Goal: Task Accomplishment & Management: Manage account settings

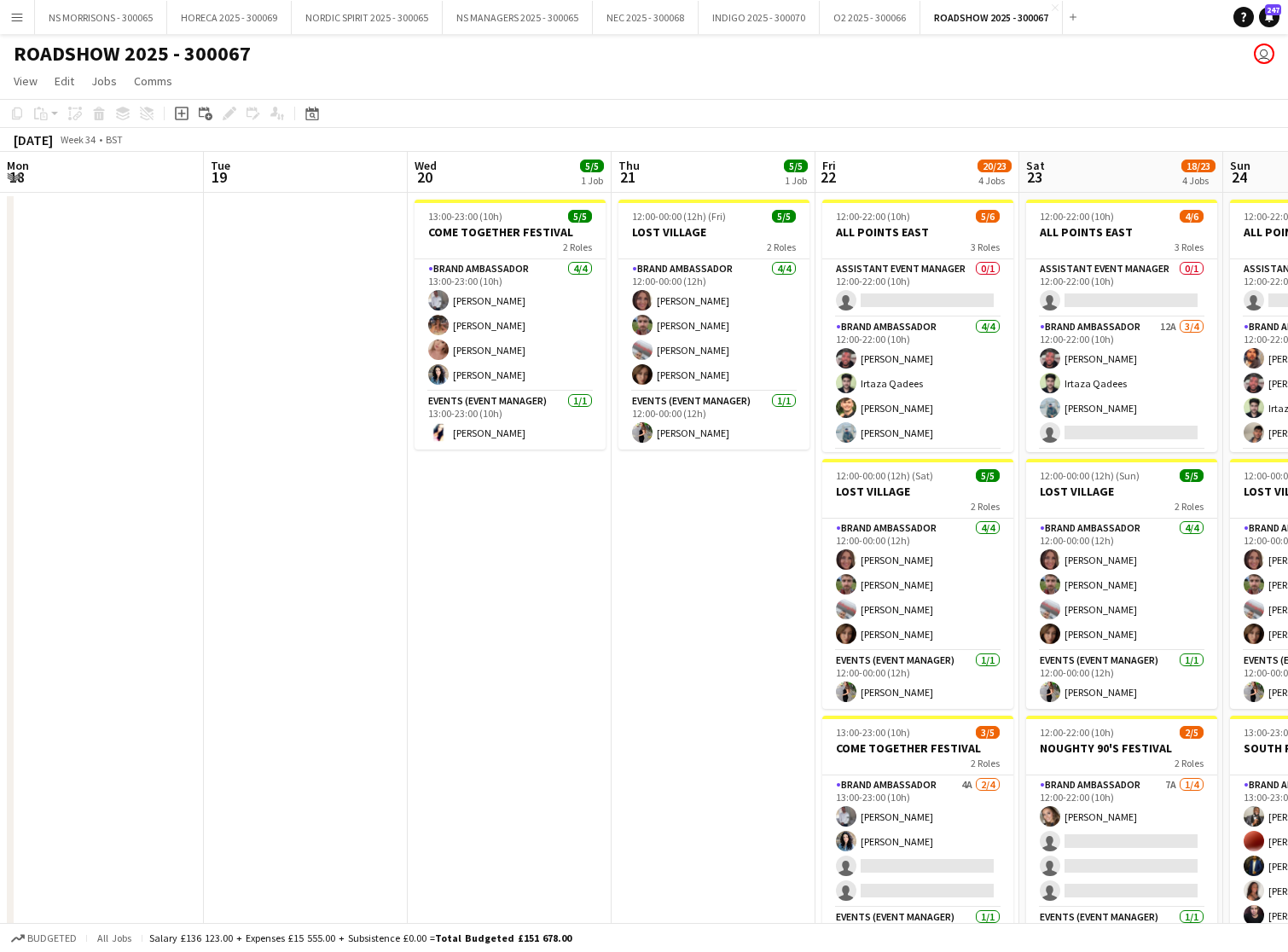
scroll to position [0, 641]
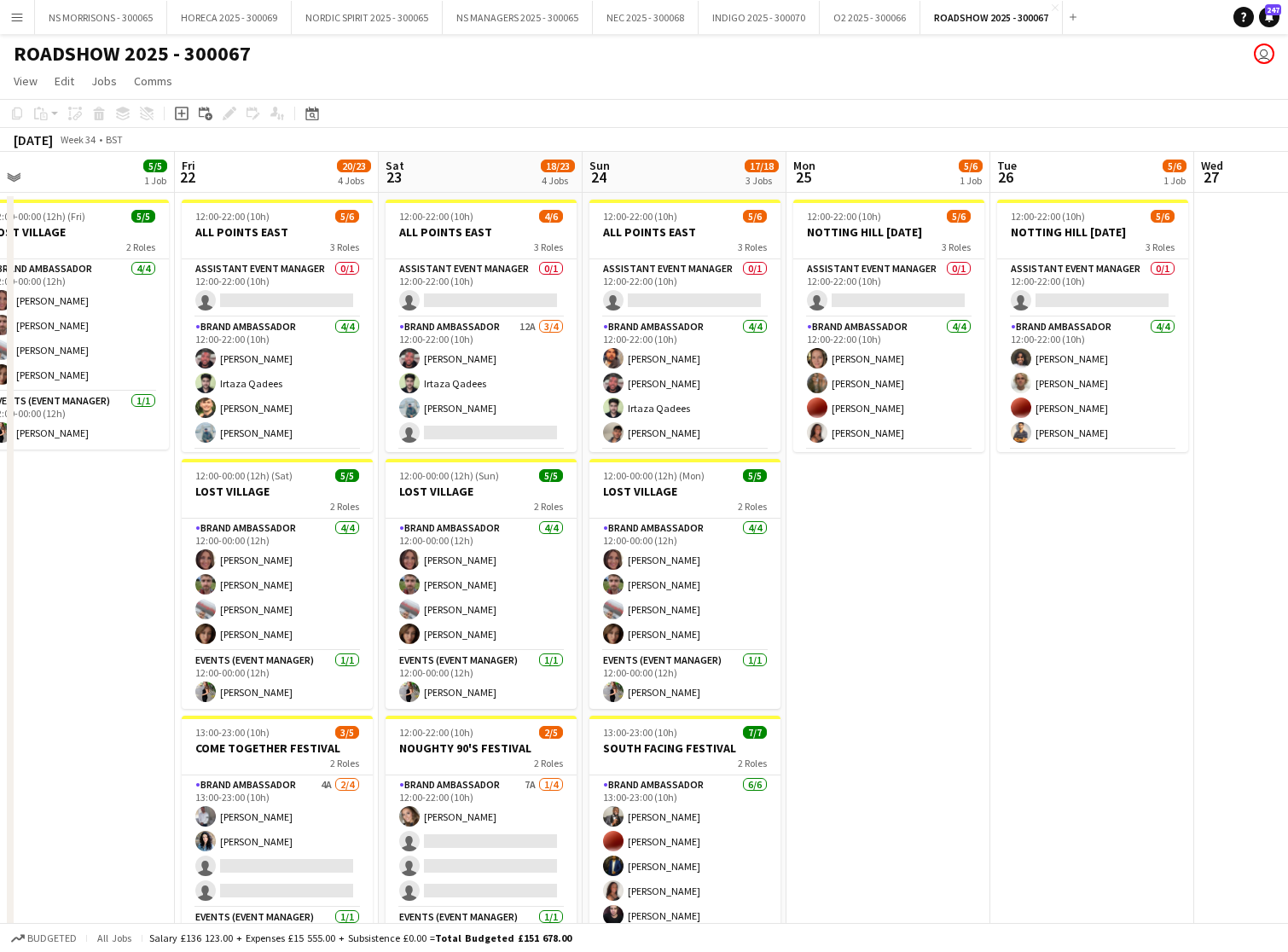
click at [19, 15] on app-icon "Menu" at bounding box center [17, 17] width 13 height 13
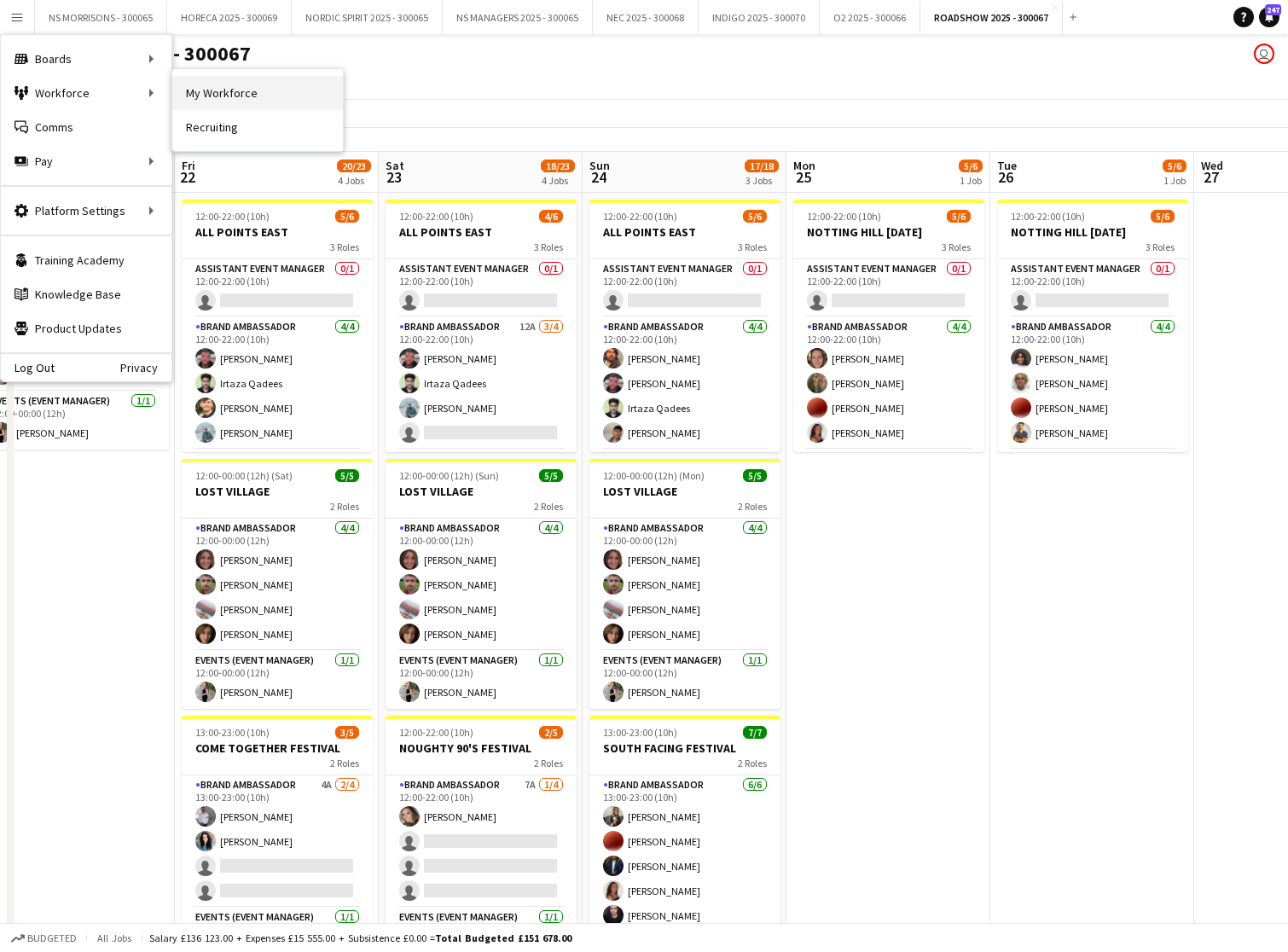
click at [243, 91] on link "My Workforce" at bounding box center [257, 93] width 171 height 34
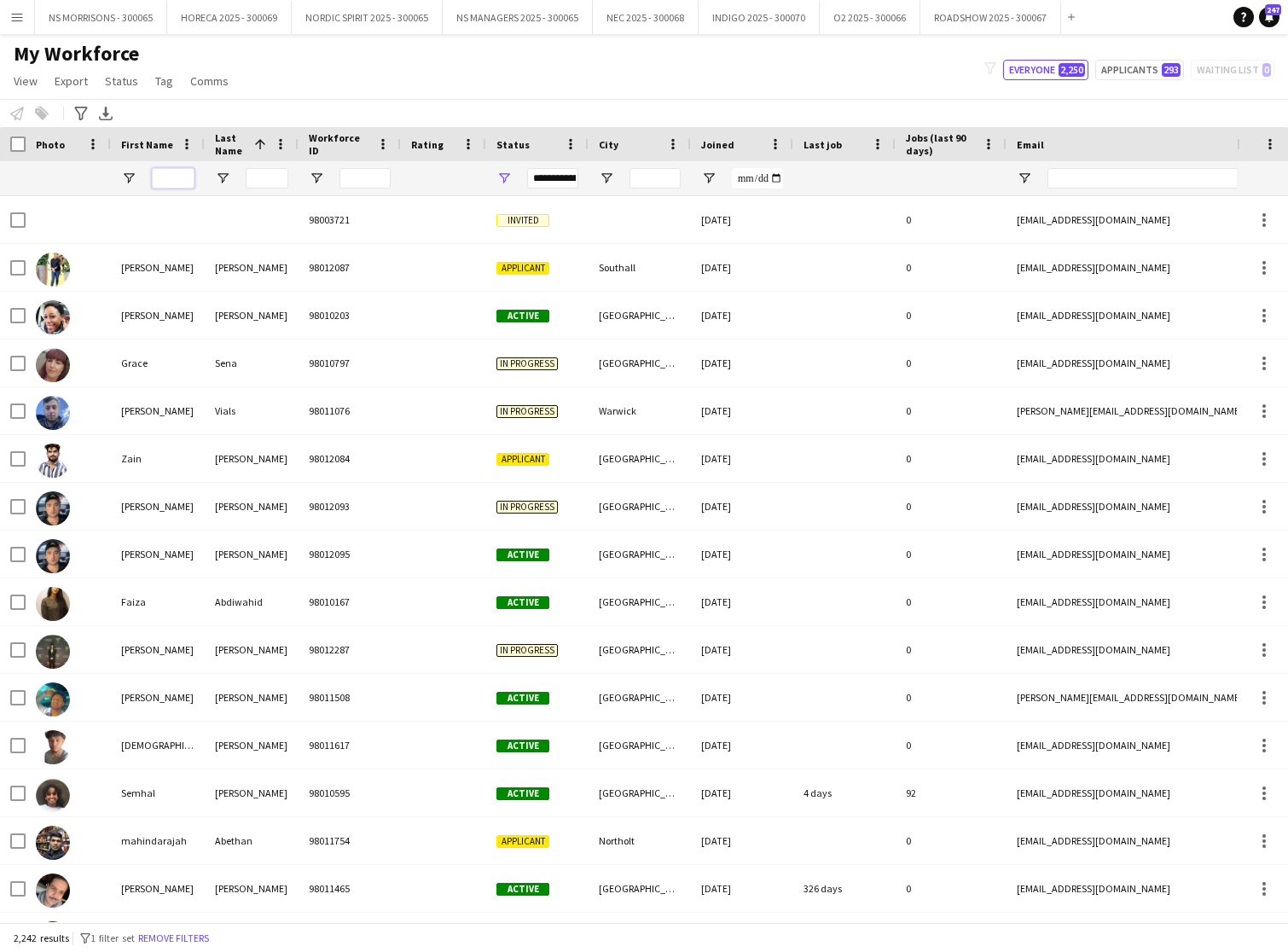
click at [180, 177] on input "First Name Filter Input" at bounding box center [173, 178] width 42 height 20
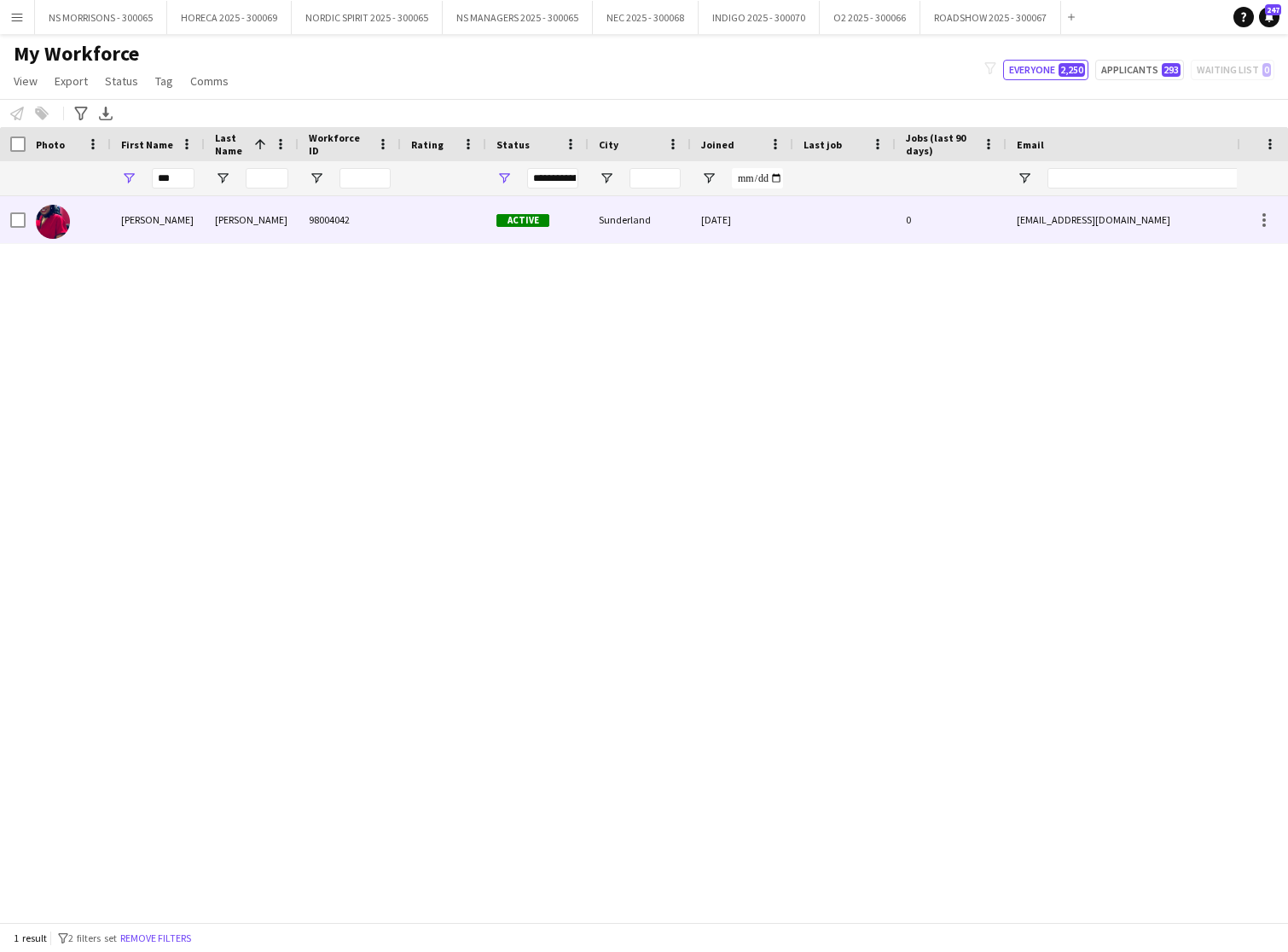
drag, startPoint x: 173, startPoint y: 205, endPoint x: 154, endPoint y: 217, distance: 22.5
click at [154, 217] on div "[PERSON_NAME]" at bounding box center [158, 219] width 93 height 47
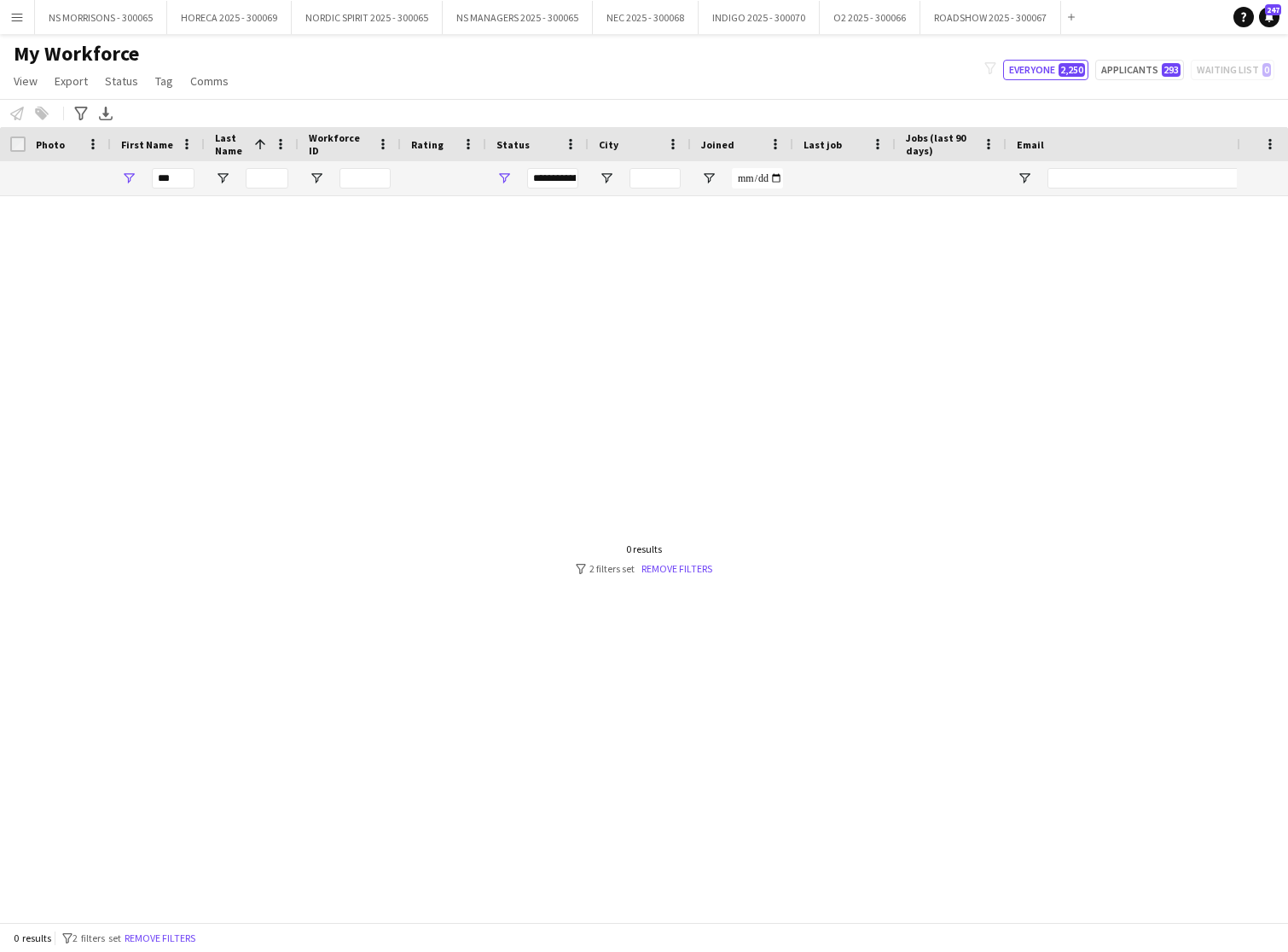
click at [154, 217] on div at bounding box center [618, 560] width 1237 height 726
click at [178, 177] on input "***" at bounding box center [173, 178] width 42 height 20
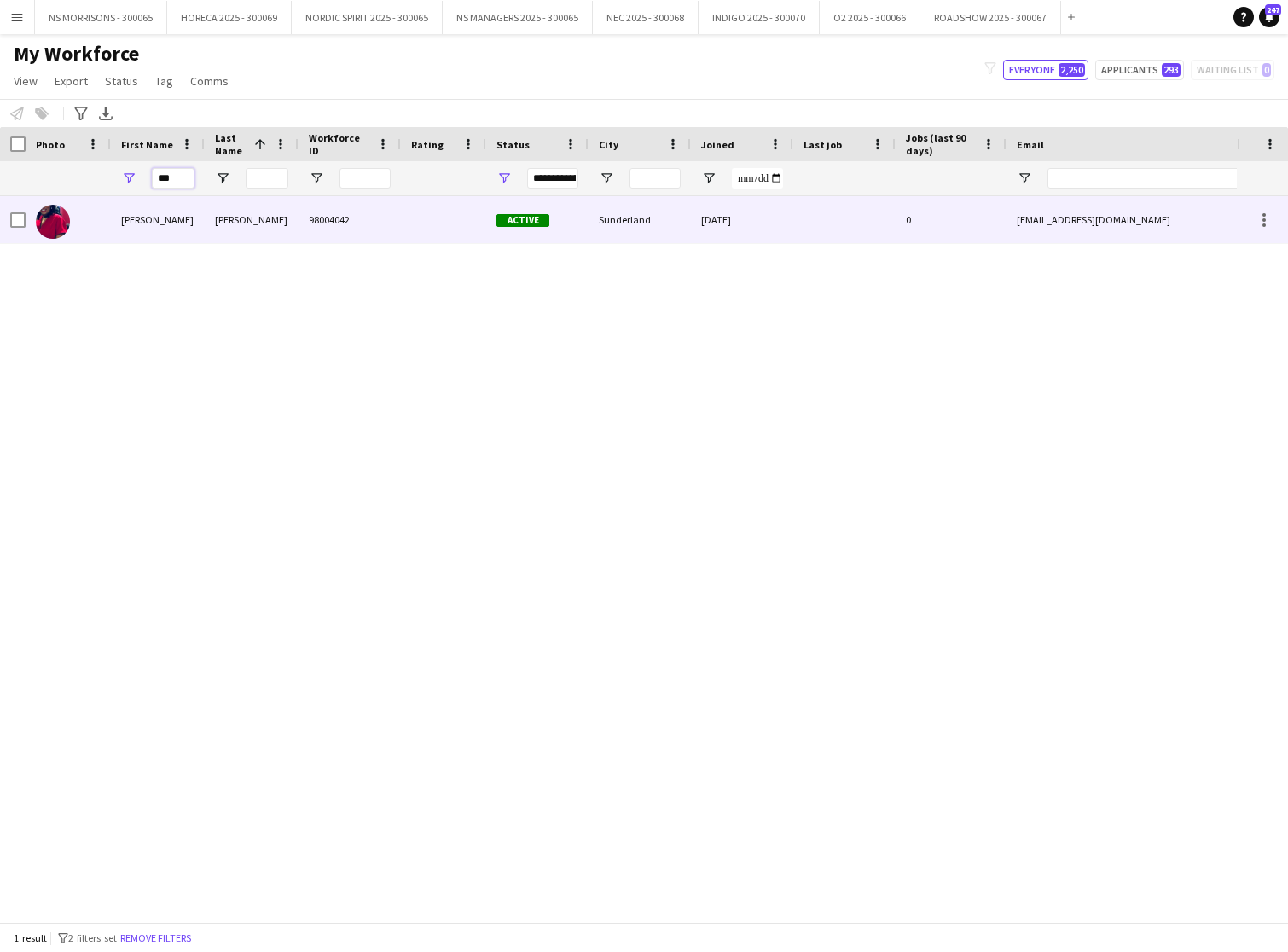
type input "***"
click at [136, 224] on div "[PERSON_NAME]" at bounding box center [158, 219] width 93 height 47
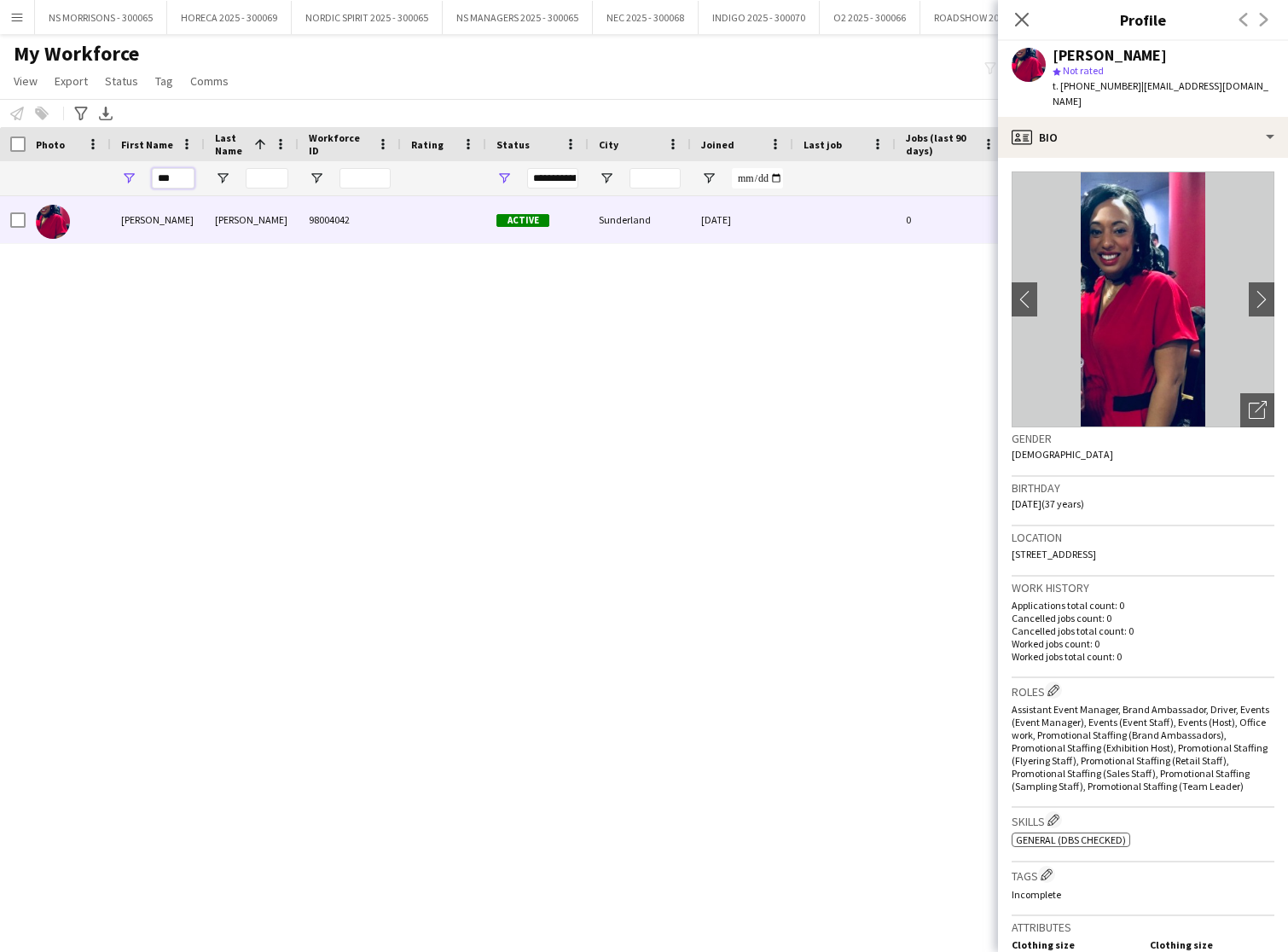
drag, startPoint x: 172, startPoint y: 175, endPoint x: 181, endPoint y: 177, distance: 9.2
click at [172, 175] on input "***" at bounding box center [173, 178] width 42 height 20
drag, startPoint x: 183, startPoint y: 178, endPoint x: 145, endPoint y: 174, distance: 38.2
click at [142, 177] on div "***" at bounding box center [158, 178] width 93 height 34
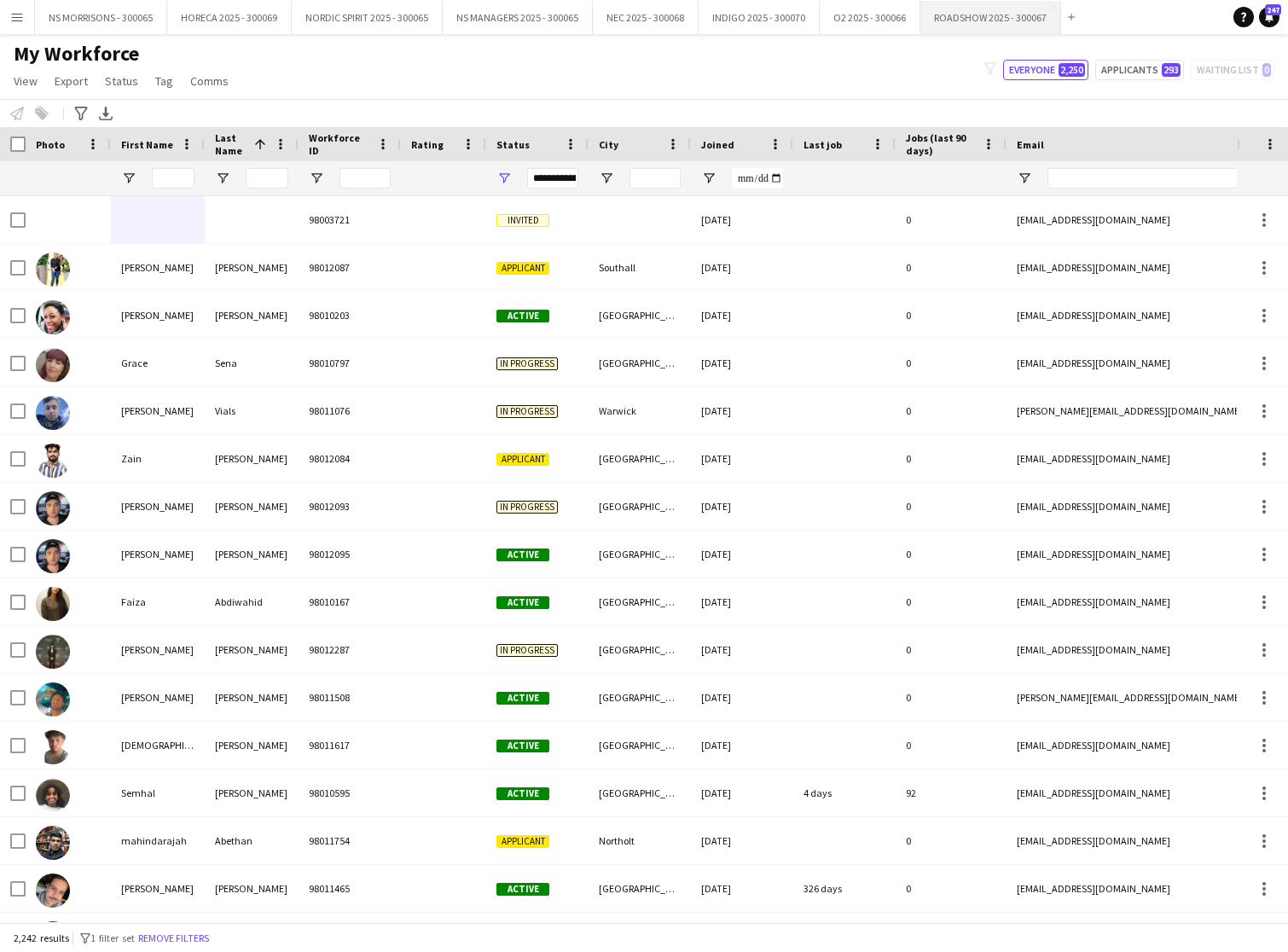
click at [986, 21] on button "ROADSHOW 2025 - 300067 Close" at bounding box center [991, 18] width 141 height 33
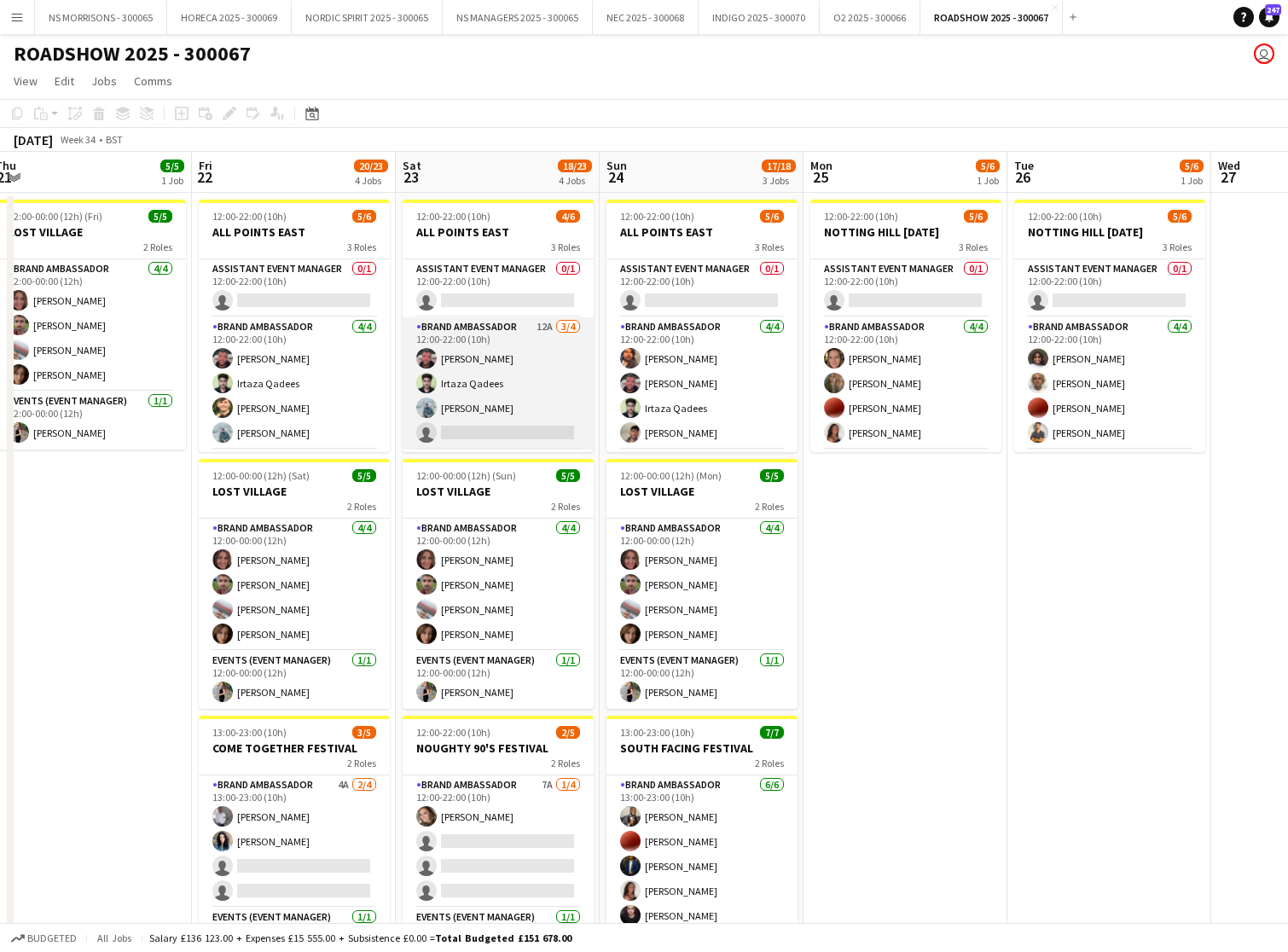
scroll to position [0, 628]
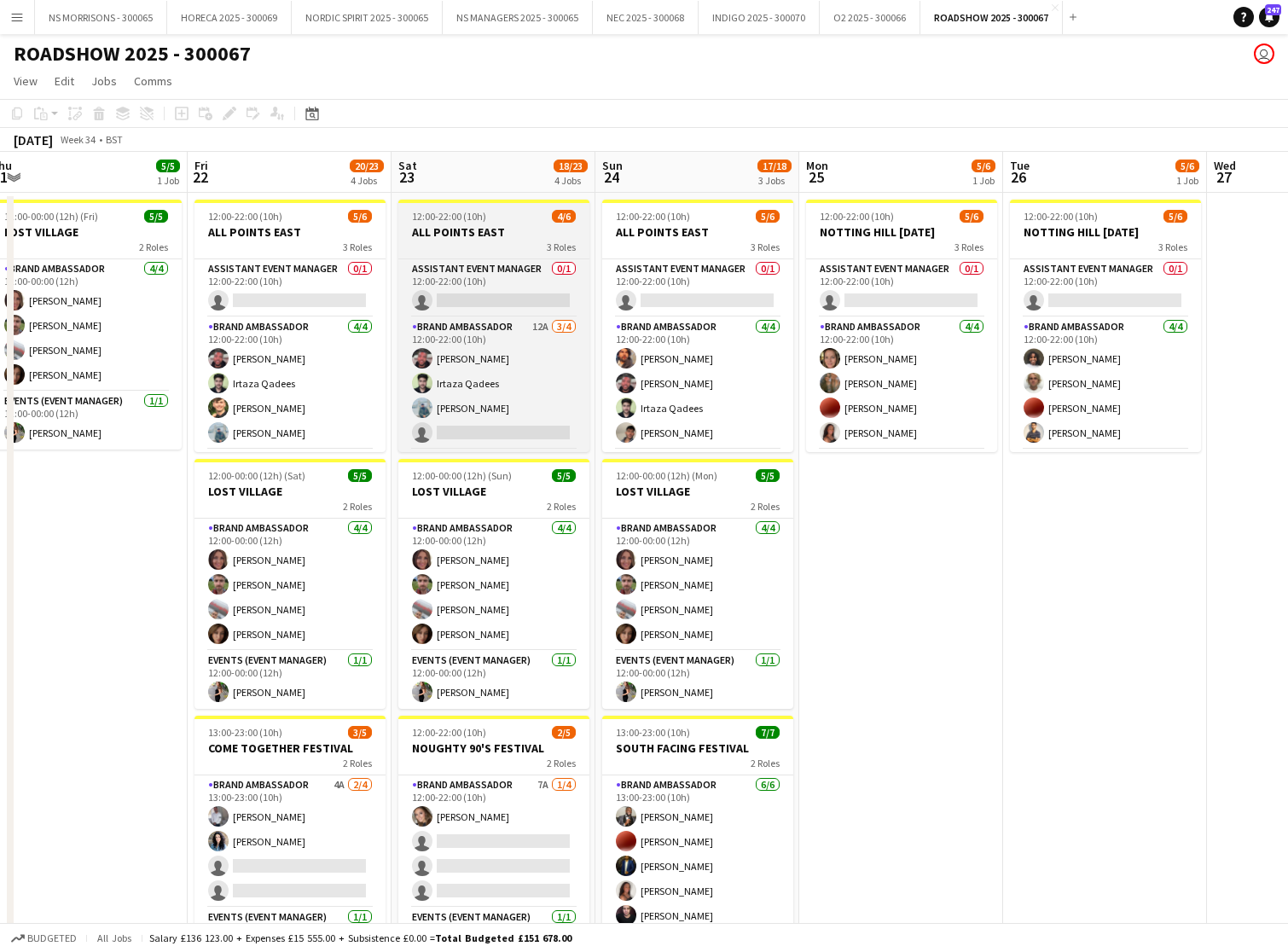
click at [497, 233] on h3 "ALL POINTS EAST" at bounding box center [494, 232] width 191 height 15
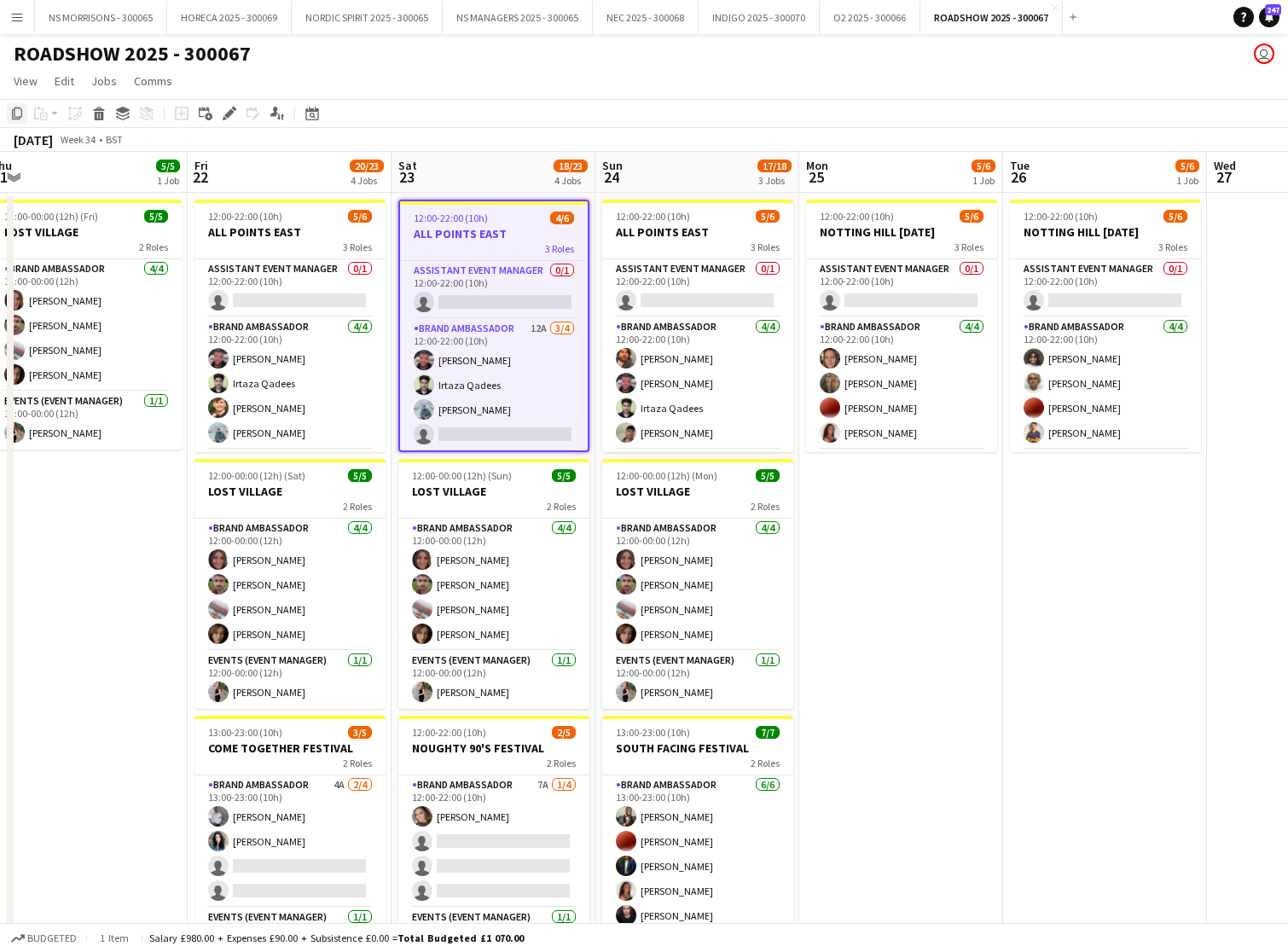
click at [23, 115] on icon "Copy" at bounding box center [17, 113] width 13 height 13
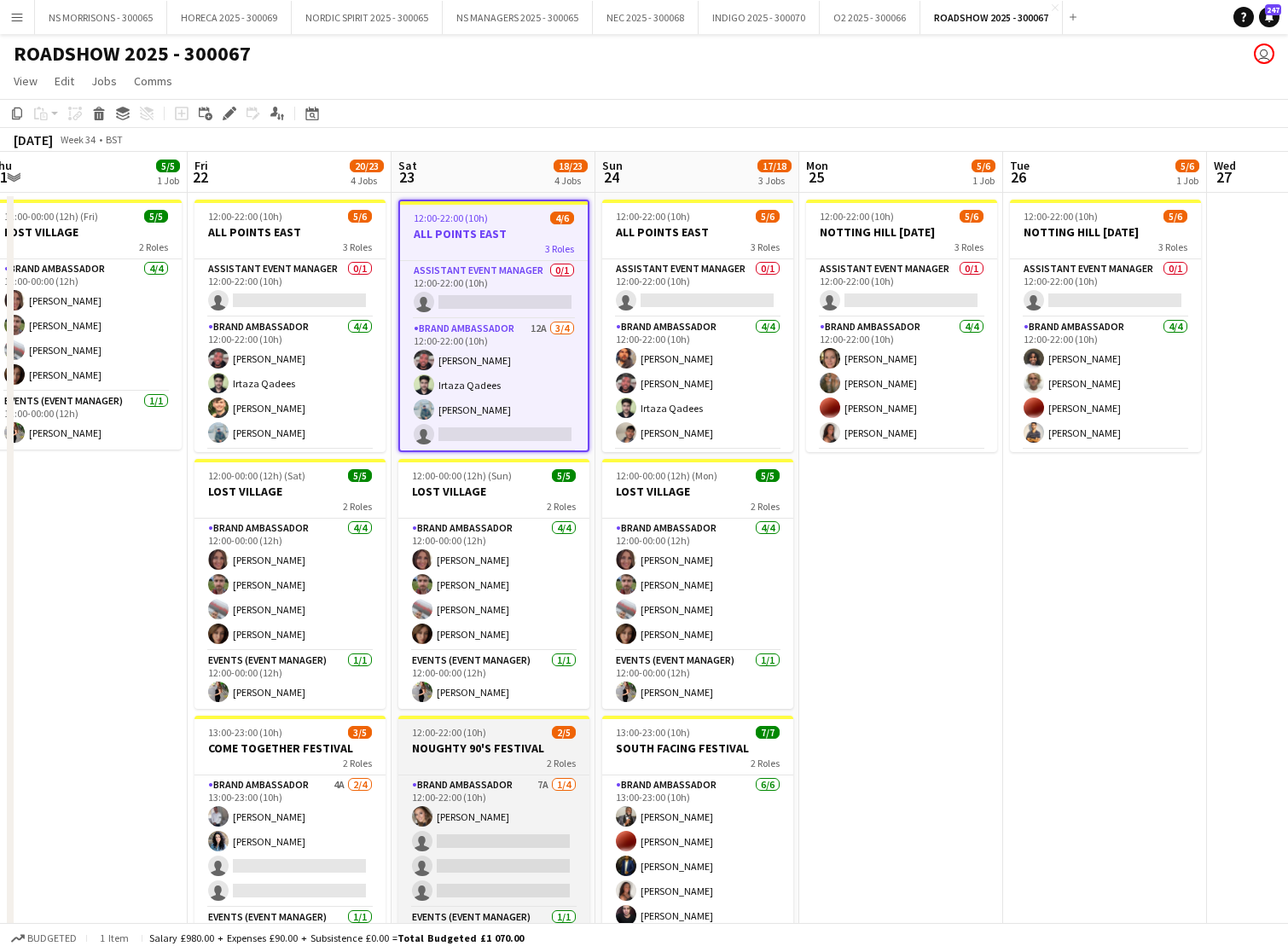
click at [454, 730] on span "12:00-22:00 (10h)" at bounding box center [449, 733] width 74 height 13
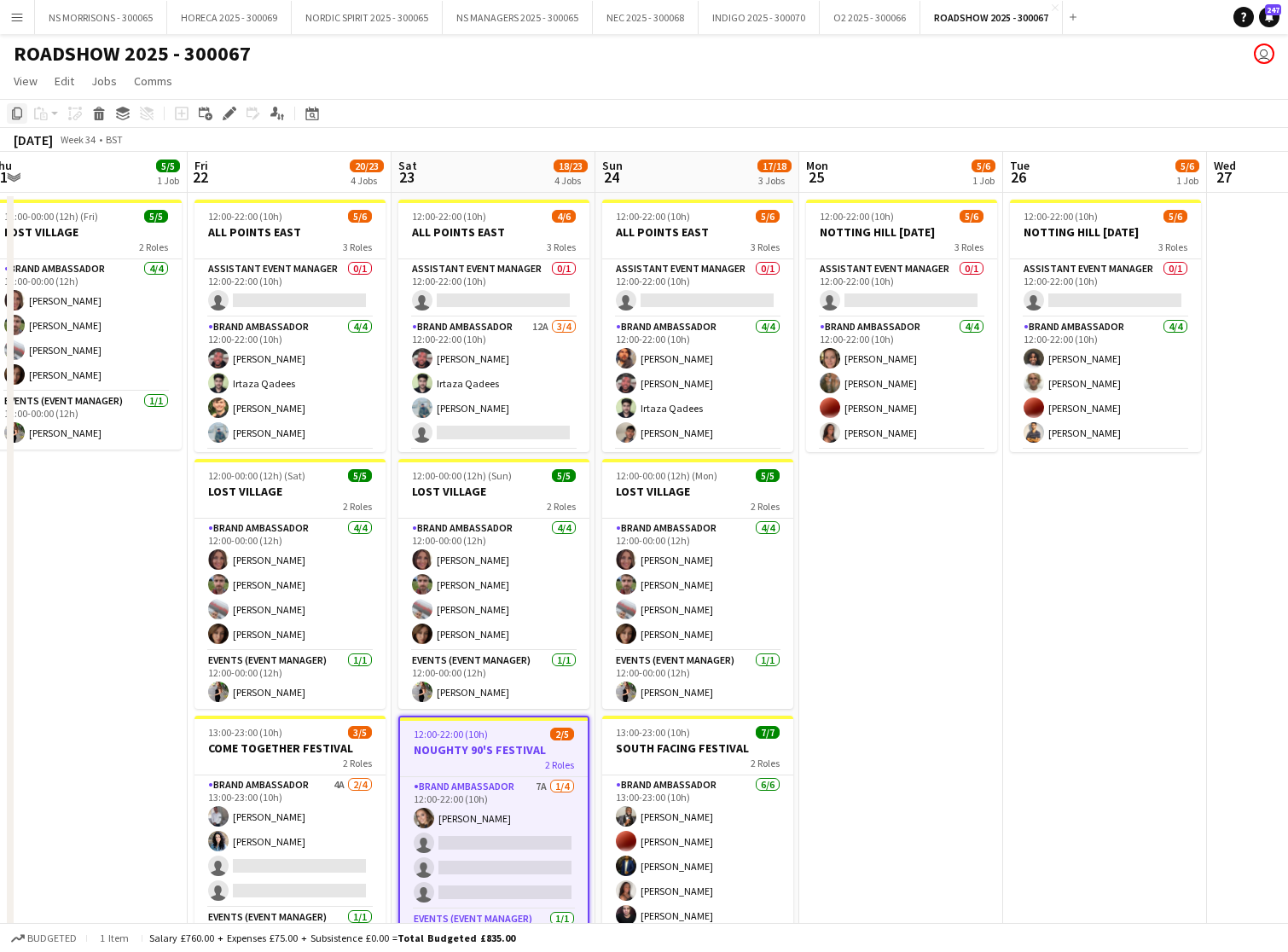
click at [19, 112] on icon "Copy" at bounding box center [17, 113] width 13 height 13
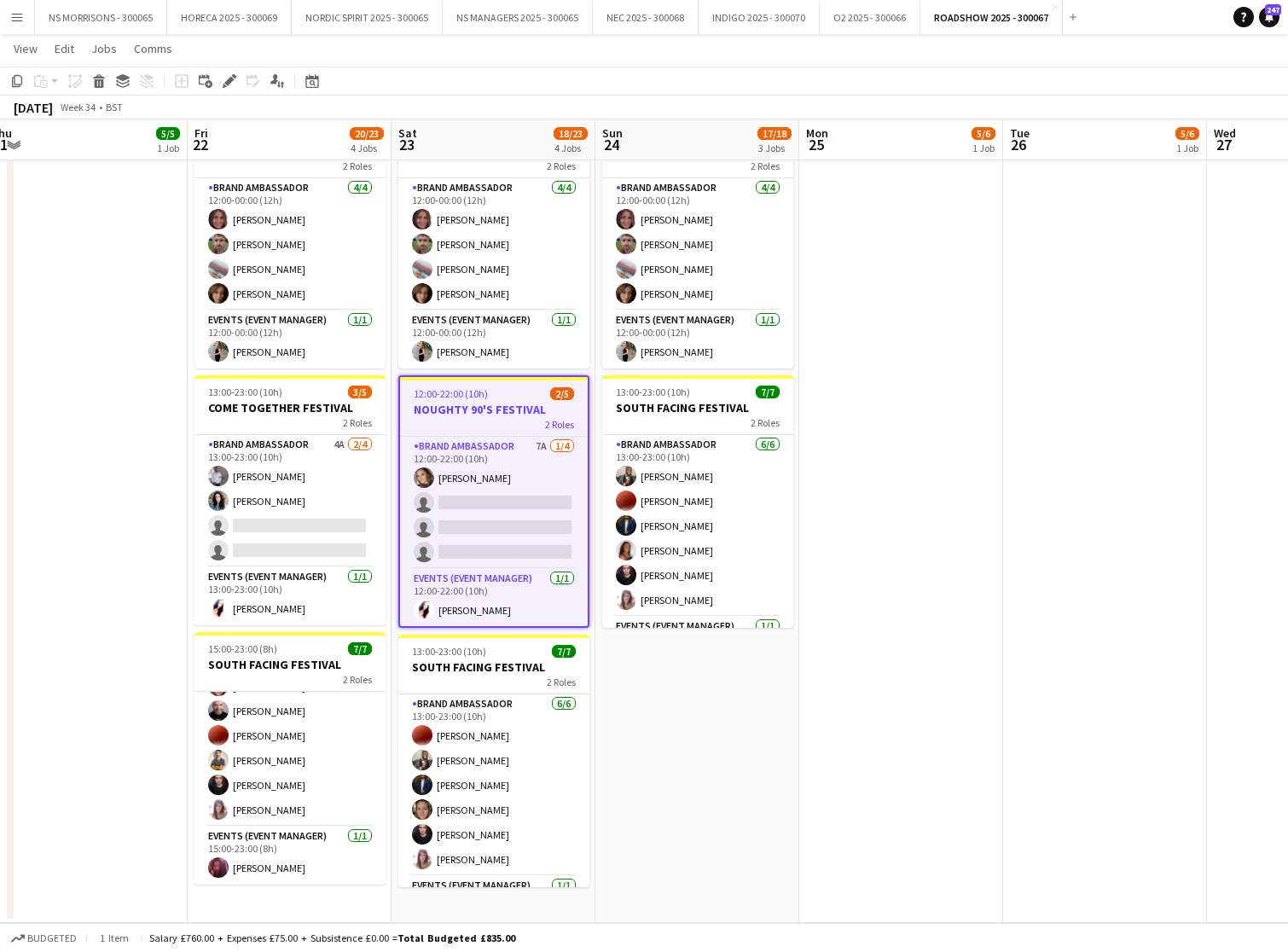
scroll to position [47, 0]
click at [255, 894] on app-date-cell "12:00-22:00 (10h) 5/6 ALL POINTS EAST 3 Roles Assistant Event Manager 0/1 12:00…" at bounding box center [289, 388] width 204 height 1071
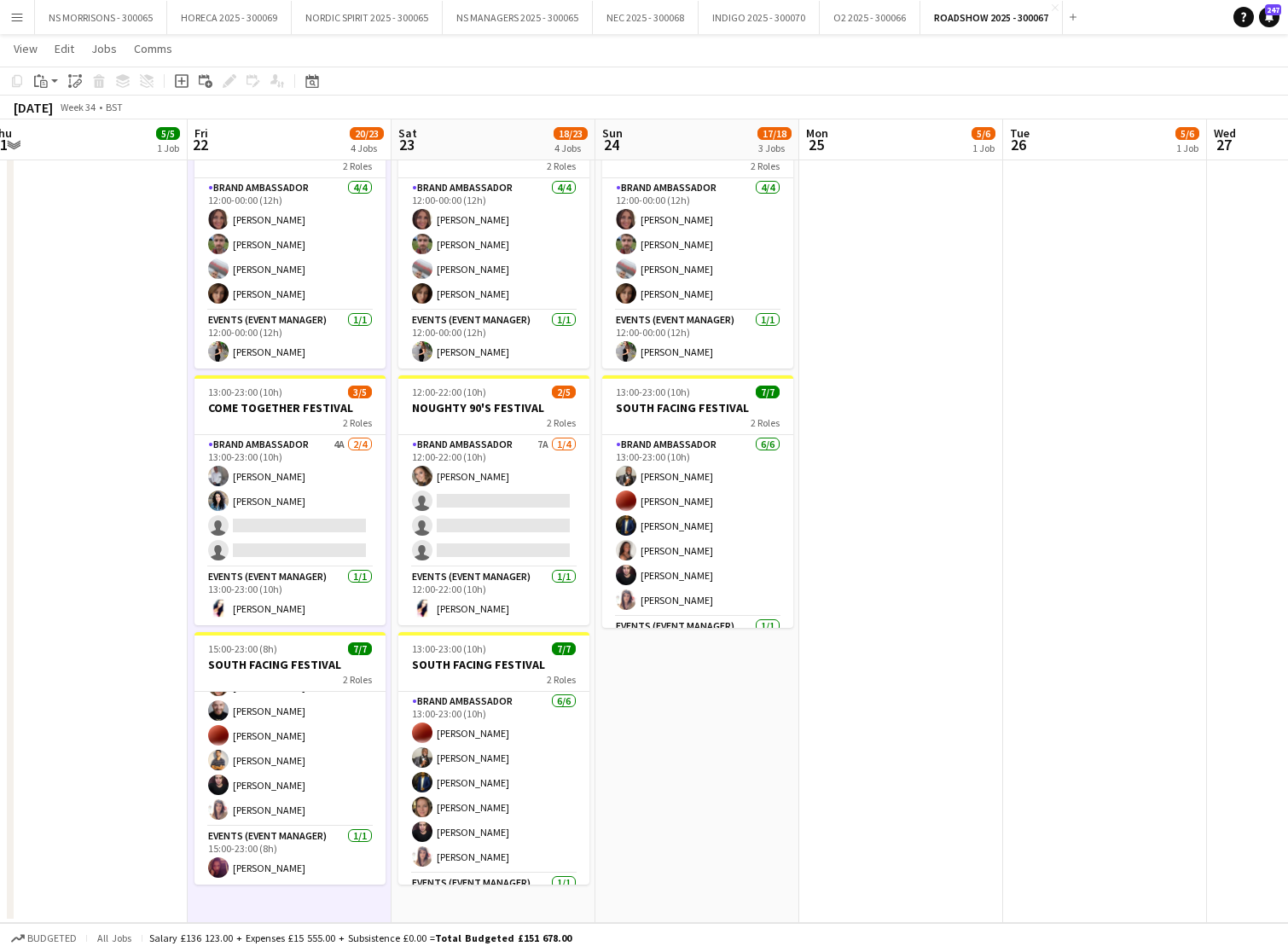
drag, startPoint x: 50, startPoint y: 83, endPoint x: 56, endPoint y: 100, distance: 18.0
click at [50, 83] on div "Paste" at bounding box center [41, 80] width 20 height 20
click at [67, 115] on link "Paste Command V" at bounding box center [112, 113] width 135 height 15
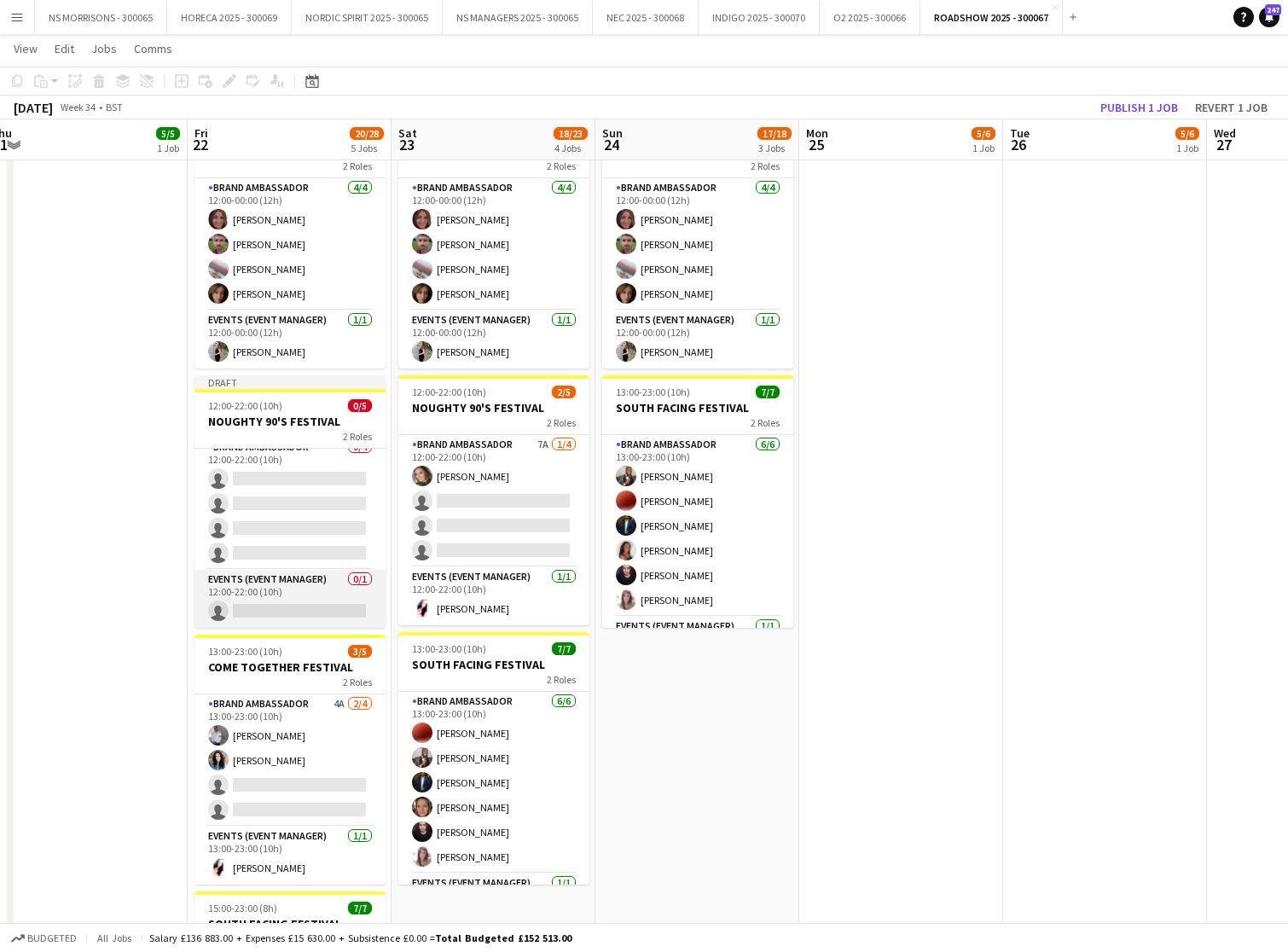
scroll to position [11, 0]
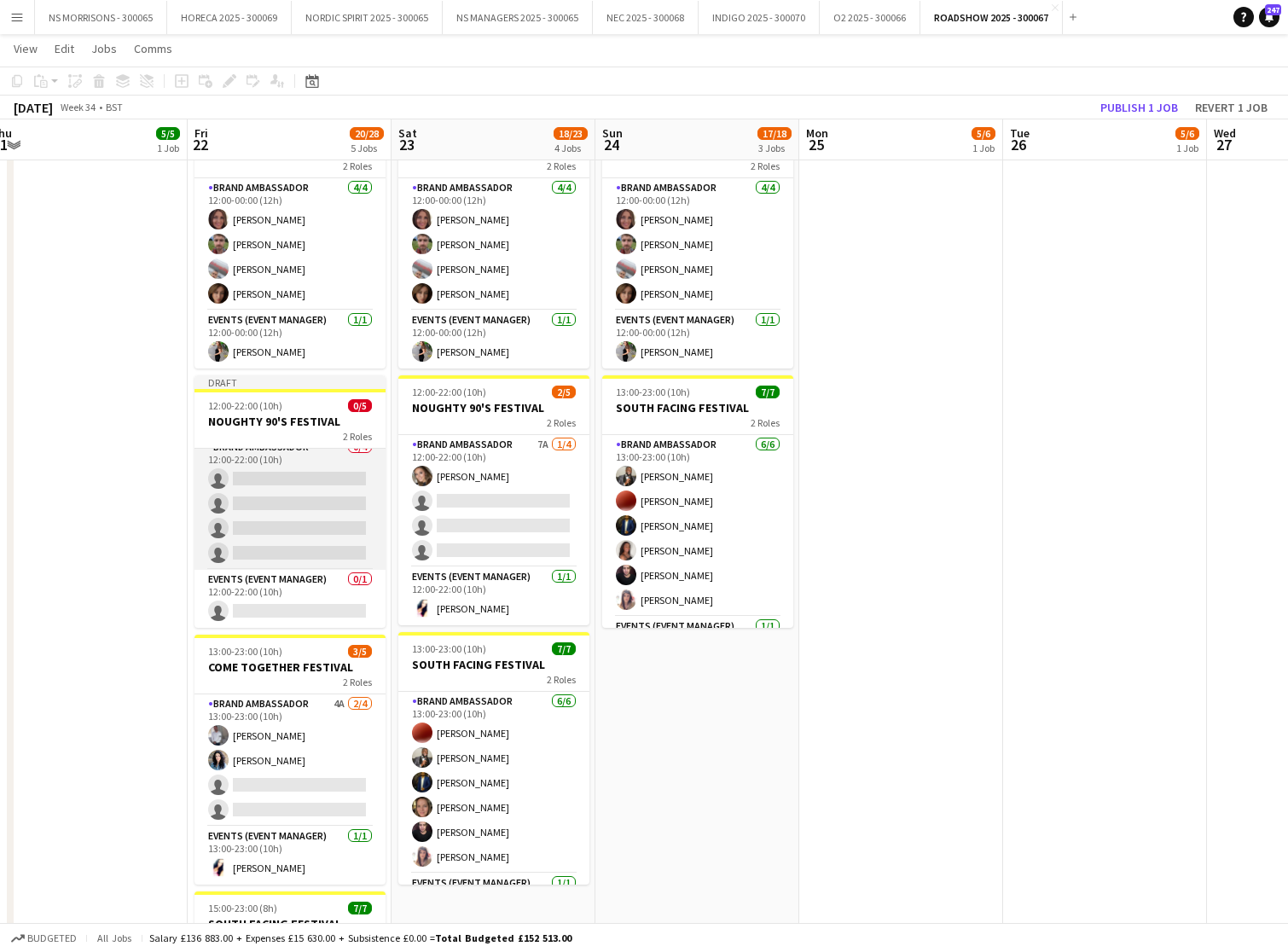
drag, startPoint x: 270, startPoint y: 519, endPoint x: 290, endPoint y: 516, distance: 20.2
click at [270, 519] on app-card-role "Brand Ambassador 0/4 12:00-22:00 (10h) single-neutral-actions single-neutral-ac…" at bounding box center [290, 503] width 191 height 132
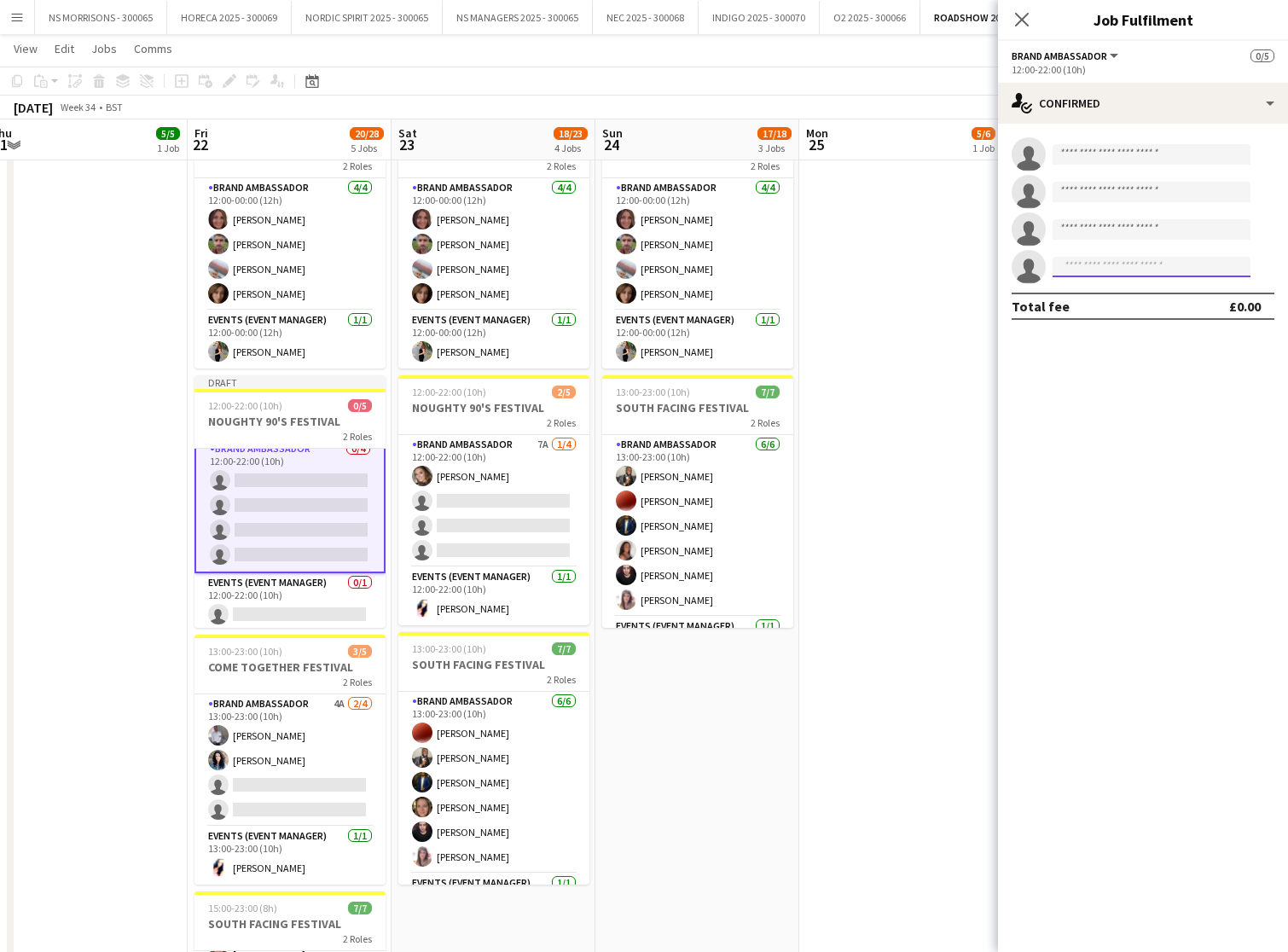
click at [1077, 268] on input at bounding box center [1151, 266] width 198 height 20
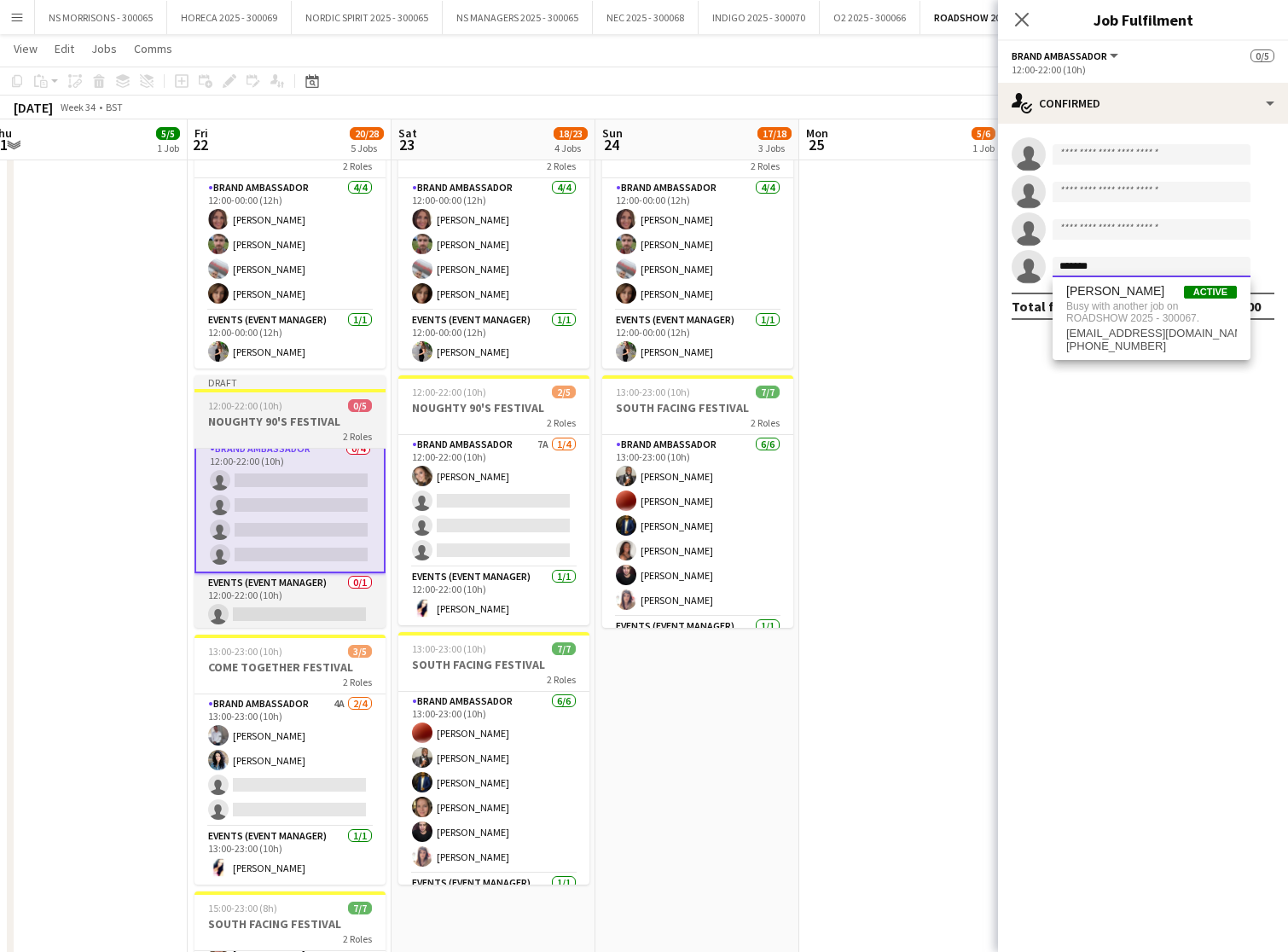
type input "*******"
click at [255, 415] on h3 "NOUGHTY 90'S FESTIVAL" at bounding box center [290, 420] width 191 height 15
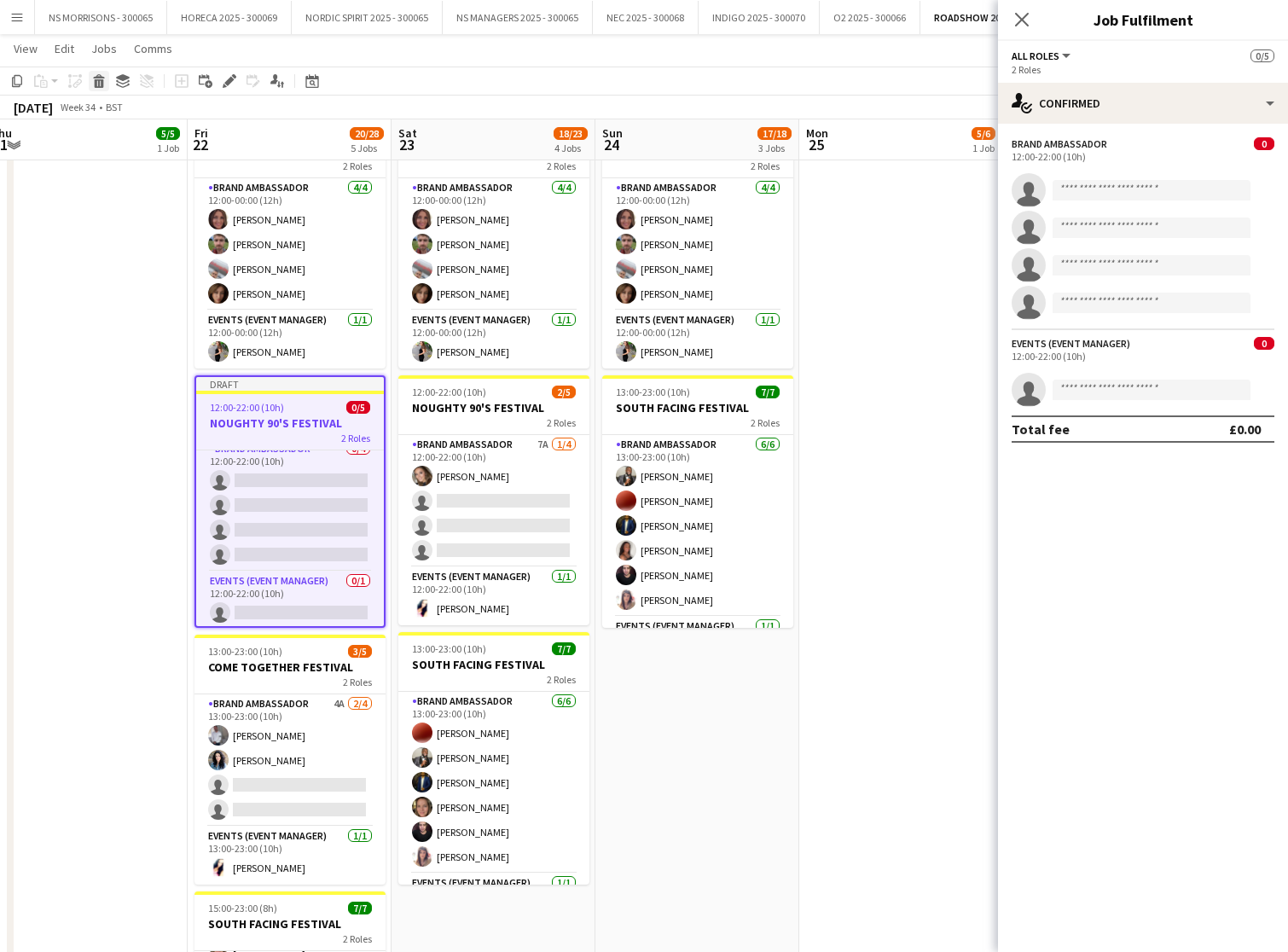
click at [99, 80] on icon at bounding box center [99, 84] width 10 height 9
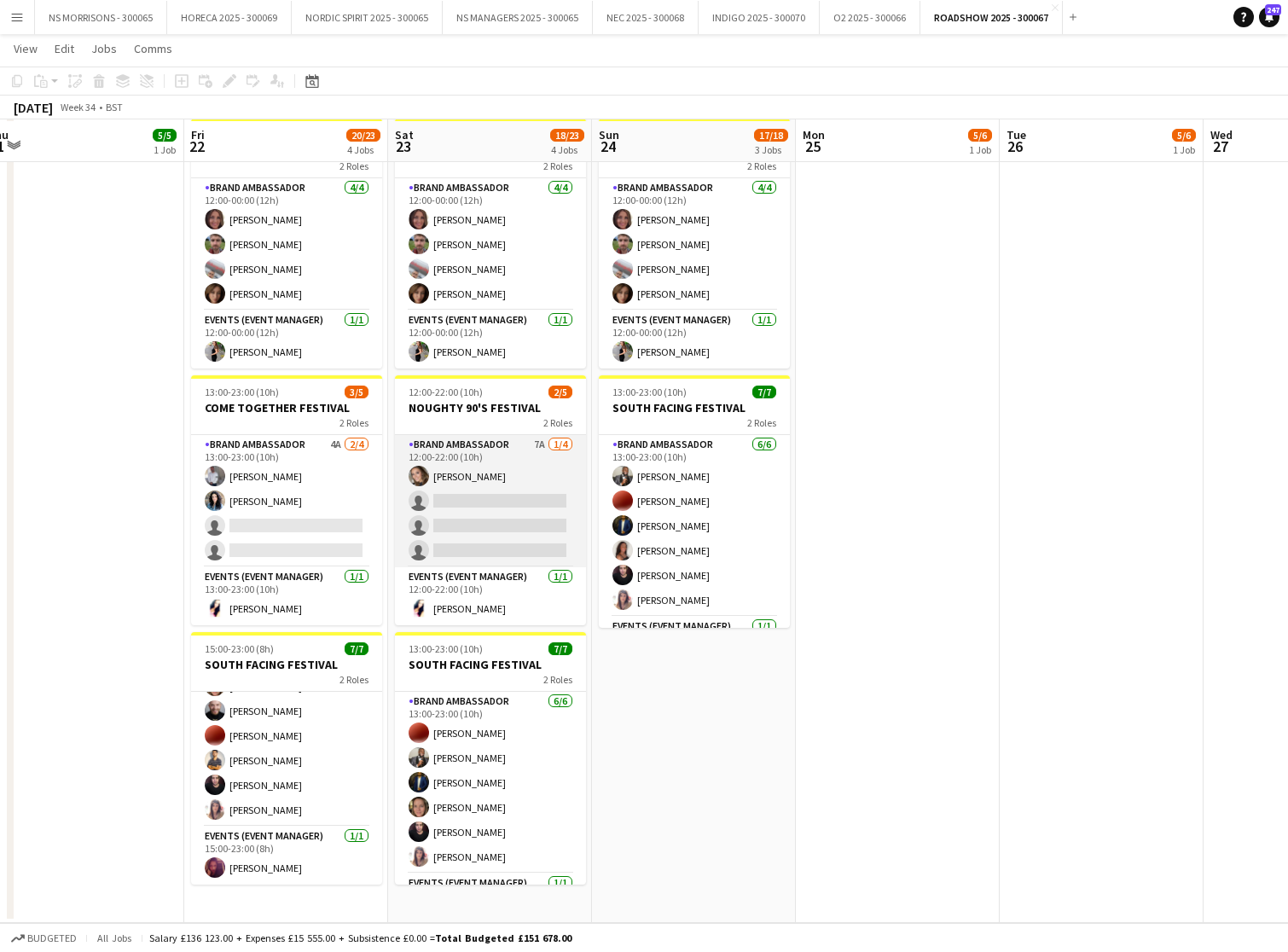
scroll to position [338, 0]
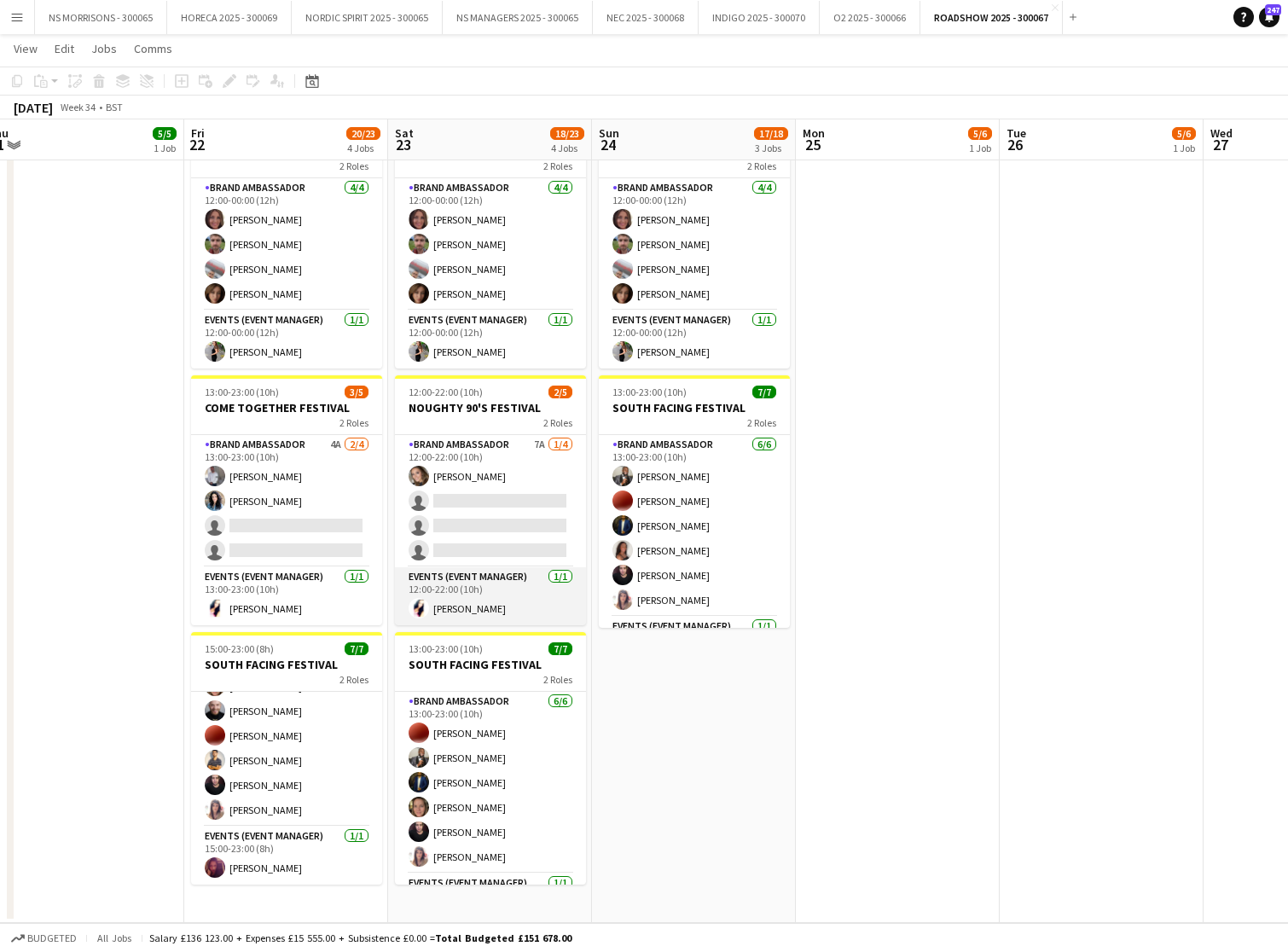
click at [481, 599] on app-card-role "Events (Event Manager) [DATE] 12:00-22:00 (10h) [PERSON_NAME]" at bounding box center [490, 597] width 191 height 58
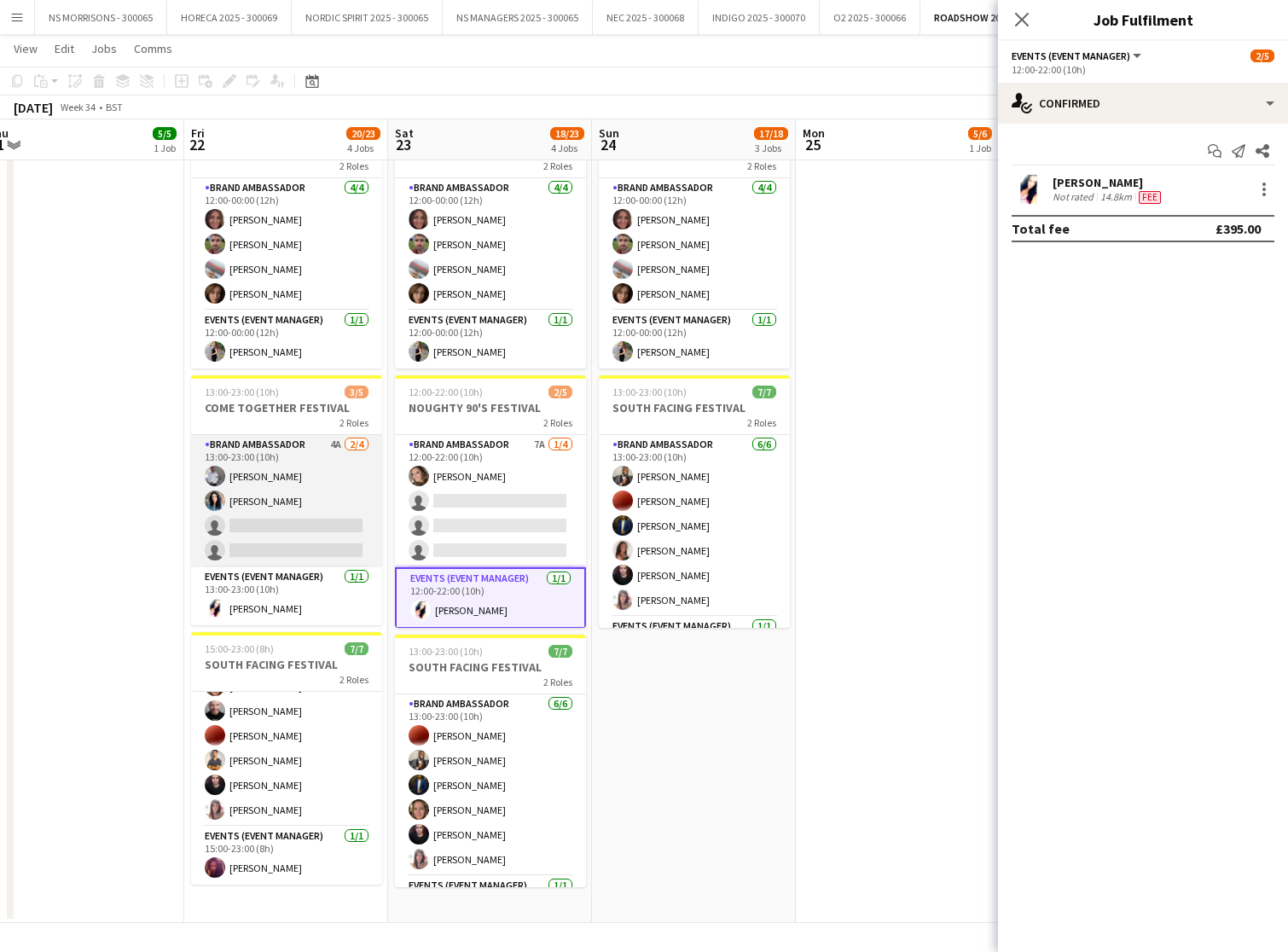
click at [261, 482] on app-card-role "Brand Ambassador 4A [DATE] 13:00-23:00 (10h) [PERSON_NAME] [PERSON_NAME] single…" at bounding box center [287, 502] width 191 height 132
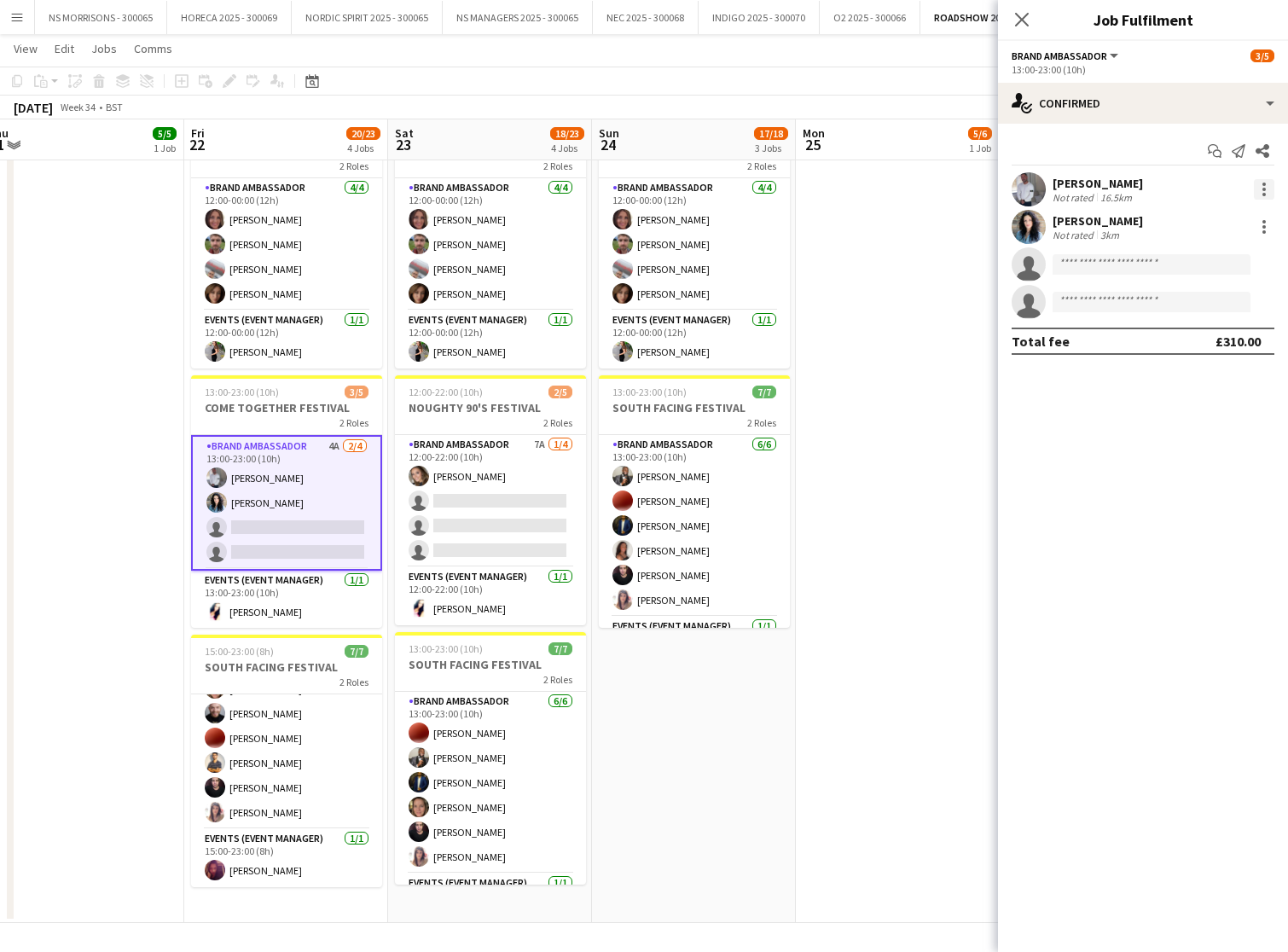
click at [1264, 195] on div at bounding box center [1264, 195] width 4 height 4
click at [1240, 213] on span "Edit fee" at bounding box center [1208, 220] width 106 height 15
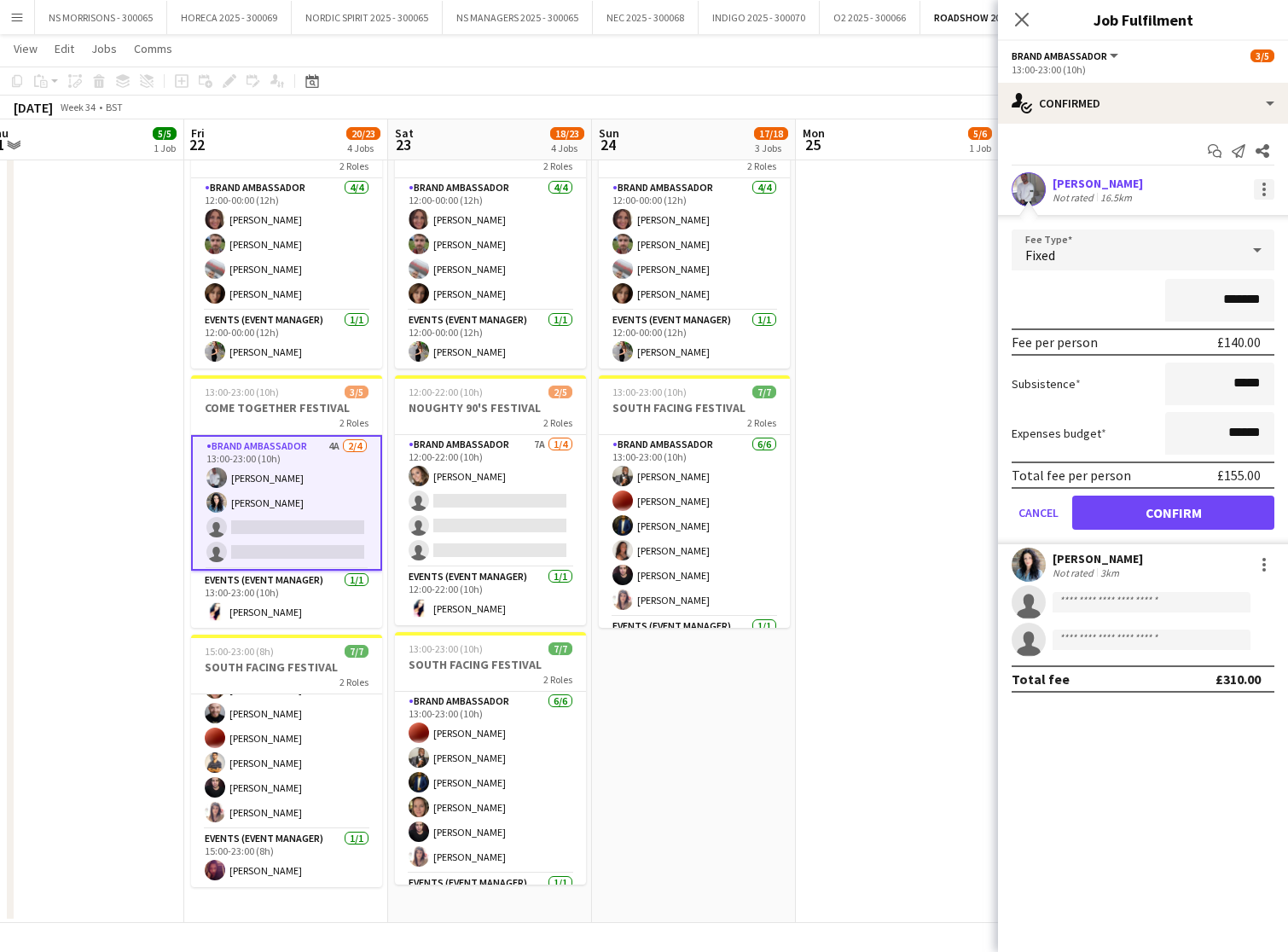
click at [1261, 194] on div at bounding box center [1264, 189] width 20 height 20
click at [1207, 379] on span "Remove" at bounding box center [1208, 384] width 106 height 15
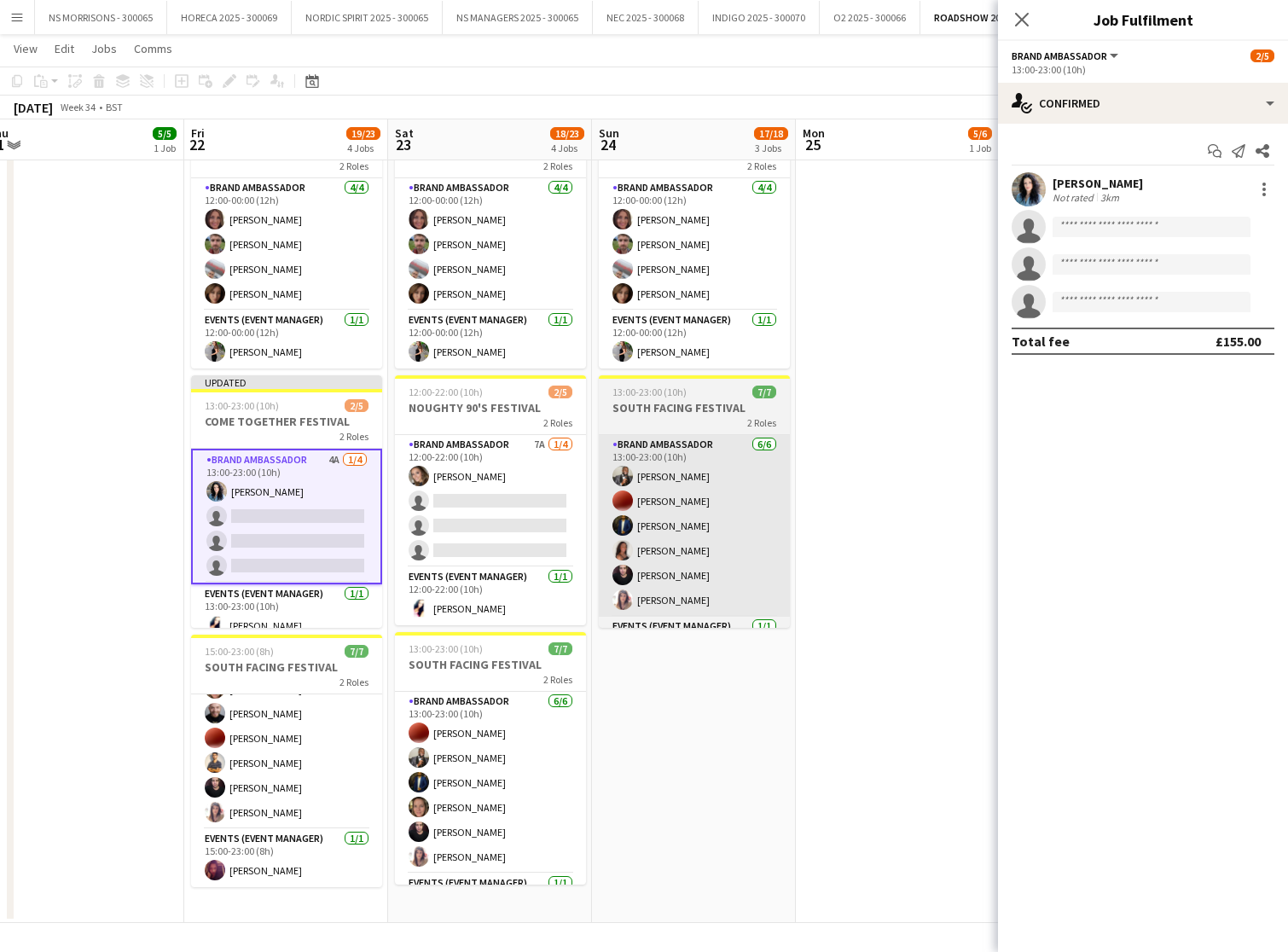
drag, startPoint x: 308, startPoint y: 608, endPoint x: 637, endPoint y: 543, distance: 335.4
click at [308, 608] on app-card-role "Events (Event Manager) [DATE] 13:00-23:00 (10h) [PERSON_NAME]" at bounding box center [287, 614] width 191 height 58
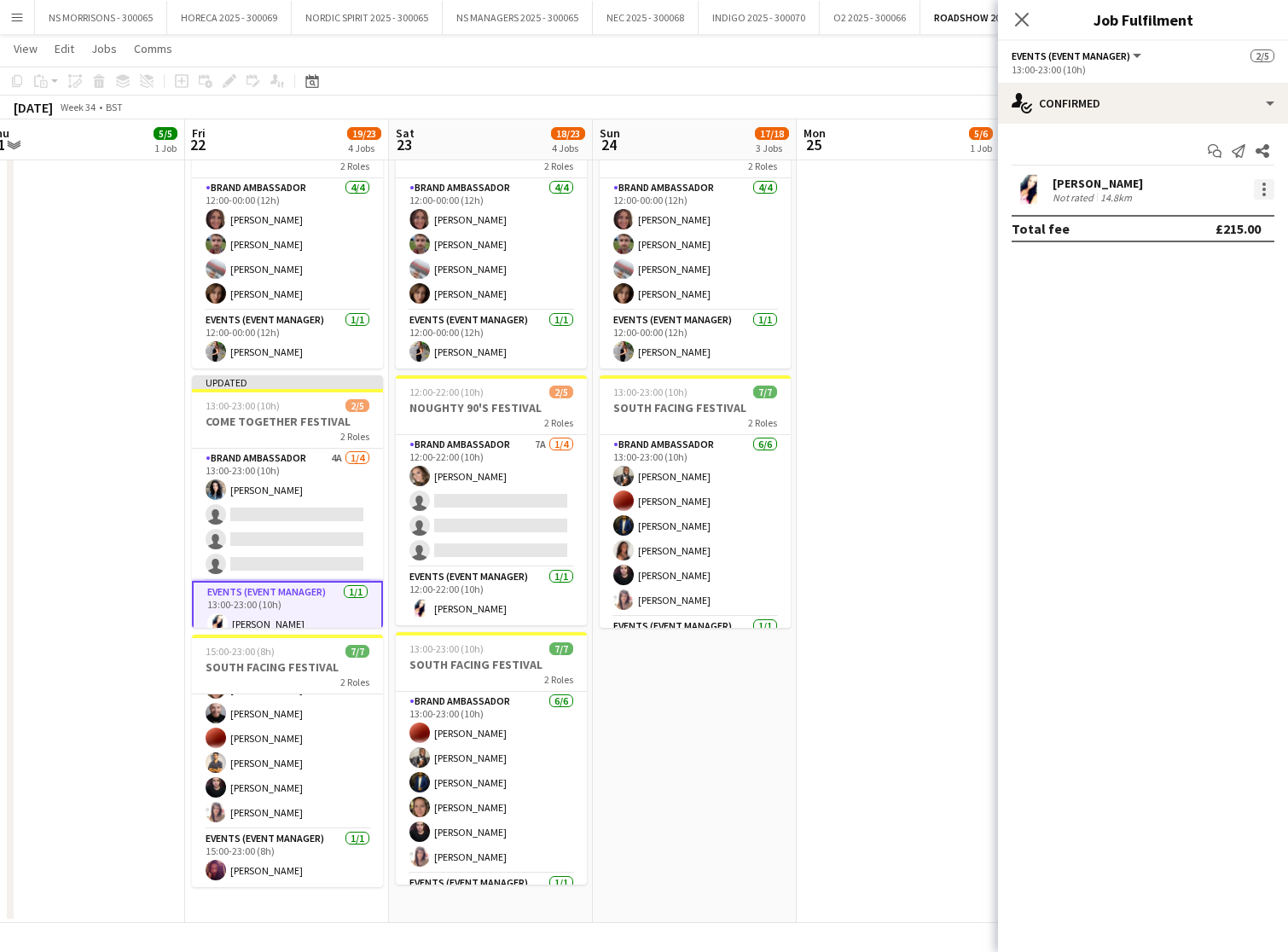
click at [1261, 185] on div at bounding box center [1264, 189] width 20 height 20
click at [1240, 219] on span "Edit fee" at bounding box center [1208, 220] width 106 height 15
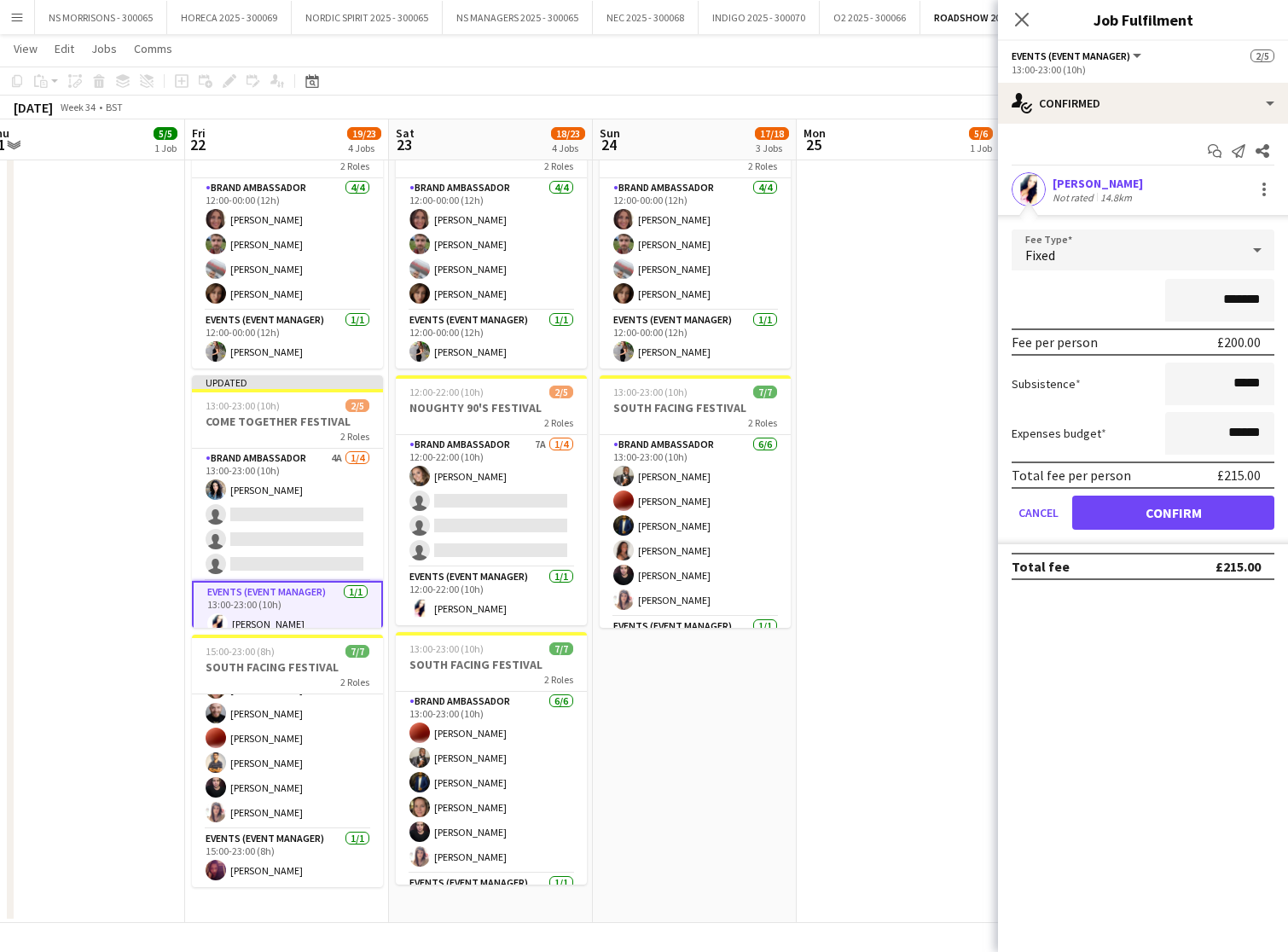
drag, startPoint x: 1231, startPoint y: 301, endPoint x: 1243, endPoint y: 300, distance: 12.0
click at [1243, 300] on input "*******" at bounding box center [1220, 300] width 109 height 42
type input "*******"
drag, startPoint x: 1153, startPoint y: 517, endPoint x: 996, endPoint y: 478, distance: 161.8
click at [1152, 517] on button "Confirm" at bounding box center [1173, 512] width 202 height 34
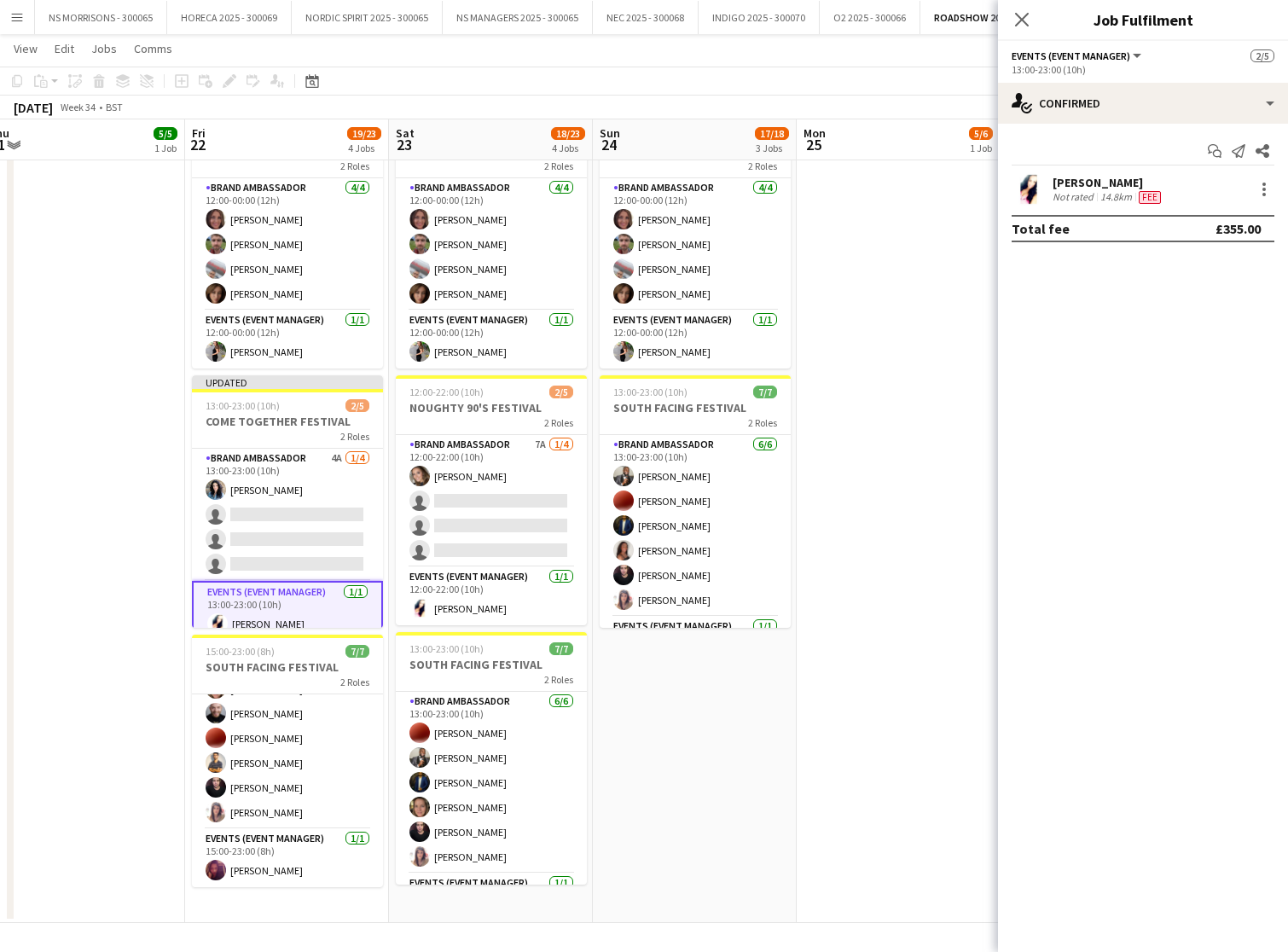
click at [927, 445] on app-date-cell "12:00-22:00 (10h) 5/6 NOTTING HILL [DATE] 3 Roles Assistant Event Manager 0/1 1…" at bounding box center [898, 388] width 204 height 1071
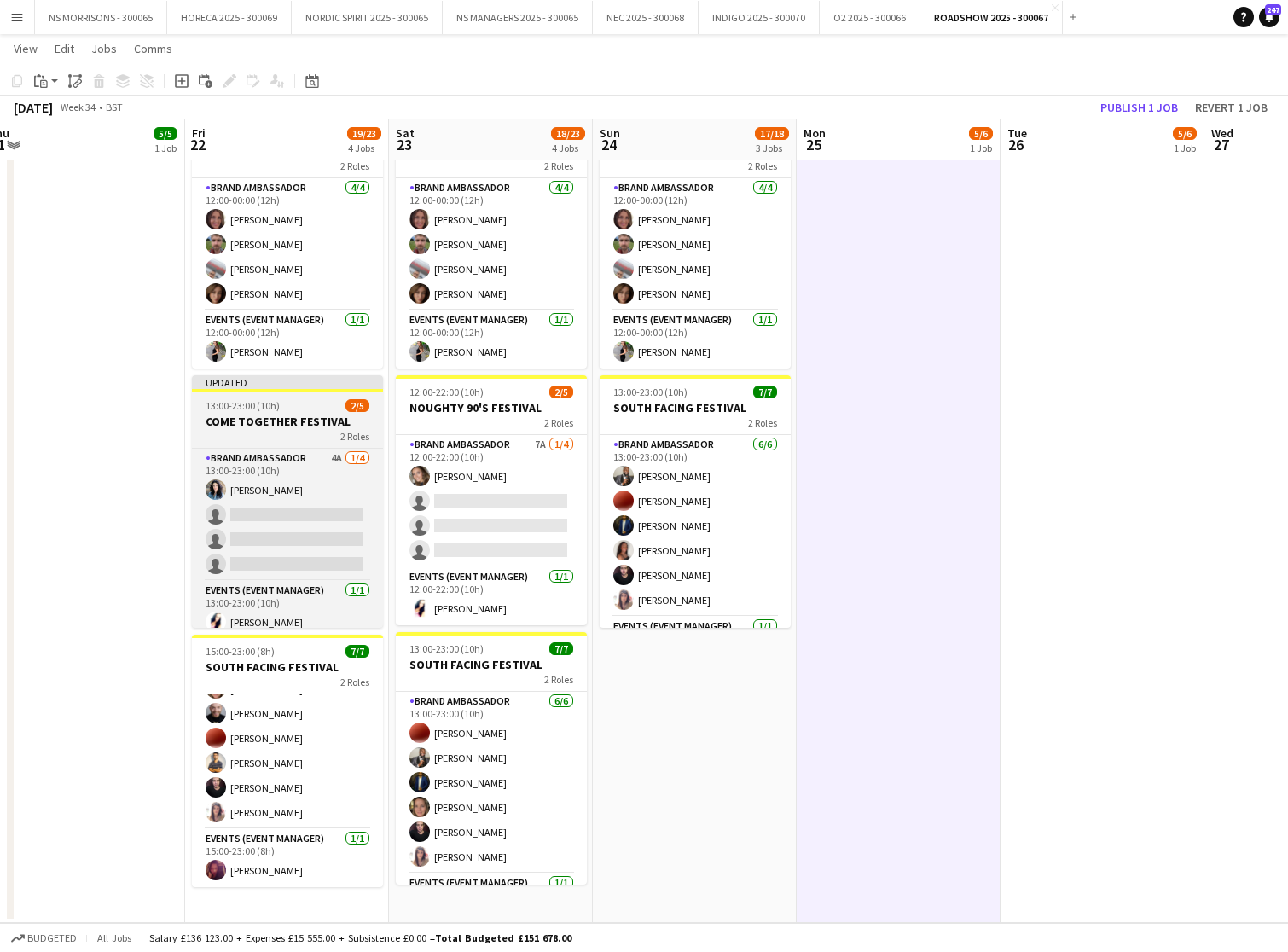
drag, startPoint x: 291, startPoint y: 407, endPoint x: 284, endPoint y: 396, distance: 13.0
click at [290, 405] on div "13:00-23:00 (10h) 2/5" at bounding box center [287, 405] width 191 height 13
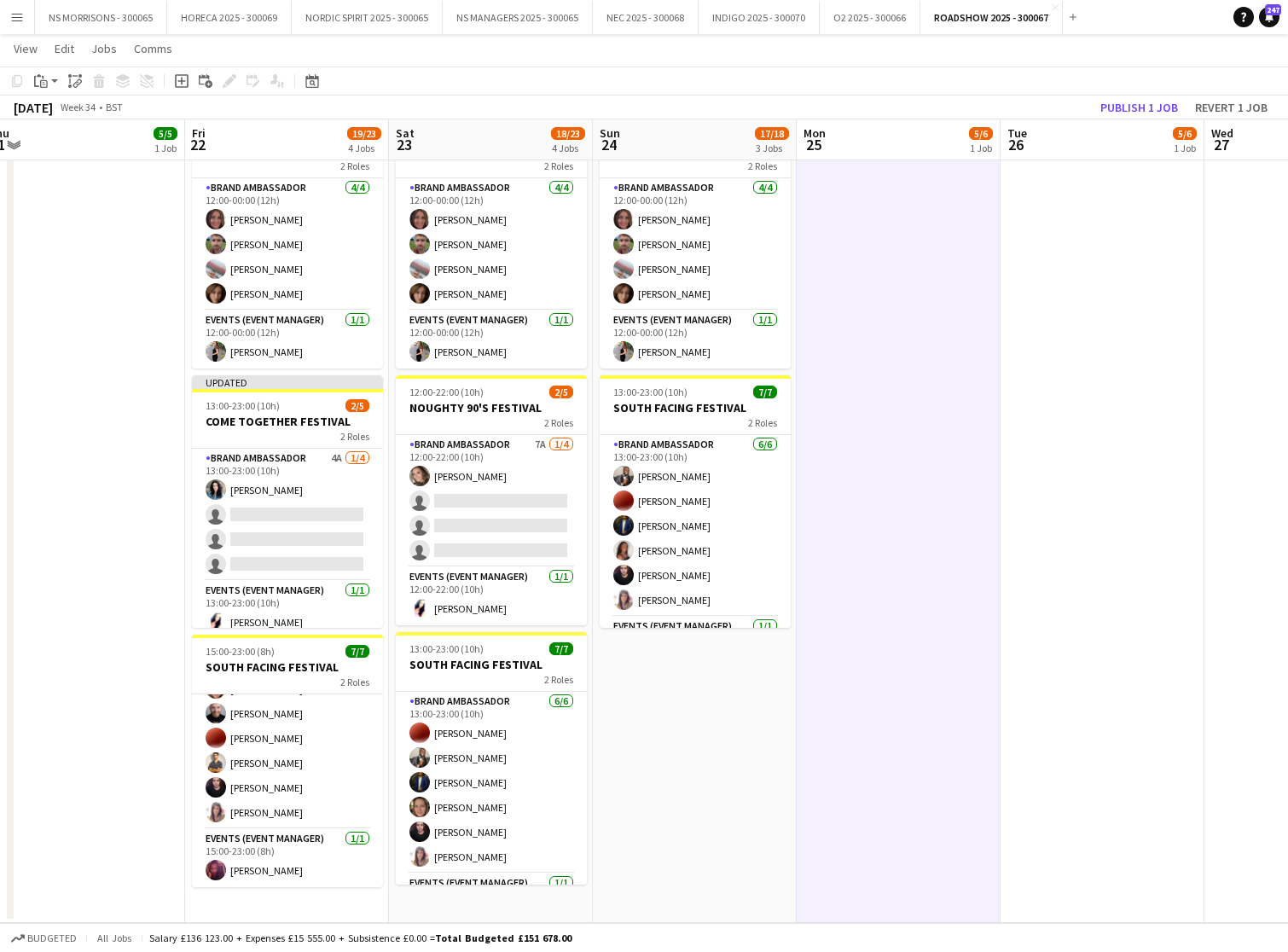
scroll to position [0, 631]
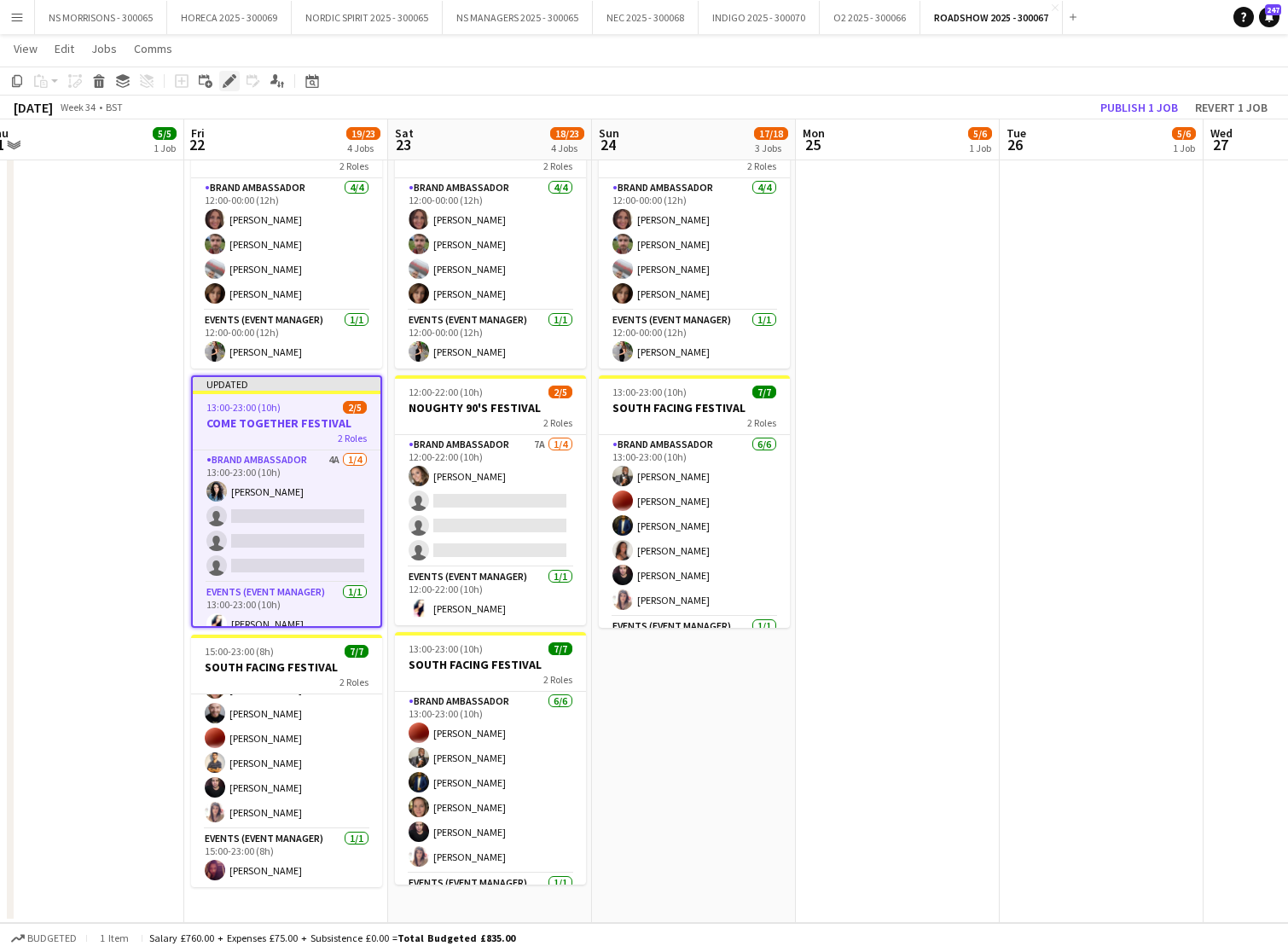
click at [234, 78] on icon "Edit" at bounding box center [229, 80] width 13 height 13
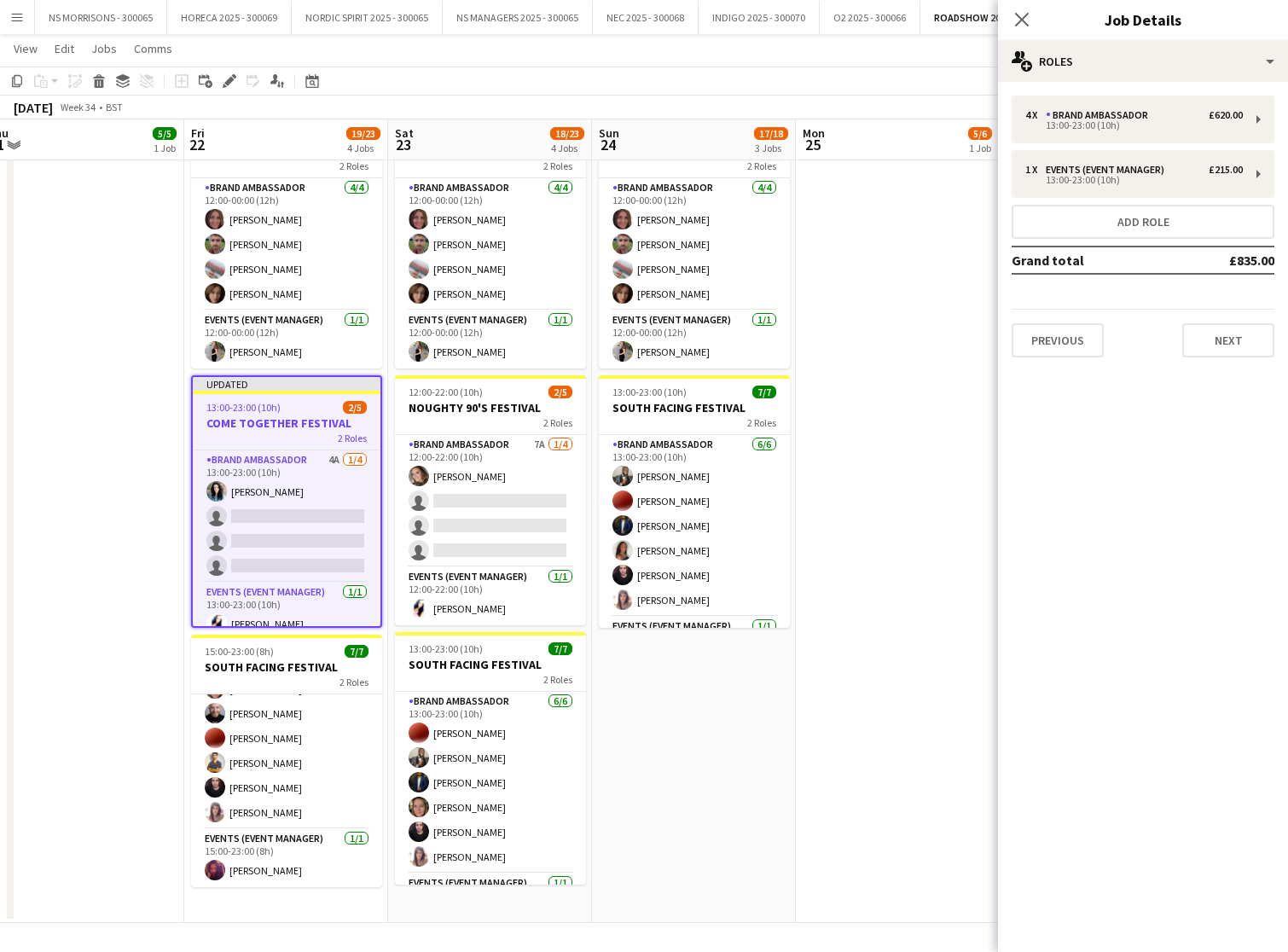
drag, startPoint x: 448, startPoint y: 408, endPoint x: 391, endPoint y: 264, distance: 154.9
click at [448, 408] on h3 "NOUGHTY 90'S FESTIVAL" at bounding box center [490, 407] width 191 height 15
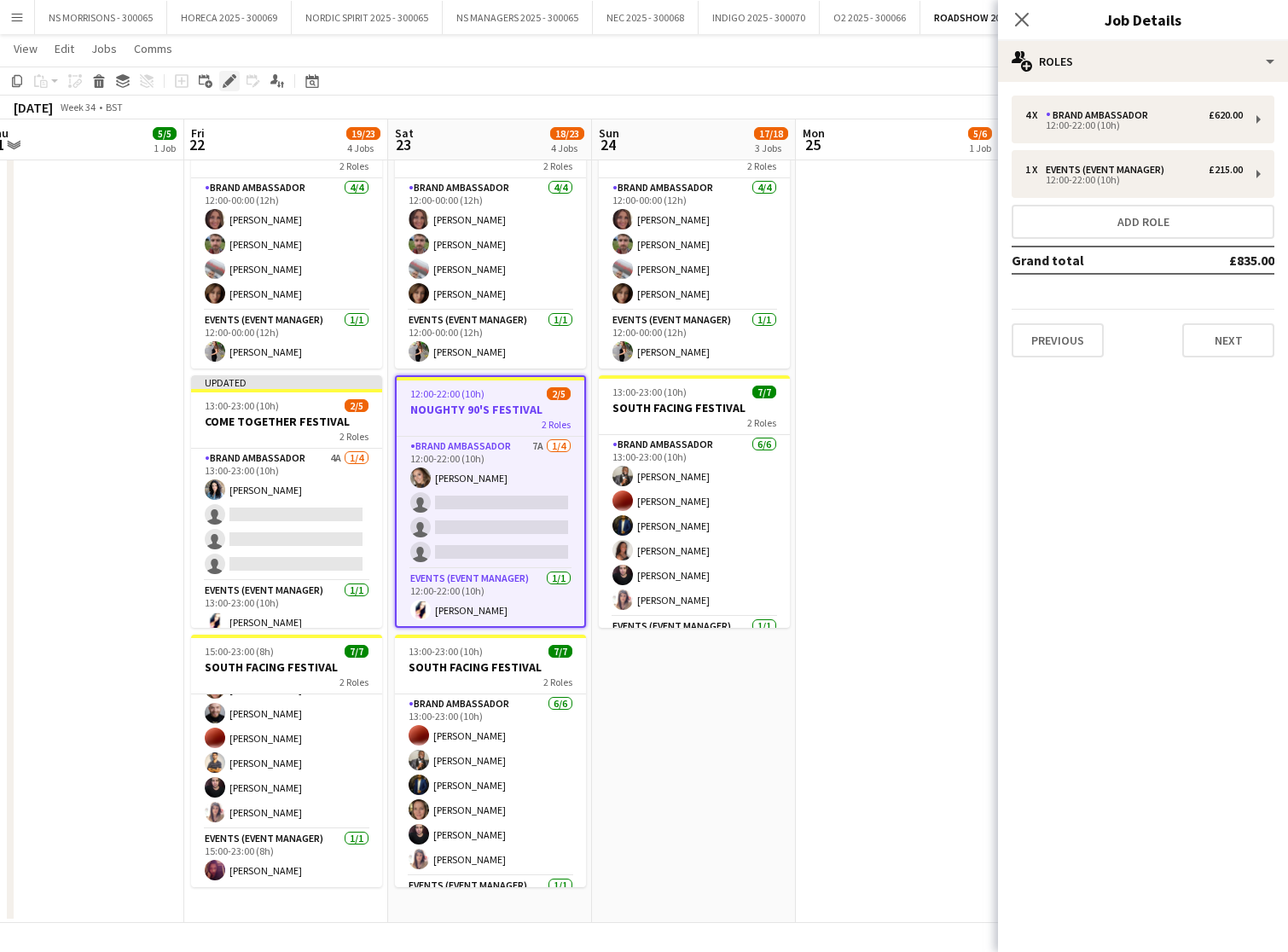
click at [236, 82] on div "Edit" at bounding box center [229, 80] width 20 height 20
click at [1233, 324] on button "Next" at bounding box center [1228, 340] width 93 height 34
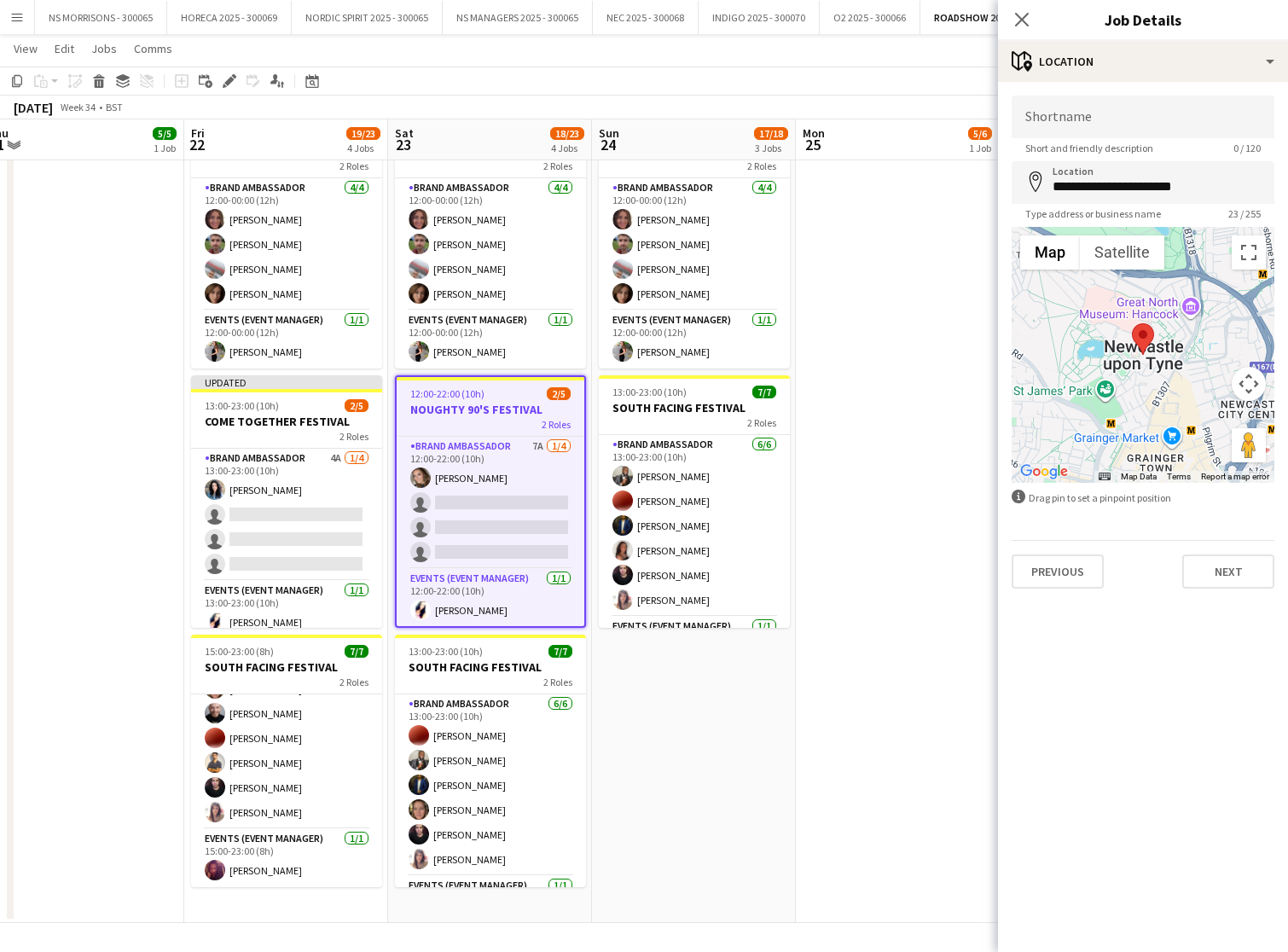
drag, startPoint x: 251, startPoint y: 422, endPoint x: 249, endPoint y: 375, distance: 47.0
click at [251, 421] on h3 "COME TOGETHER FESTIVAL" at bounding box center [287, 420] width 191 height 15
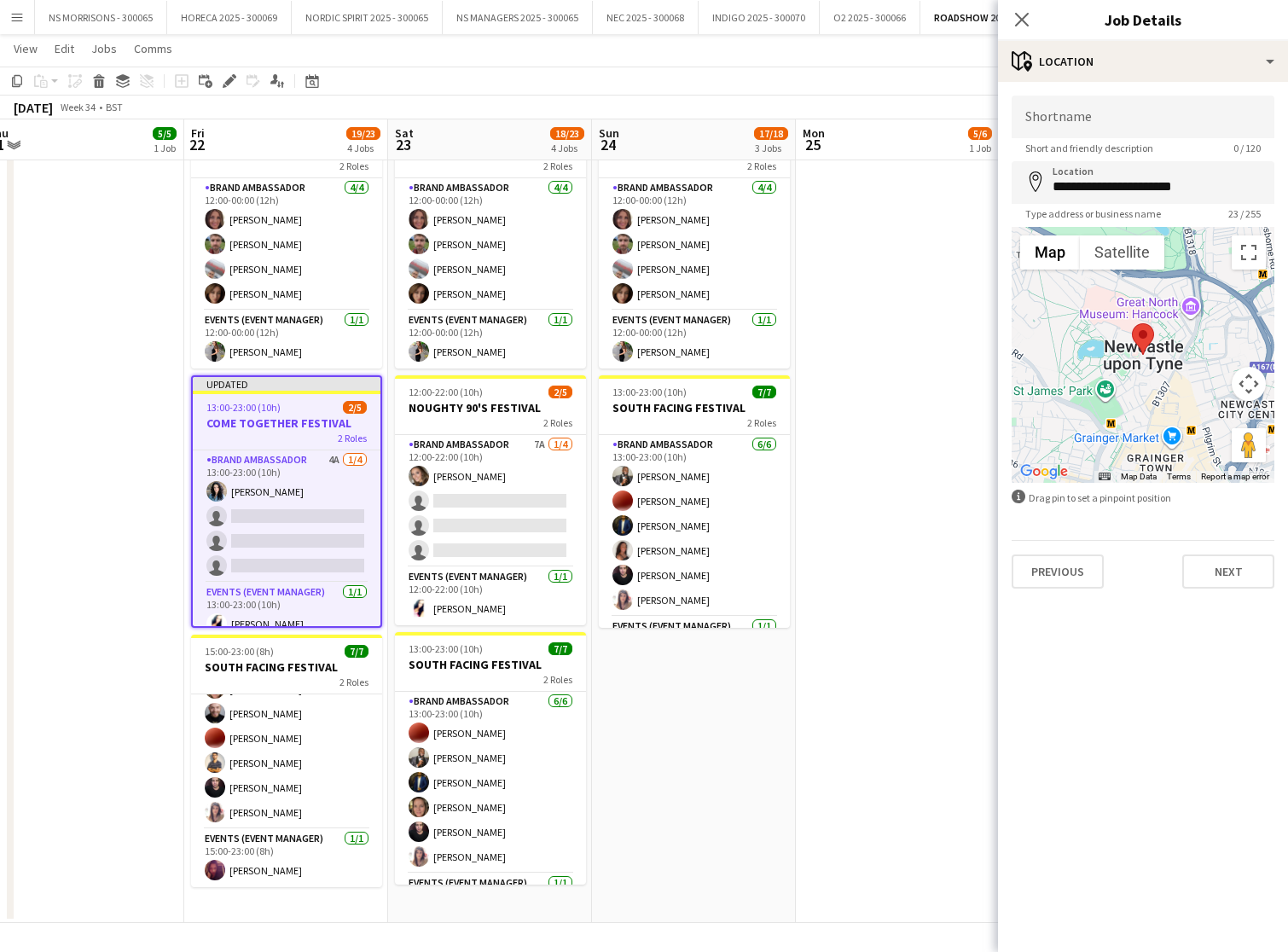
drag, startPoint x: 227, startPoint y: 86, endPoint x: 299, endPoint y: 96, distance: 72.7
click at [227, 86] on icon at bounding box center [229, 81] width 10 height 10
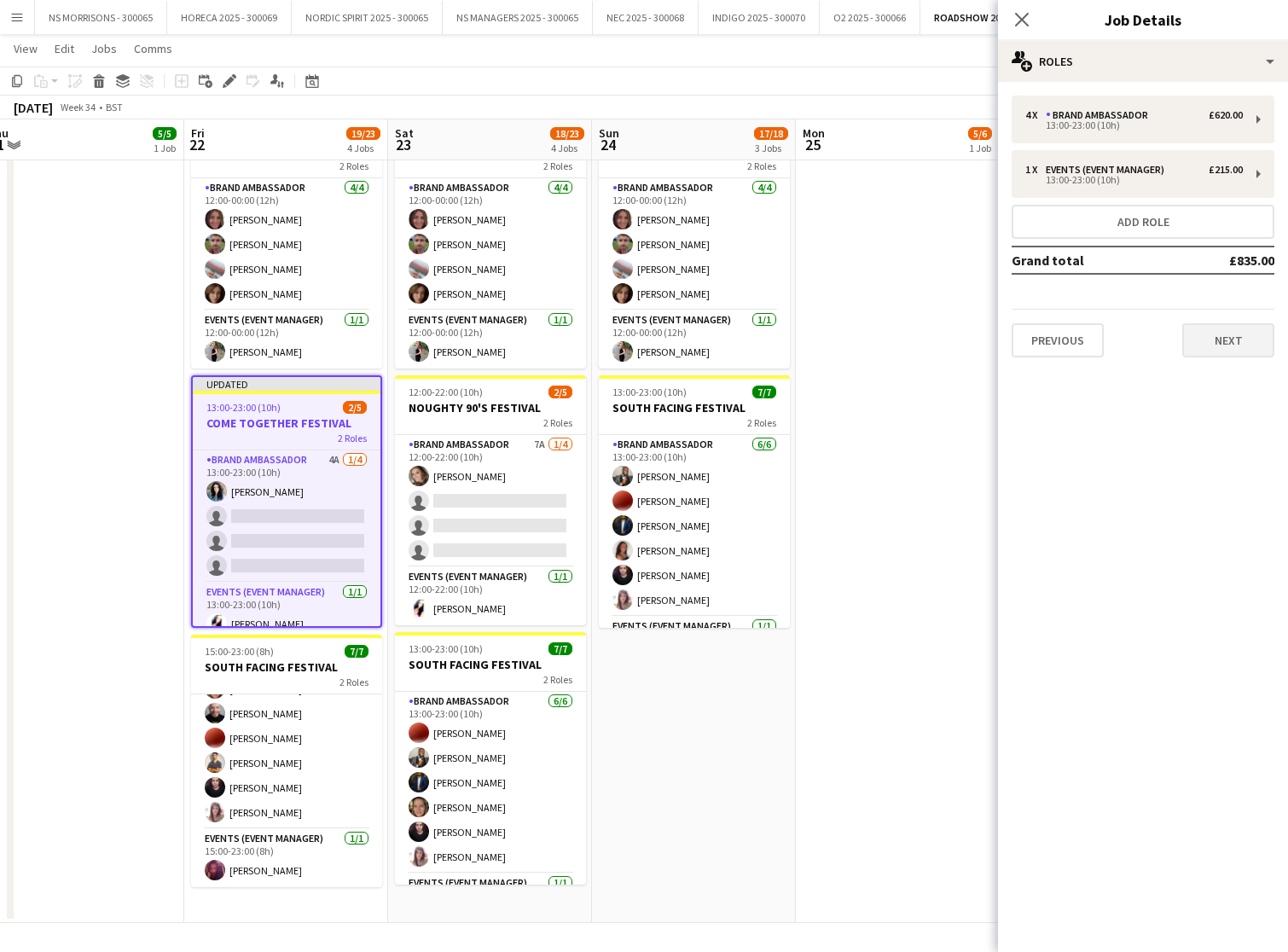
click at [1222, 338] on button "Next" at bounding box center [1228, 340] width 93 height 34
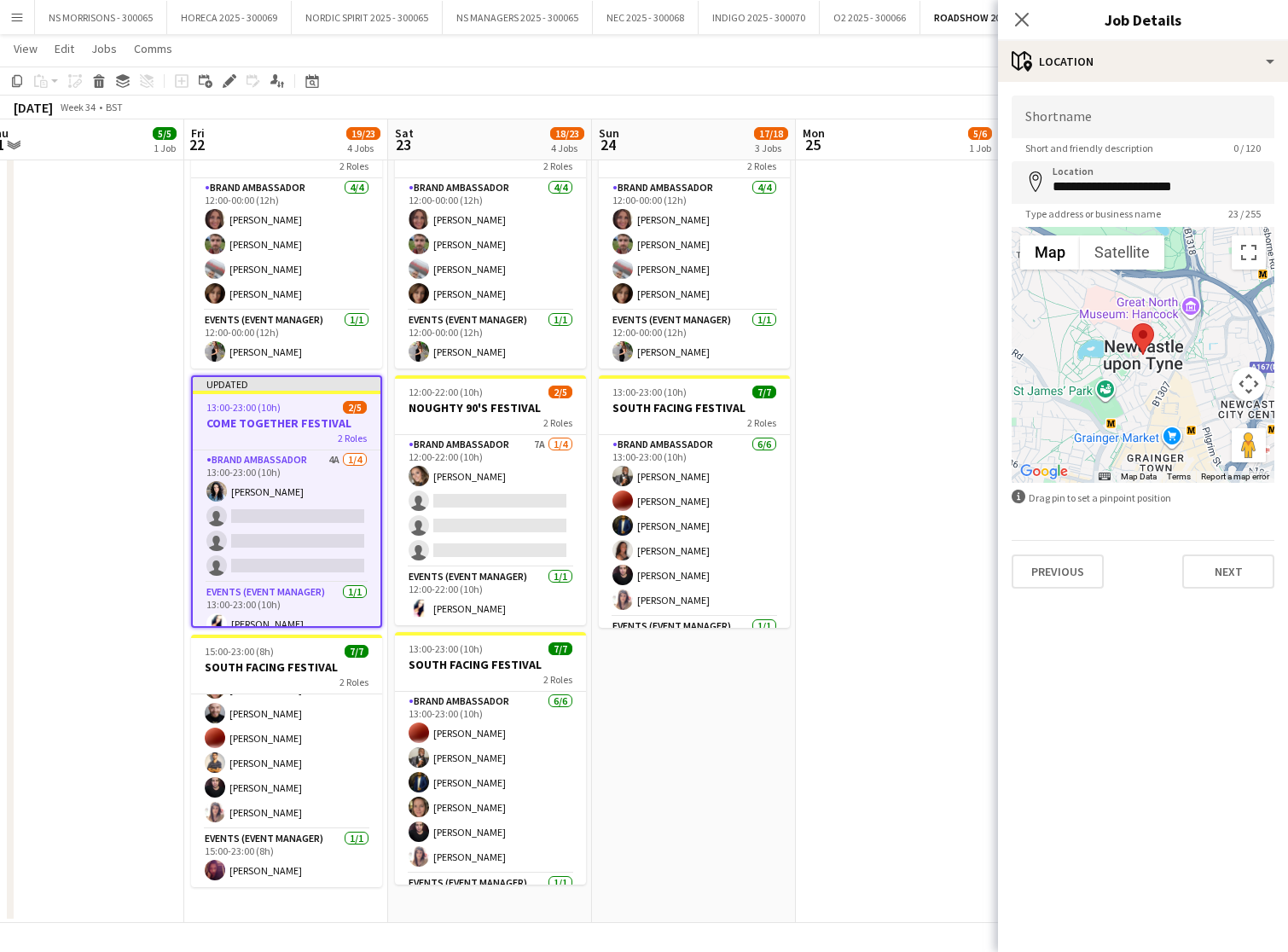
drag, startPoint x: 1228, startPoint y: 579, endPoint x: 1220, endPoint y: 565, distance: 16.1
click at [1228, 579] on button "Next" at bounding box center [1228, 571] width 93 height 34
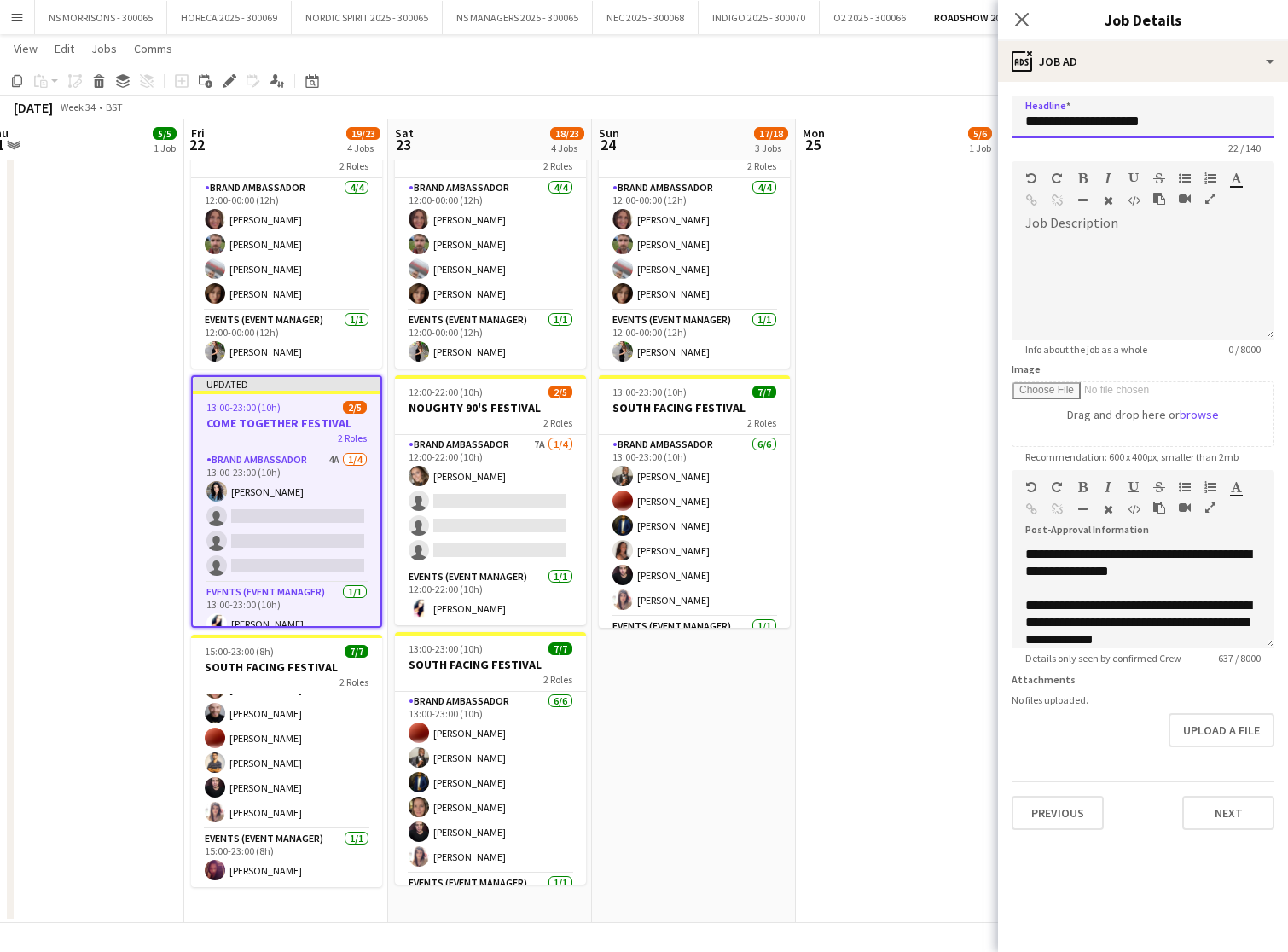
drag, startPoint x: 1187, startPoint y: 126, endPoint x: 986, endPoint y: 111, distance: 201.6
click at [986, 111] on body "Menu Boards Boards Boards All jobs Status Workforce Workforce My Workforce Recr…" at bounding box center [644, 307] width 1288 height 1290
drag, startPoint x: 1180, startPoint y: 127, endPoint x: 1000, endPoint y: 113, distance: 180.5
click at [1000, 113] on form "**********" at bounding box center [1143, 462] width 290 height 734
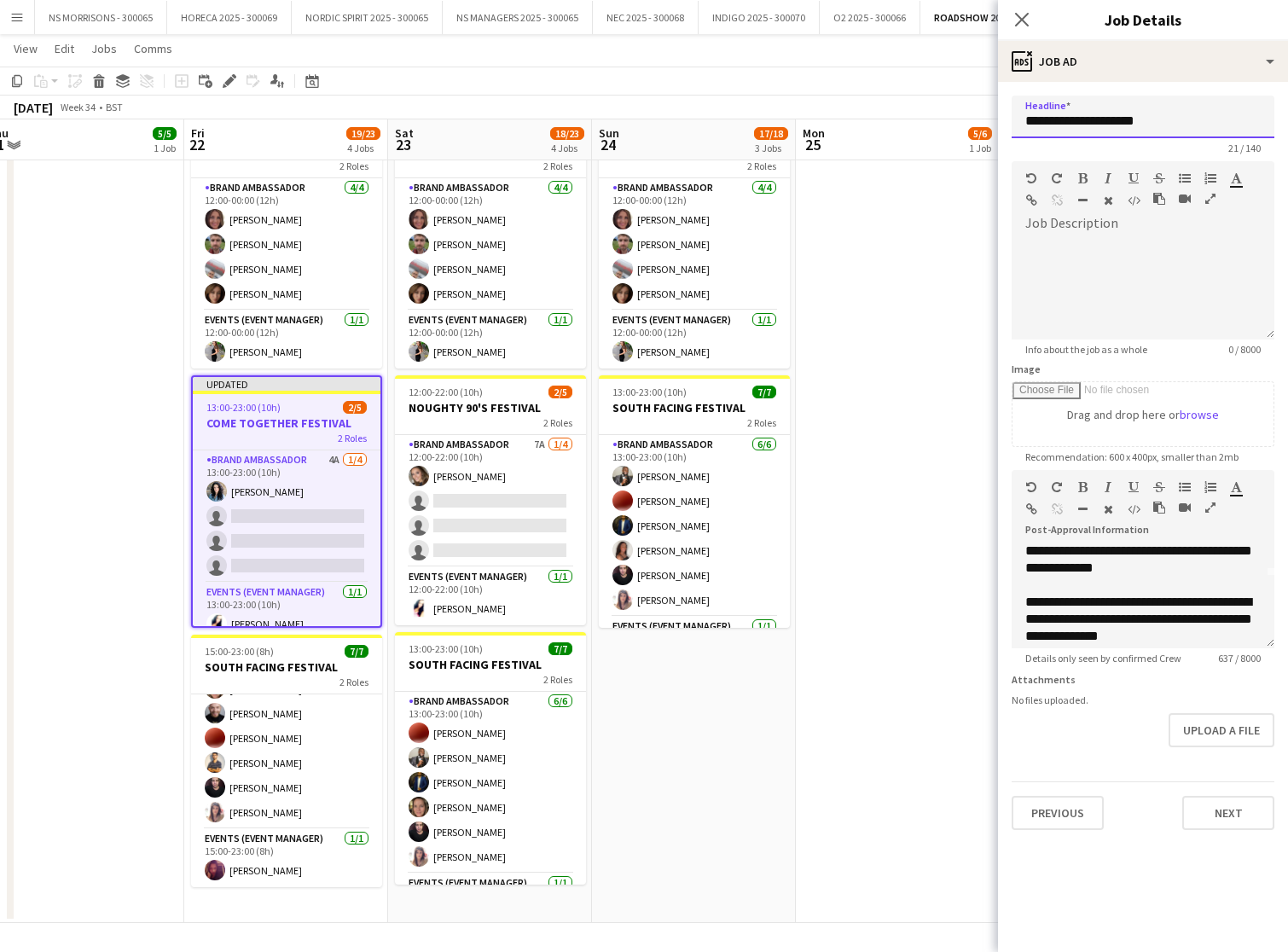
type input "**********"
drag, startPoint x: 1081, startPoint y: 600, endPoint x: 1232, endPoint y: 595, distance: 151.1
click at [1232, 595] on div "**********" at bounding box center [1143, 620] width 235 height 51
paste div
click at [1079, 604] on div "**********" at bounding box center [1143, 620] width 235 height 51
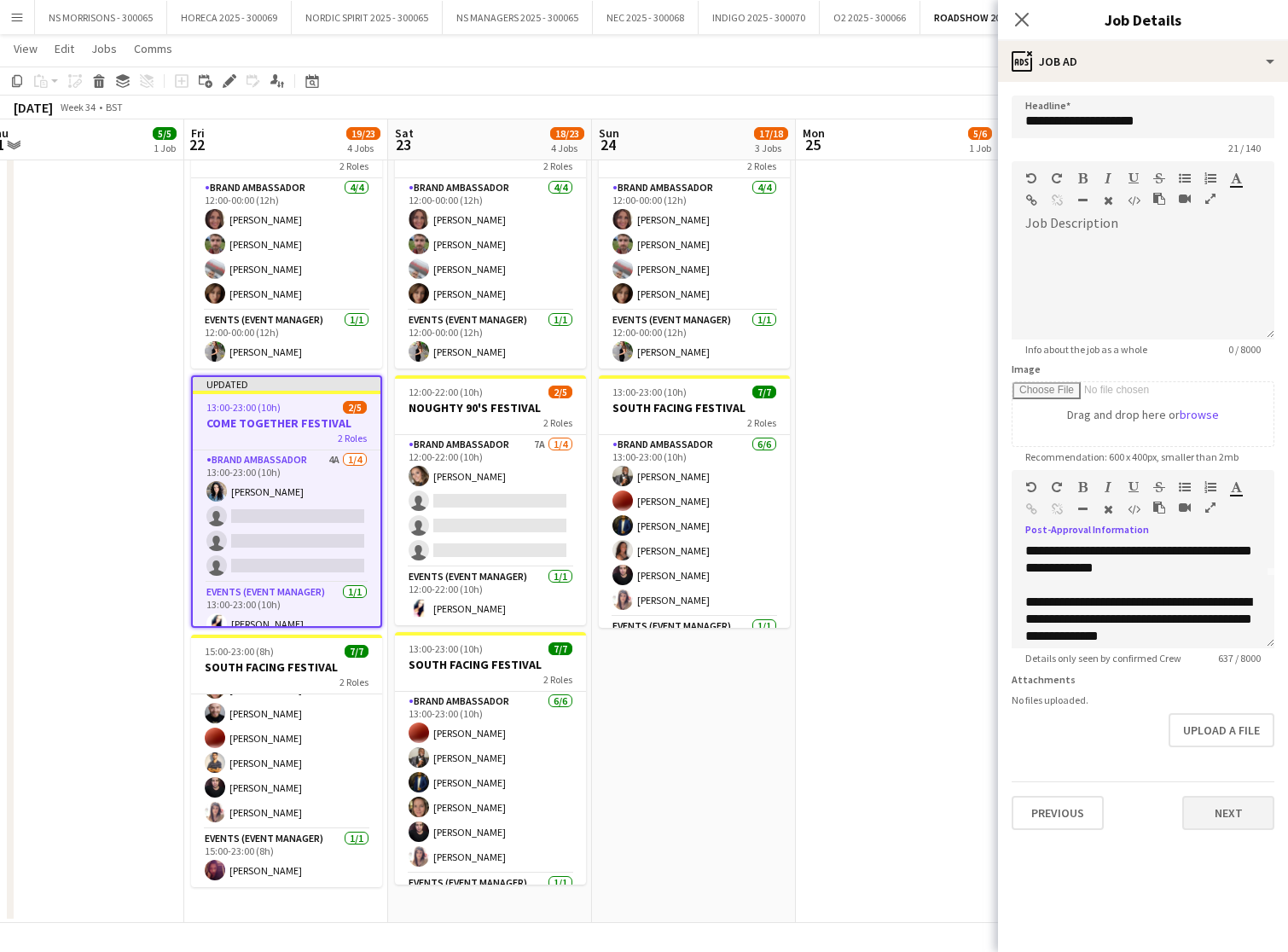
click at [1231, 805] on button "Next" at bounding box center [1228, 813] width 93 height 34
type input "*******"
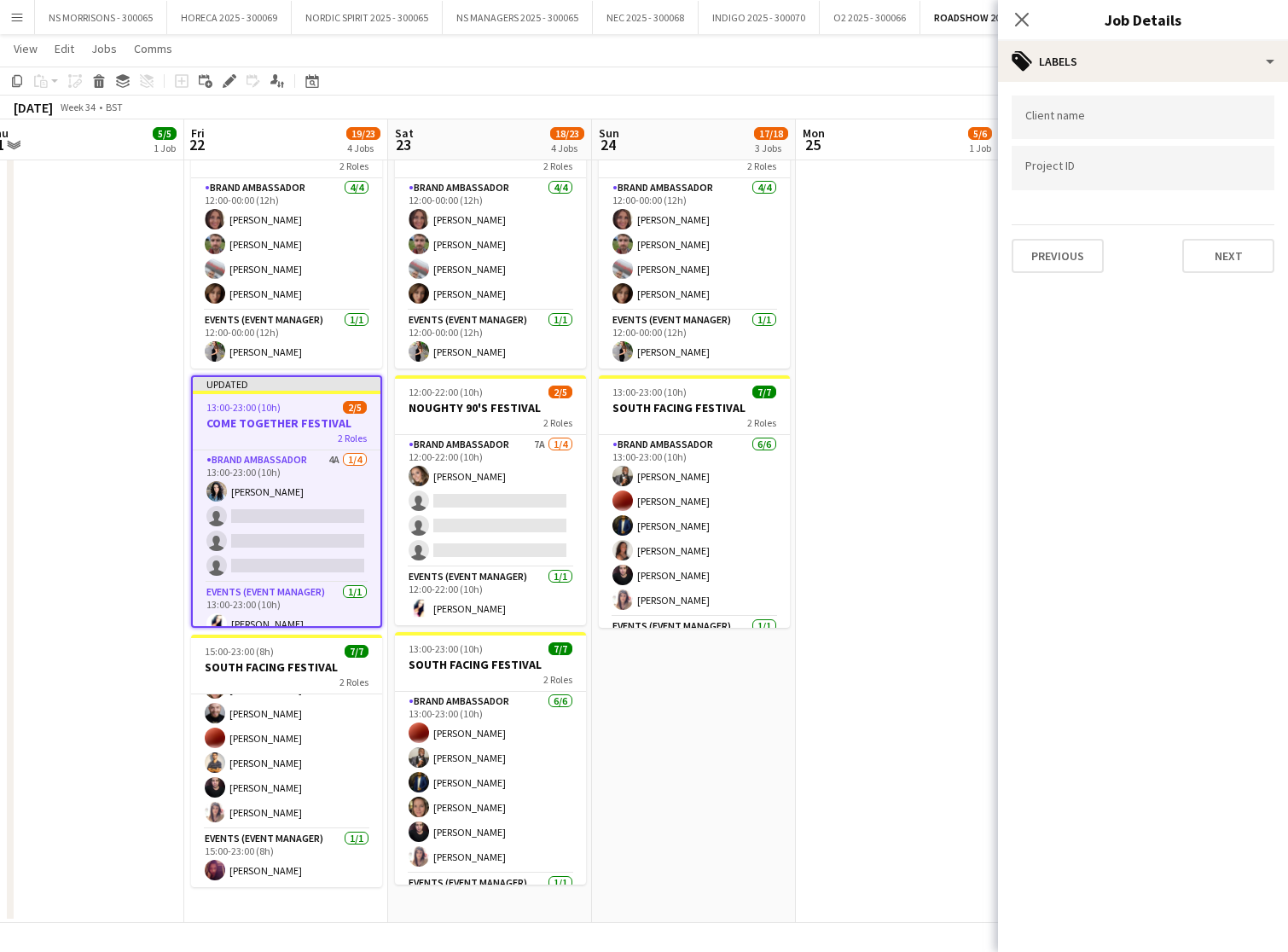
drag, startPoint x: 1224, startPoint y: 259, endPoint x: 1213, endPoint y: 257, distance: 11.2
click at [1223, 259] on button "Next" at bounding box center [1228, 256] width 93 height 34
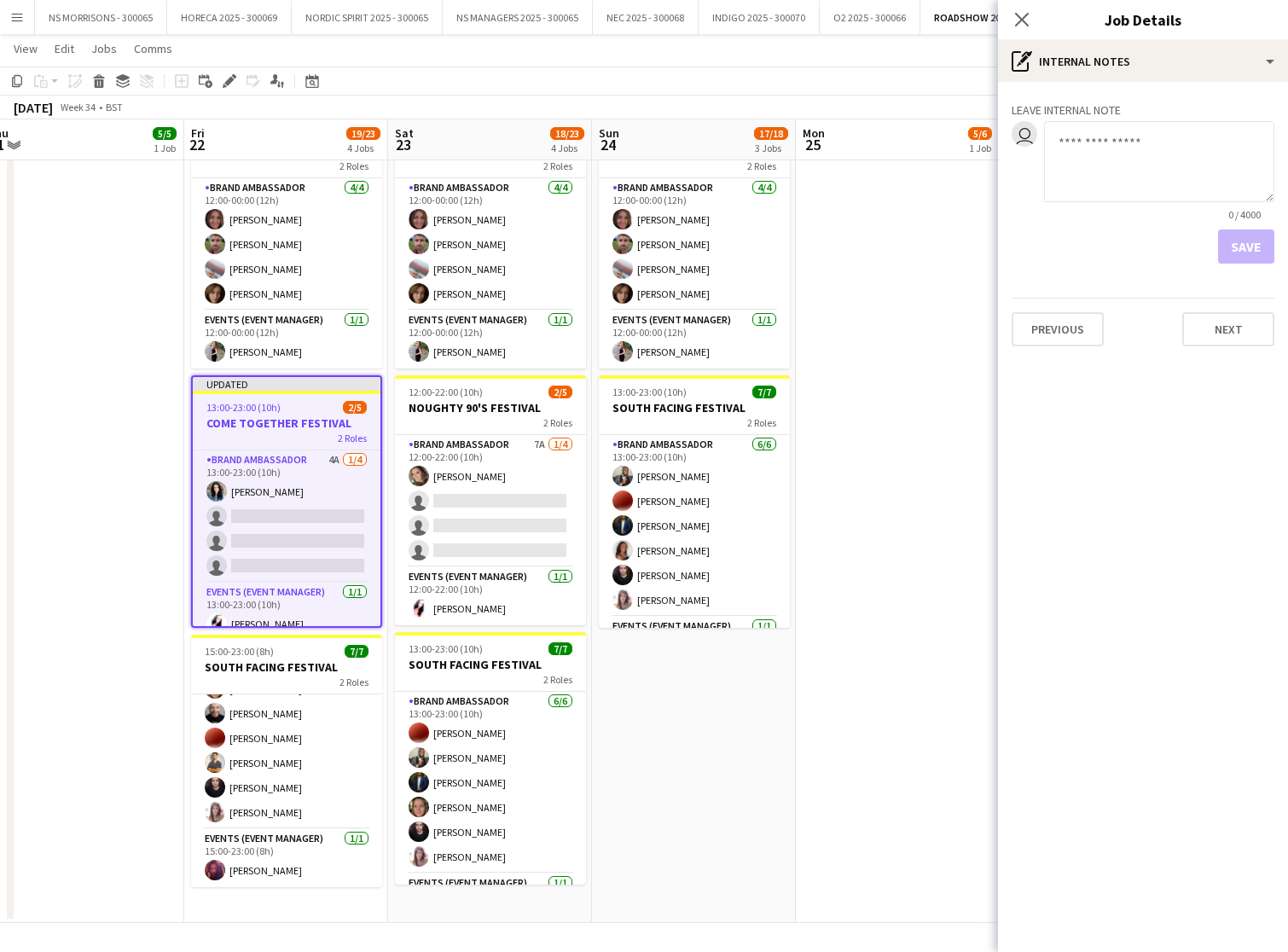
drag, startPoint x: 1232, startPoint y: 329, endPoint x: 1217, endPoint y: 286, distance: 45.5
click at [1232, 329] on button "Next" at bounding box center [1228, 329] width 93 height 34
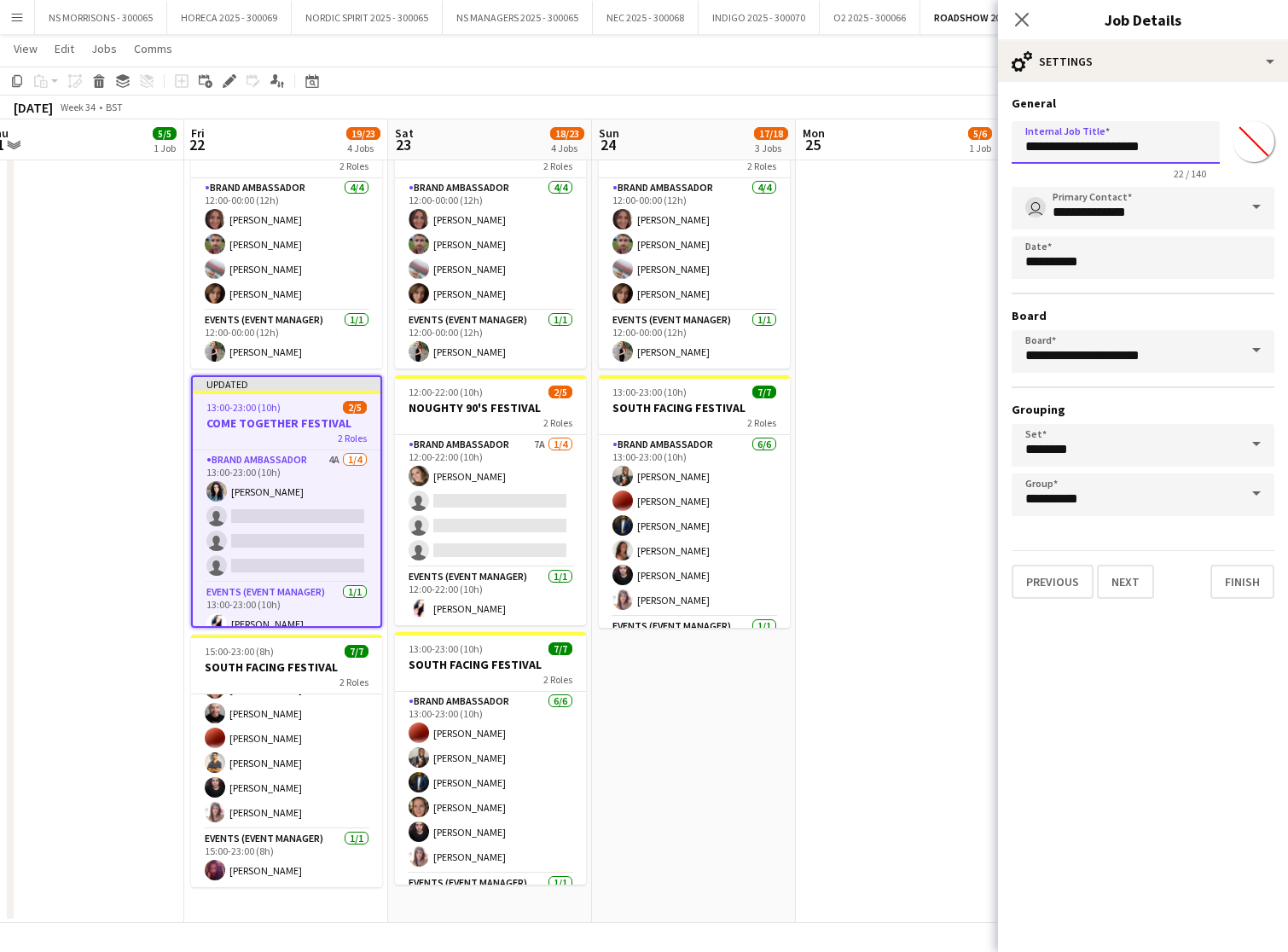
drag, startPoint x: 1171, startPoint y: 150, endPoint x: 1015, endPoint y: 145, distance: 156.1
click at [1015, 145] on input "**********" at bounding box center [1116, 142] width 208 height 42
paste input "text"
type input "**********"
click at [1251, 584] on button "Finish" at bounding box center [1242, 582] width 64 height 34
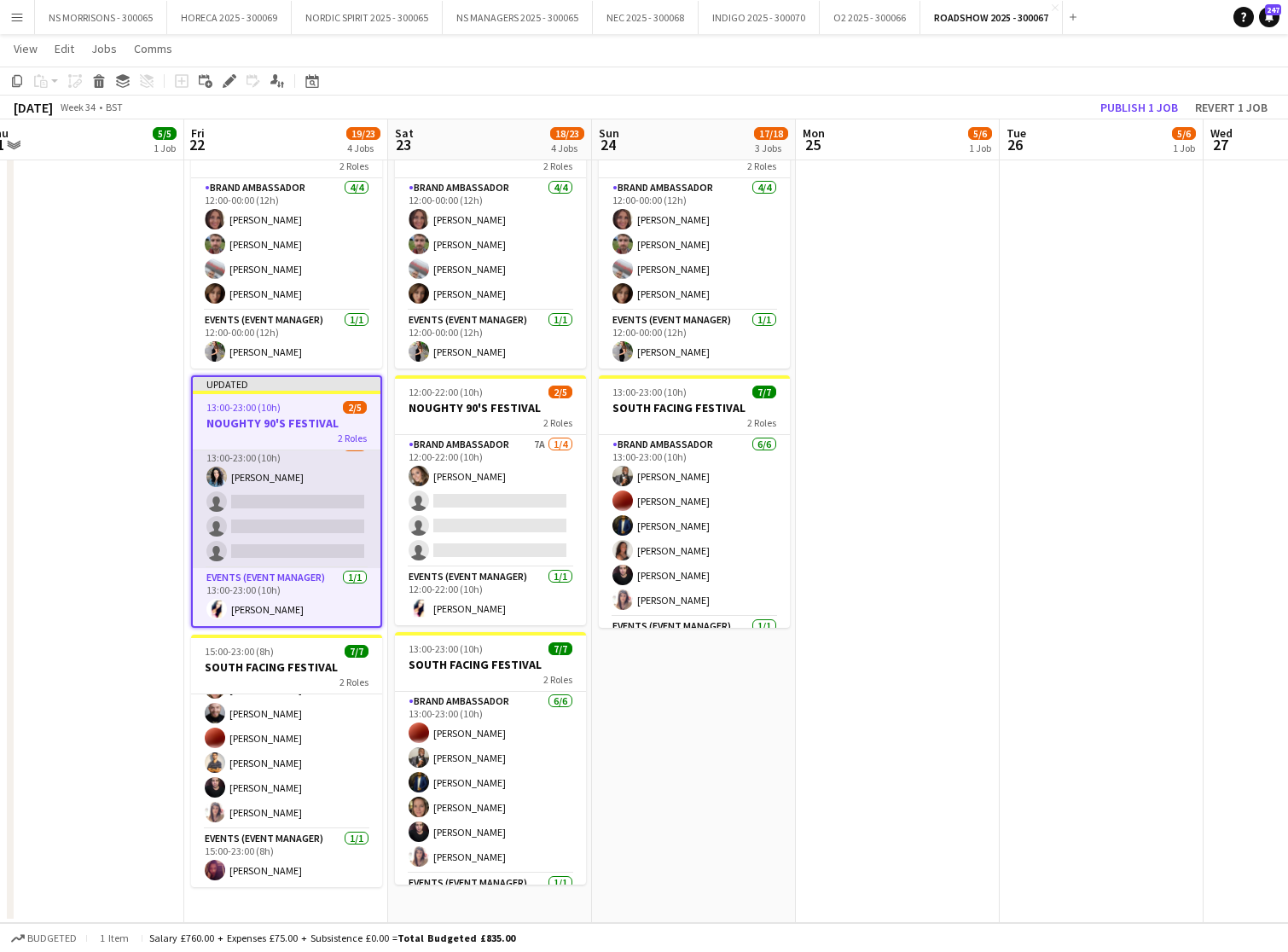
scroll to position [14, 0]
click at [1165, 110] on button "Publish 1 job" at bounding box center [1140, 107] width 92 height 22
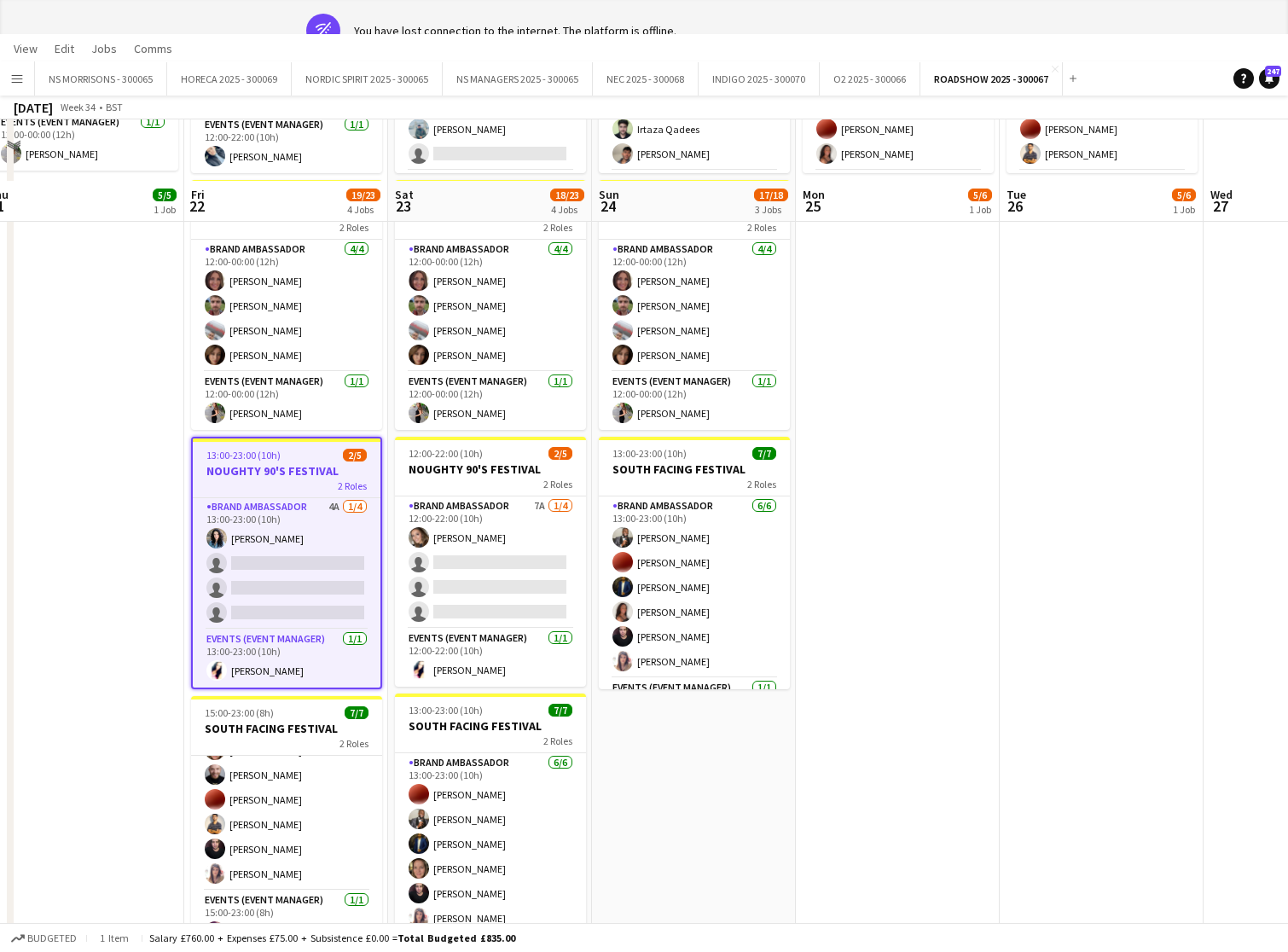
scroll to position [0, 0]
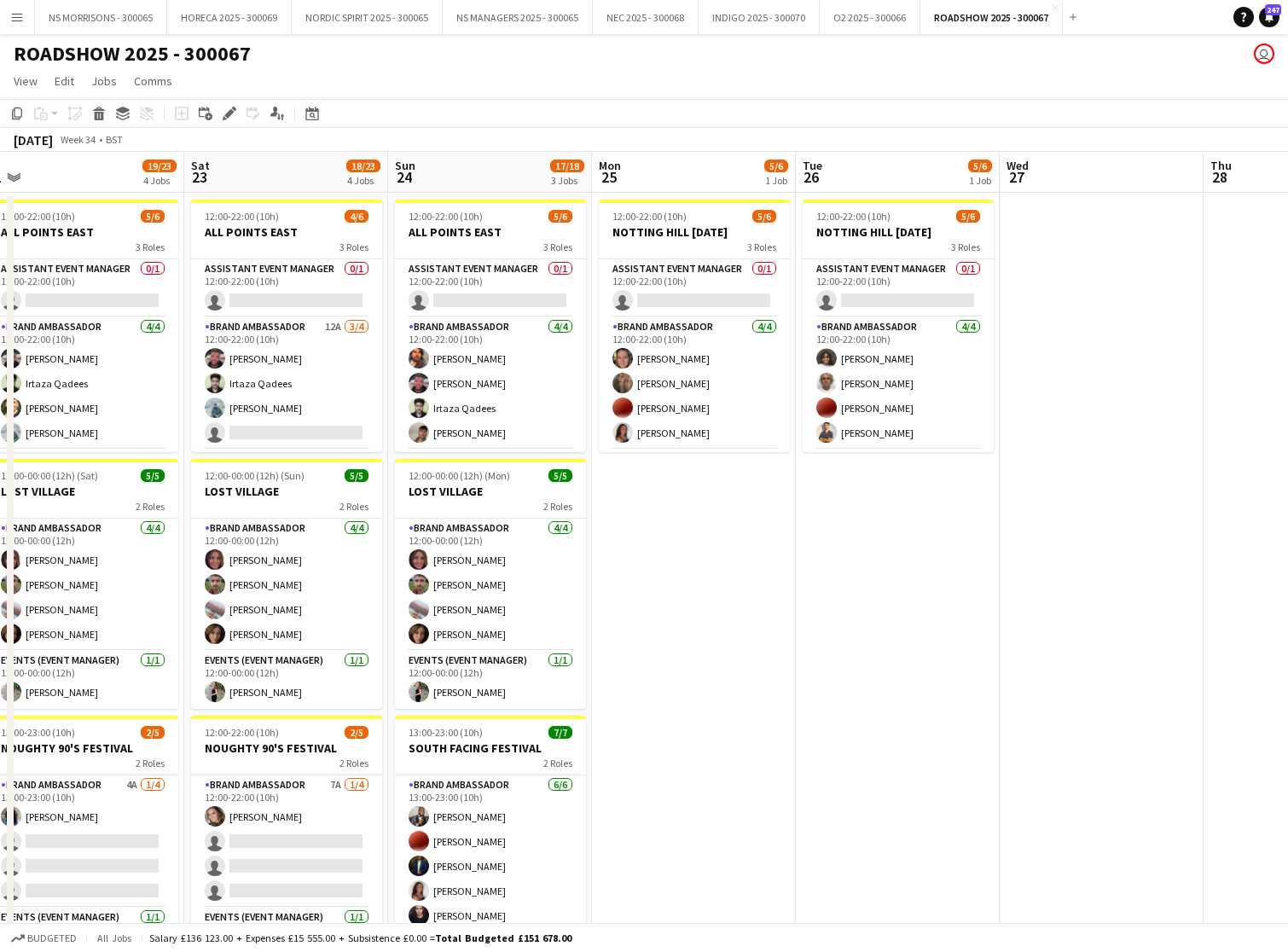
click at [15, 21] on app-icon "Menu" at bounding box center [17, 17] width 13 height 13
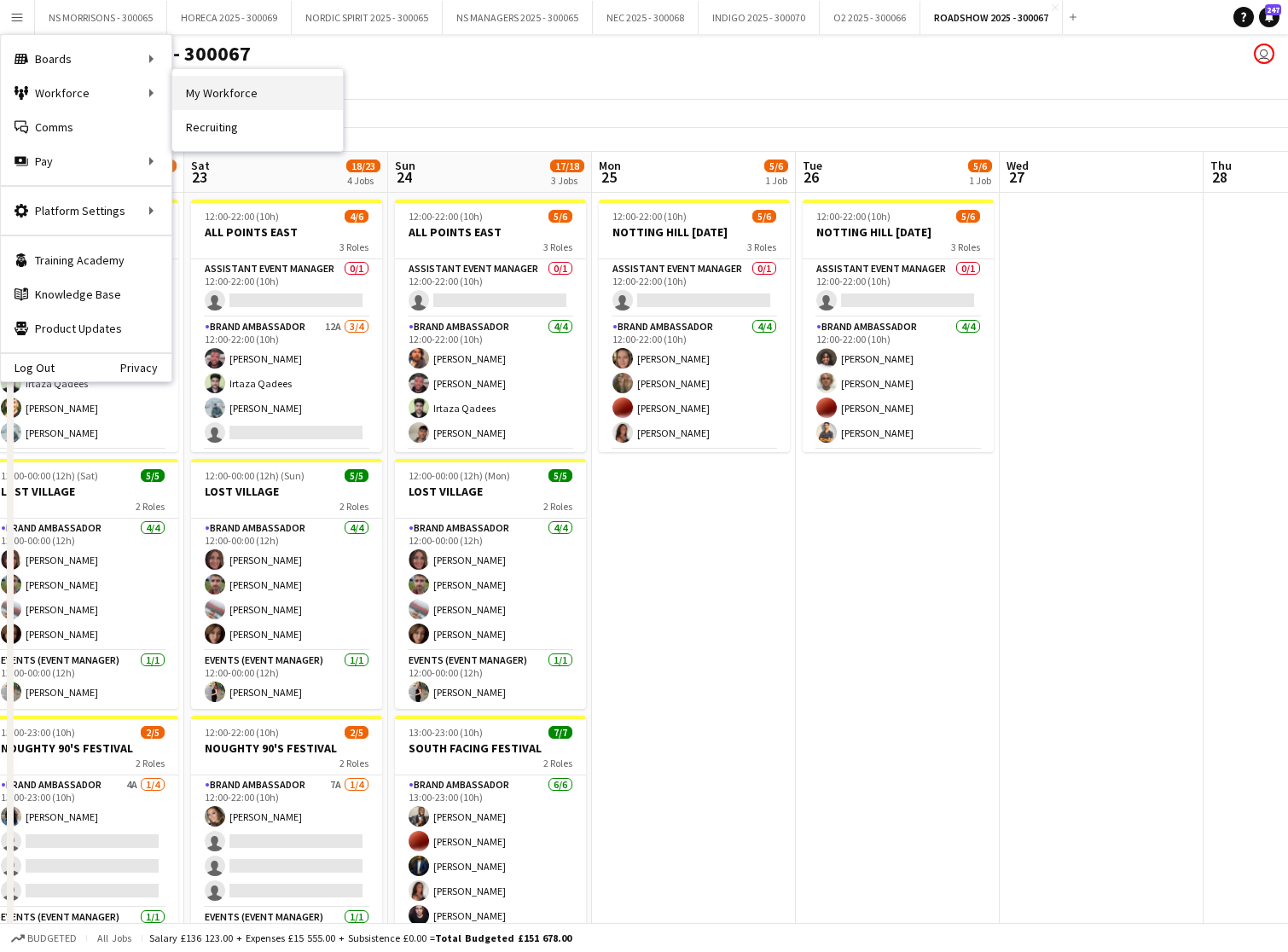
click at [301, 94] on link "My Workforce" at bounding box center [257, 93] width 171 height 34
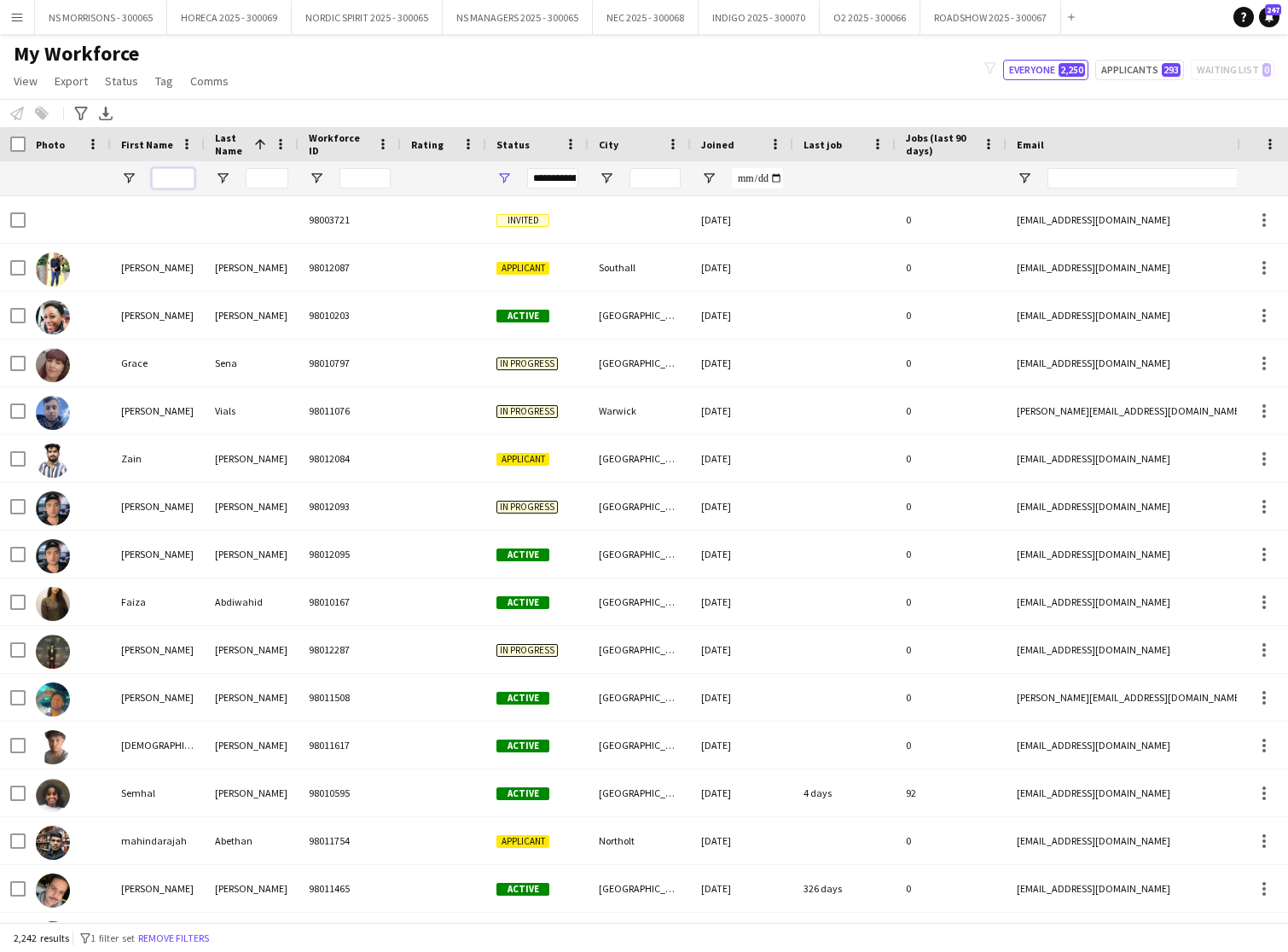
click at [167, 181] on input "First Name Filter Input" at bounding box center [173, 178] width 42 height 20
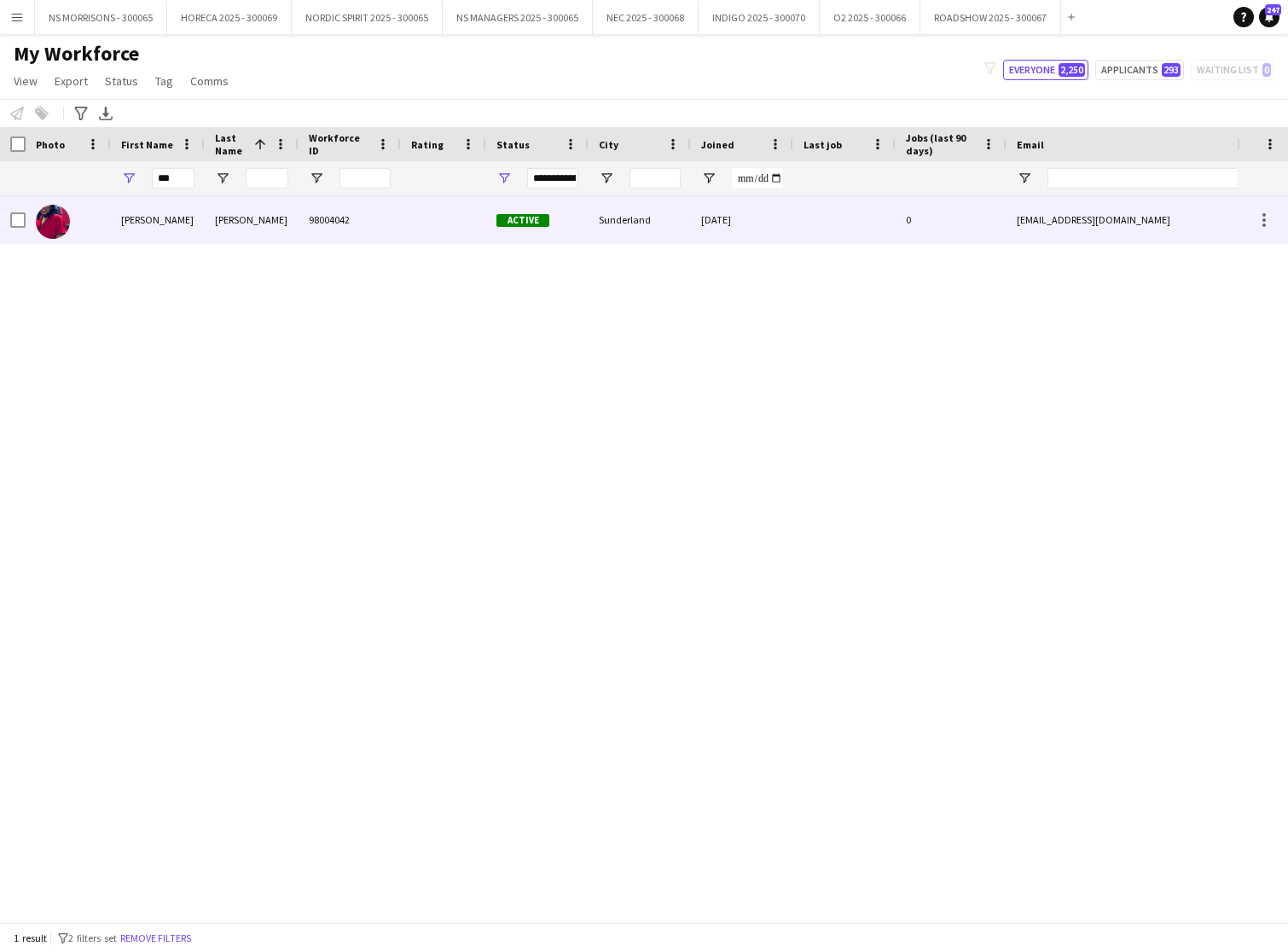
click at [516, 226] on span "Active" at bounding box center [523, 220] width 53 height 13
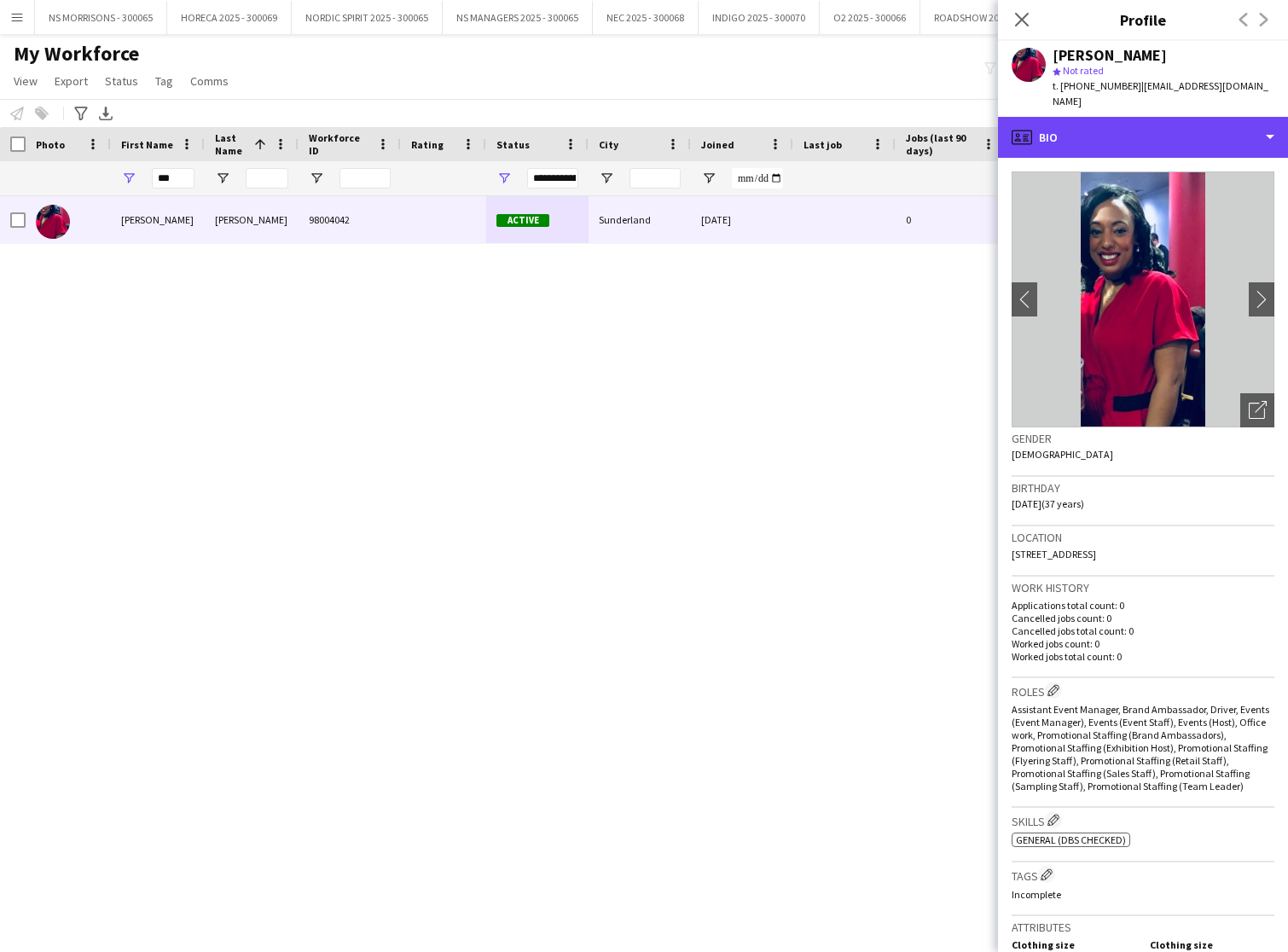
drag, startPoint x: 1181, startPoint y: 149, endPoint x: 1184, endPoint y: 175, distance: 26.2
click at [1181, 149] on div "profile Bio" at bounding box center [1143, 138] width 290 height 41
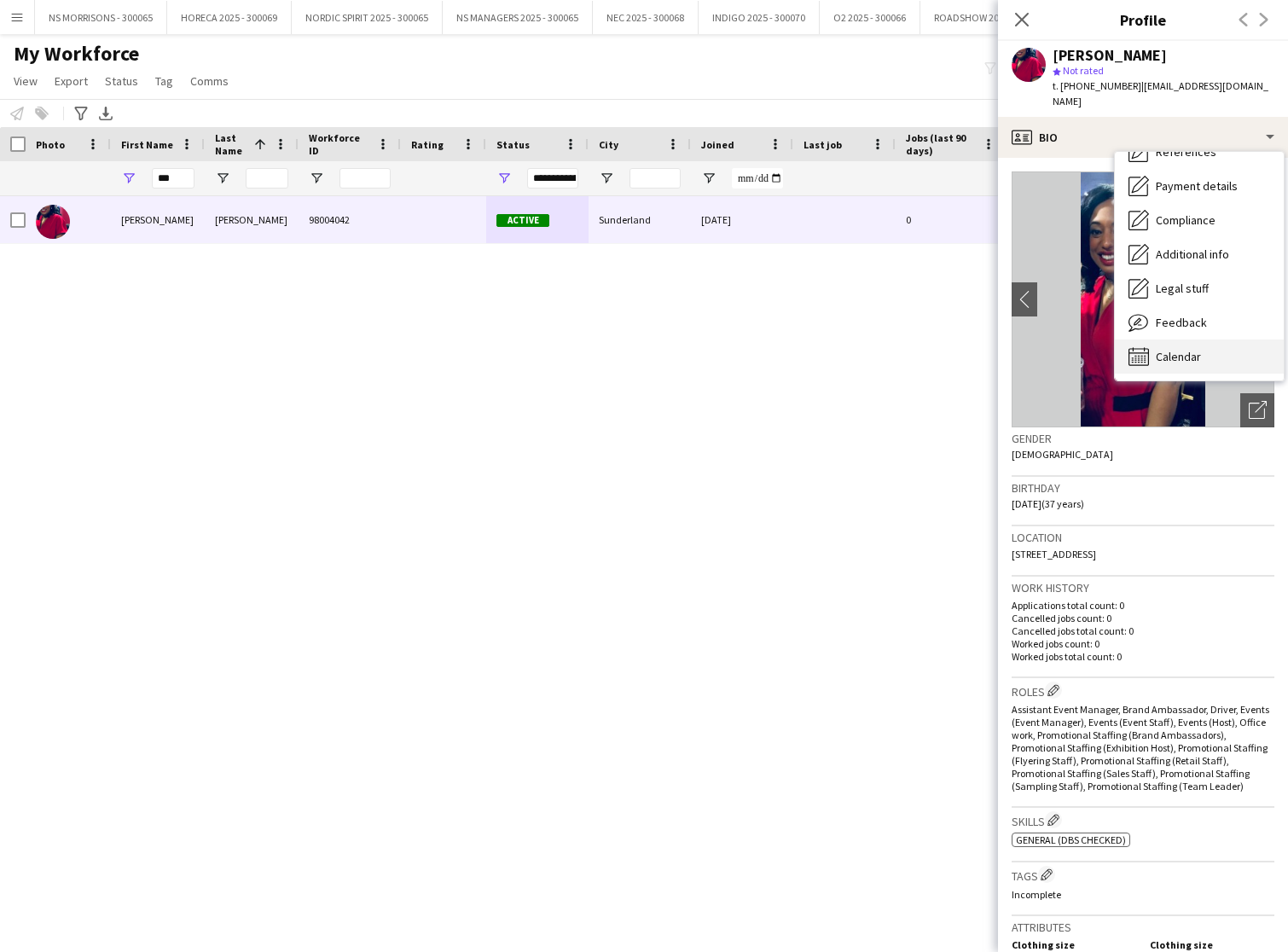
scroll to position [195, 0]
click at [1180, 352] on span "Calendar" at bounding box center [1178, 356] width 45 height 15
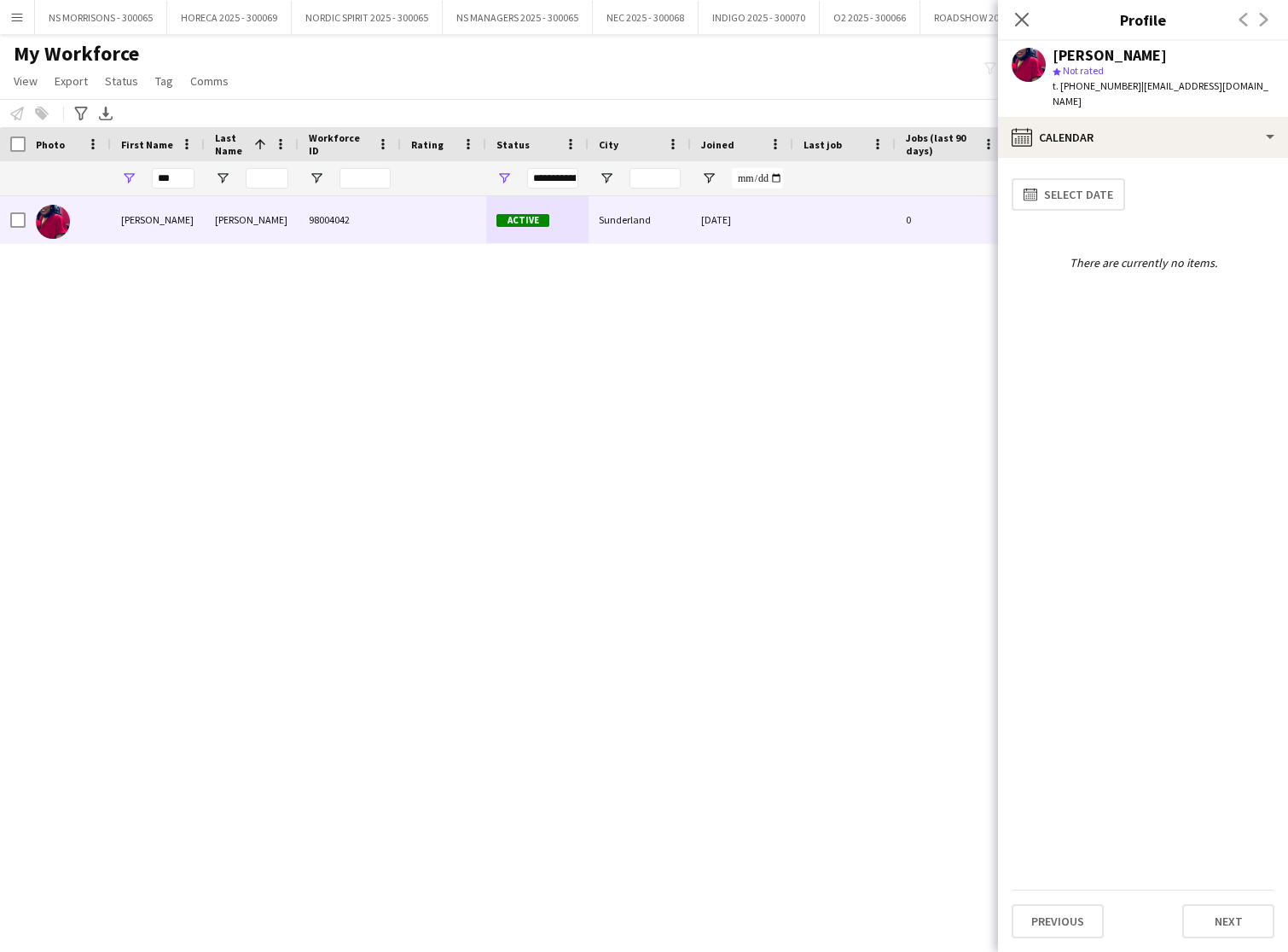
scroll to position [0, 0]
click at [175, 173] on input "***" at bounding box center [173, 178] width 42 height 20
type input "*"
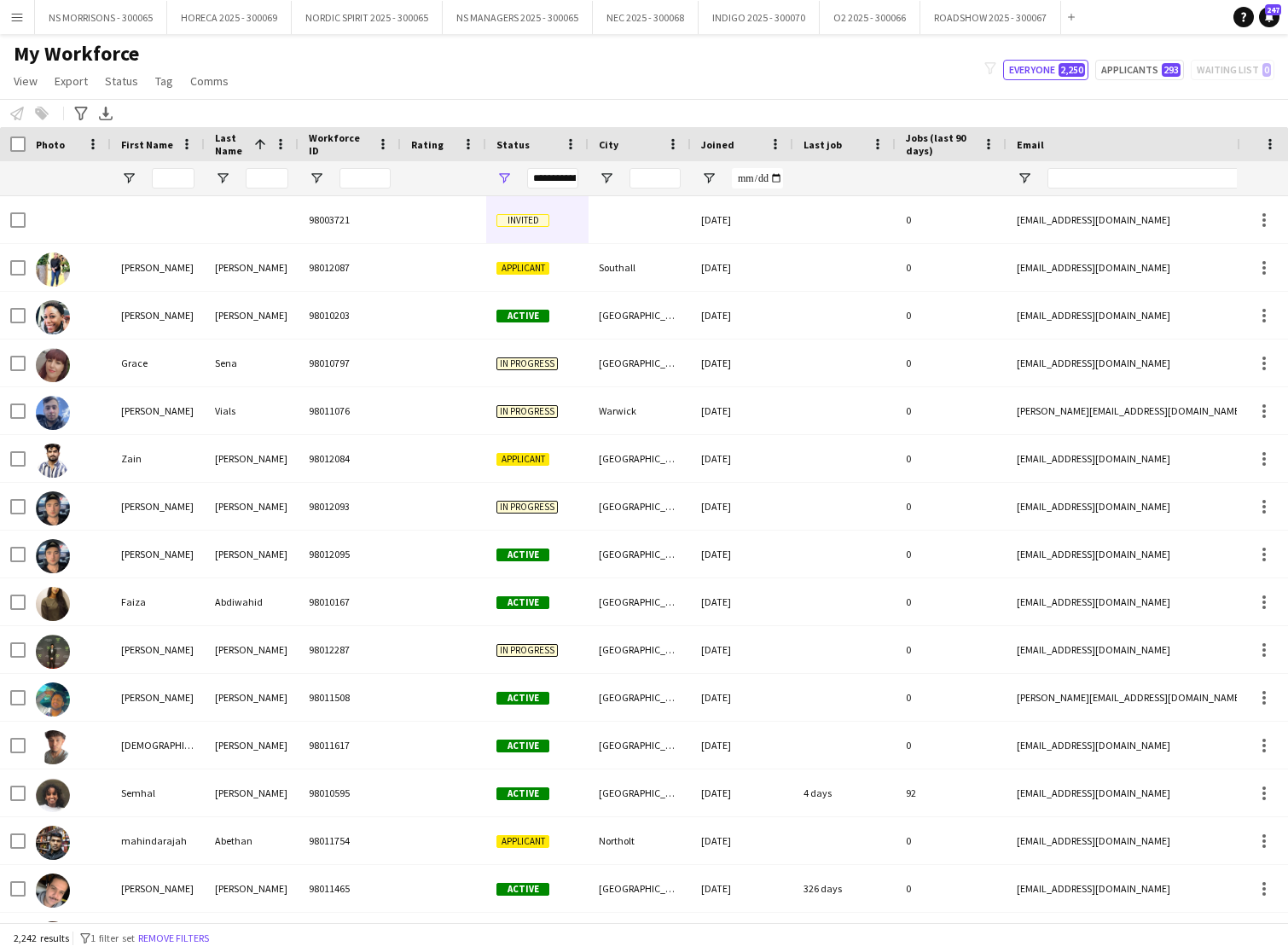
drag, startPoint x: 14, startPoint y: 19, endPoint x: 23, endPoint y: 56, distance: 38.1
click at [14, 19] on app-icon "Menu" at bounding box center [17, 17] width 13 height 13
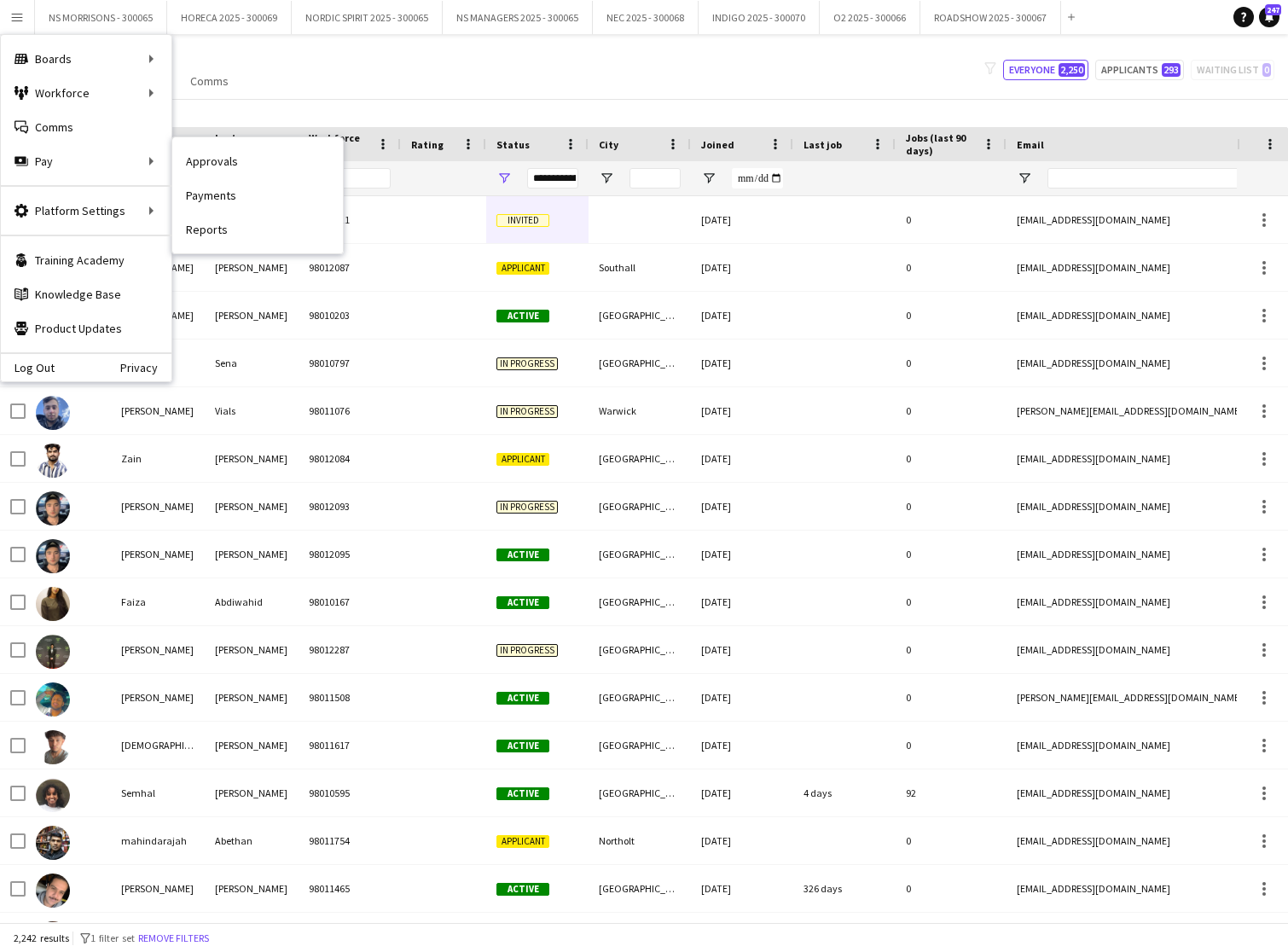
click at [193, 162] on link "Approvals" at bounding box center [257, 161] width 171 height 34
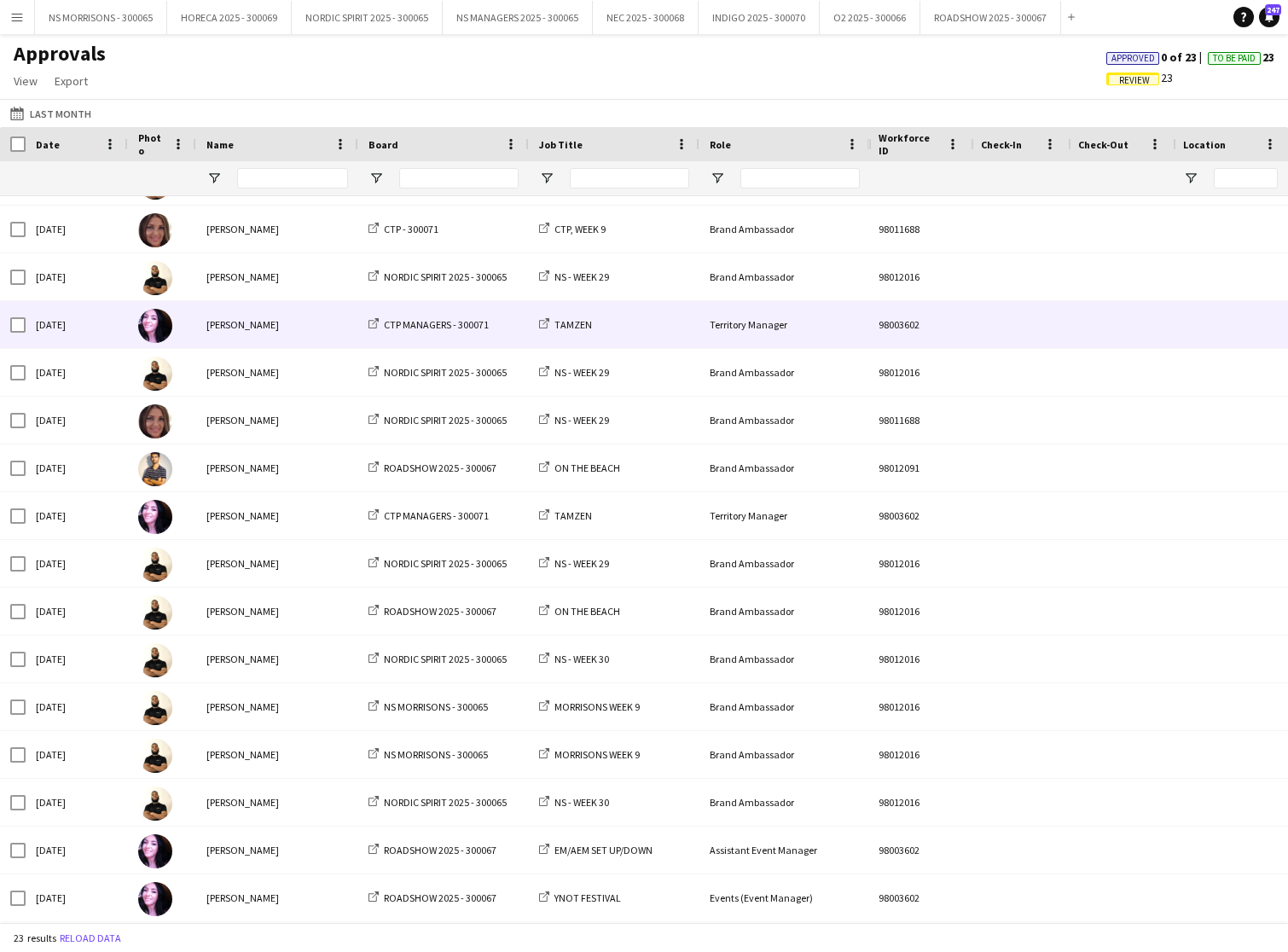
scroll to position [373, 0]
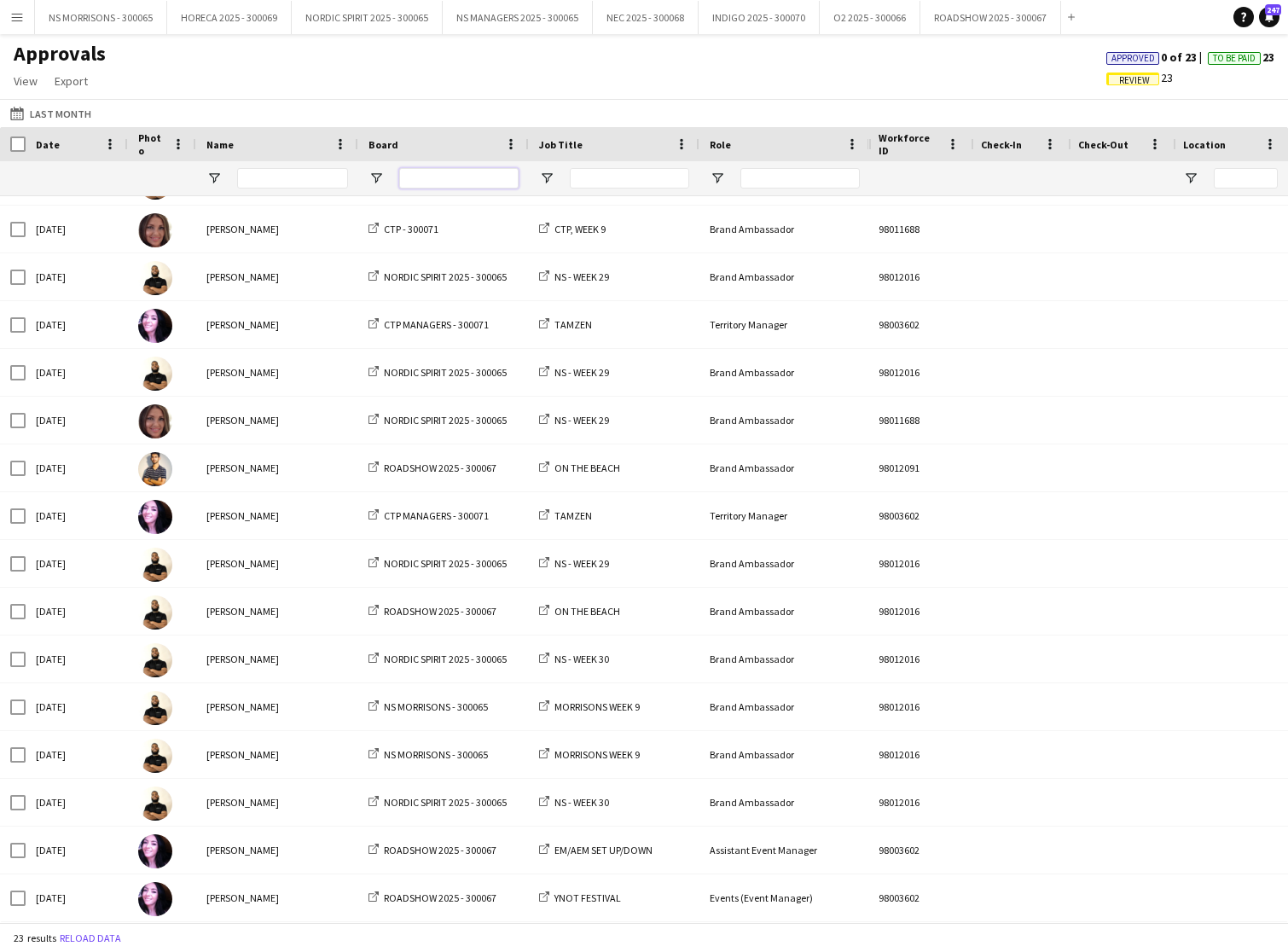
click at [451, 180] on input "Board Filter Input" at bounding box center [458, 178] width 119 height 20
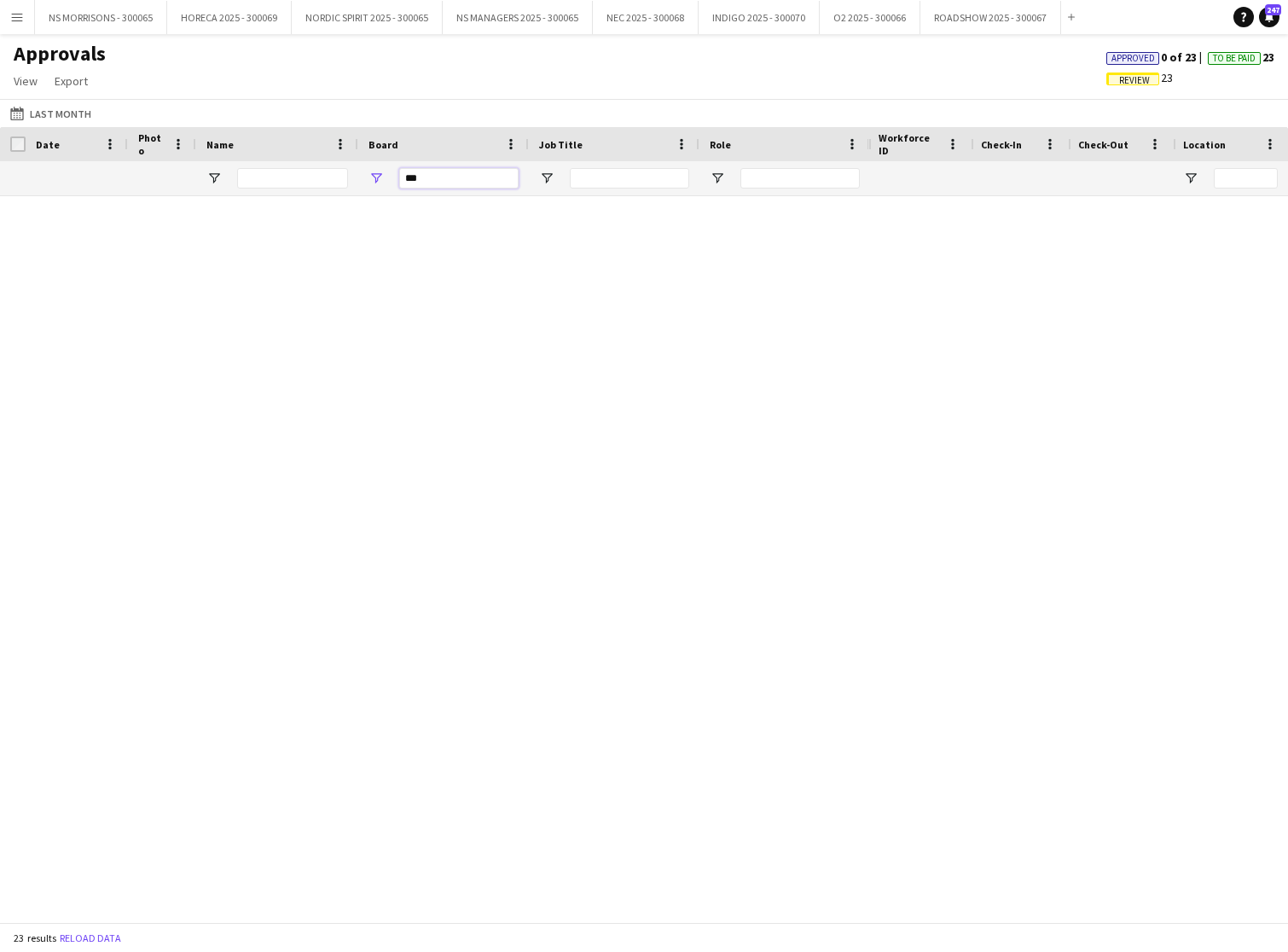
scroll to position [0, 0]
type input "*"
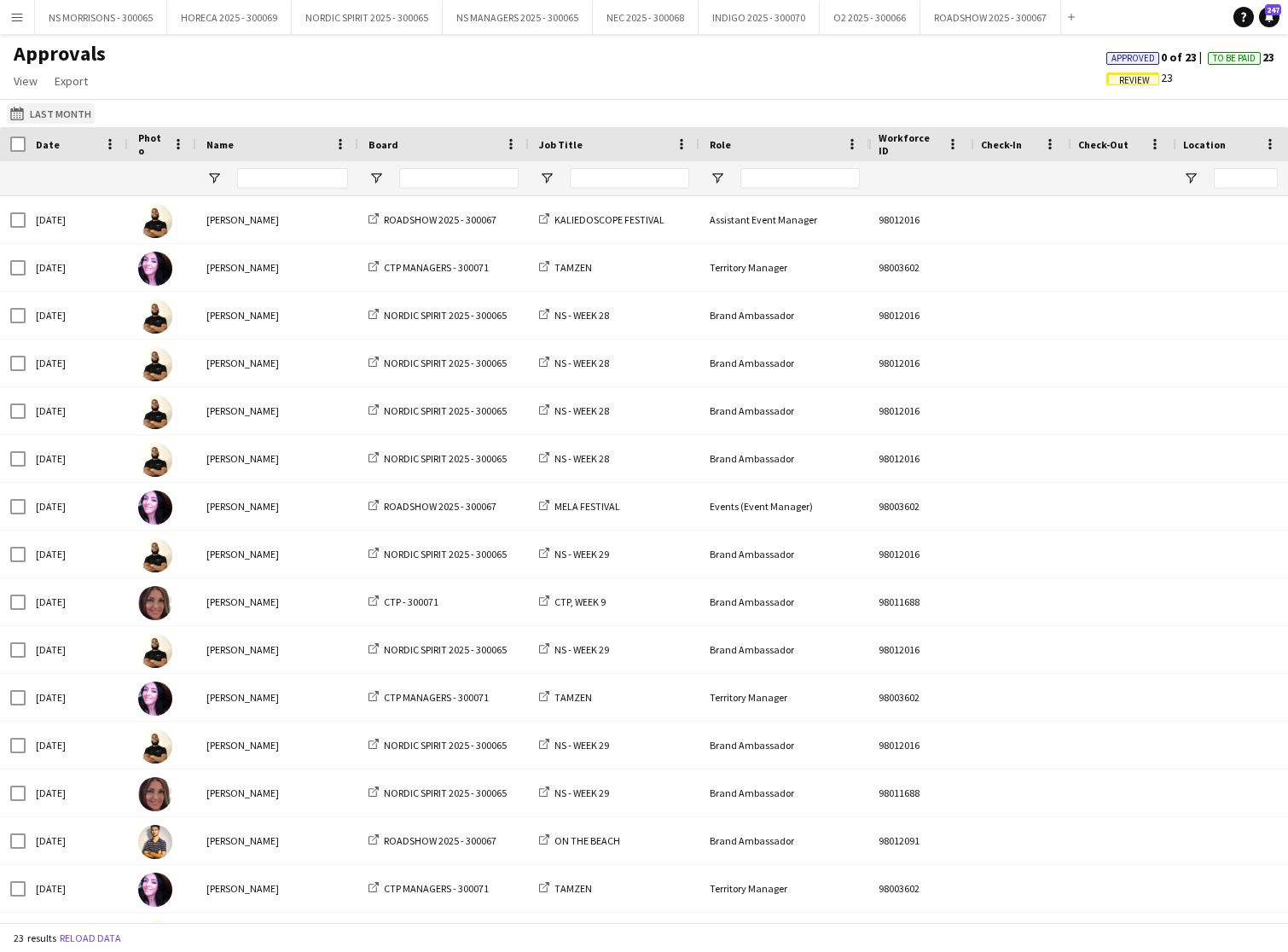
click at [49, 115] on button "Last Month Last Month" at bounding box center [51, 113] width 88 height 20
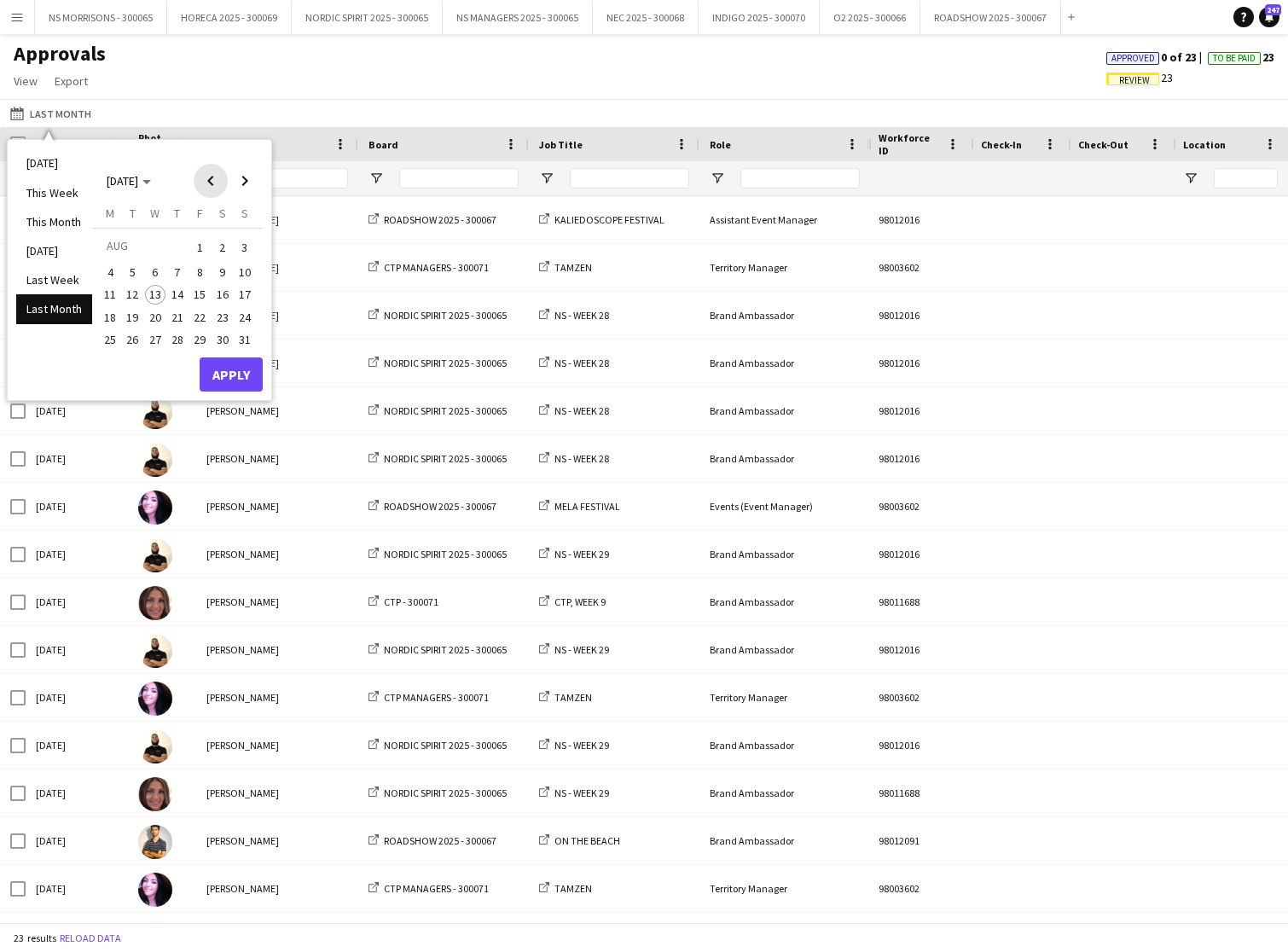
drag, startPoint x: 204, startPoint y: 183, endPoint x: 203, endPoint y: 199, distance: 16.0
click at [203, 184] on span "Previous month" at bounding box center [211, 181] width 34 height 34
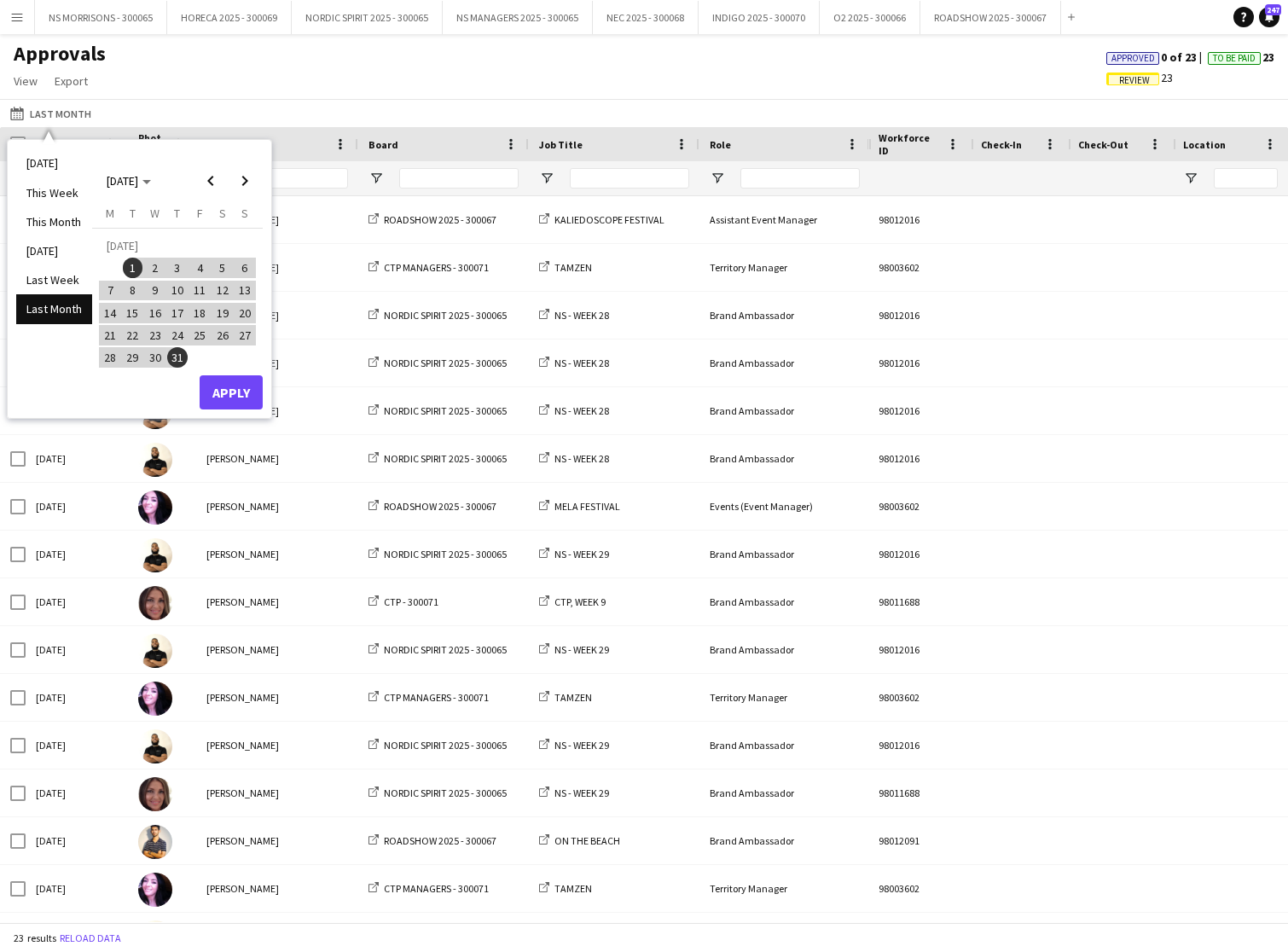
click at [237, 316] on span "20" at bounding box center [244, 313] width 20 height 20
drag, startPoint x: 227, startPoint y: 386, endPoint x: 227, endPoint y: 378, distance: 8.0
click at [228, 384] on button "Apply" at bounding box center [231, 392] width 63 height 34
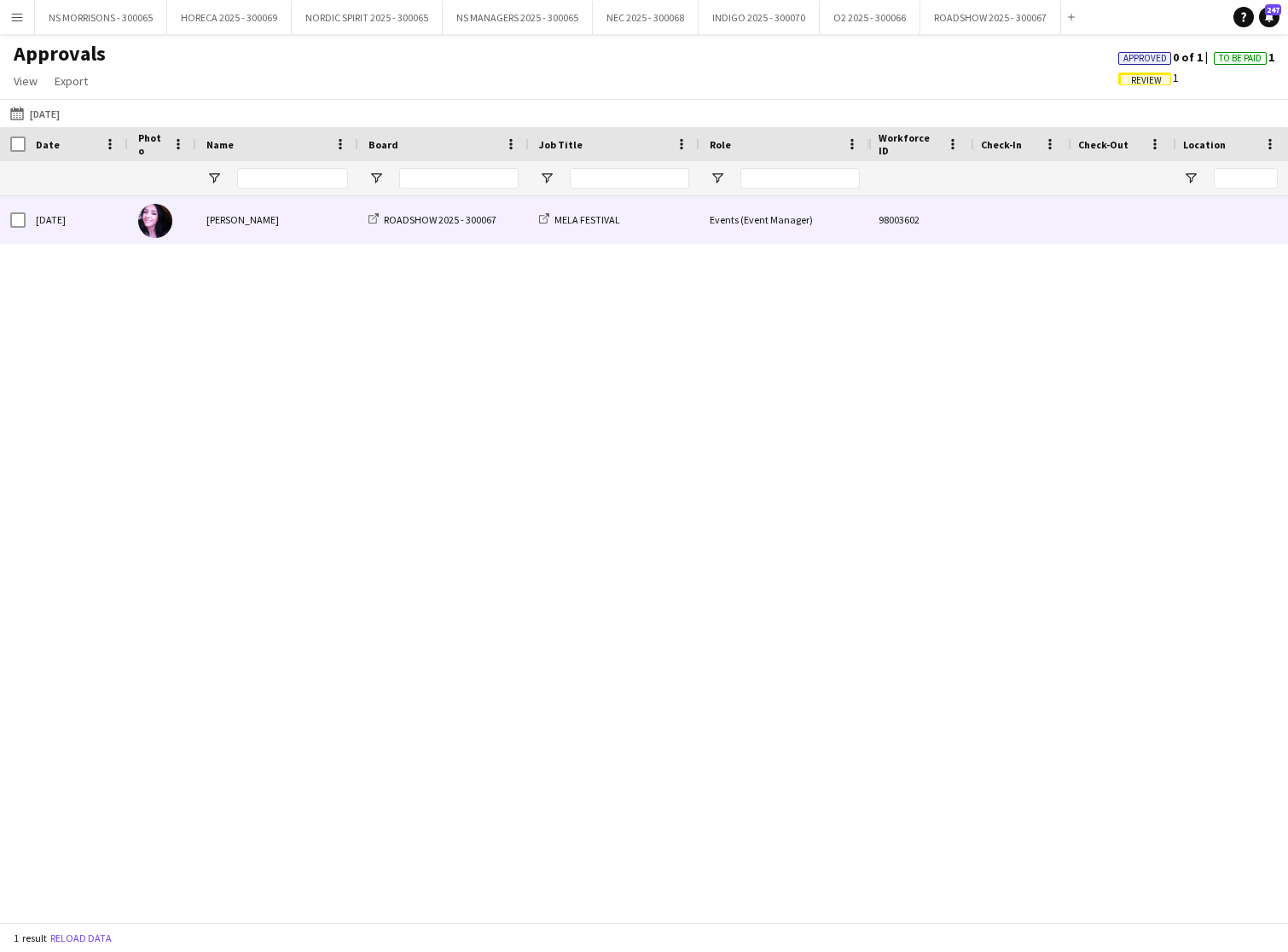
scroll to position [0, 1]
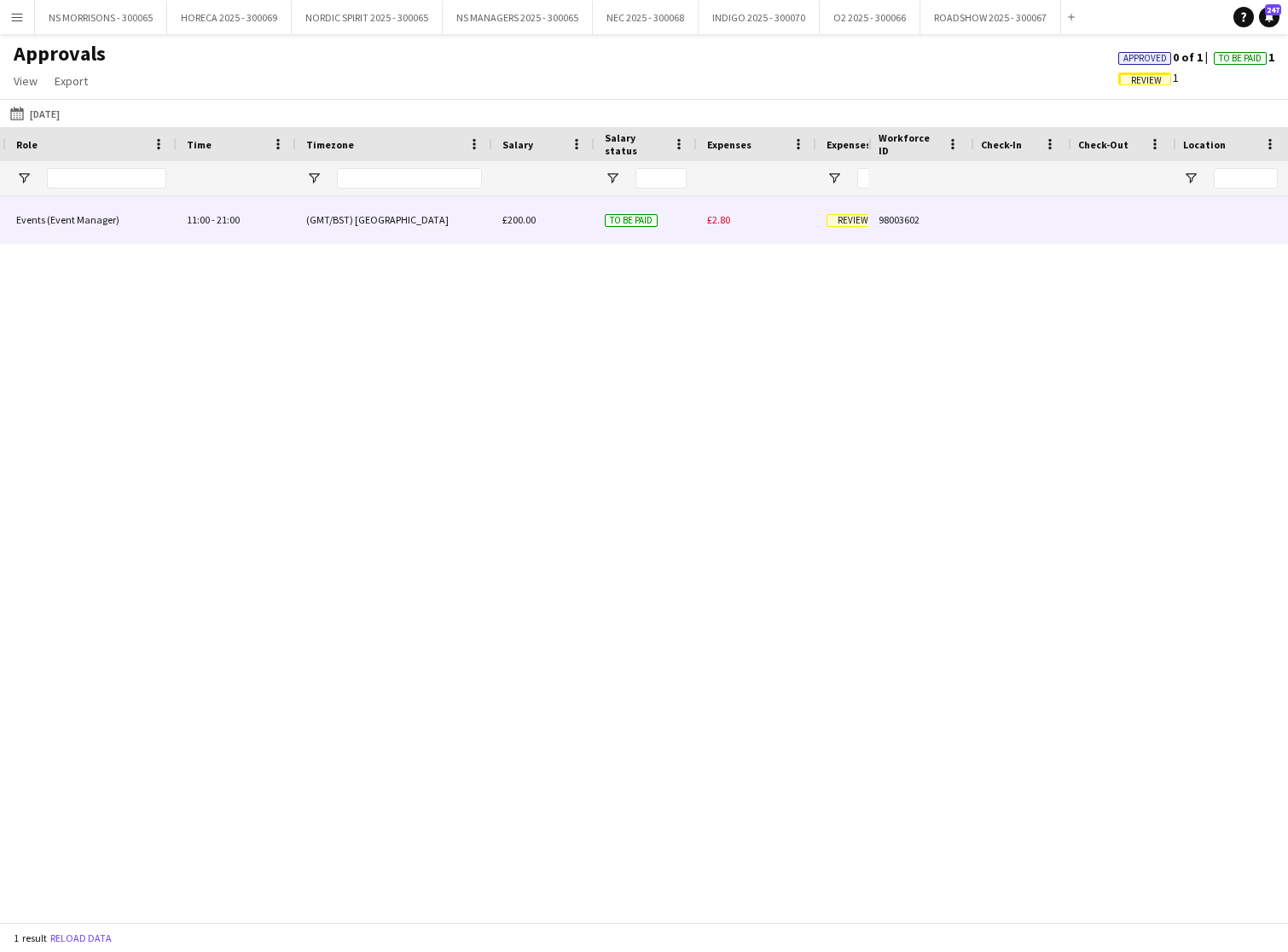
click at [715, 219] on span "£2.80" at bounding box center [718, 219] width 23 height 13
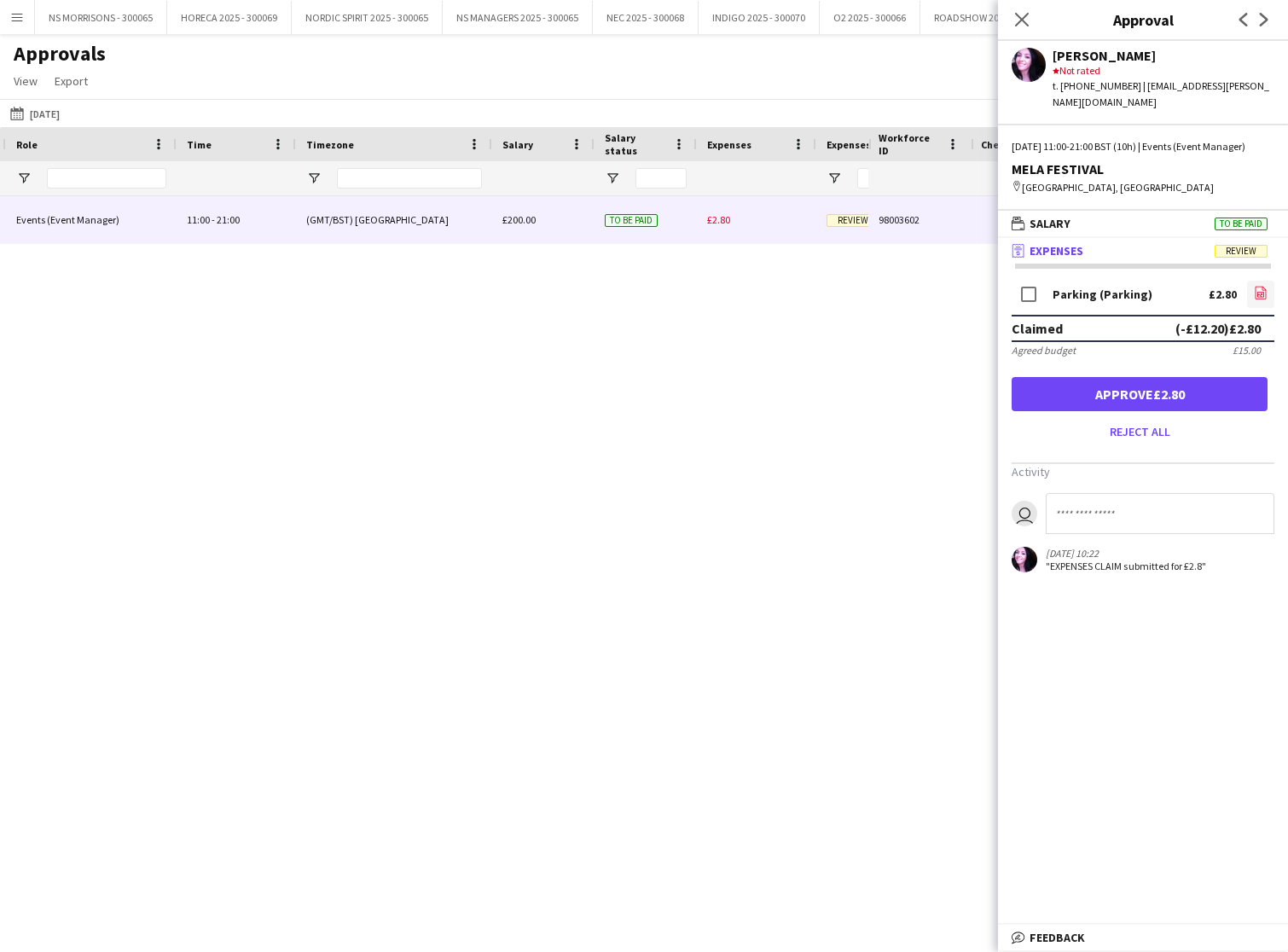
click at [1256, 290] on icon at bounding box center [1262, 293] width 11 height 13
click at [1021, 22] on icon at bounding box center [1022, 19] width 16 height 16
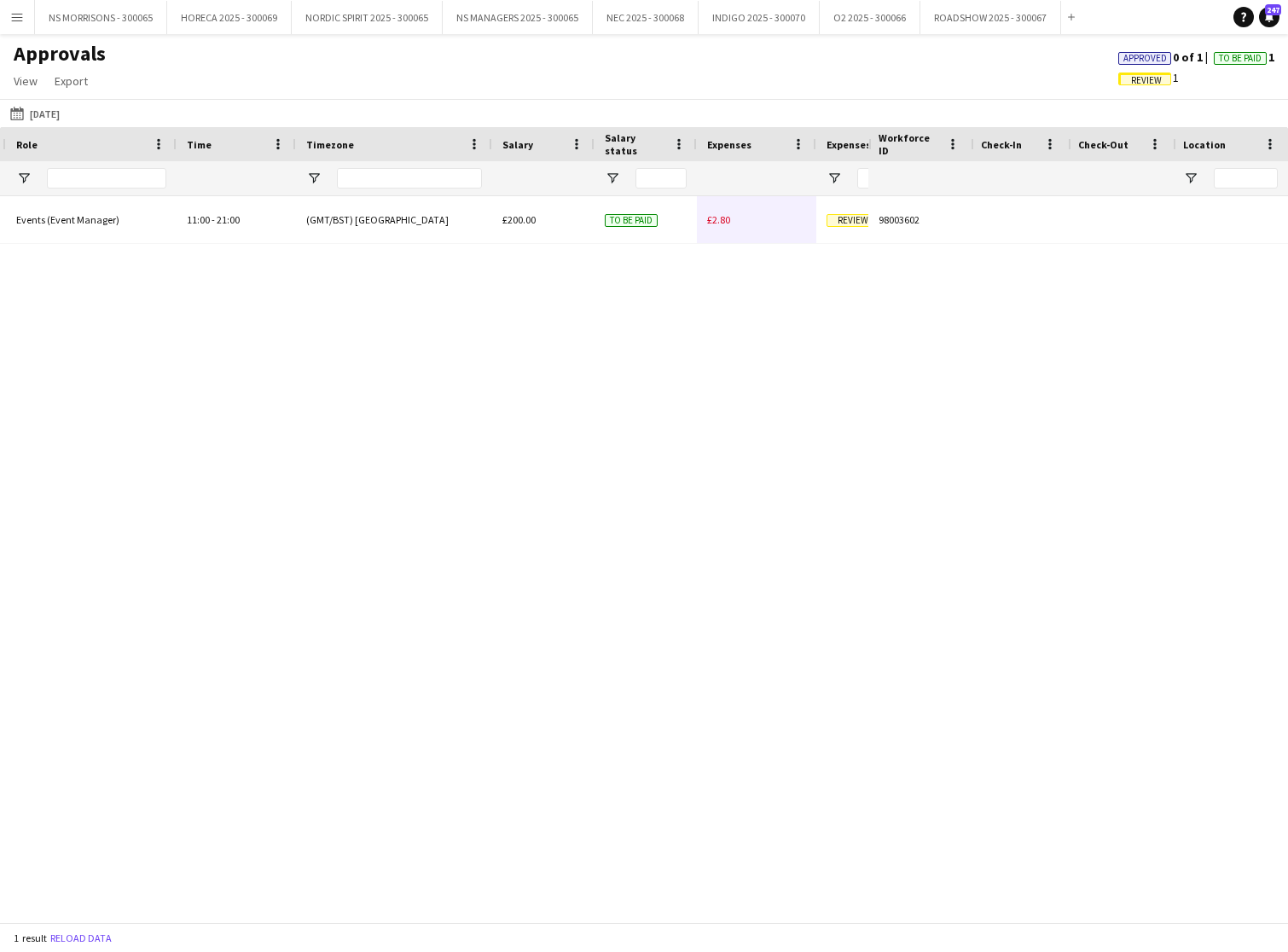
click at [1142, 60] on span "Approved" at bounding box center [1145, 58] width 43 height 11
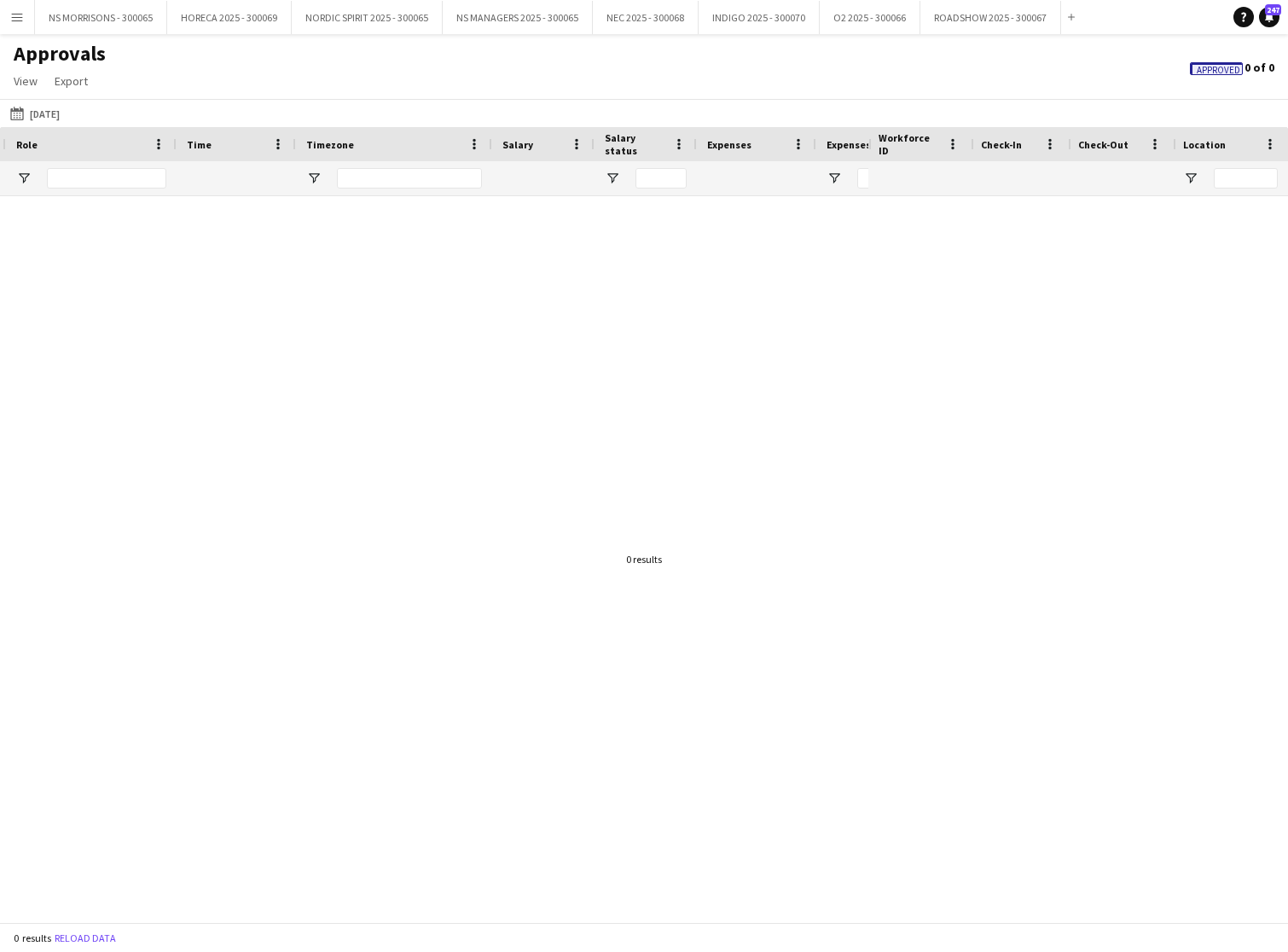
drag, startPoint x: 1193, startPoint y: 69, endPoint x: 1159, endPoint y: 84, distance: 37.2
click at [1193, 69] on span "Approved" at bounding box center [1217, 69] width 53 height 13
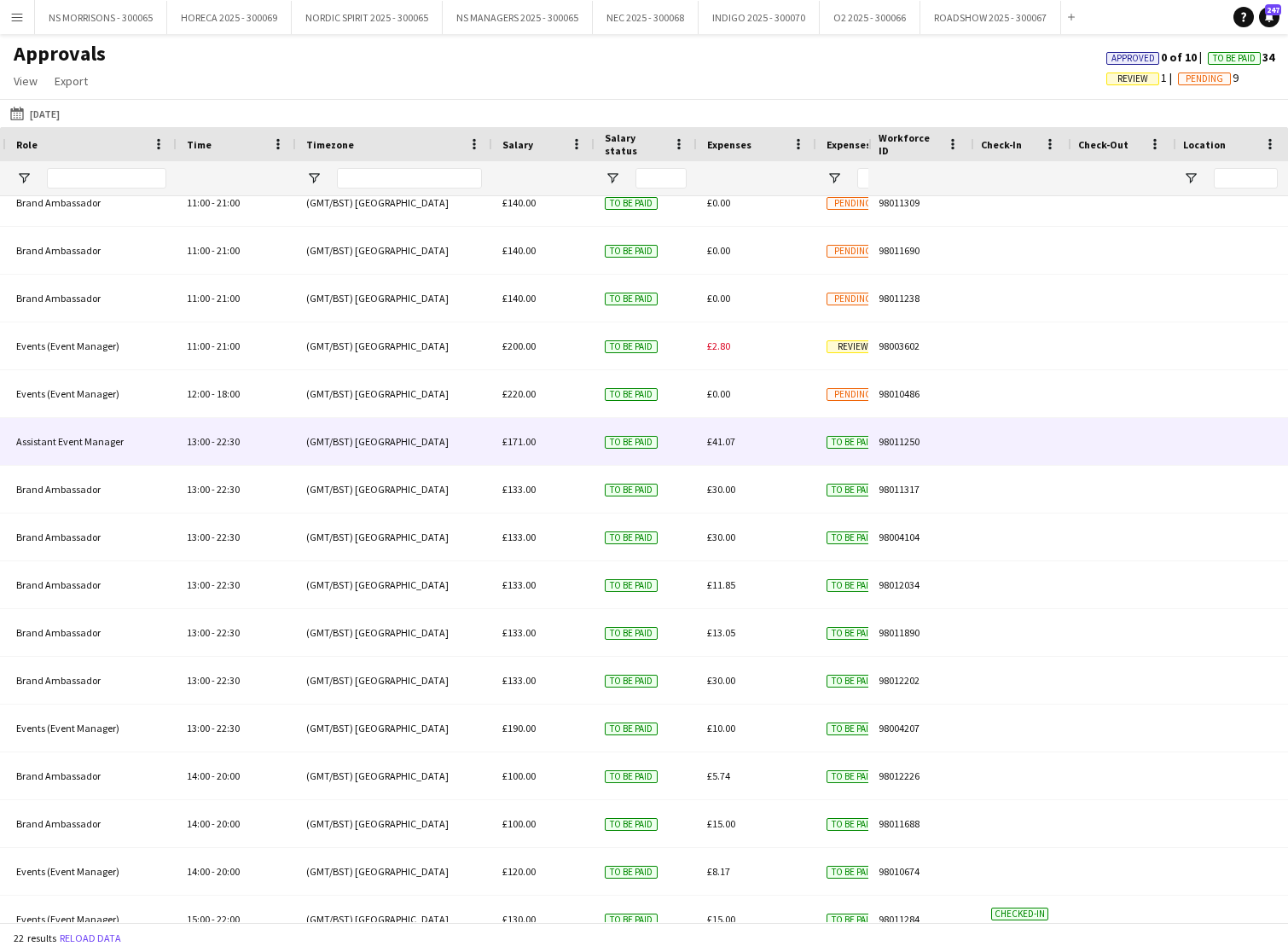
click at [732, 443] on span "£41.07" at bounding box center [721, 442] width 28 height 13
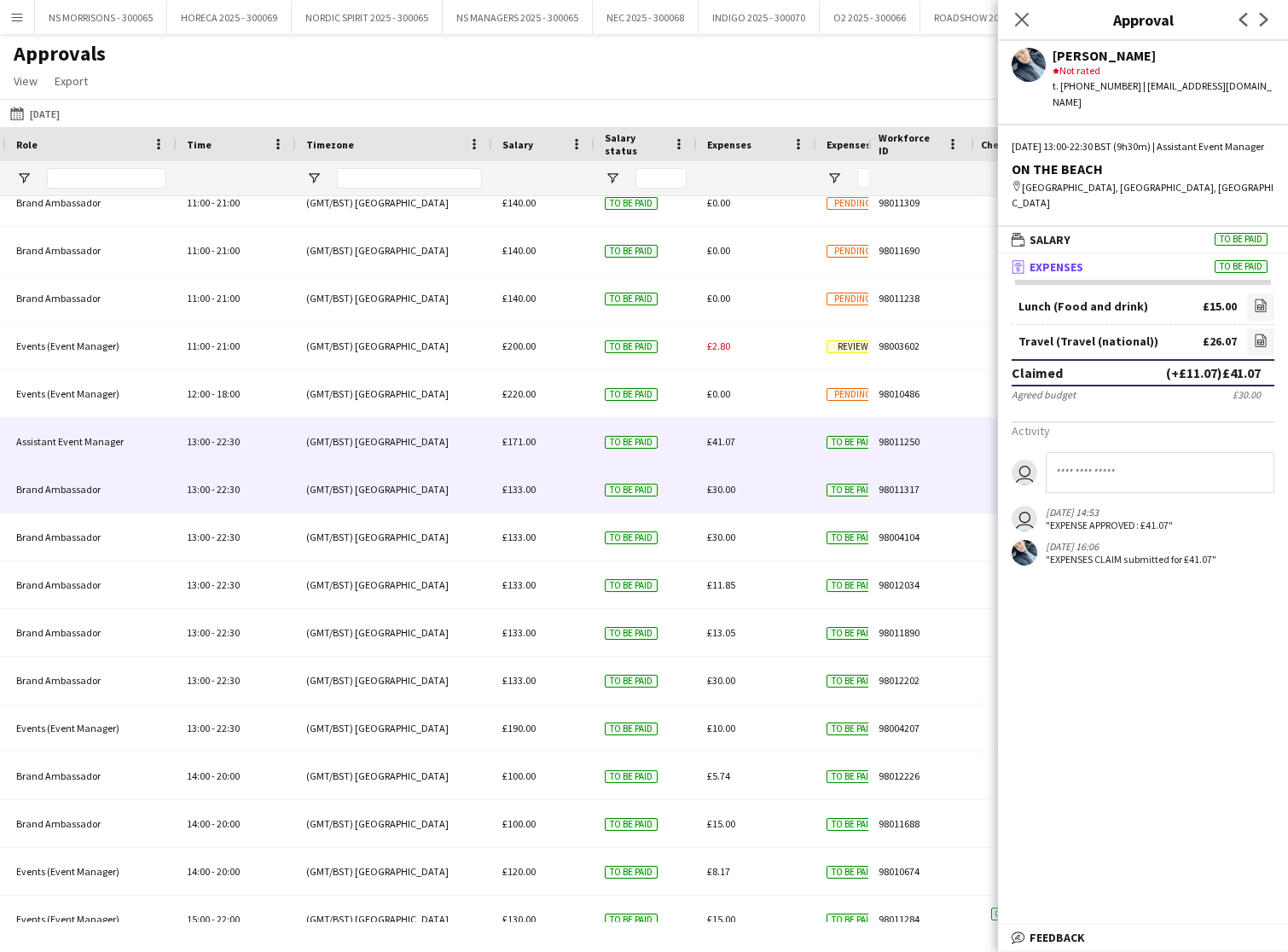
click at [721, 488] on span "£30.00" at bounding box center [721, 489] width 28 height 13
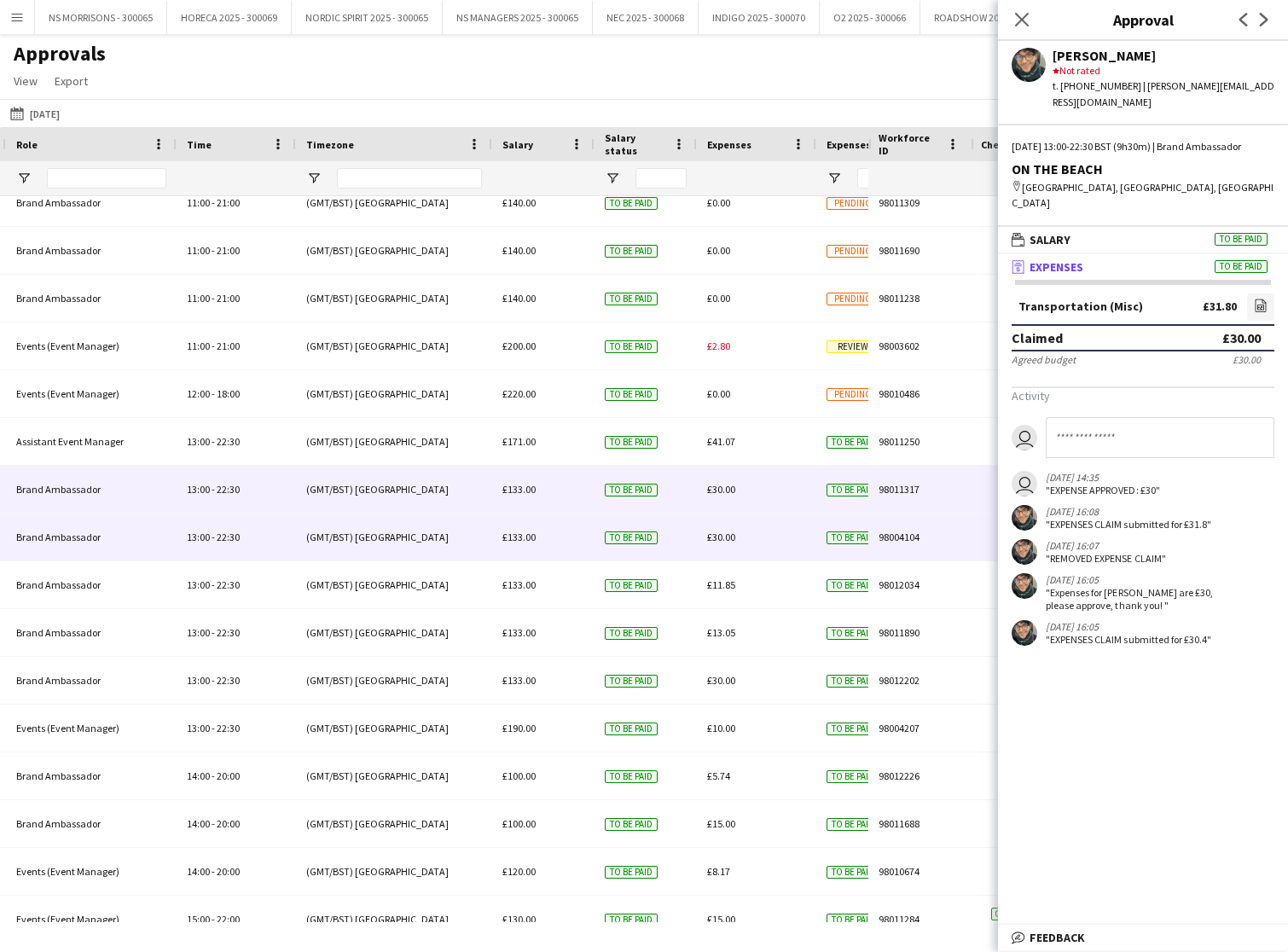
click at [712, 542] on span "£30.00" at bounding box center [721, 537] width 28 height 13
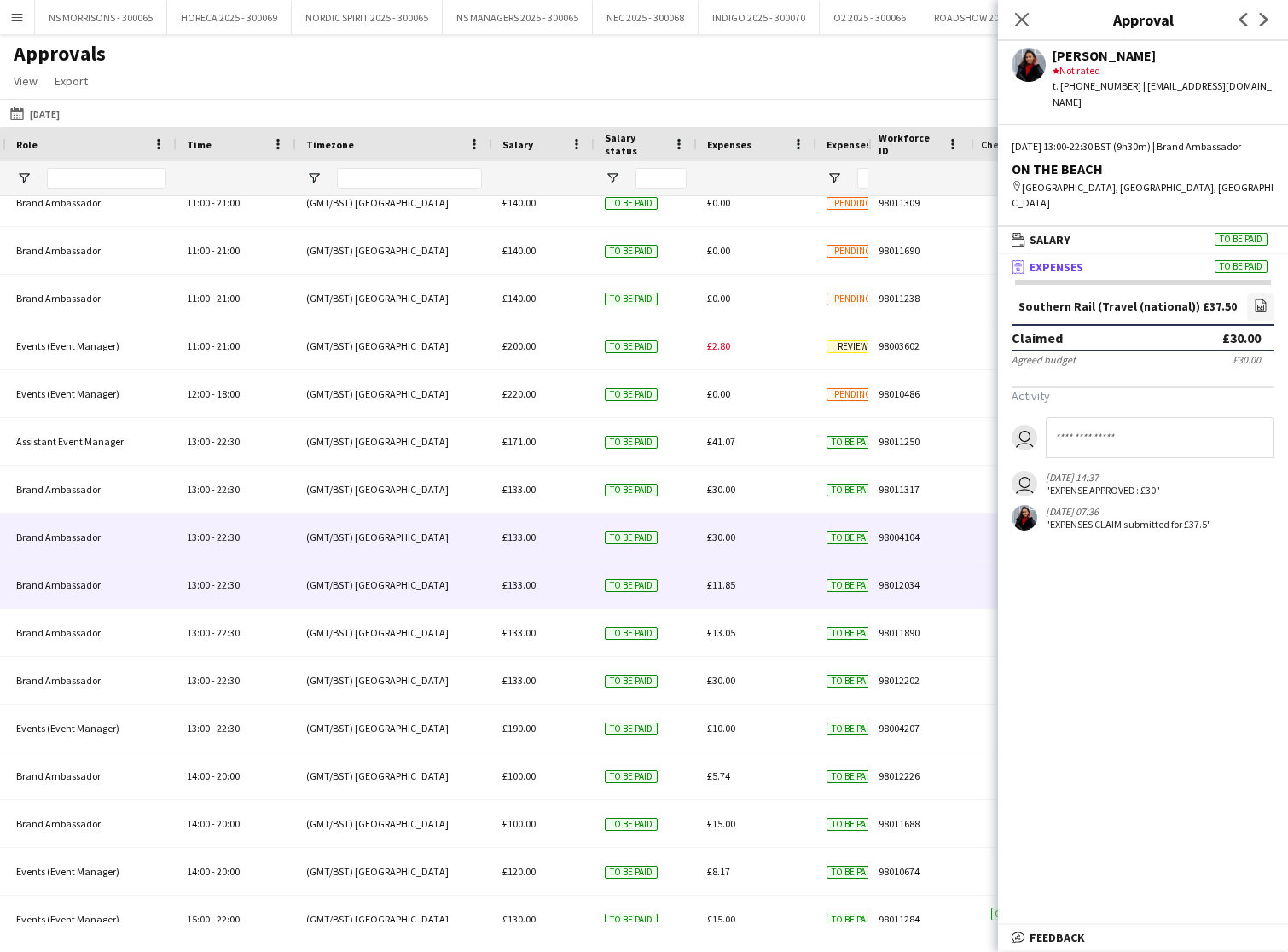
click at [717, 591] on div "£11.85" at bounding box center [756, 584] width 119 height 47
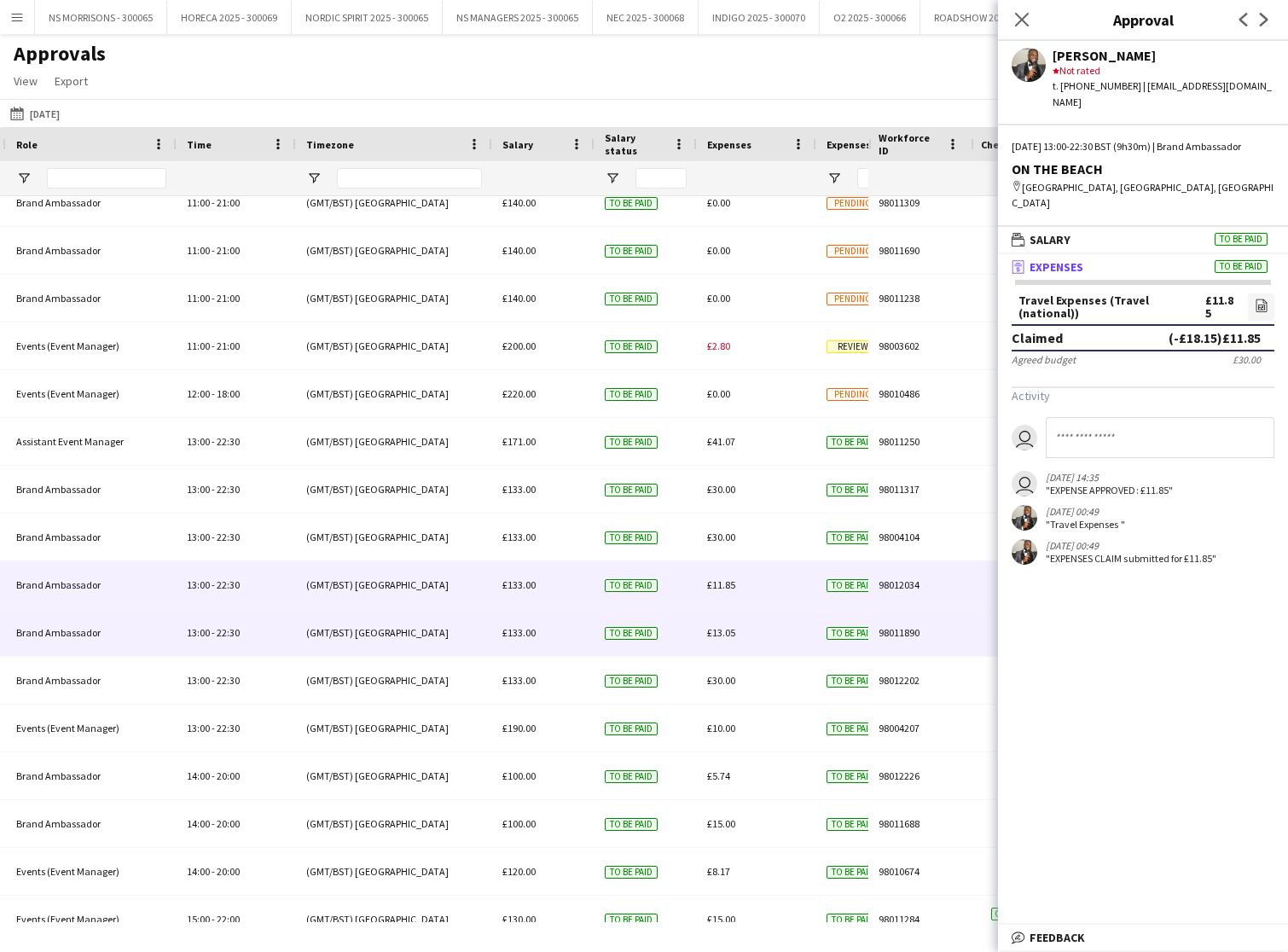
click at [722, 635] on span "£13.05" at bounding box center [721, 632] width 28 height 13
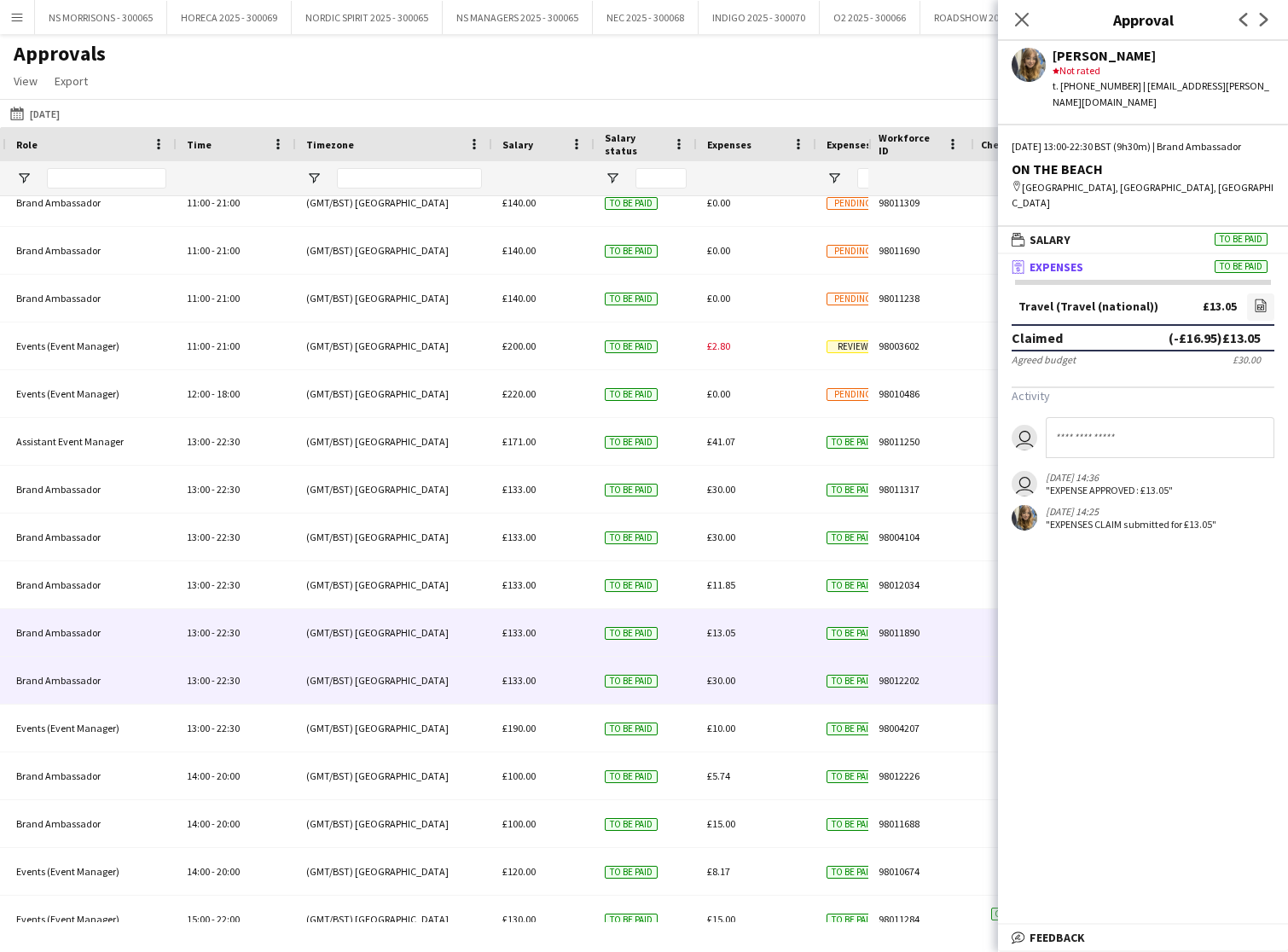
click at [720, 683] on span "£30.00" at bounding box center [721, 681] width 28 height 13
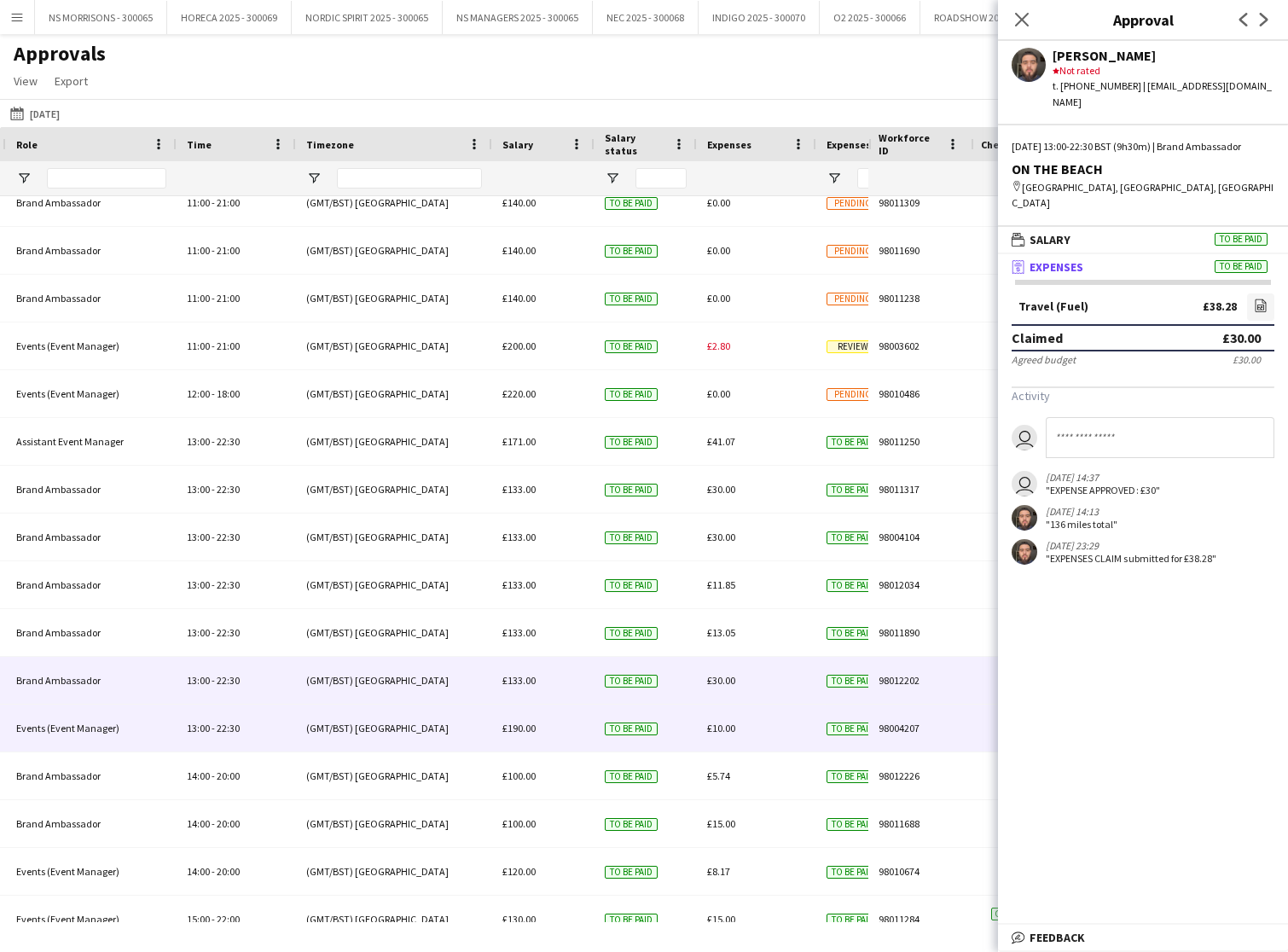
click at [718, 724] on span "£10.00" at bounding box center [721, 728] width 28 height 13
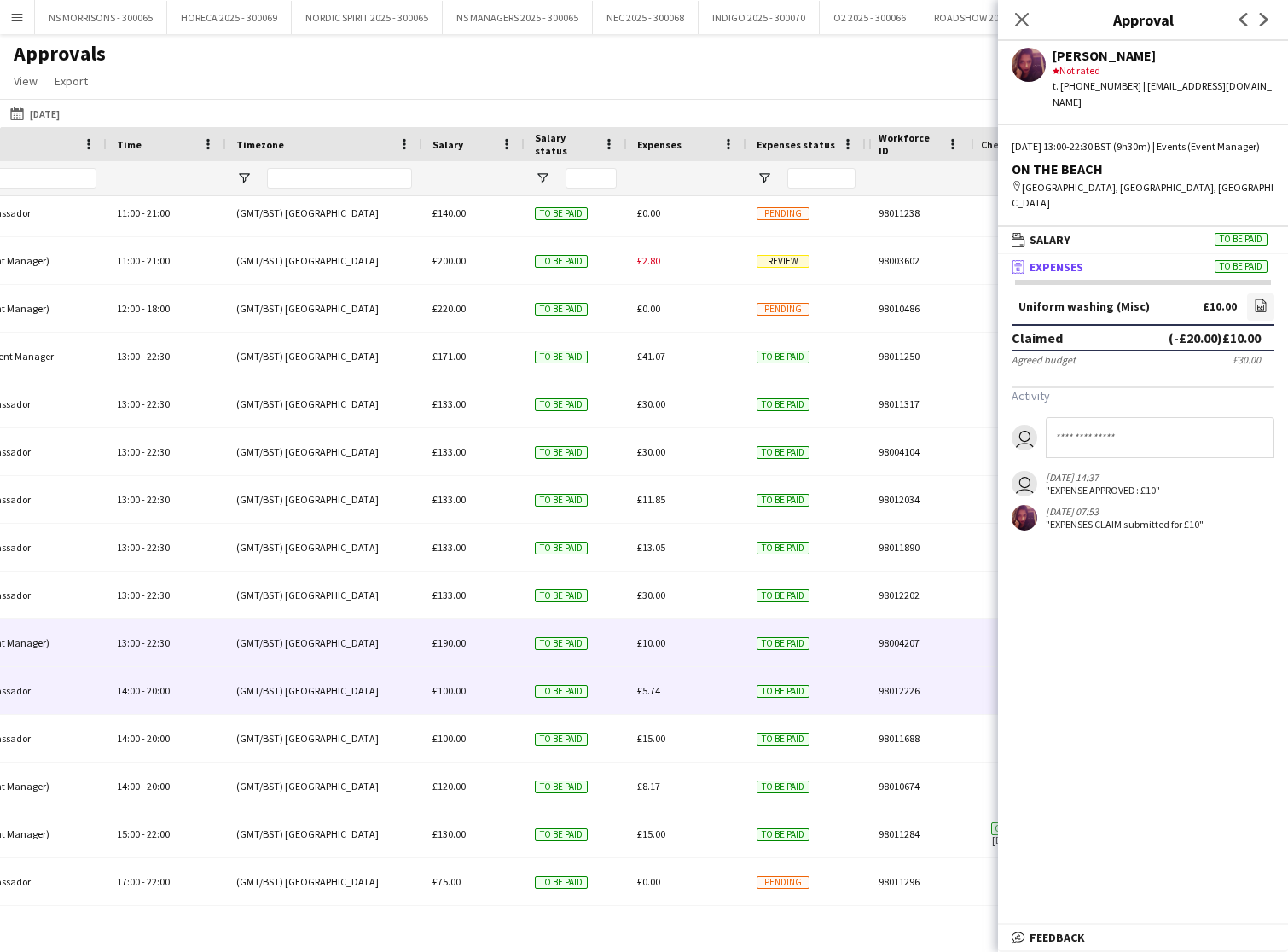
click at [637, 687] on span "£5.74" at bounding box center [649, 690] width 23 height 13
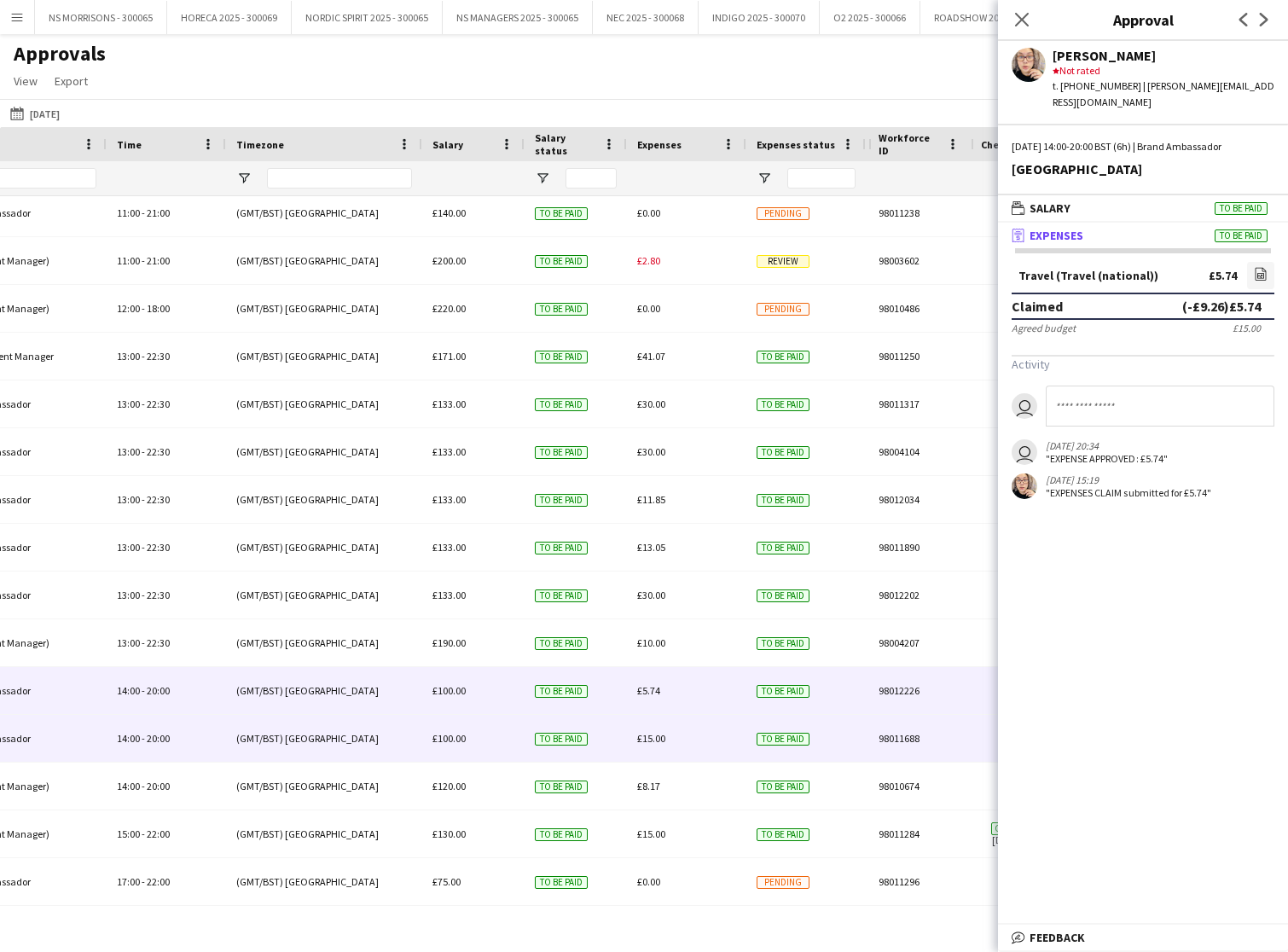
click at [652, 733] on span "£15.00" at bounding box center [651, 738] width 28 height 13
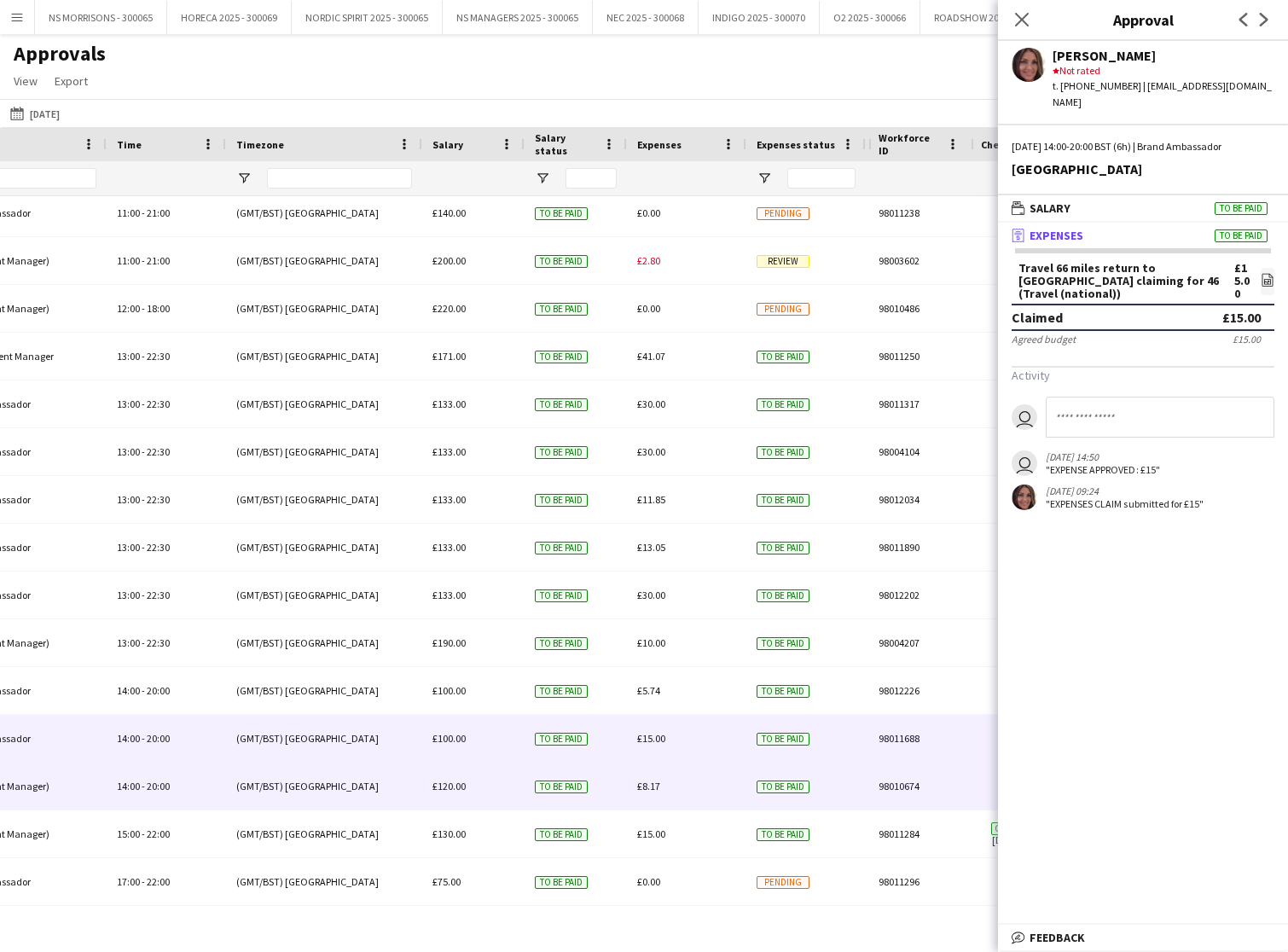
click at [650, 788] on span "£8.17" at bounding box center [649, 786] width 23 height 13
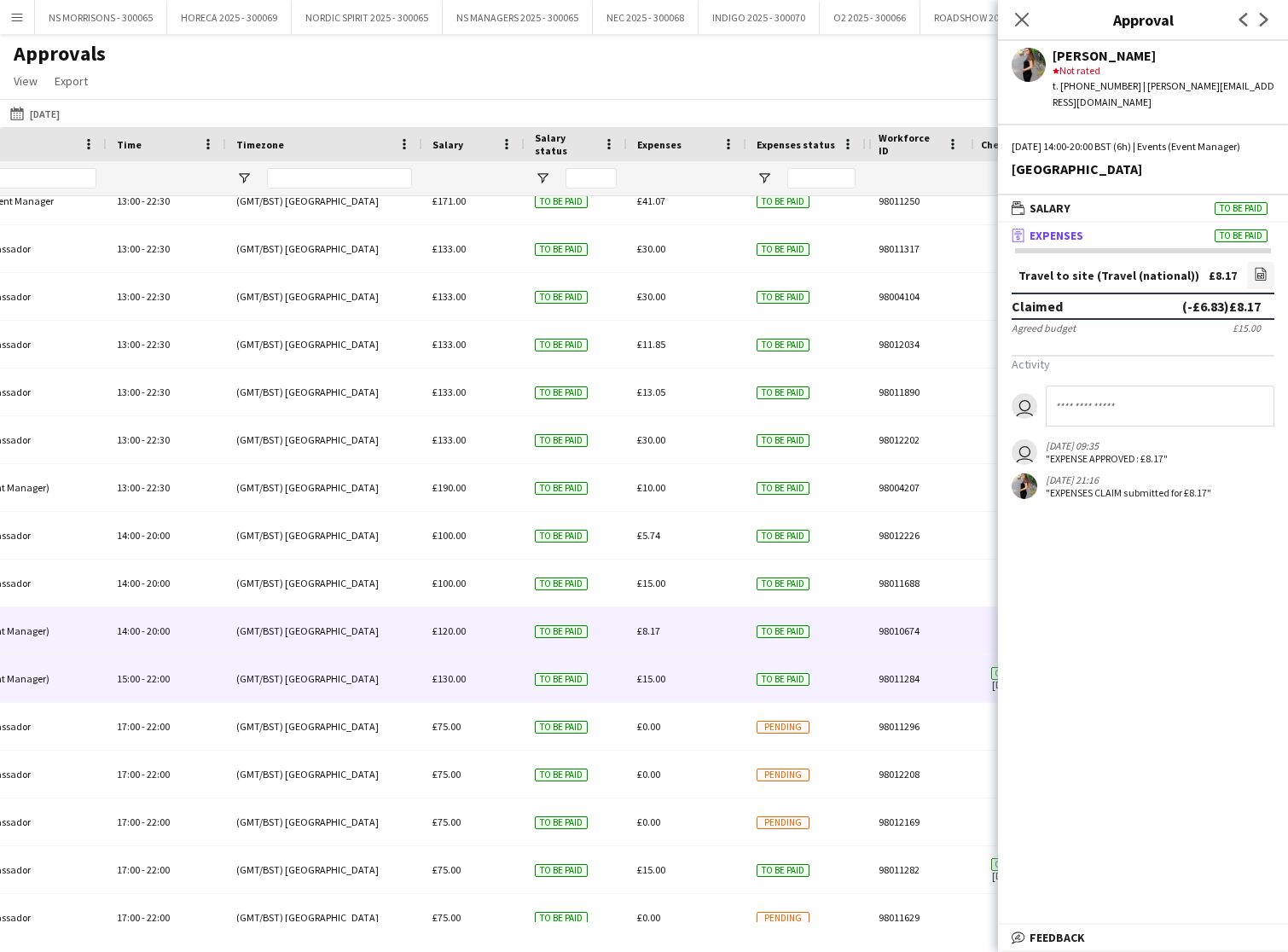
click at [649, 687] on div "£15.00" at bounding box center [686, 678] width 119 height 47
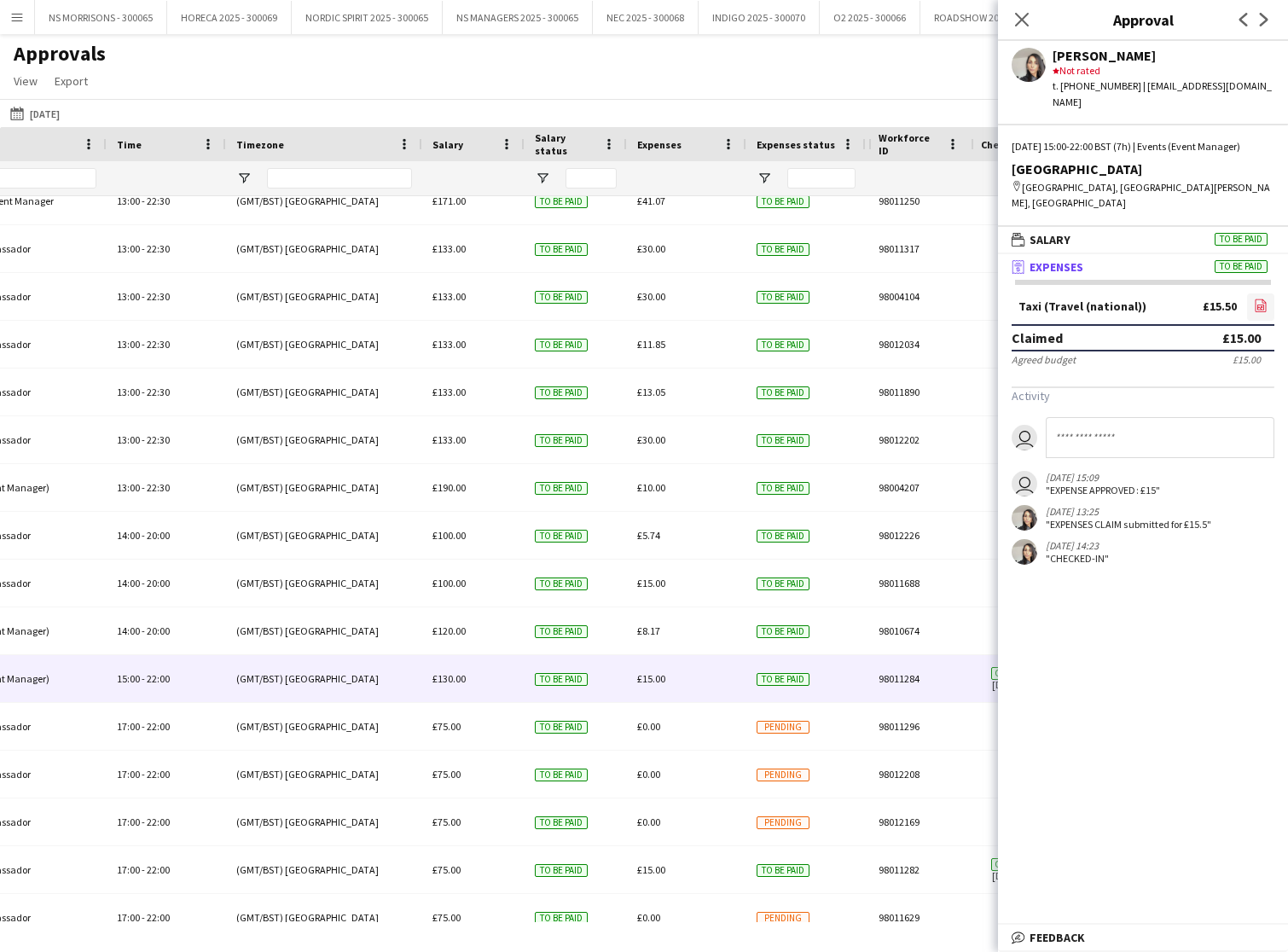
click at [1261, 301] on icon "file-image" at bounding box center [1261, 305] width 13 height 13
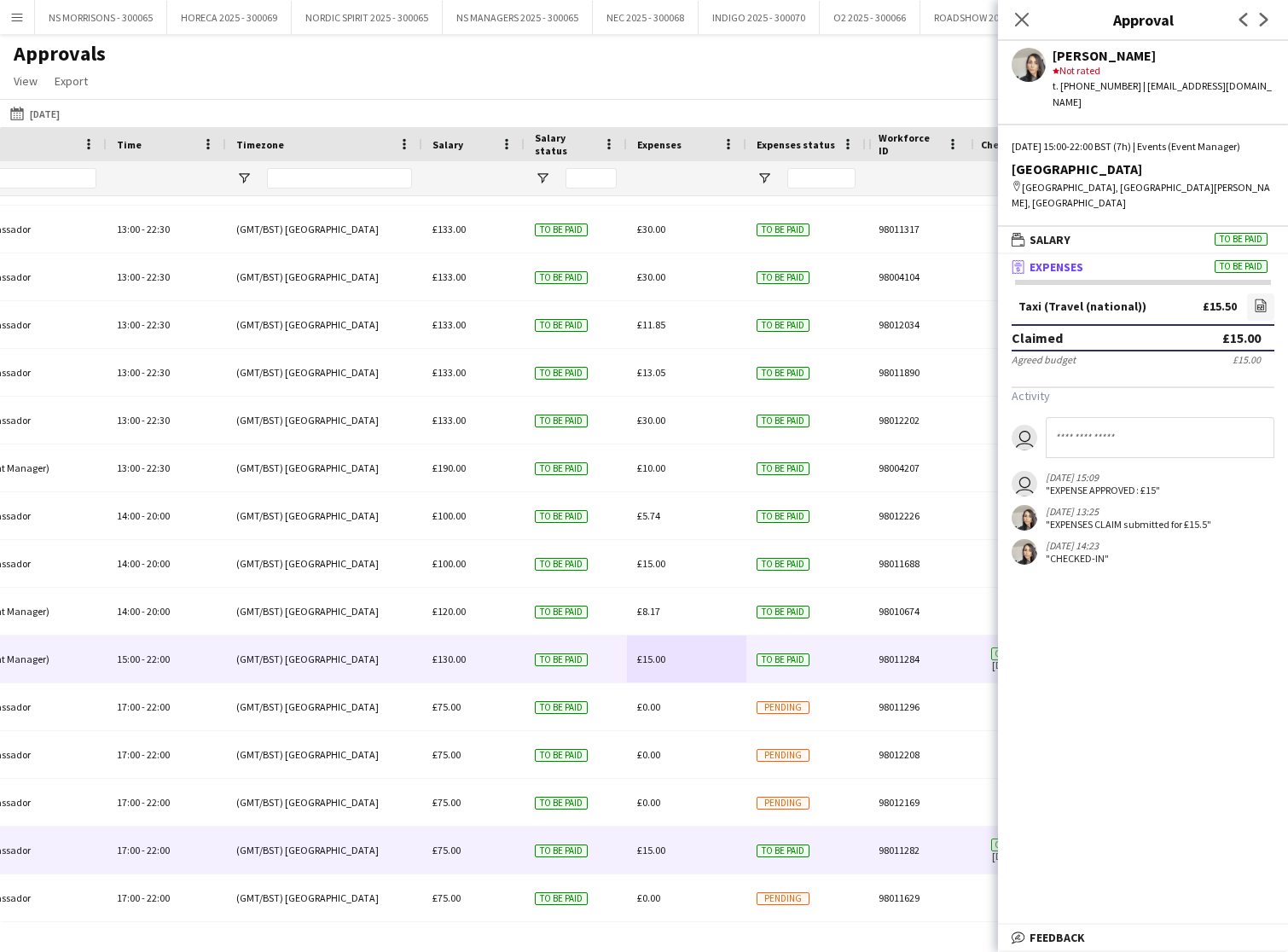
click at [653, 846] on span "£15.00" at bounding box center [651, 850] width 28 height 13
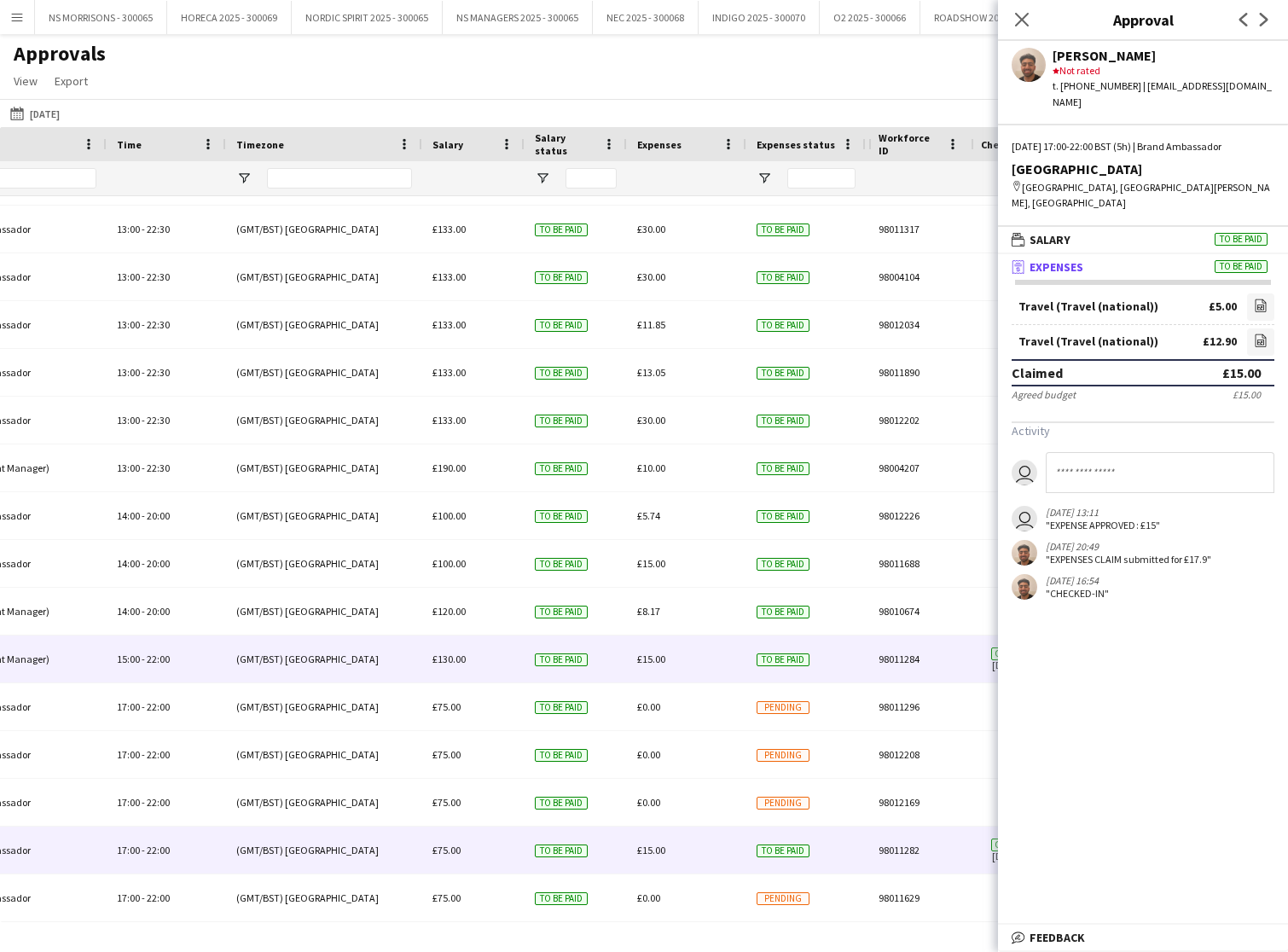
click at [637, 658] on span "£15.00" at bounding box center [651, 658] width 28 height 13
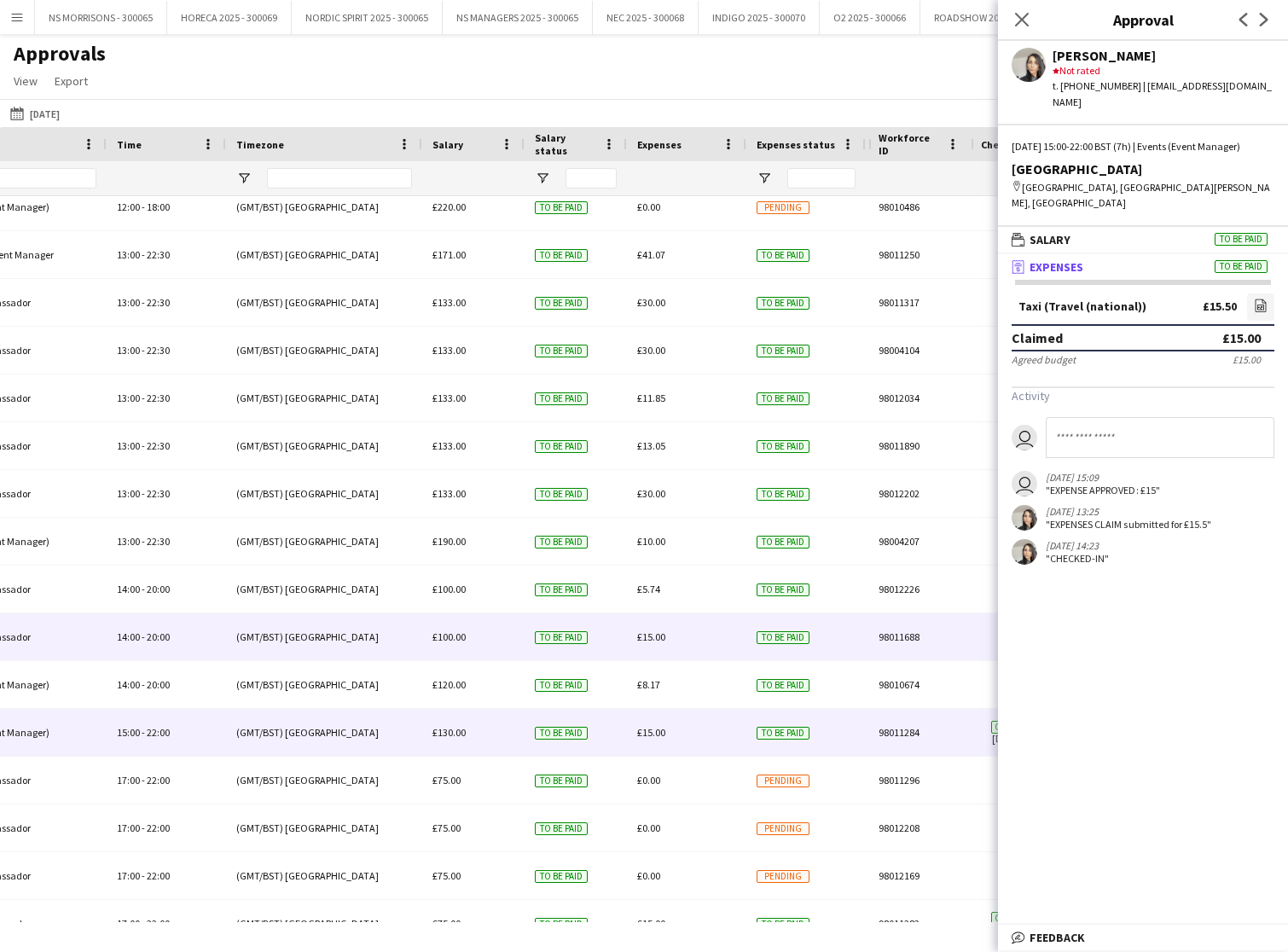
click at [650, 641] on span "£15.00" at bounding box center [651, 636] width 28 height 13
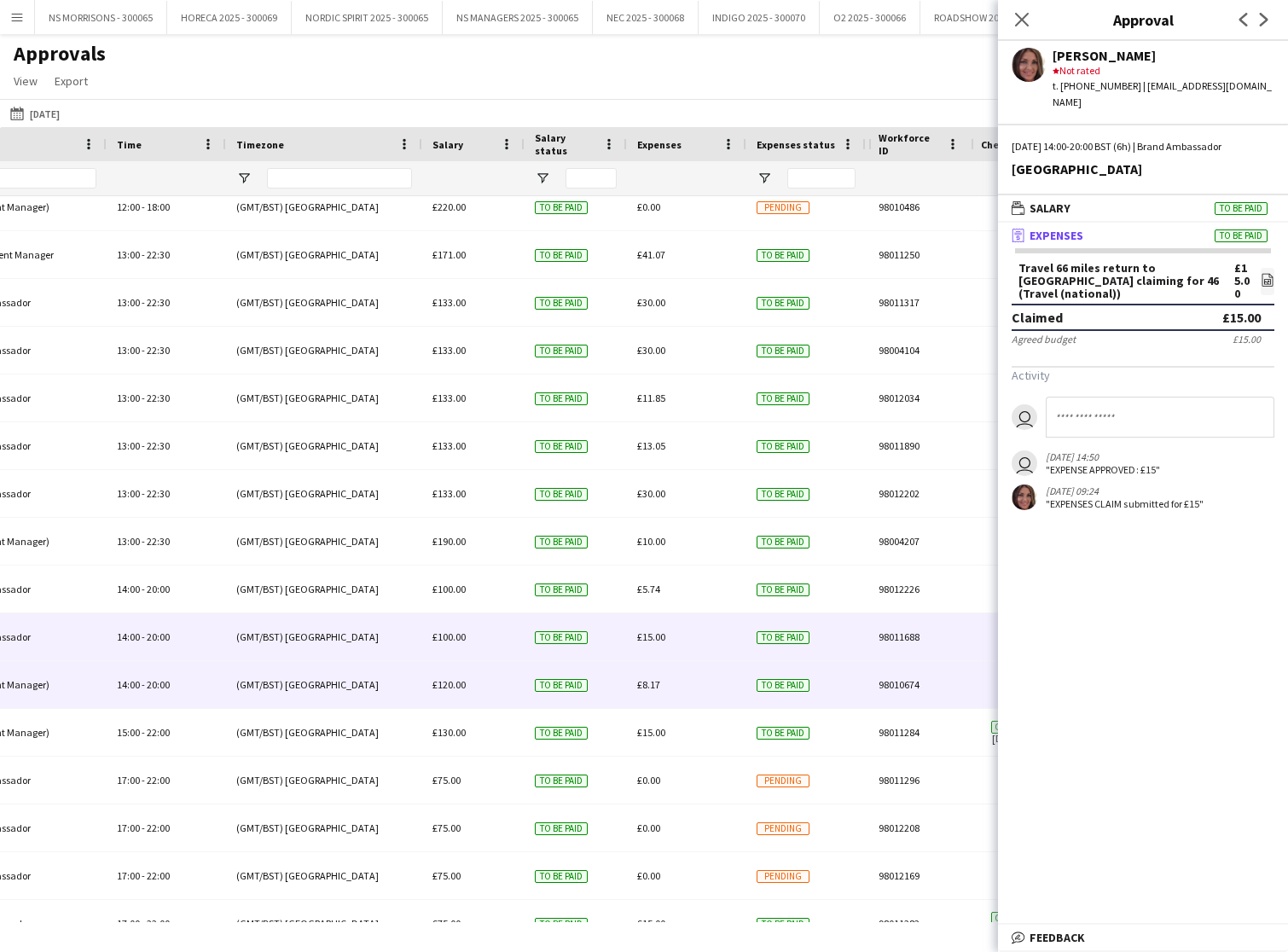
click at [650, 695] on div "£8.17" at bounding box center [686, 684] width 119 height 47
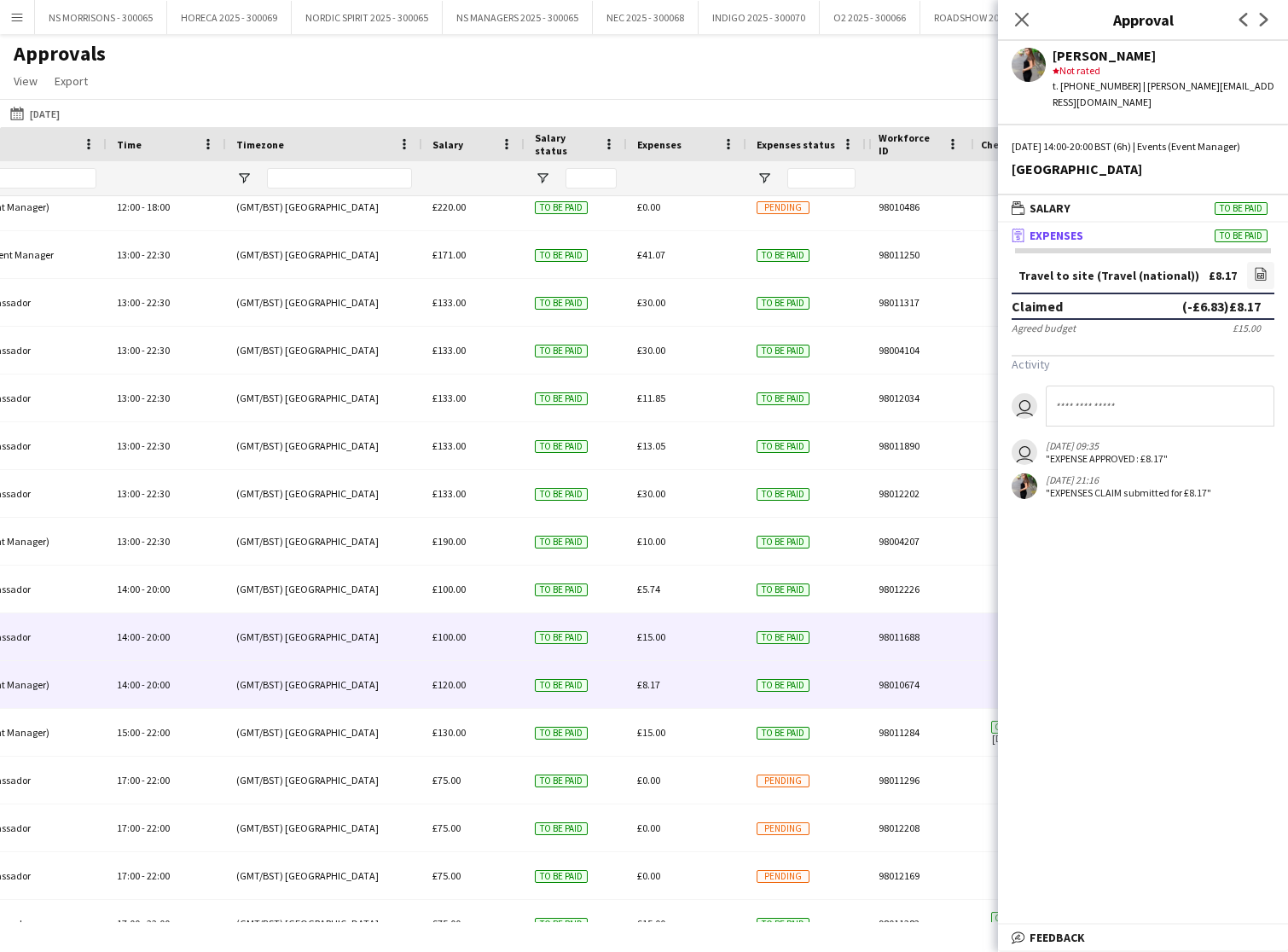
click at [646, 639] on span "£15.00" at bounding box center [651, 636] width 28 height 13
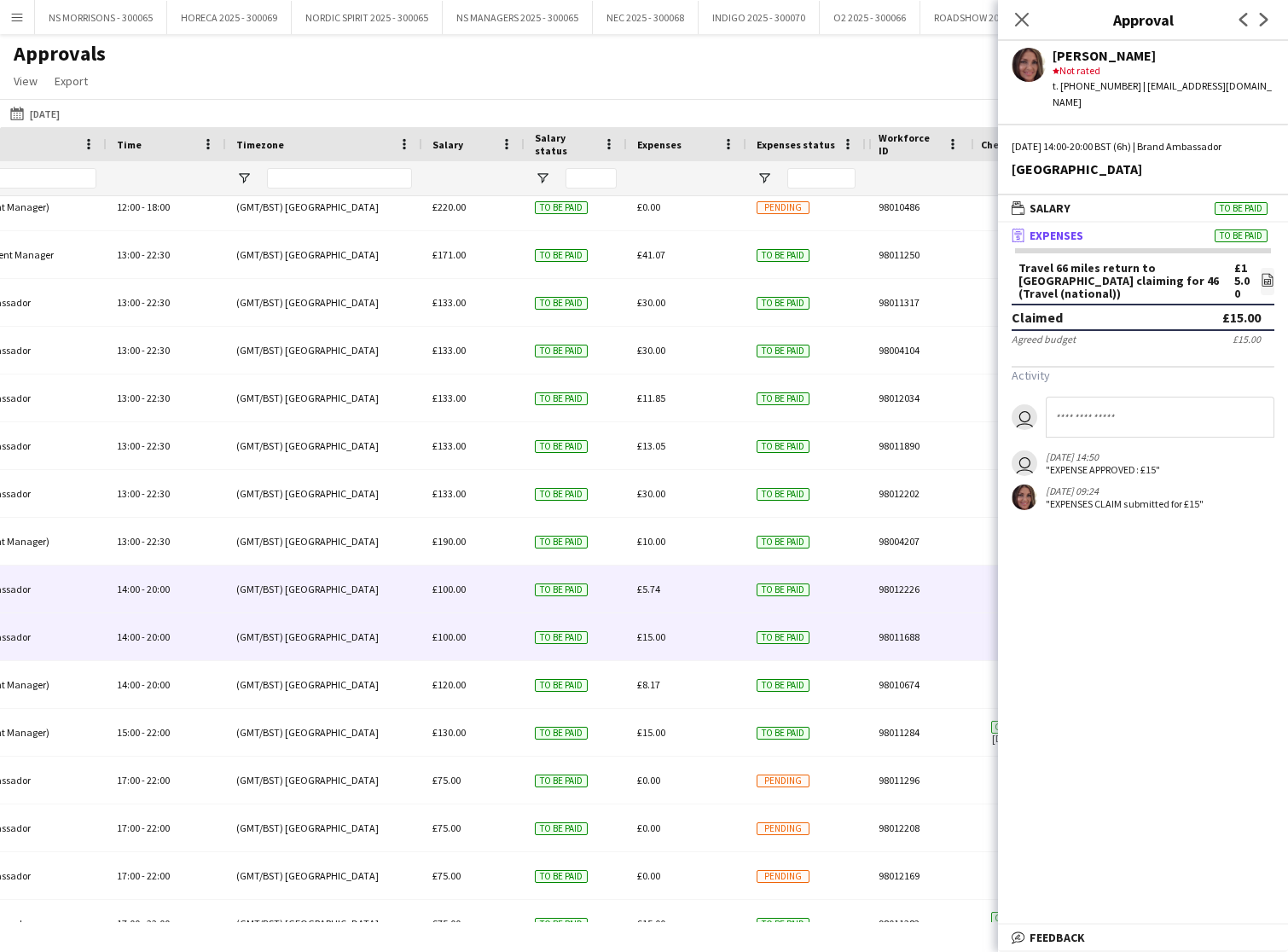
click at [653, 595] on span "£5.74" at bounding box center [649, 589] width 23 height 13
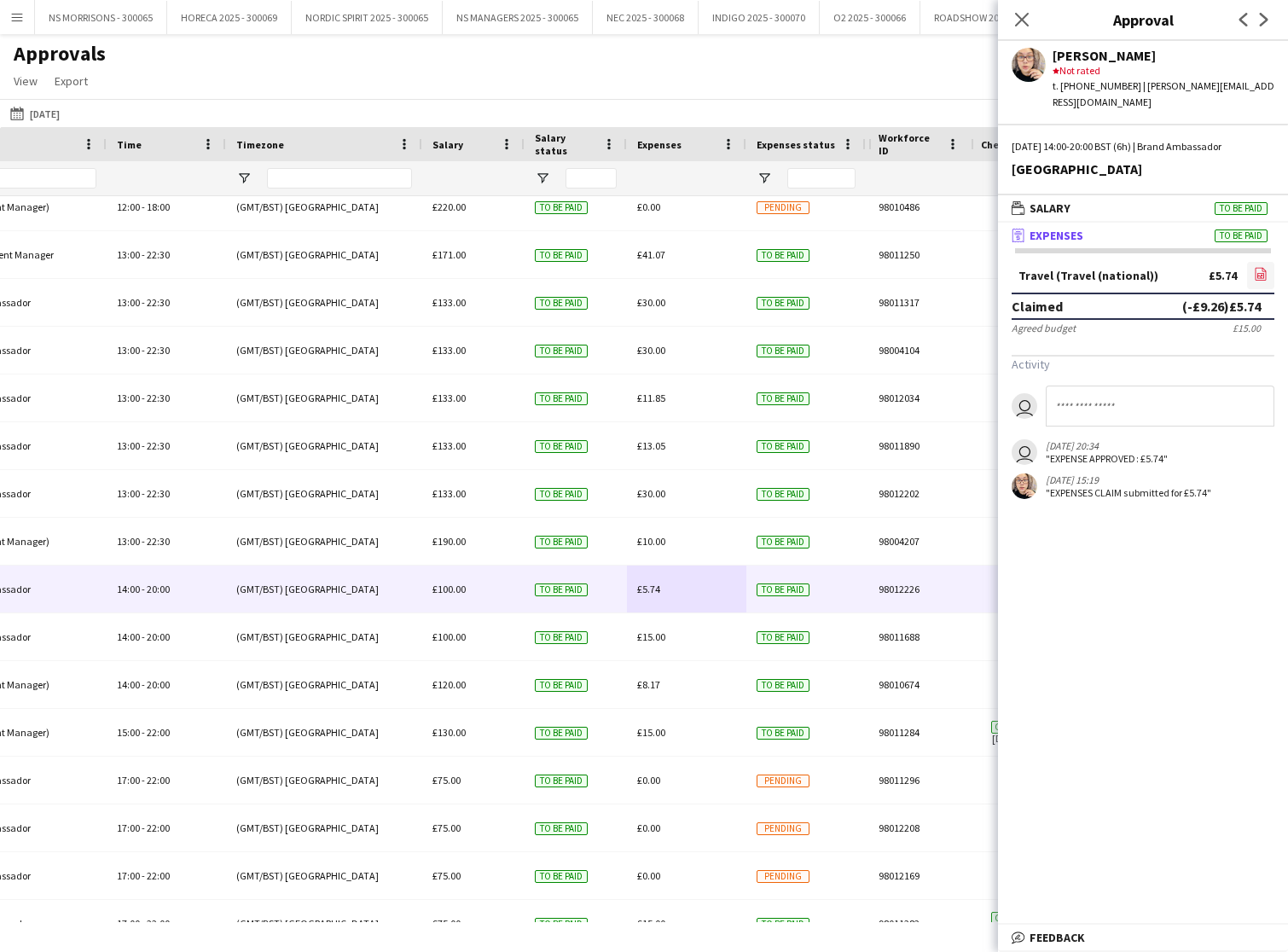
click at [1261, 267] on icon "file-image" at bounding box center [1261, 273] width 13 height 13
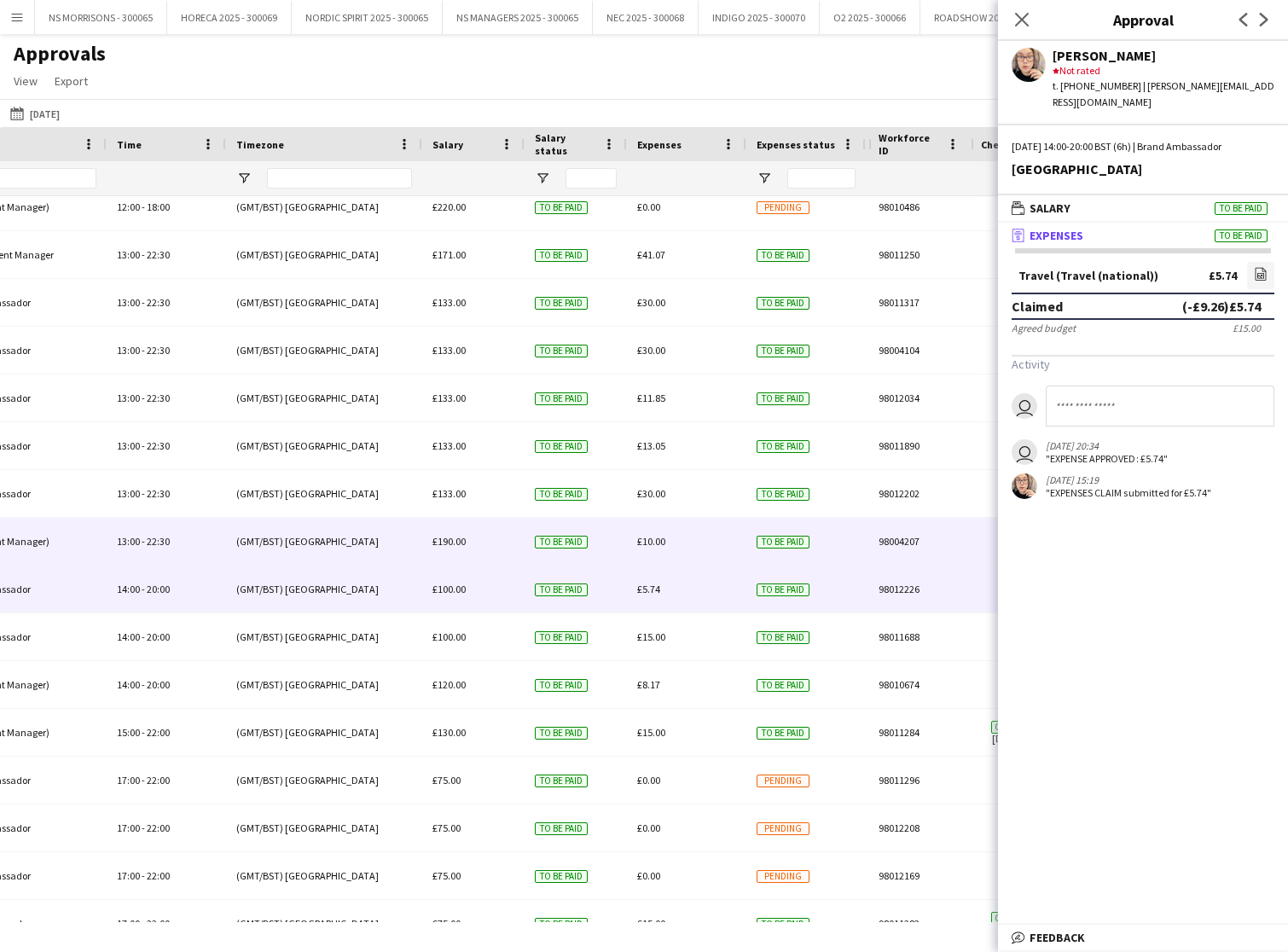
click at [665, 545] on span "£10.00" at bounding box center [651, 541] width 28 height 13
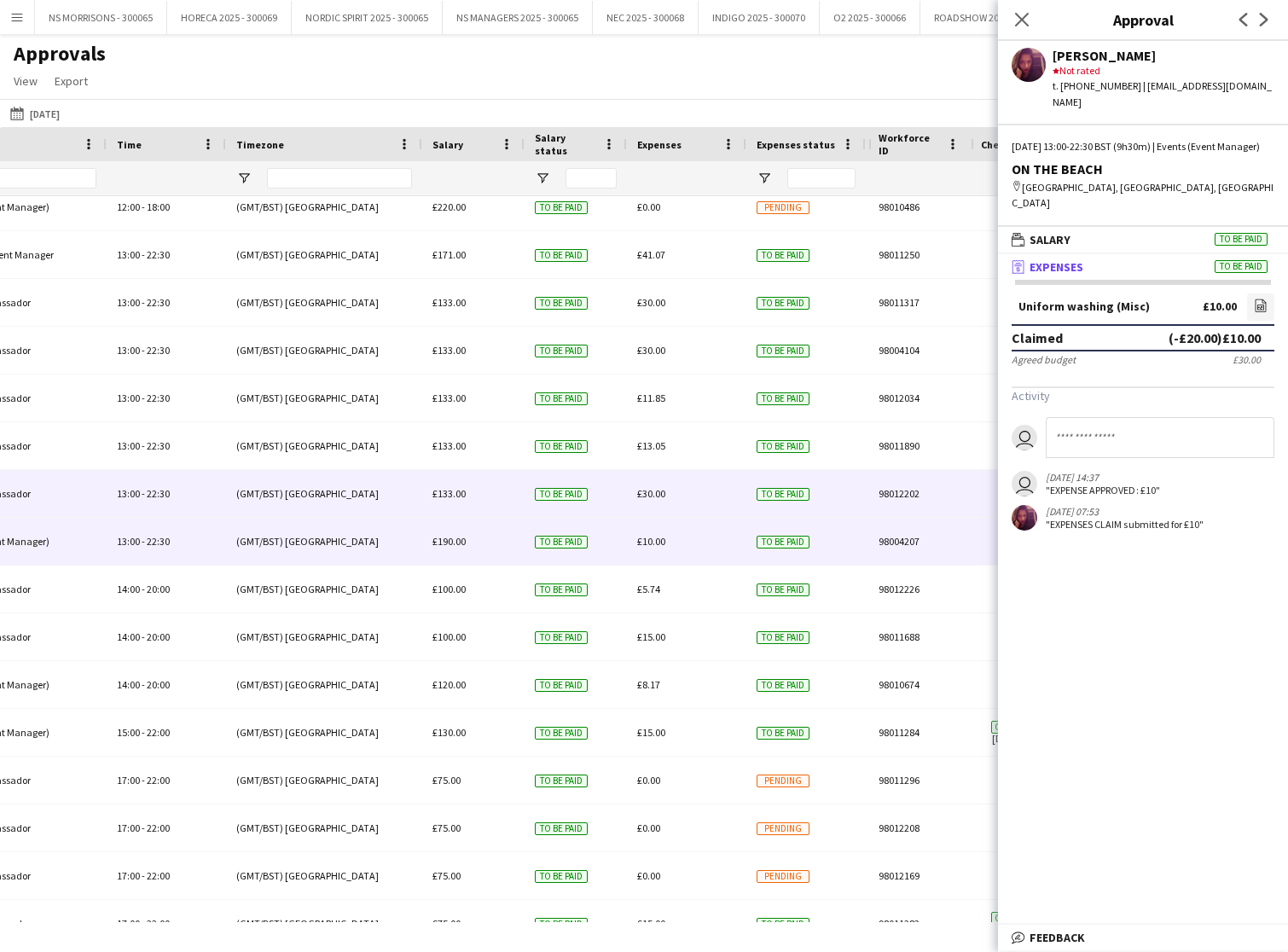
click at [657, 503] on div "£30.00" at bounding box center [686, 493] width 119 height 47
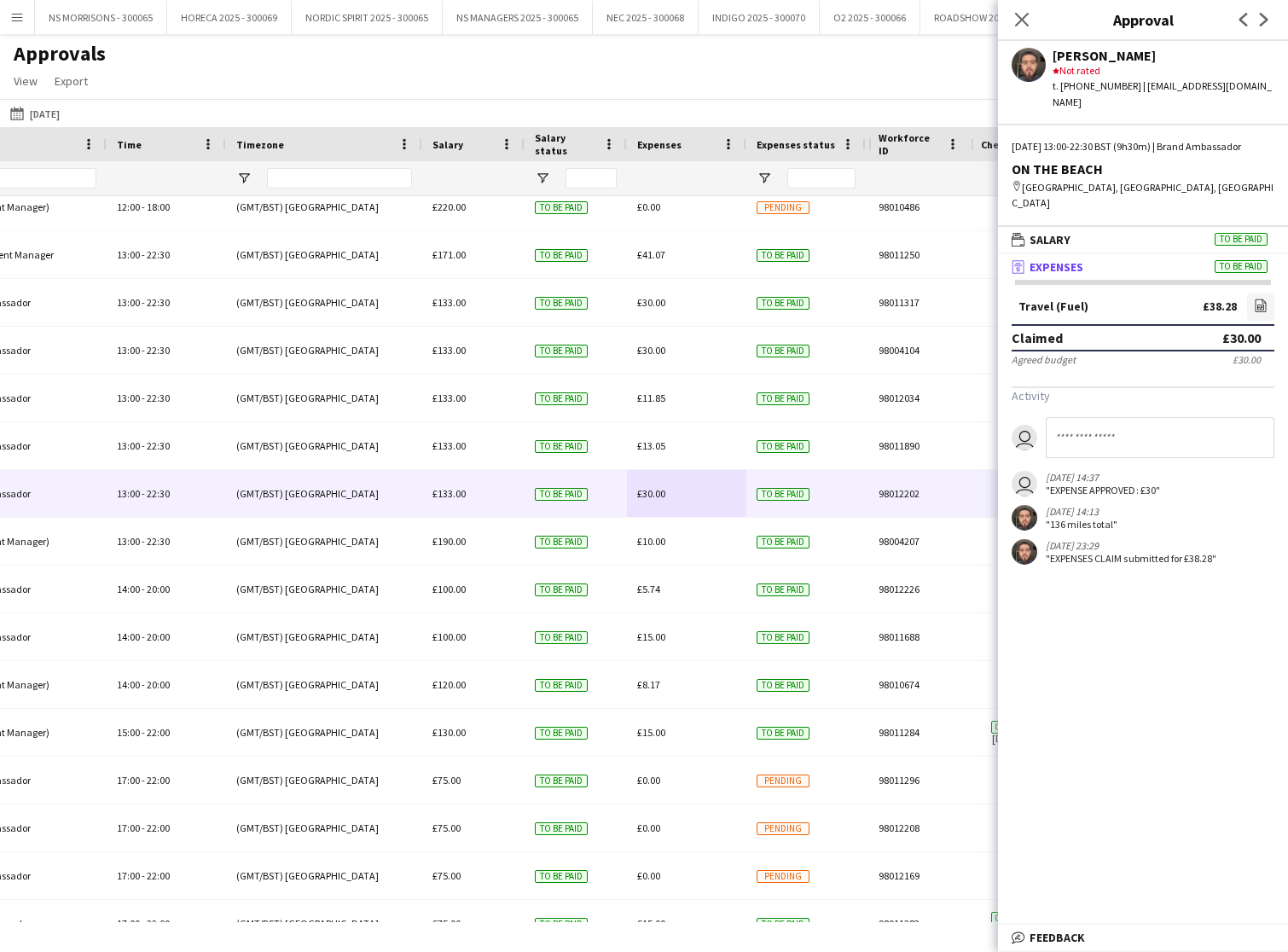
drag, startPoint x: 466, startPoint y: 80, endPoint x: 687, endPoint y: 62, distance: 221.7
click at [466, 80] on div "Approvals View Customise view Customise filters Reset Filters Reset View Reset …" at bounding box center [644, 70] width 1288 height 58
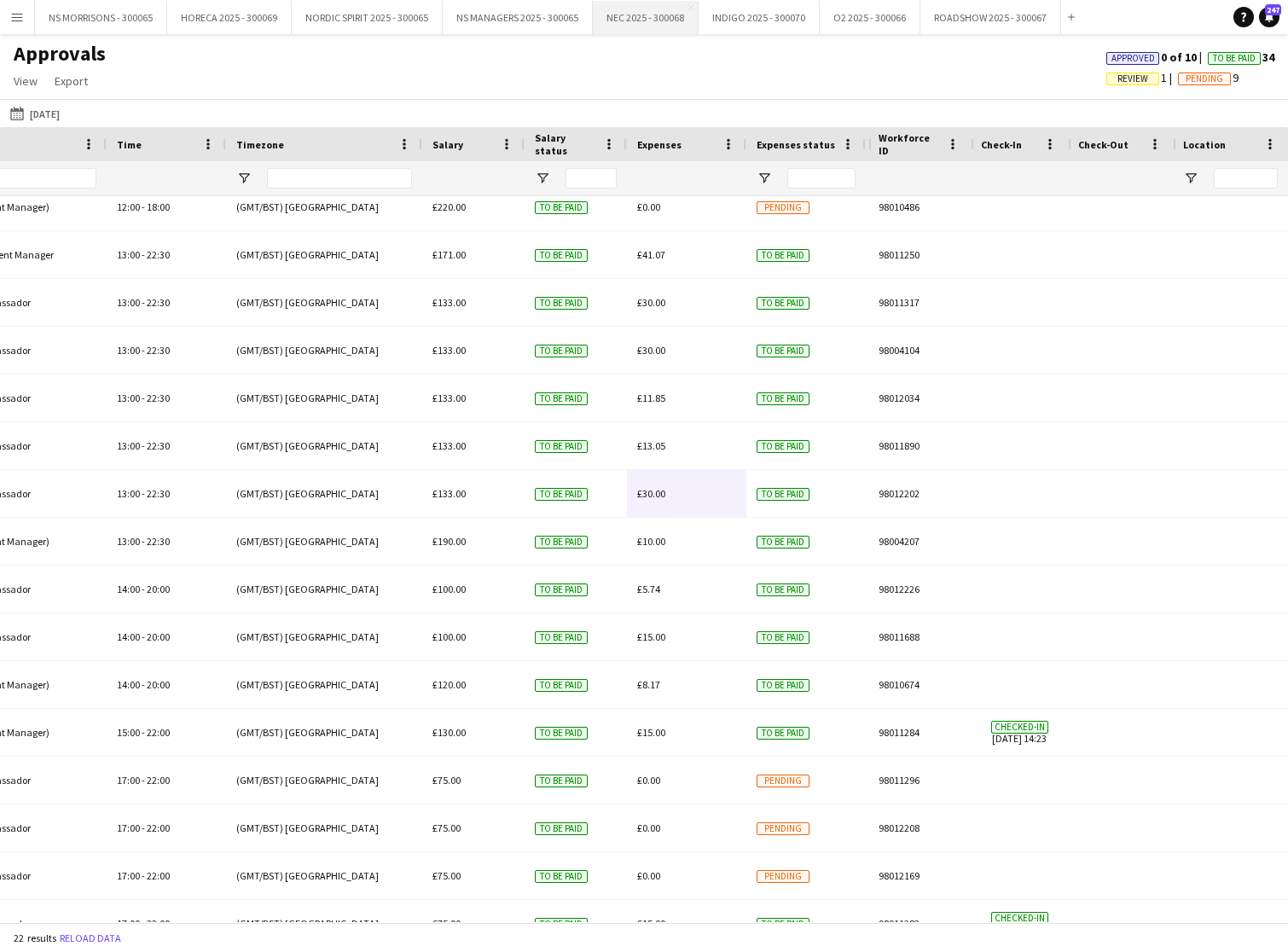
click at [659, 21] on button "NEC 2025 - 300068 Close" at bounding box center [646, 18] width 106 height 33
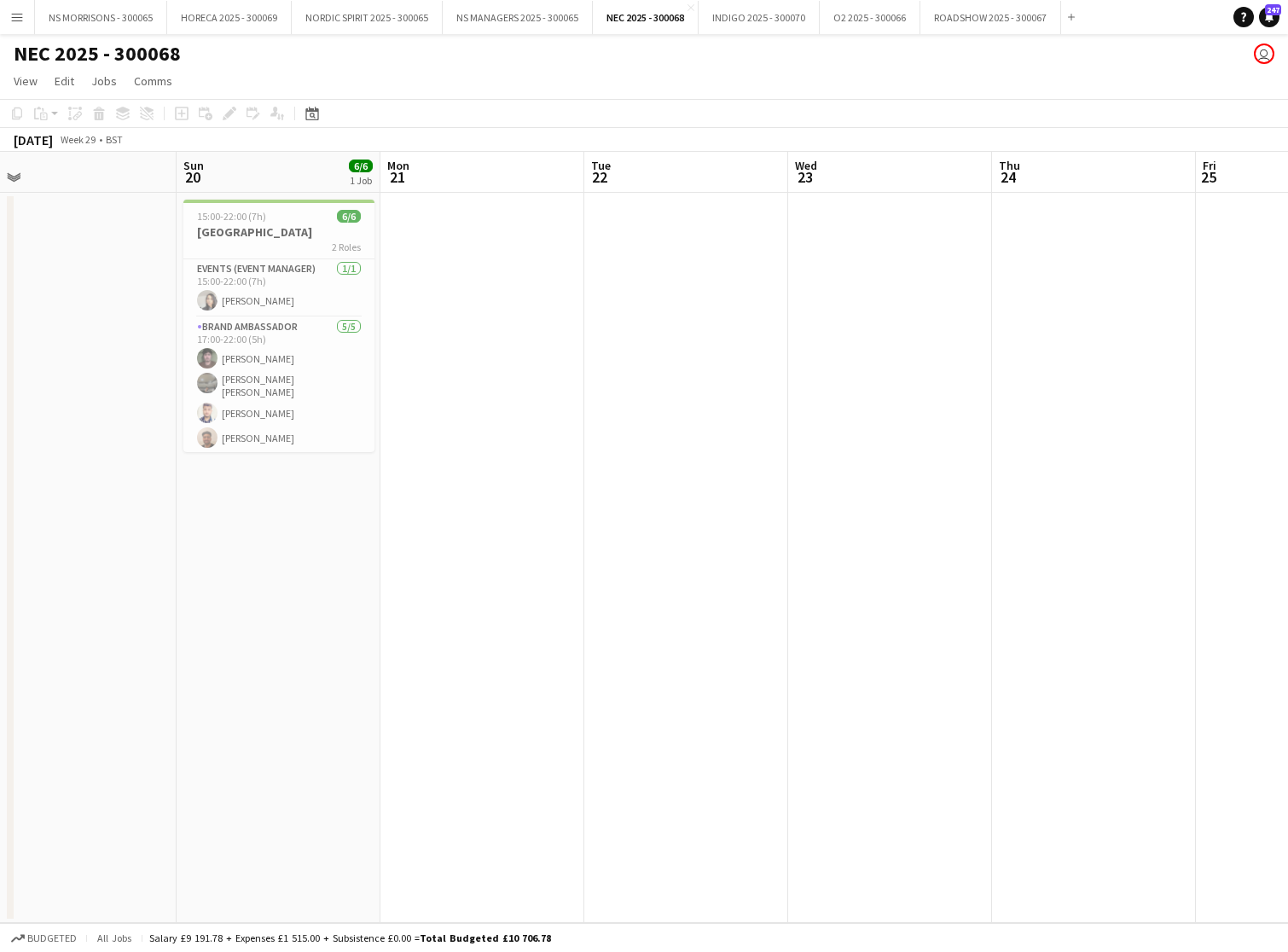
scroll to position [0, 436]
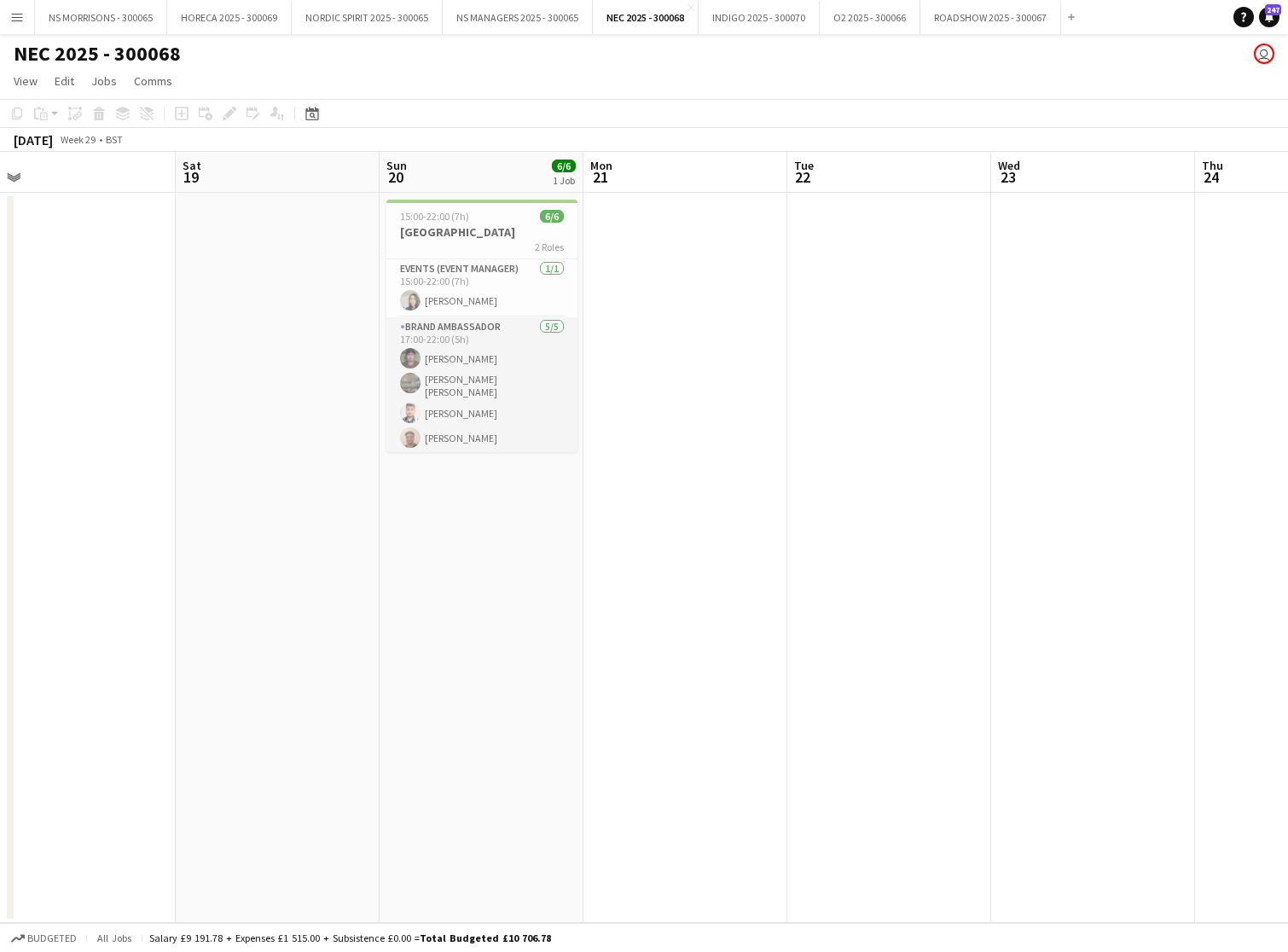
click at [441, 359] on app-card-role "Brand Ambassador [DATE] 17:00-22:00 (5h) [PERSON_NAME] [PERSON_NAME] [PERSON_NA…" at bounding box center [481, 401] width 191 height 167
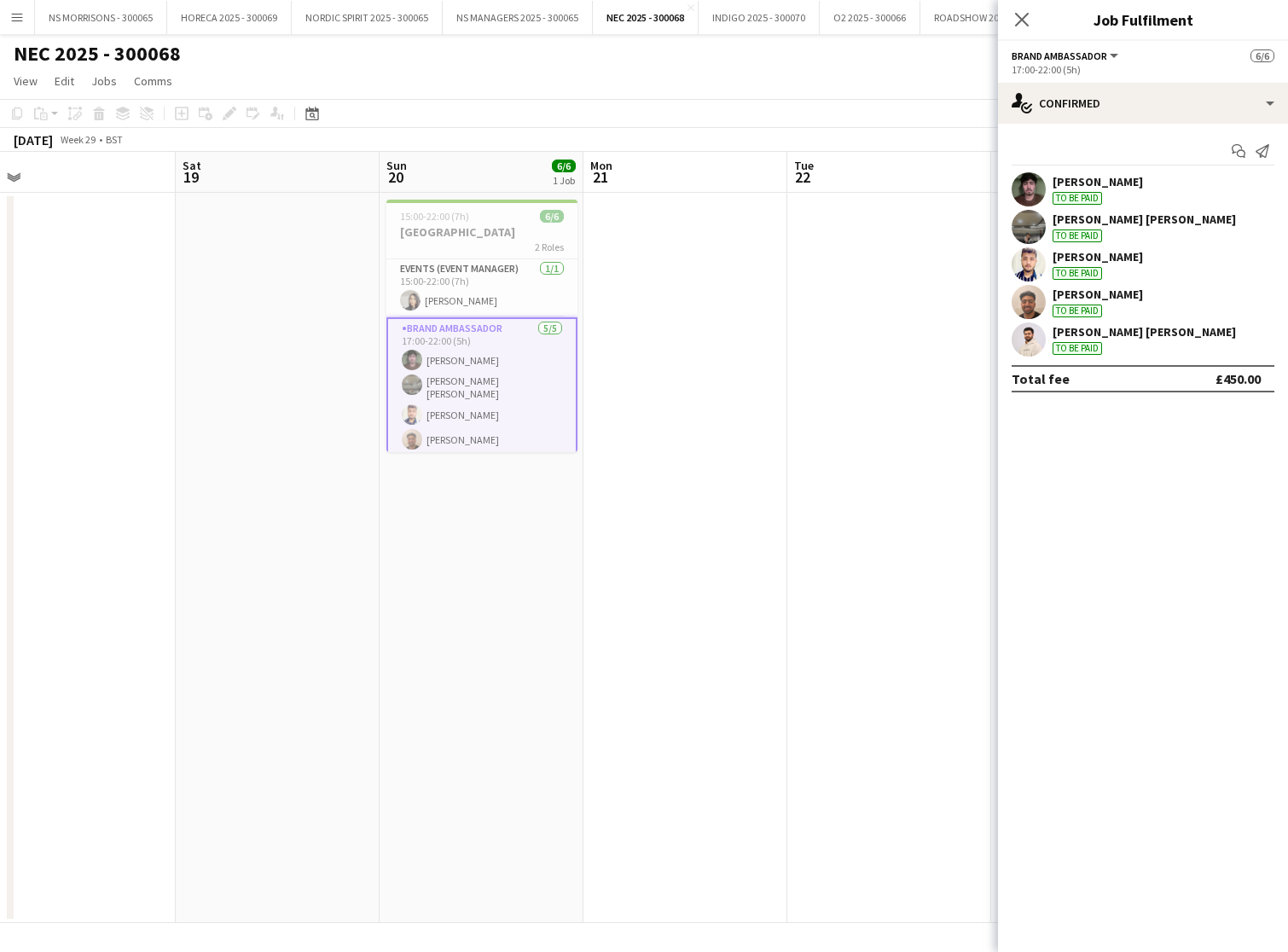
click at [1086, 216] on div "[PERSON_NAME] [PERSON_NAME]" at bounding box center [1144, 219] width 183 height 15
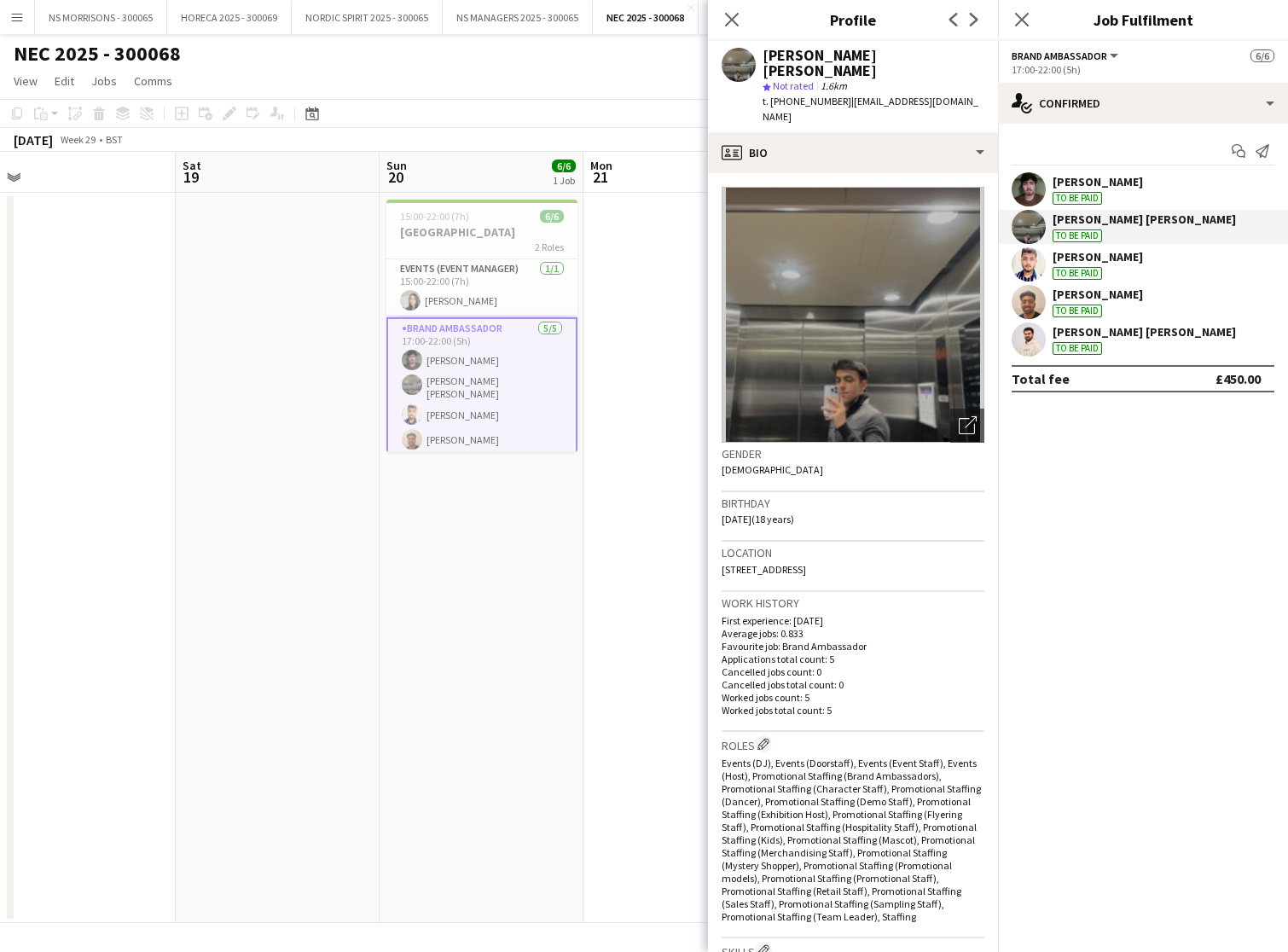
click at [1113, 329] on div "[PERSON_NAME] [PERSON_NAME]" at bounding box center [1144, 331] width 183 height 15
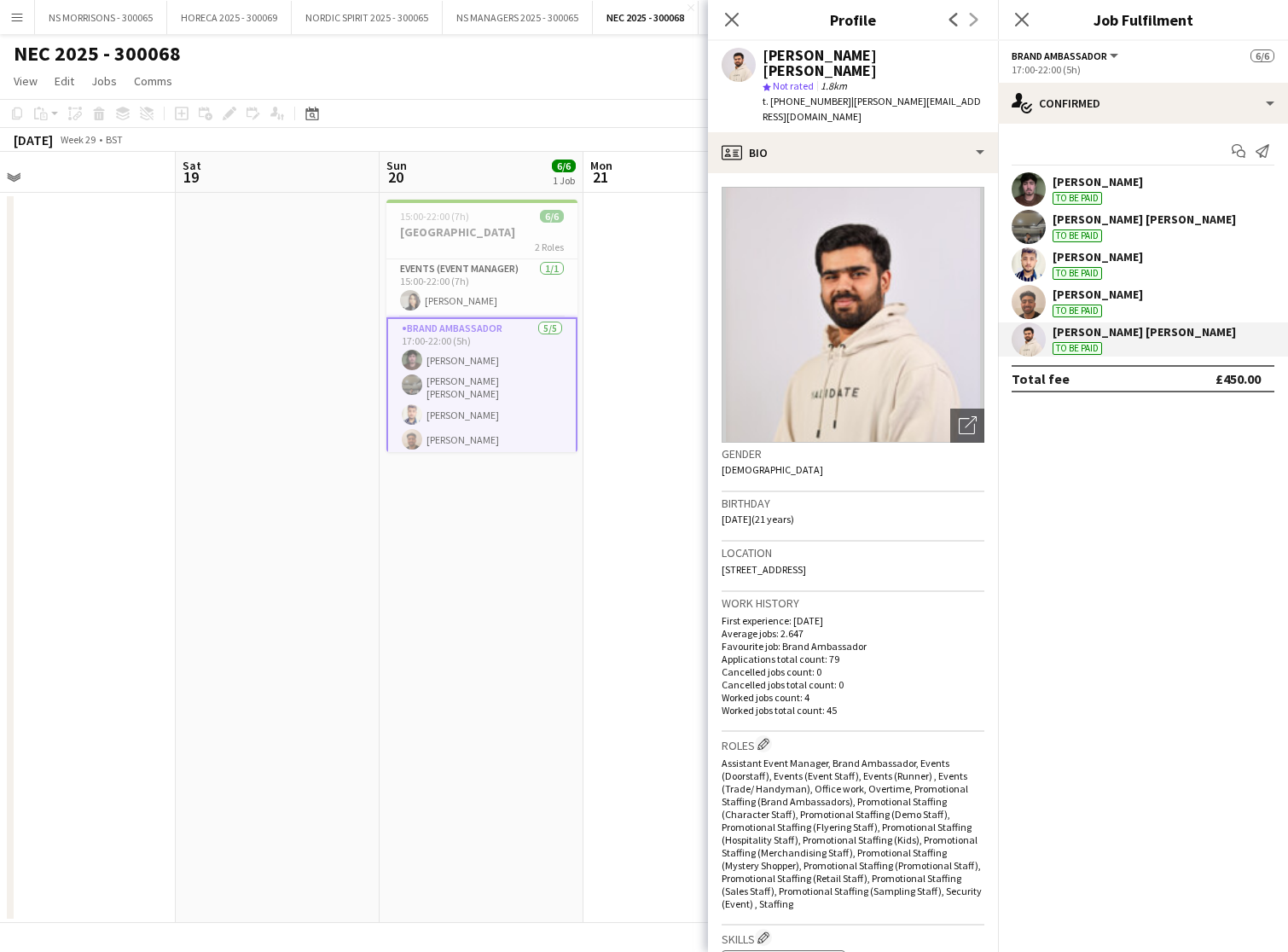
click at [1120, 292] on div "[PERSON_NAME]" at bounding box center [1098, 294] width 91 height 15
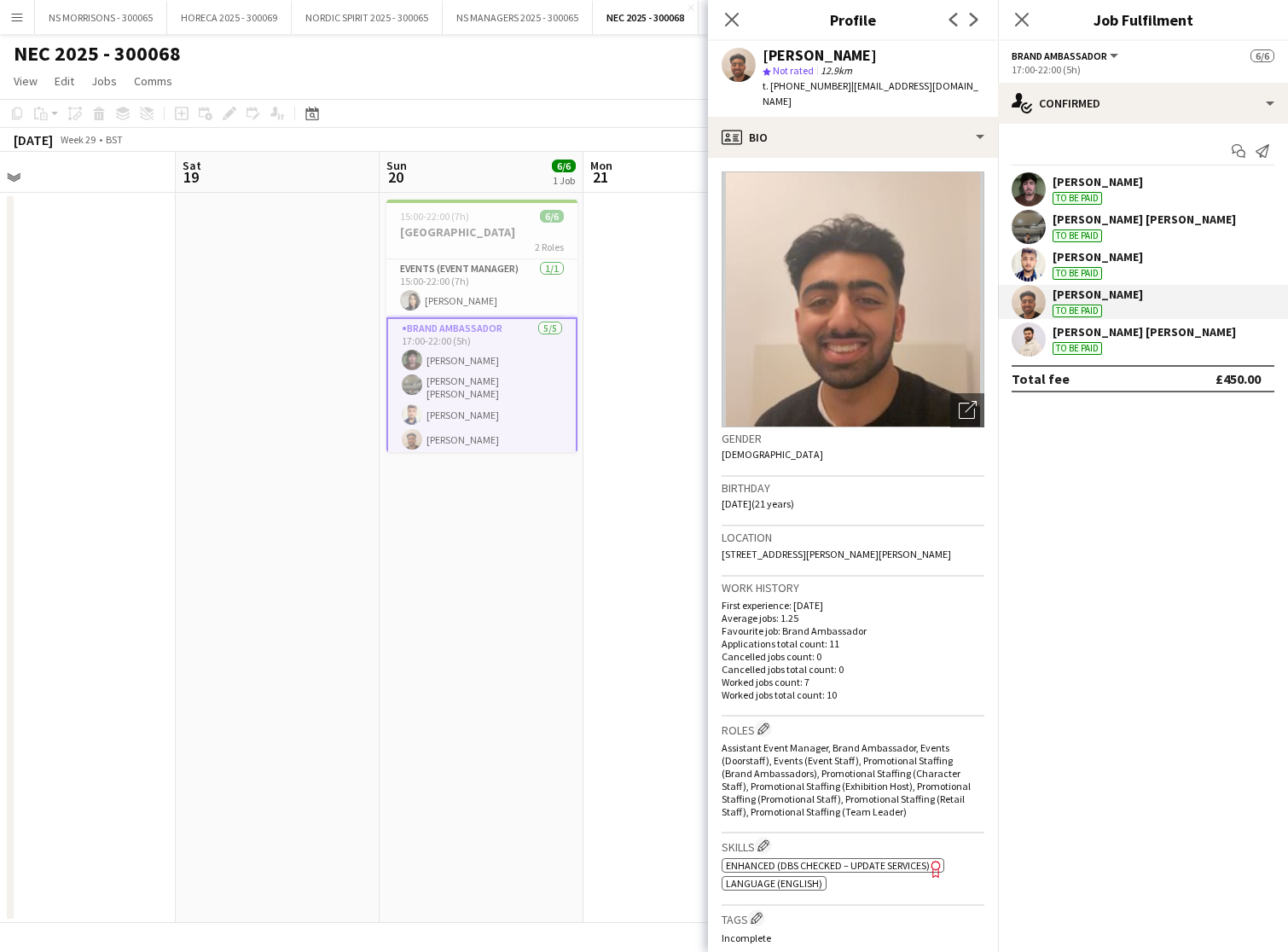
click at [1123, 255] on div "[PERSON_NAME]" at bounding box center [1098, 257] width 91 height 15
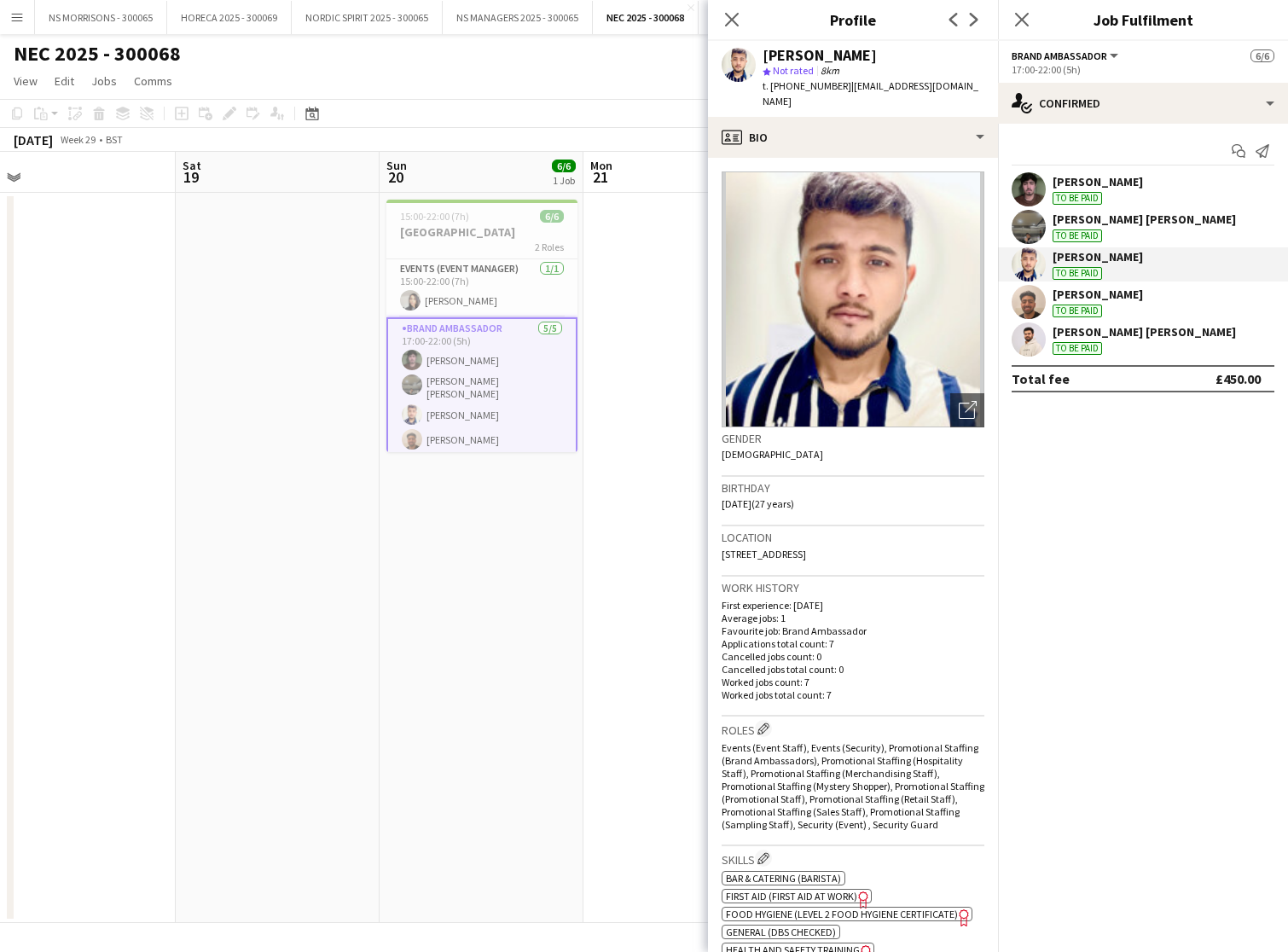
drag, startPoint x: 877, startPoint y: 537, endPoint x: 923, endPoint y: 536, distance: 46.0
click at [923, 536] on div "Location [STREET_ADDRESS]" at bounding box center [853, 551] width 263 height 49
copy span "B44 0NG"
click at [1133, 217] on div "[PERSON_NAME] [PERSON_NAME]" at bounding box center [1144, 219] width 183 height 15
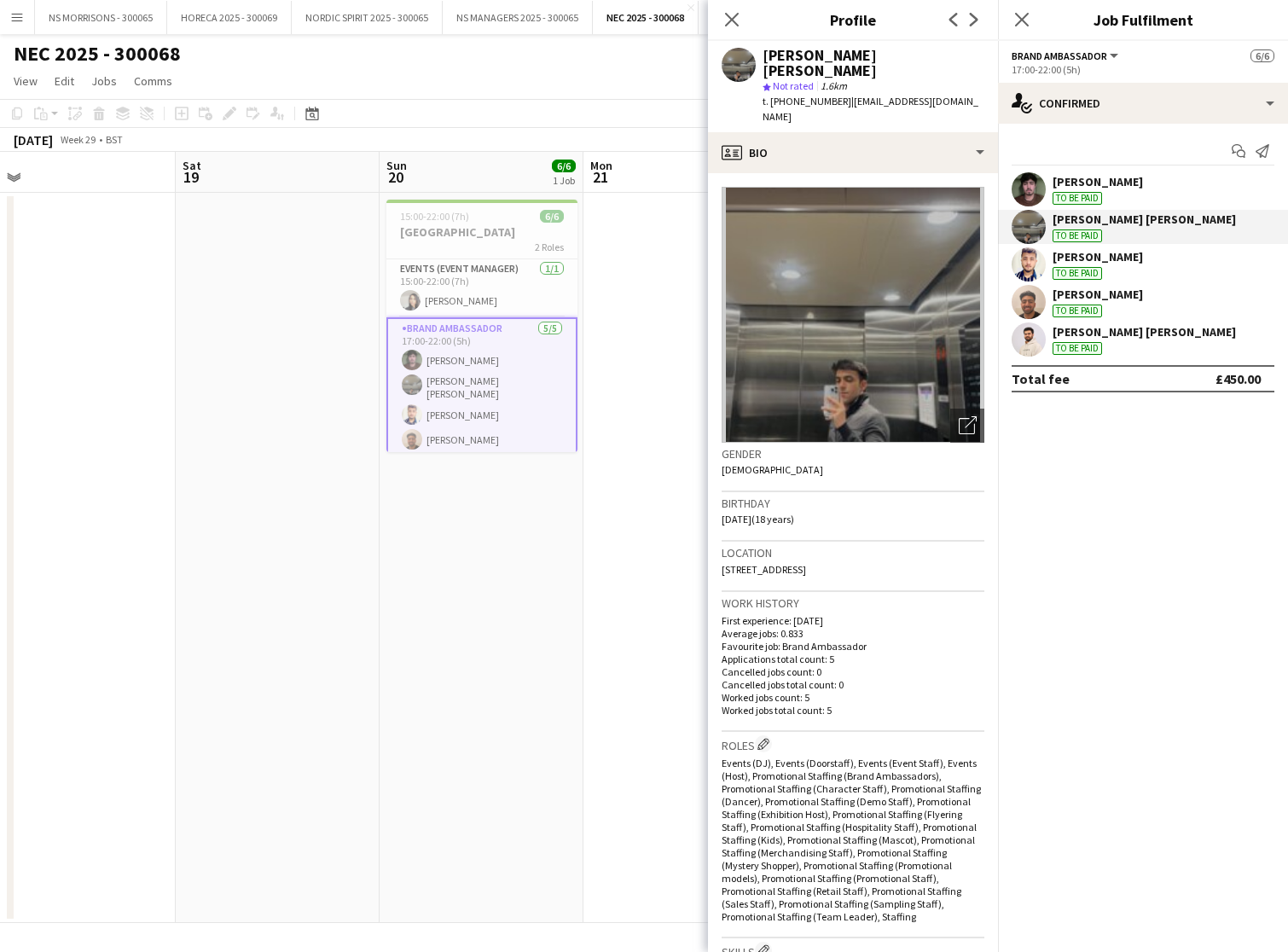
click at [1112, 302] on div "[PERSON_NAME] To be paid" at bounding box center [1098, 301] width 91 height 31
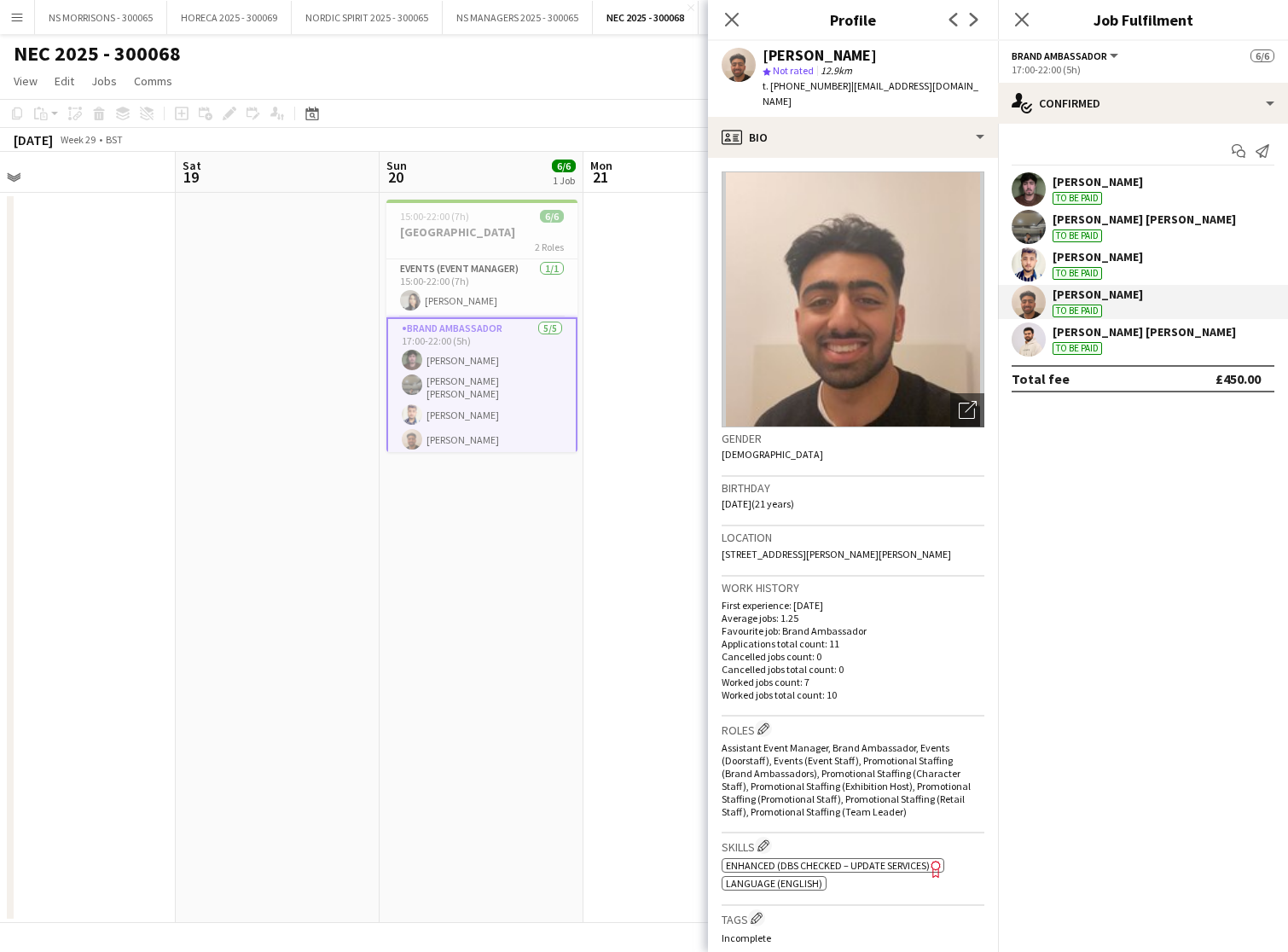
click at [1120, 339] on div "[PERSON_NAME] [PERSON_NAME] To be paid" at bounding box center [1144, 339] width 183 height 31
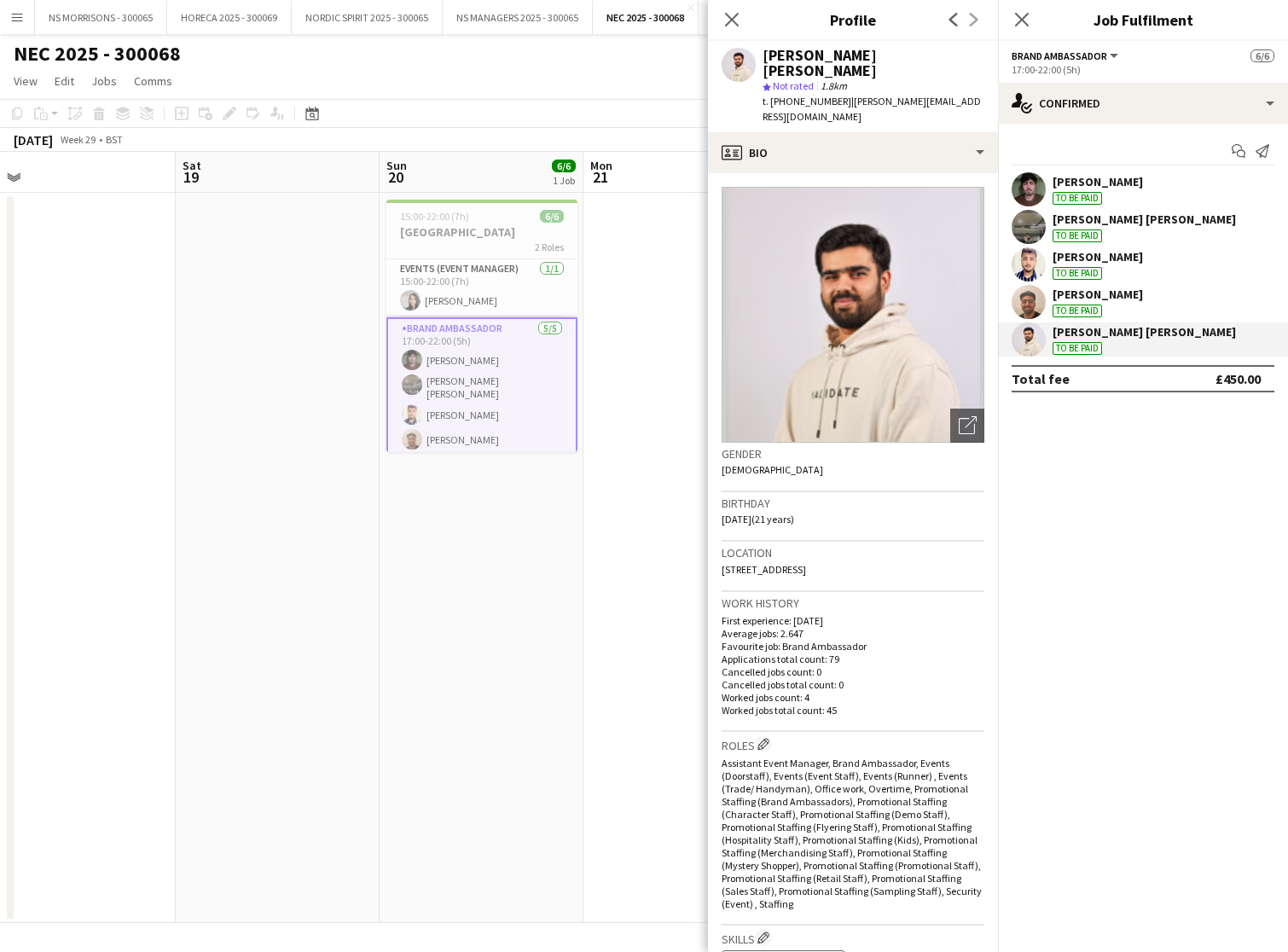
drag, startPoint x: 780, startPoint y: 554, endPoint x: 835, endPoint y: 552, distance: 55.0
click at [835, 552] on div "Location [STREET_ADDRESS]" at bounding box center [853, 567] width 263 height 49
copy span "B4 7DA"
click at [739, 25] on icon "Close pop-in" at bounding box center [732, 19] width 16 height 16
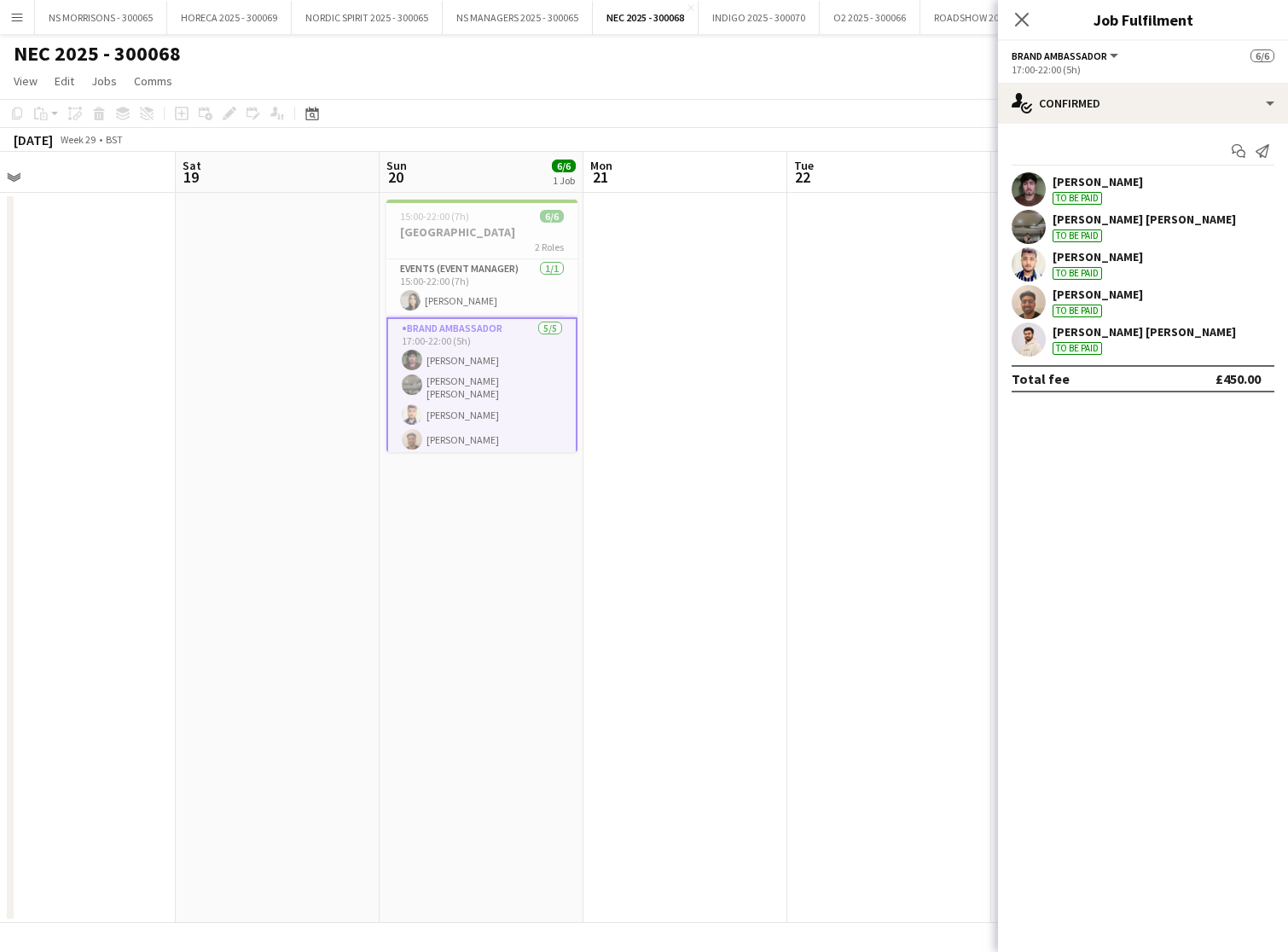
drag, startPoint x: 491, startPoint y: 367, endPoint x: 768, endPoint y: 316, distance: 281.7
click at [491, 367] on app-card-role "Brand Ambassador [DATE] 17:00-22:00 (5h) [PERSON_NAME] [PERSON_NAME] [PERSON_NA…" at bounding box center [481, 403] width 191 height 171
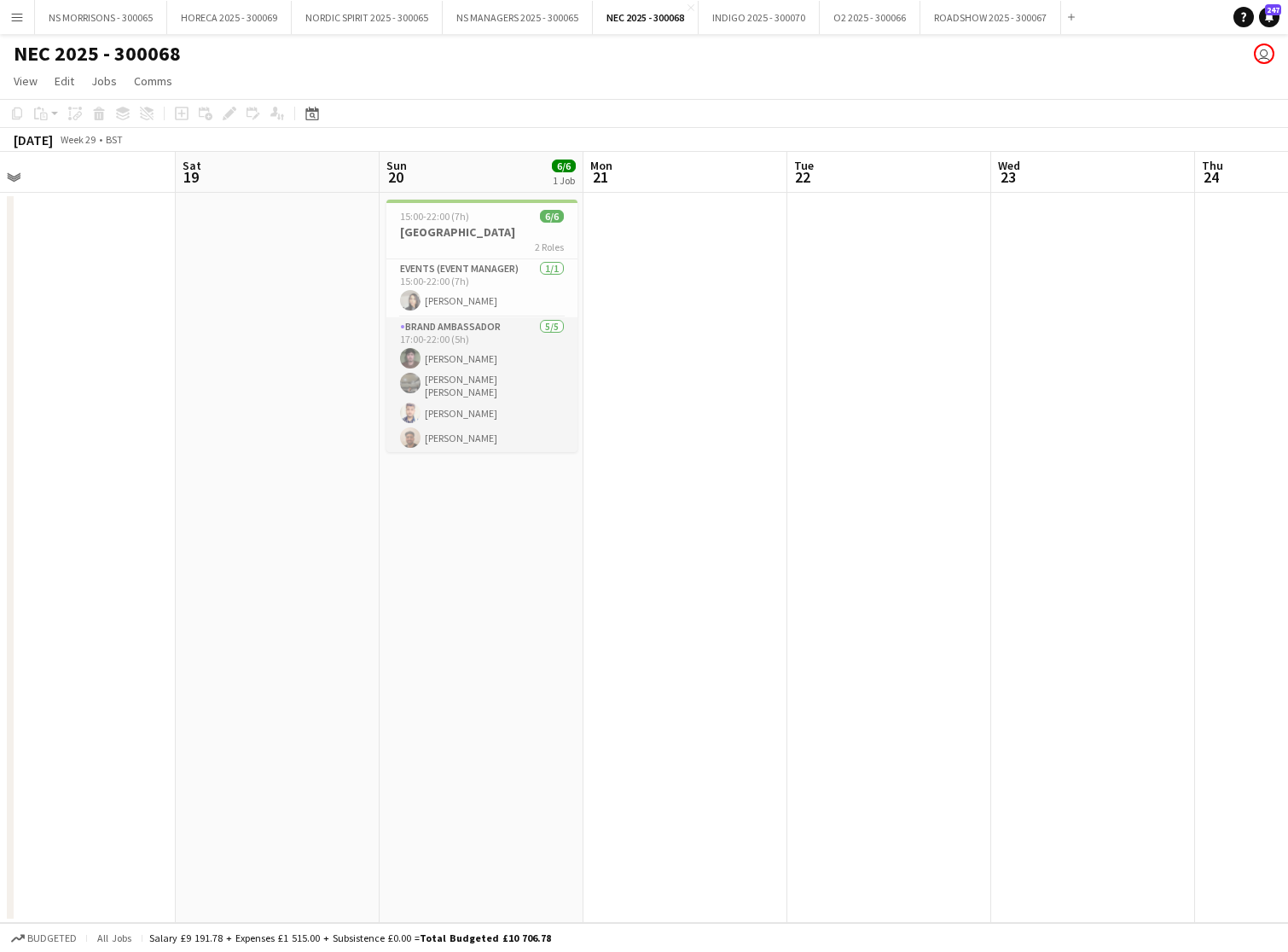
click at [511, 370] on app-card-role "Brand Ambassador [DATE] 17:00-22:00 (5h) [PERSON_NAME] [PERSON_NAME] [PERSON_NA…" at bounding box center [481, 401] width 191 height 167
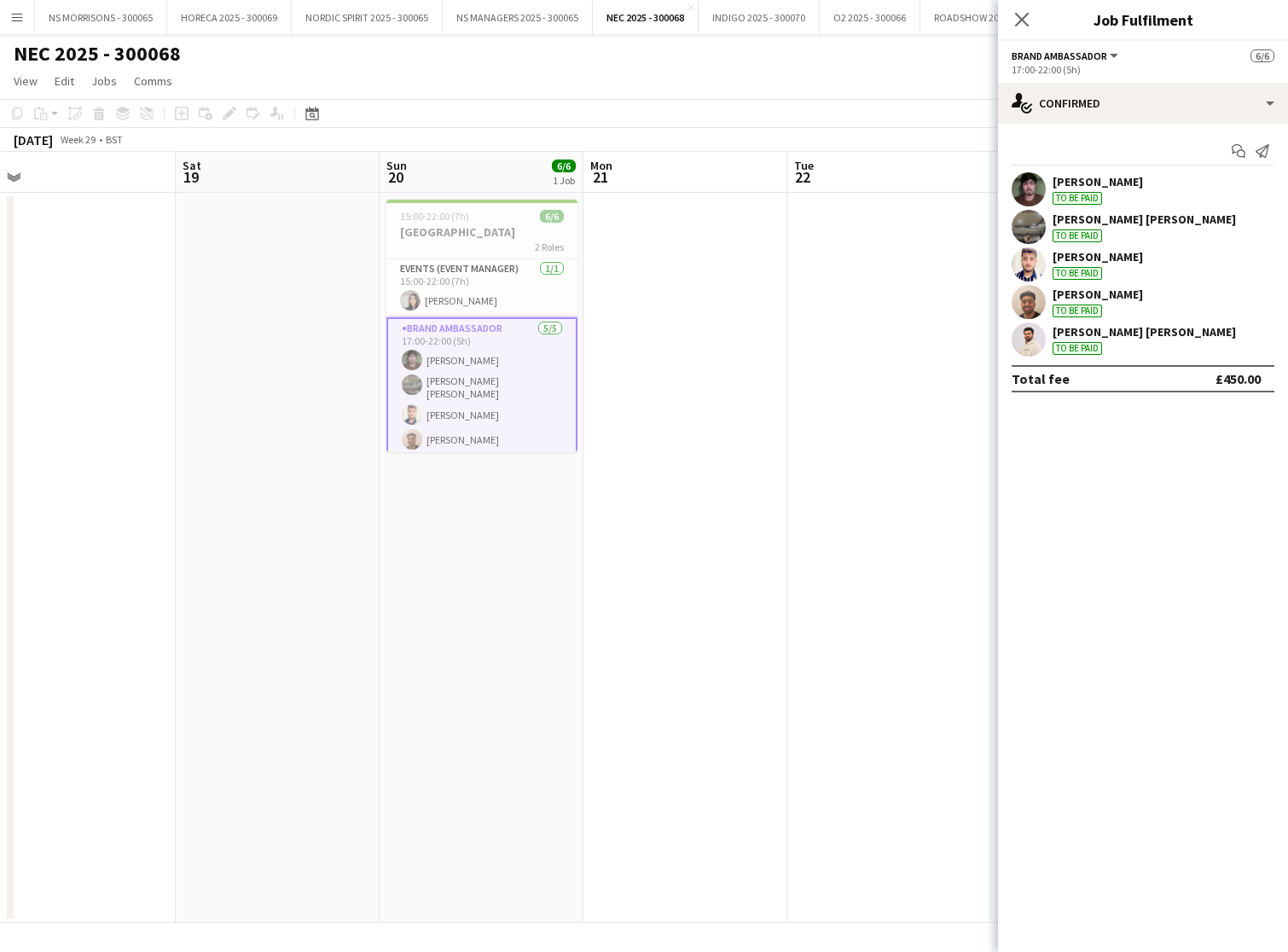
click at [1068, 180] on div "[PERSON_NAME]" at bounding box center [1098, 181] width 91 height 15
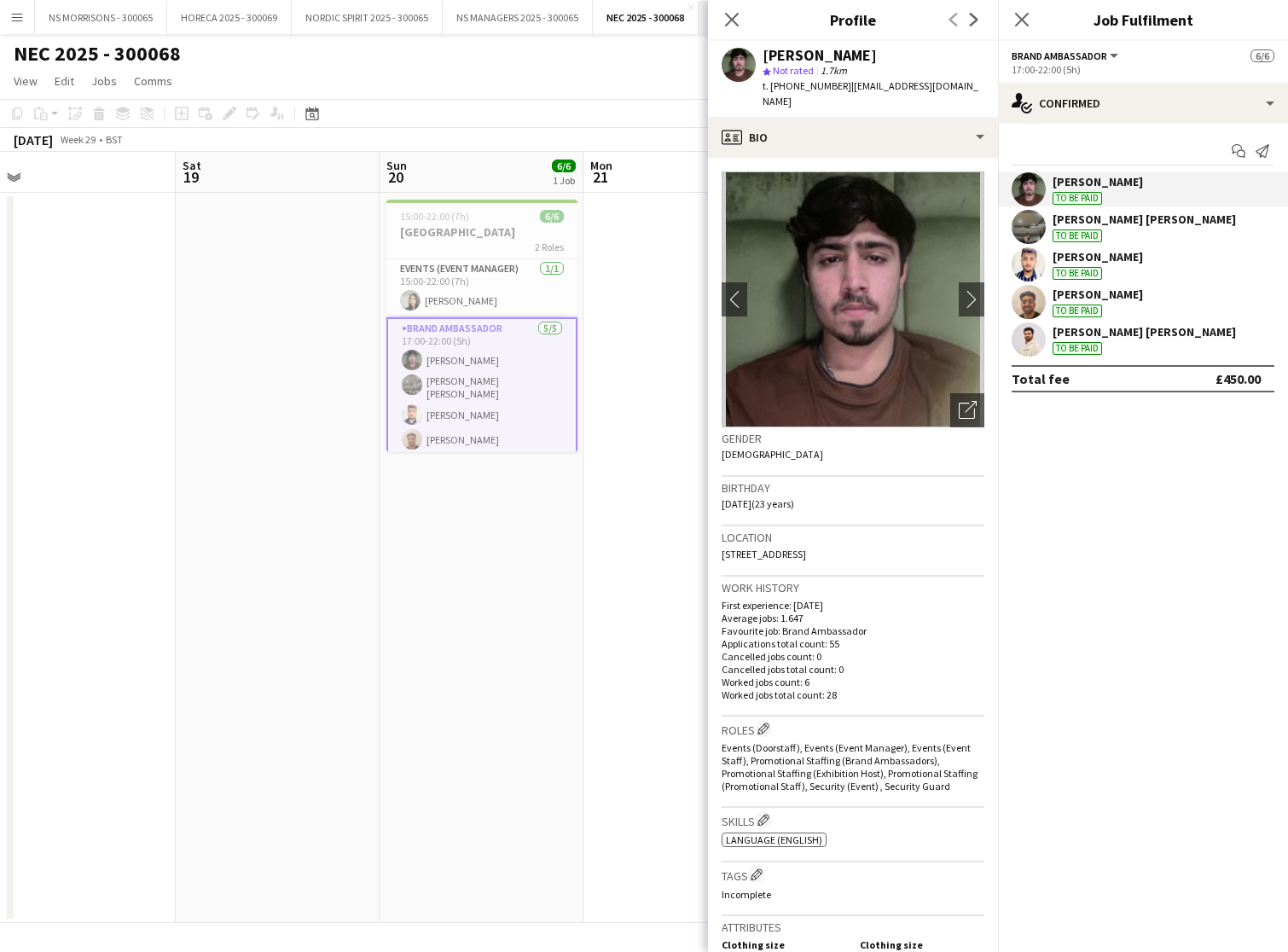
drag, startPoint x: 726, startPoint y: 18, endPoint x: 756, endPoint y: 19, distance: 30.0
click at [726, 18] on icon "Close pop-in" at bounding box center [732, 19] width 13 height 13
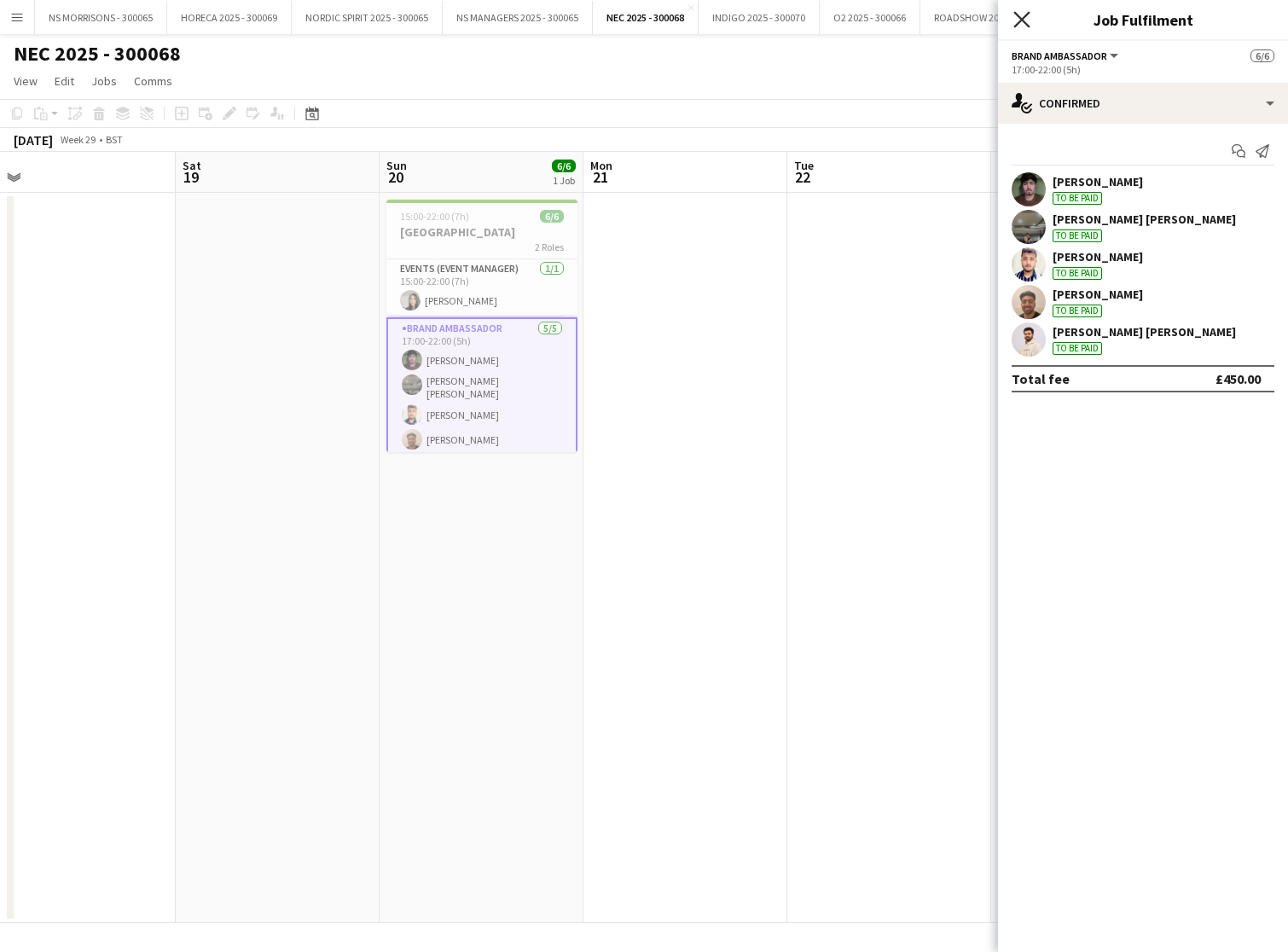
click at [1019, 22] on icon at bounding box center [1022, 19] width 16 height 16
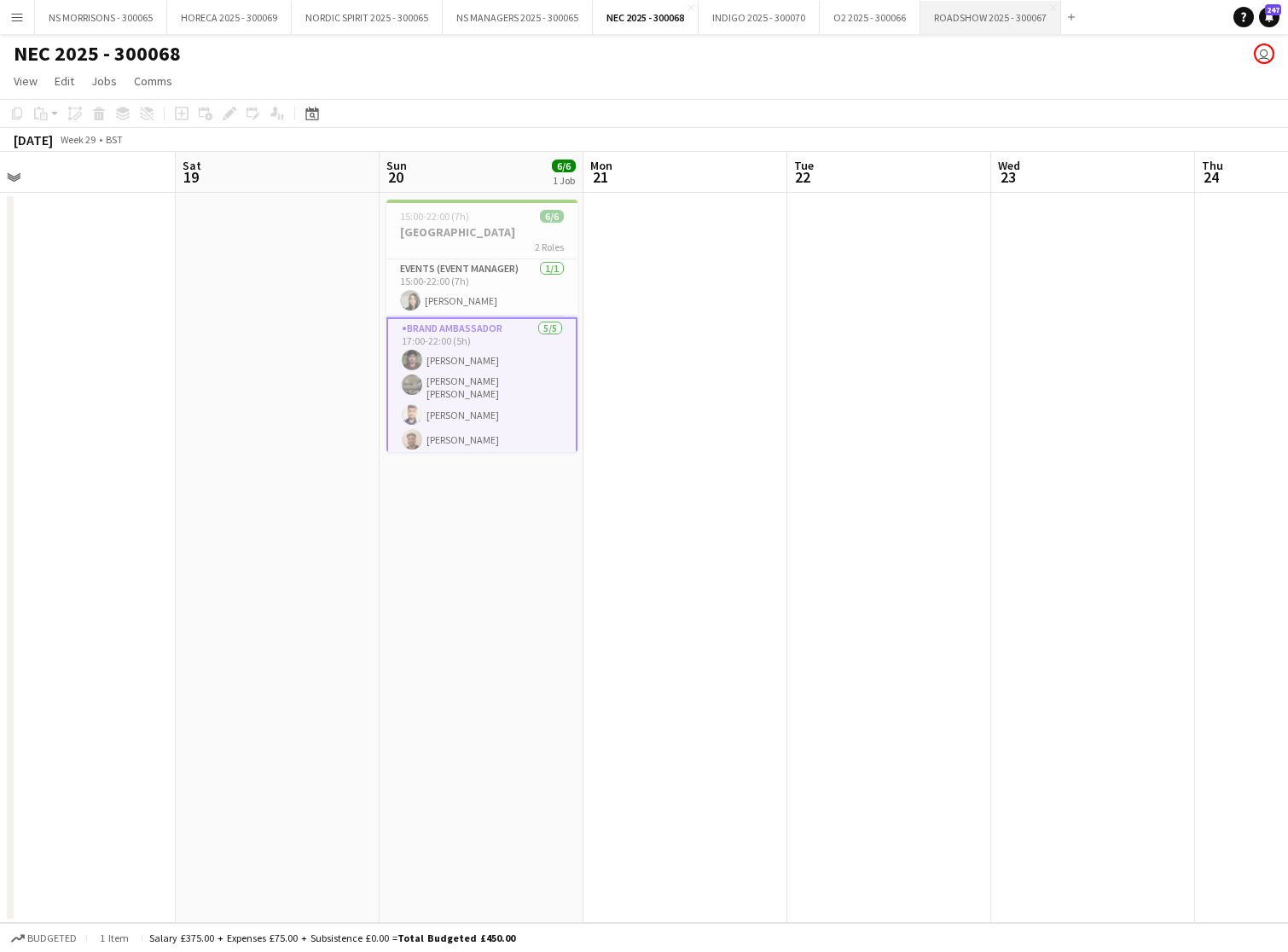
click at [957, 25] on button "ROADSHOW 2025 - 300067 Close" at bounding box center [991, 18] width 141 height 33
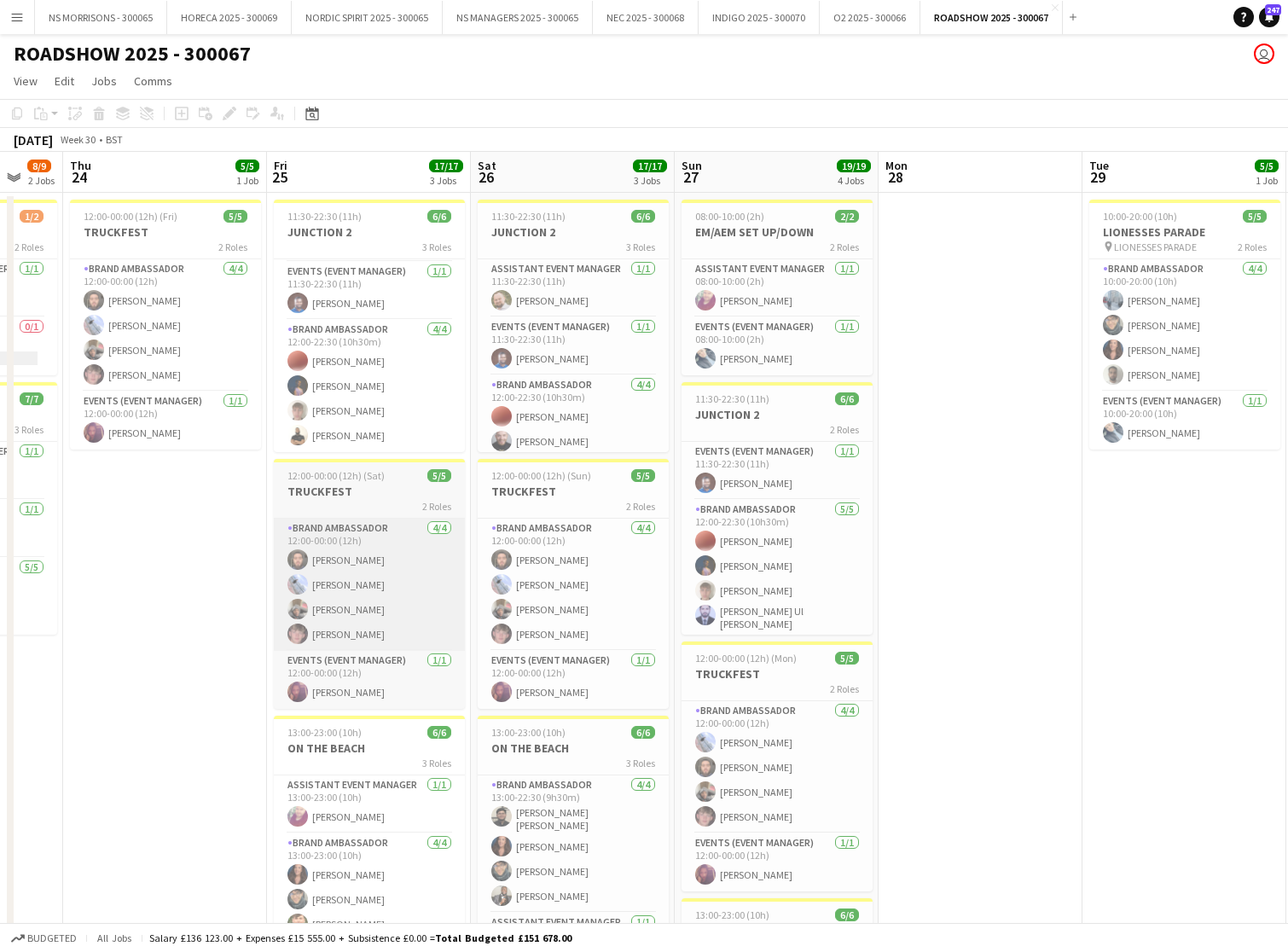
scroll to position [56, 0]
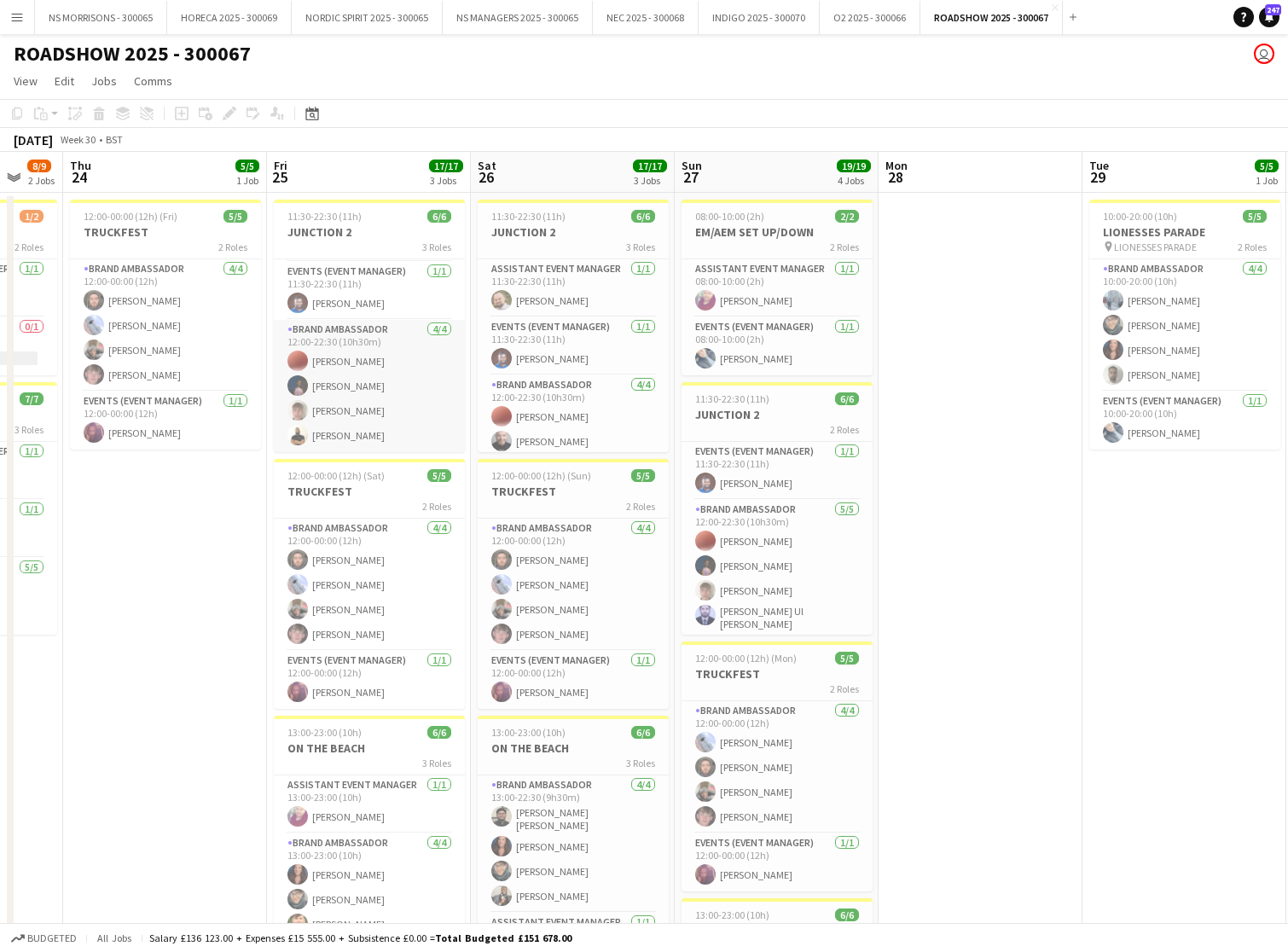
click at [370, 431] on app-card-role "Brand Ambassador [DATE] 12:00-22:30 (10h30m) [PERSON_NAME] [PERSON_NAME] [PERSO…" at bounding box center [369, 386] width 191 height 132
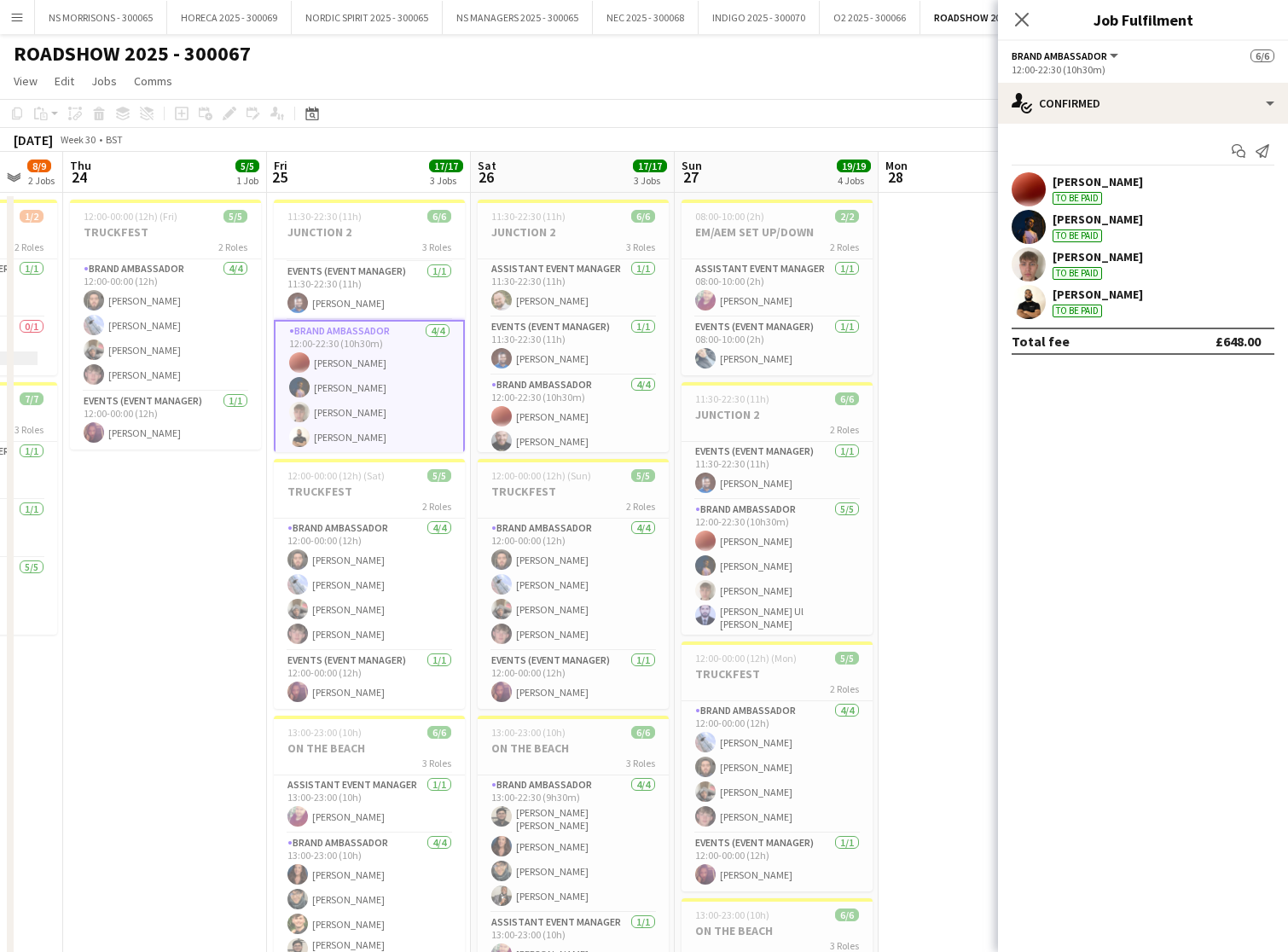
click at [370, 431] on app-card-role "Brand Ambassador [DATE] 12:00-22:30 (10h30m) [PERSON_NAME] [PERSON_NAME] [PERSO…" at bounding box center [369, 388] width 191 height 136
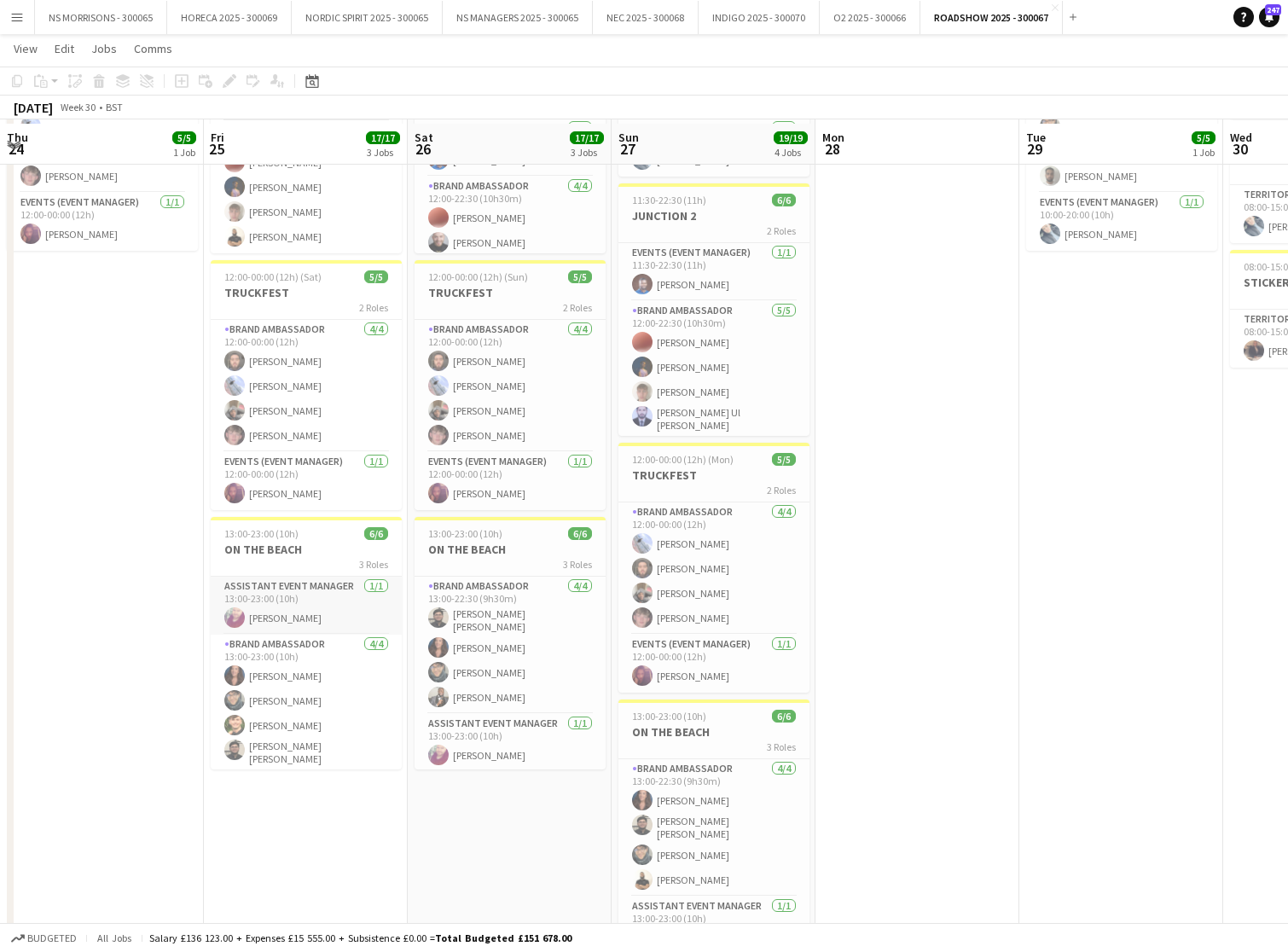
scroll to position [203, 0]
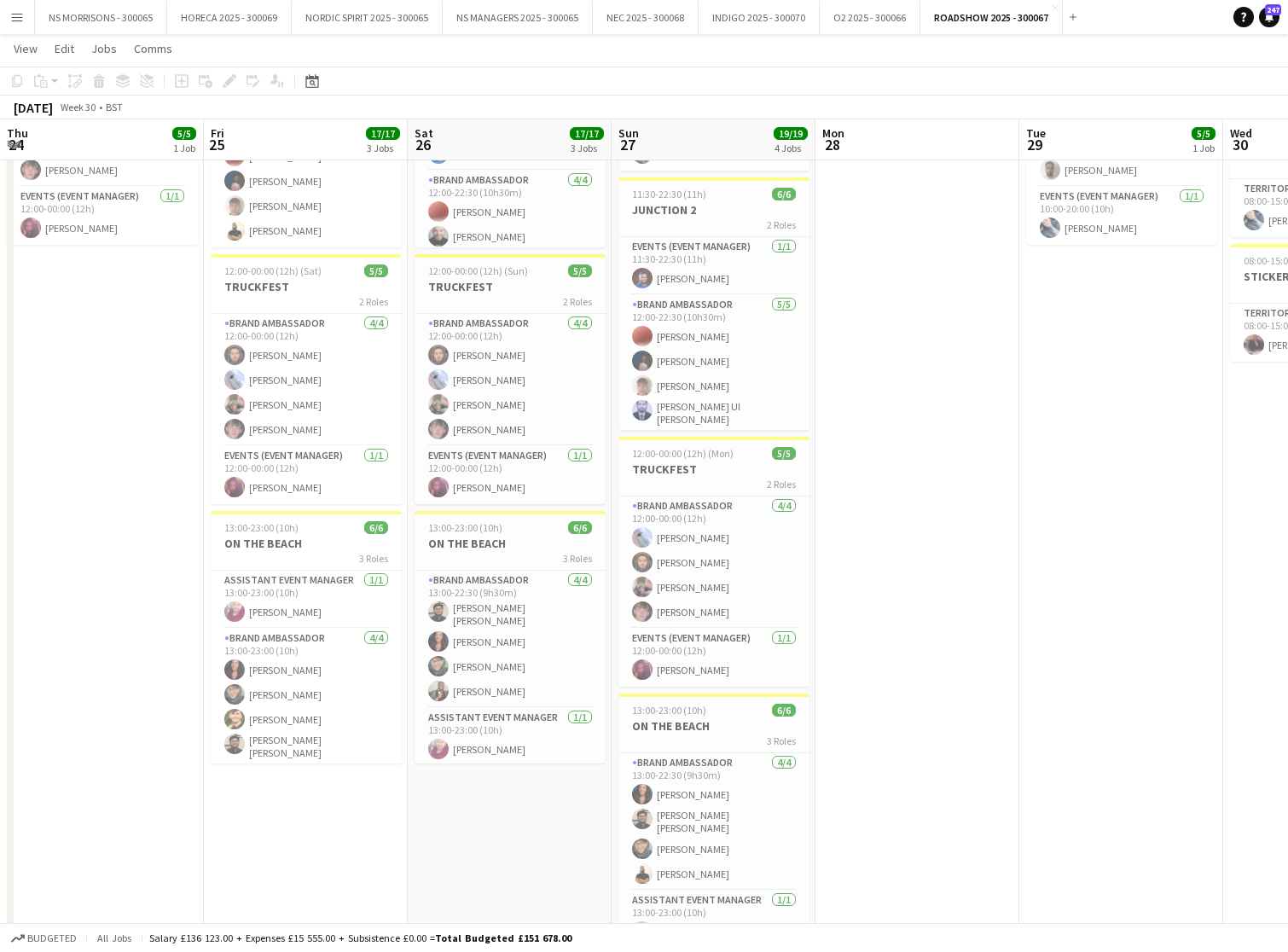
click at [309, 837] on app-date-cell "11:30-22:30 (11h) 6/6 JUNCTION 2 3 Roles Assistant Event Manager [DATE] 11:30-2…" at bounding box center [305, 523] width 204 height 1071
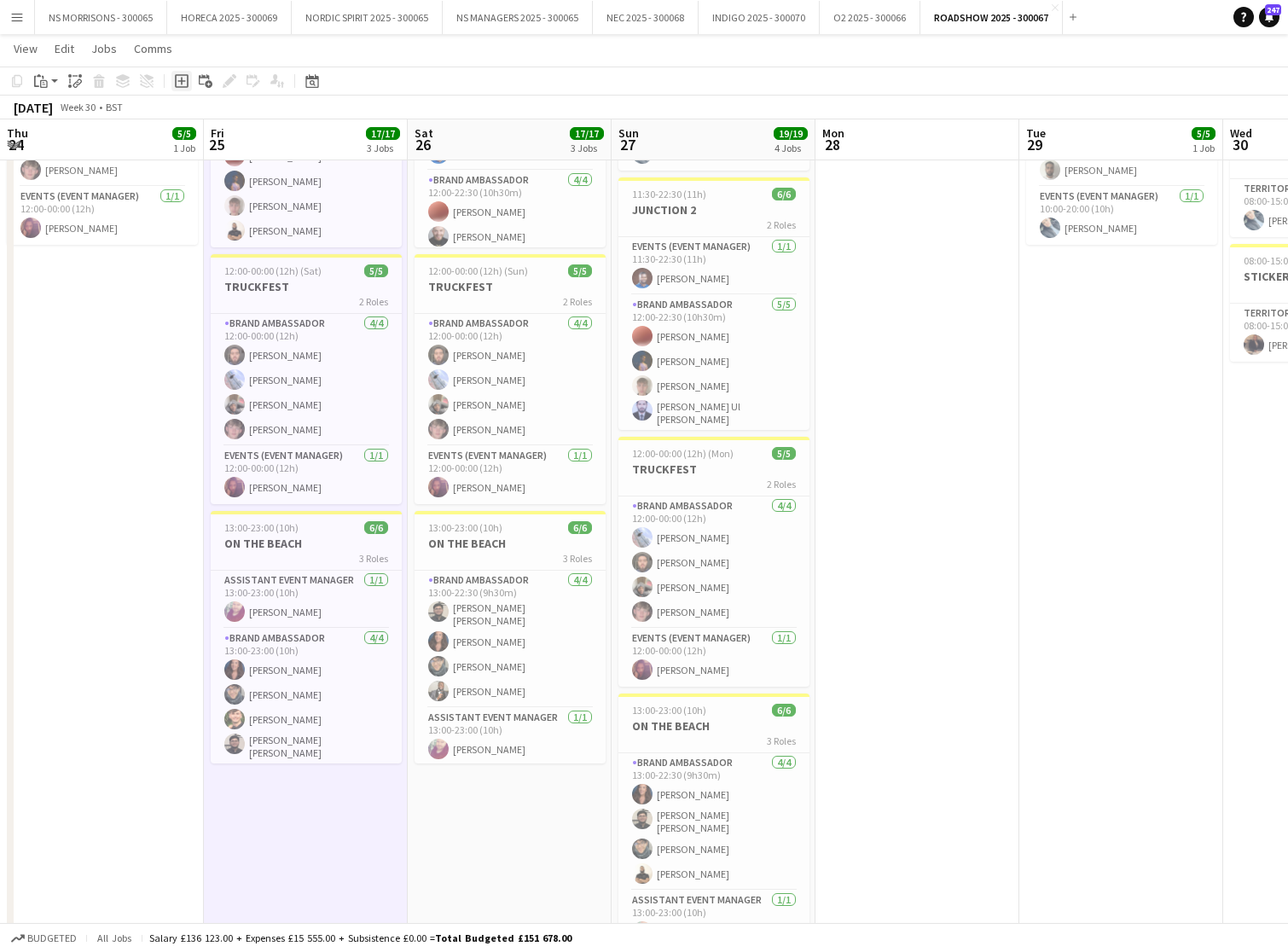
click at [181, 88] on div "Add job" at bounding box center [182, 80] width 20 height 20
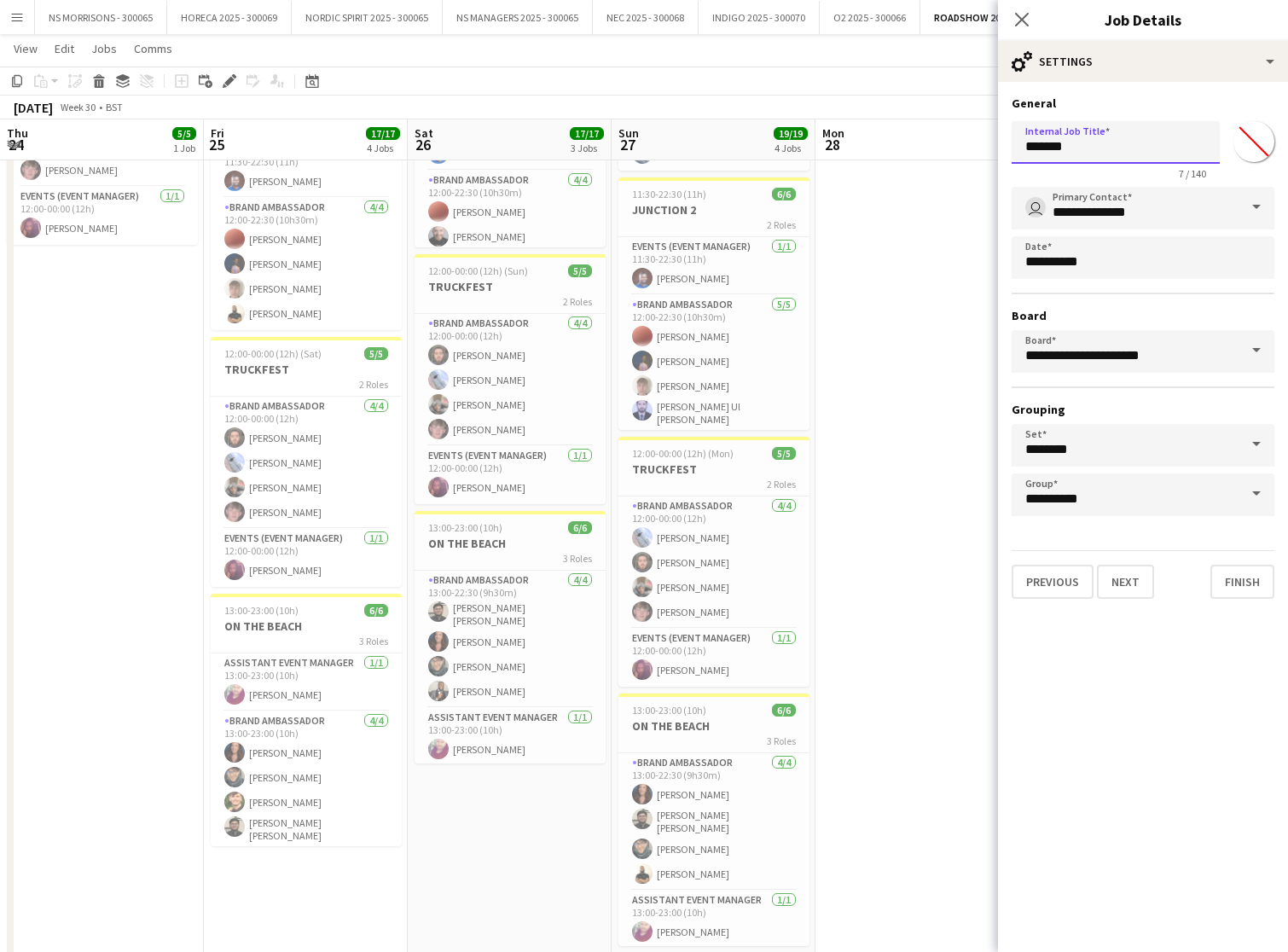
drag, startPoint x: 1086, startPoint y: 145, endPoint x: 1011, endPoint y: 142, distance: 75.1
click at [1007, 145] on form "**********" at bounding box center [1143, 346] width 290 height 503
type input "*****"
click at [1120, 591] on button "Next" at bounding box center [1126, 582] width 57 height 34
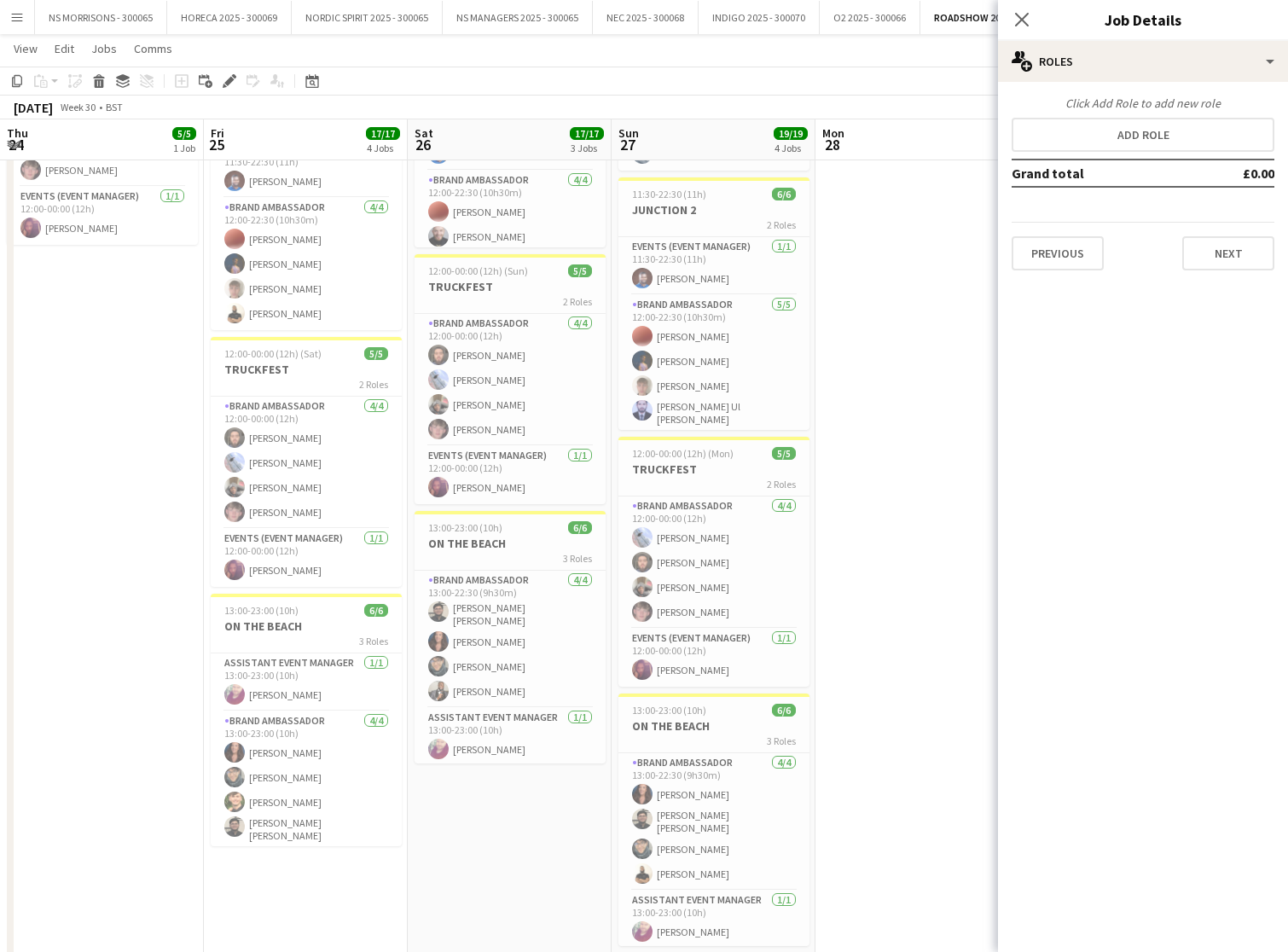
click at [1176, 144] on button "Add role" at bounding box center [1143, 135] width 263 height 34
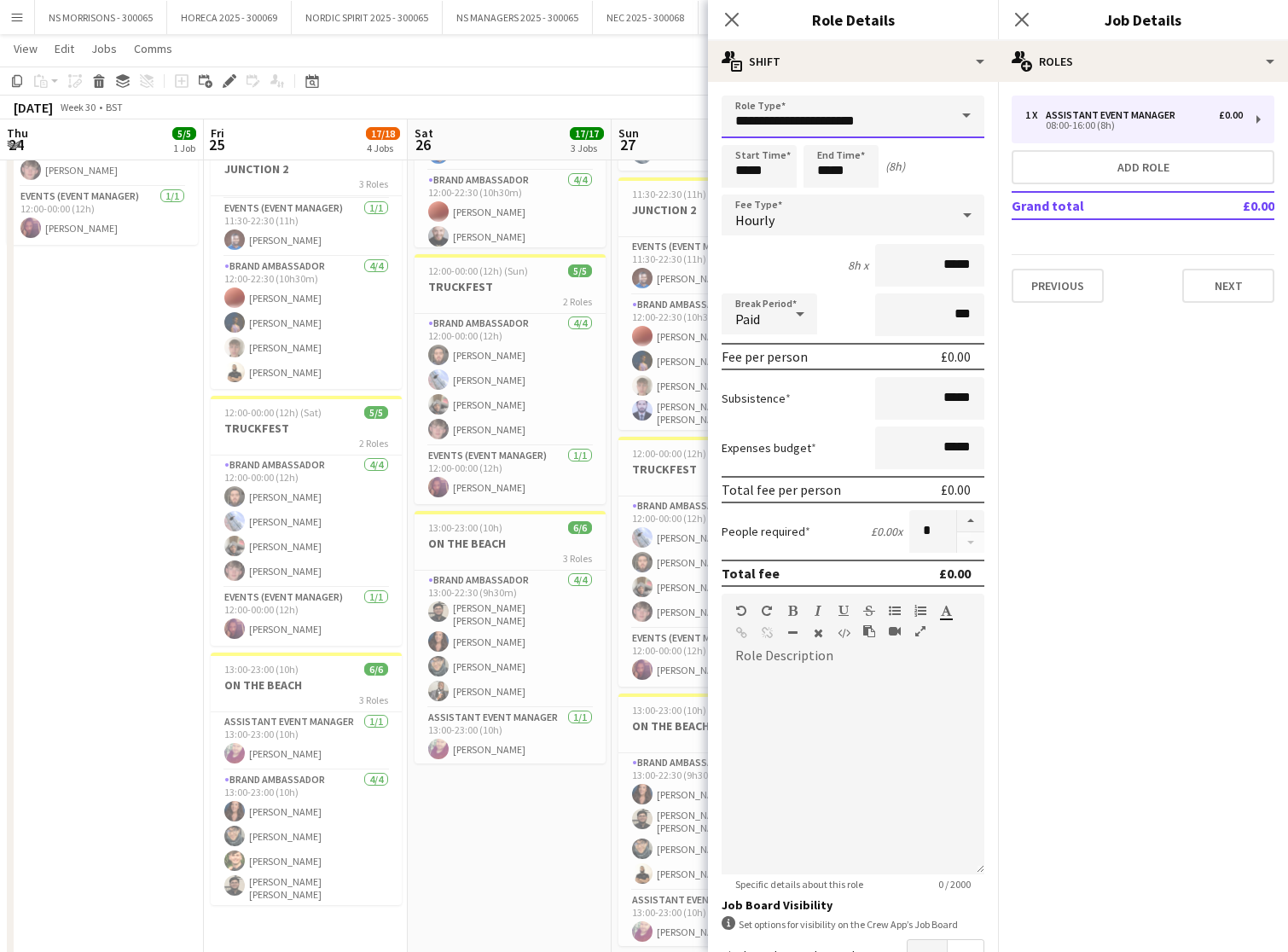
click at [820, 137] on input "**********" at bounding box center [853, 116] width 263 height 42
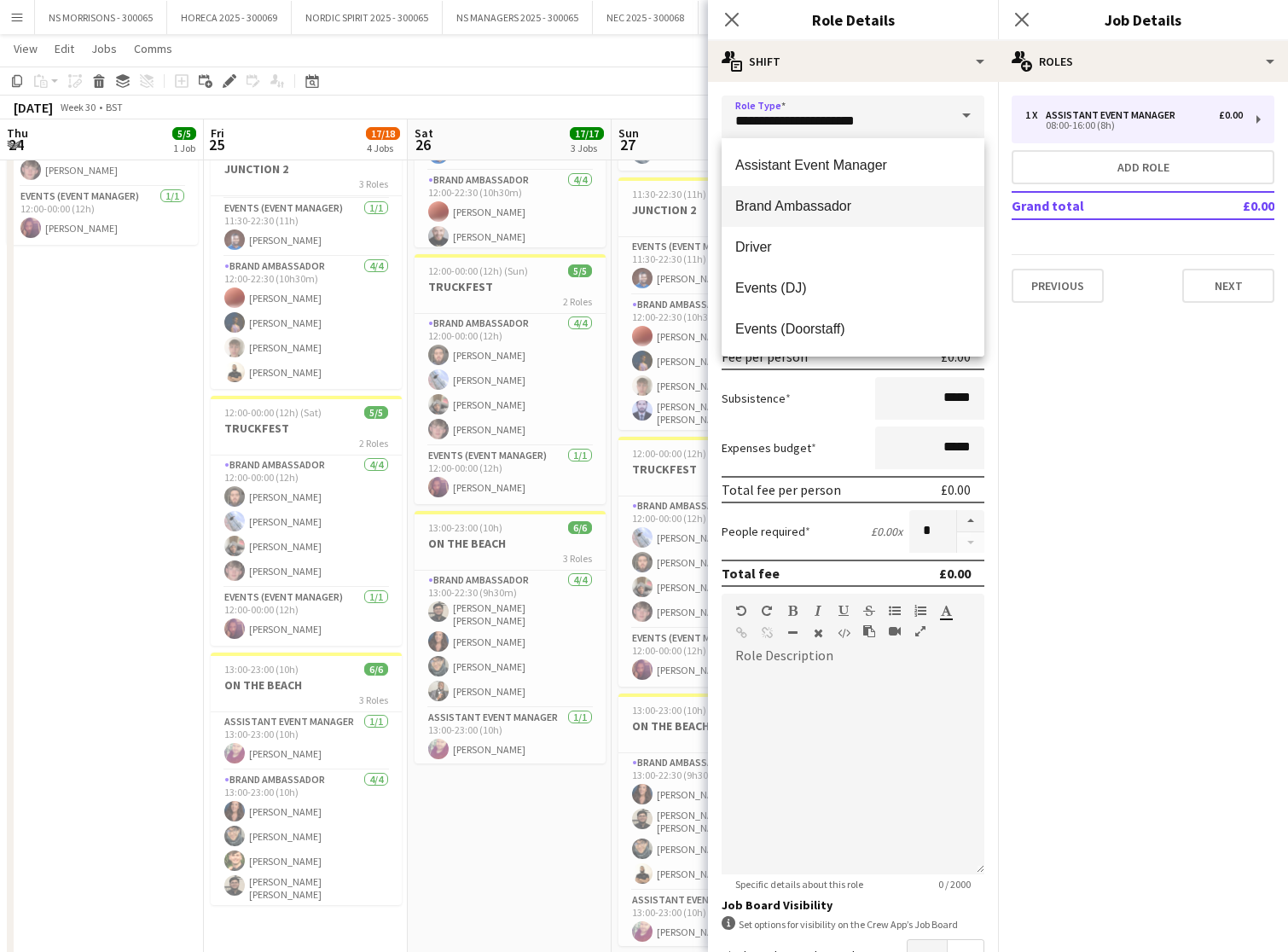
click at [812, 205] on span "Brand Ambassador" at bounding box center [852, 206] width 235 height 16
type input "**********"
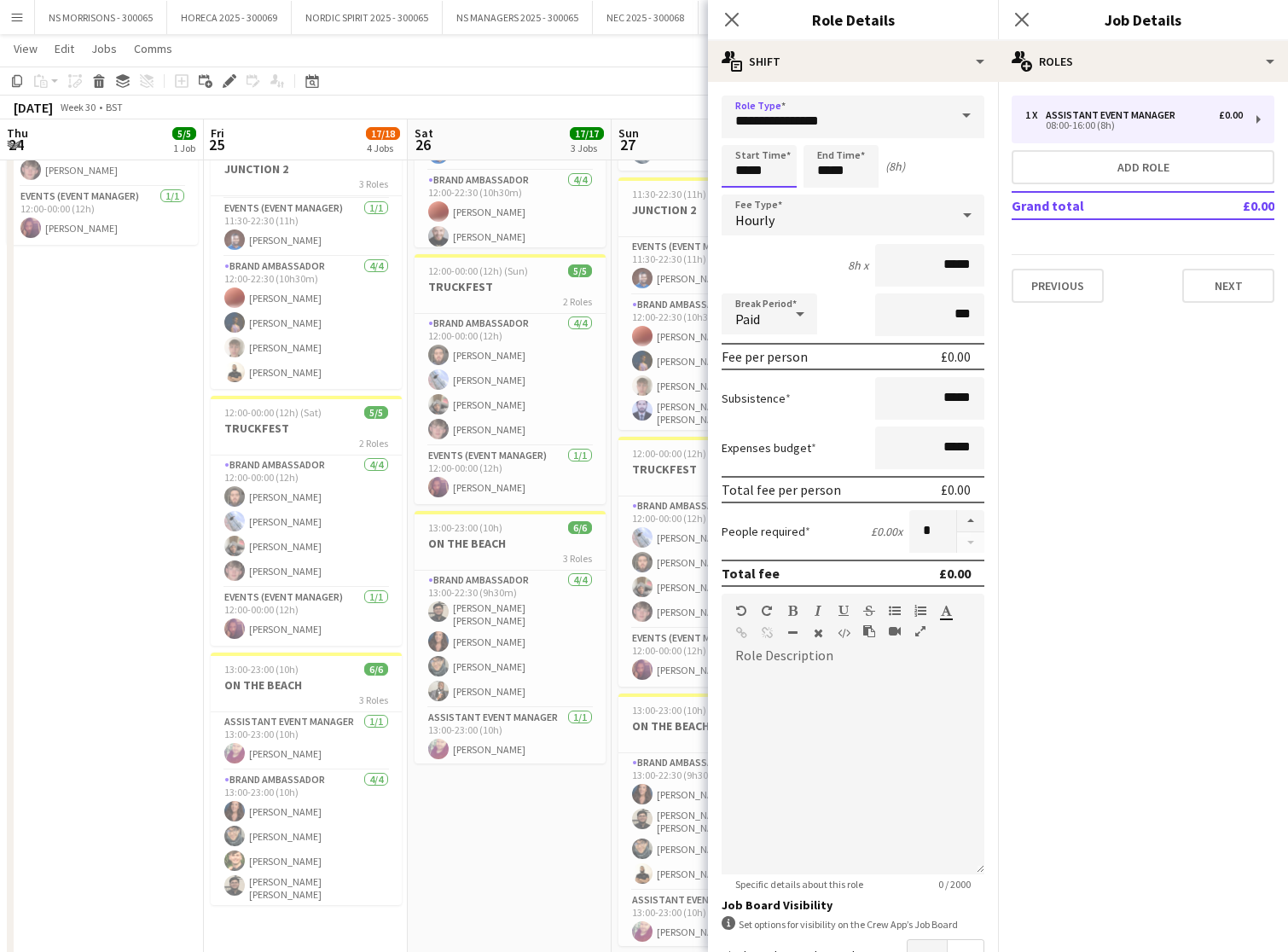
click at [768, 172] on input "*****" at bounding box center [759, 167] width 75 height 42
click at [748, 198] on div at bounding box center [742, 196] width 34 height 17
type input "*****"
click at [751, 196] on div at bounding box center [742, 196] width 34 height 17
click at [833, 166] on input "*****" at bounding box center [841, 167] width 75 height 42
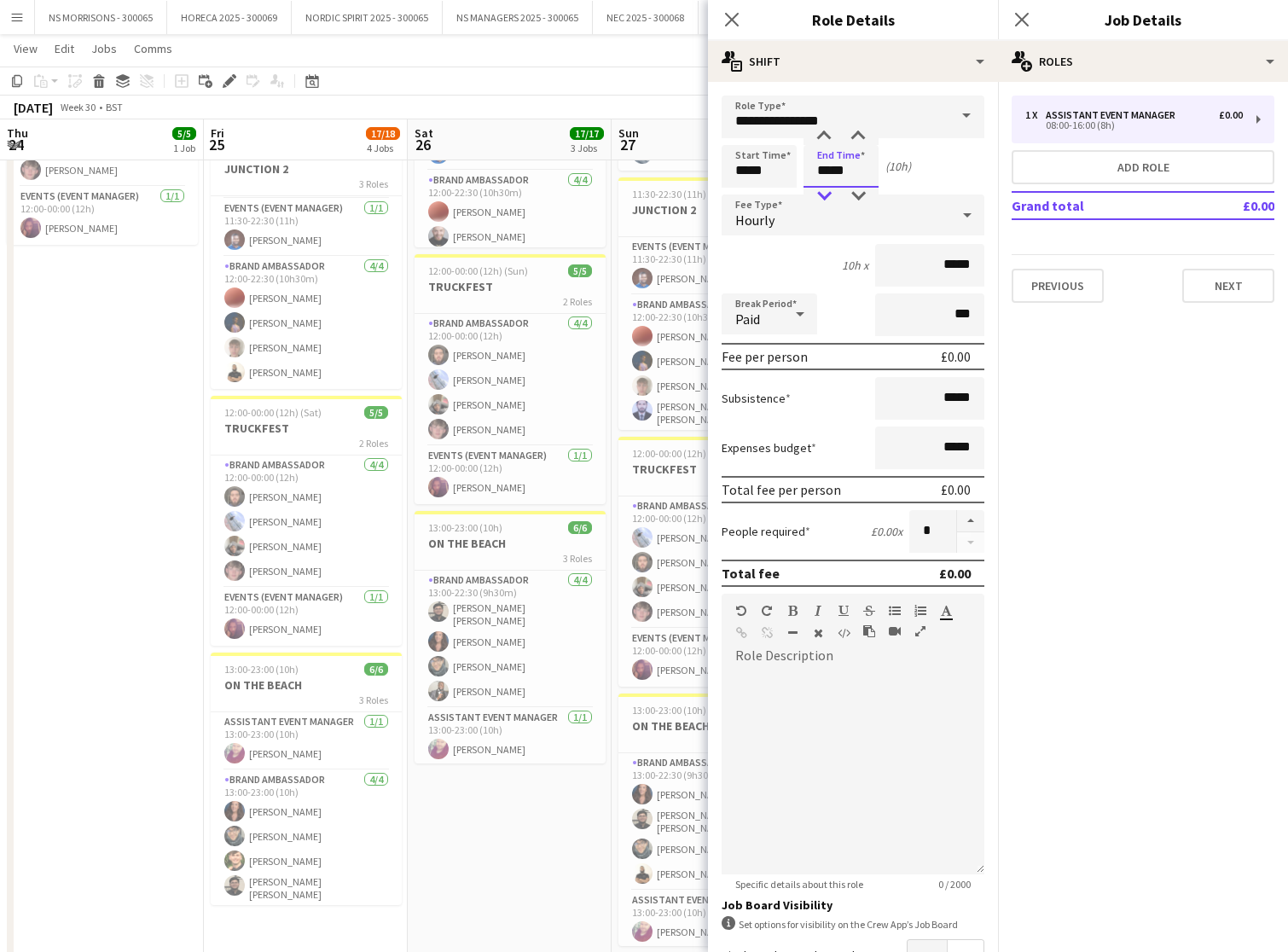
click at [825, 192] on div at bounding box center [824, 196] width 34 height 17
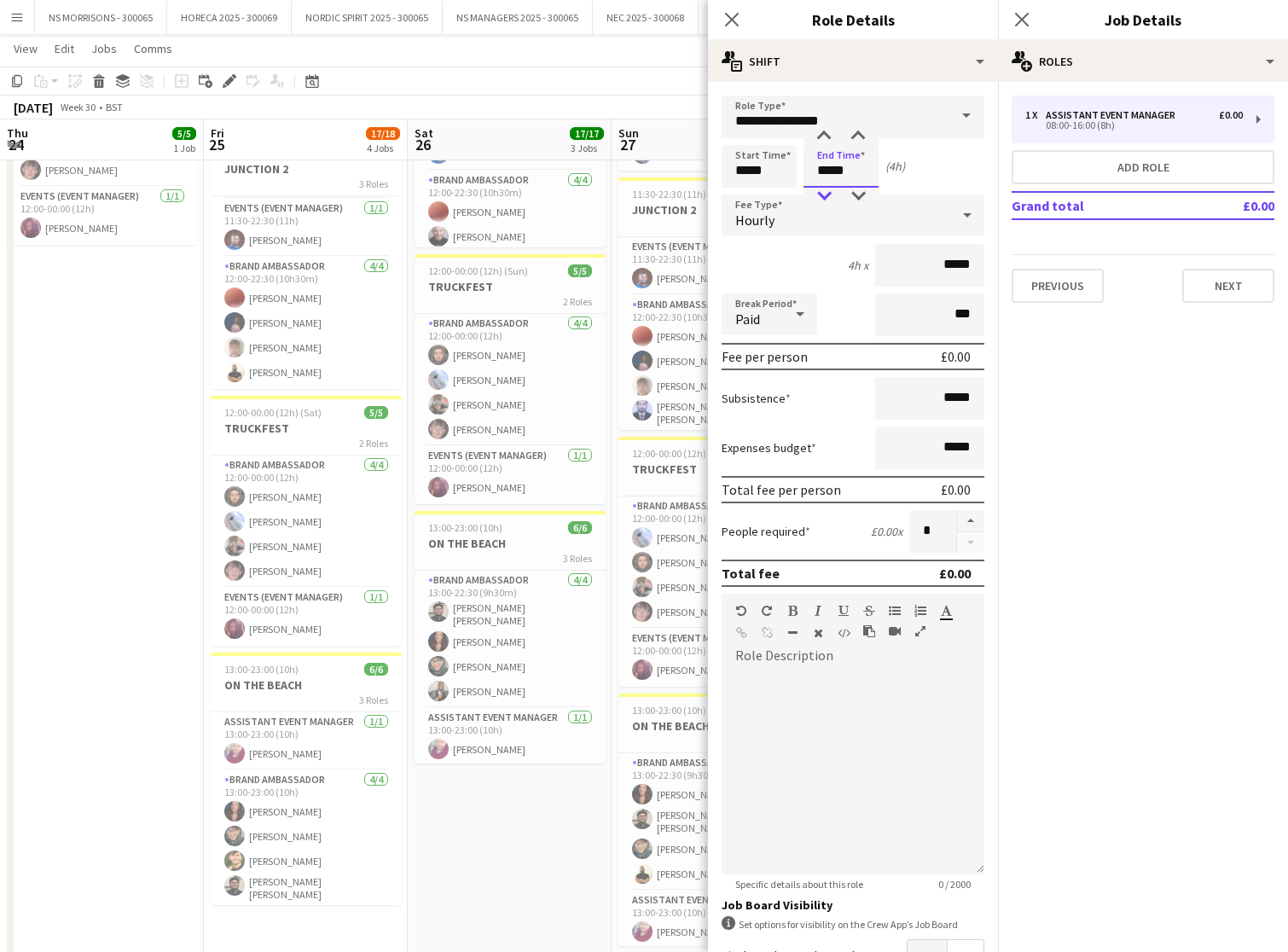
click at [825, 192] on div at bounding box center [824, 196] width 34 height 17
type input "*****"
click at [825, 193] on div at bounding box center [824, 196] width 34 height 17
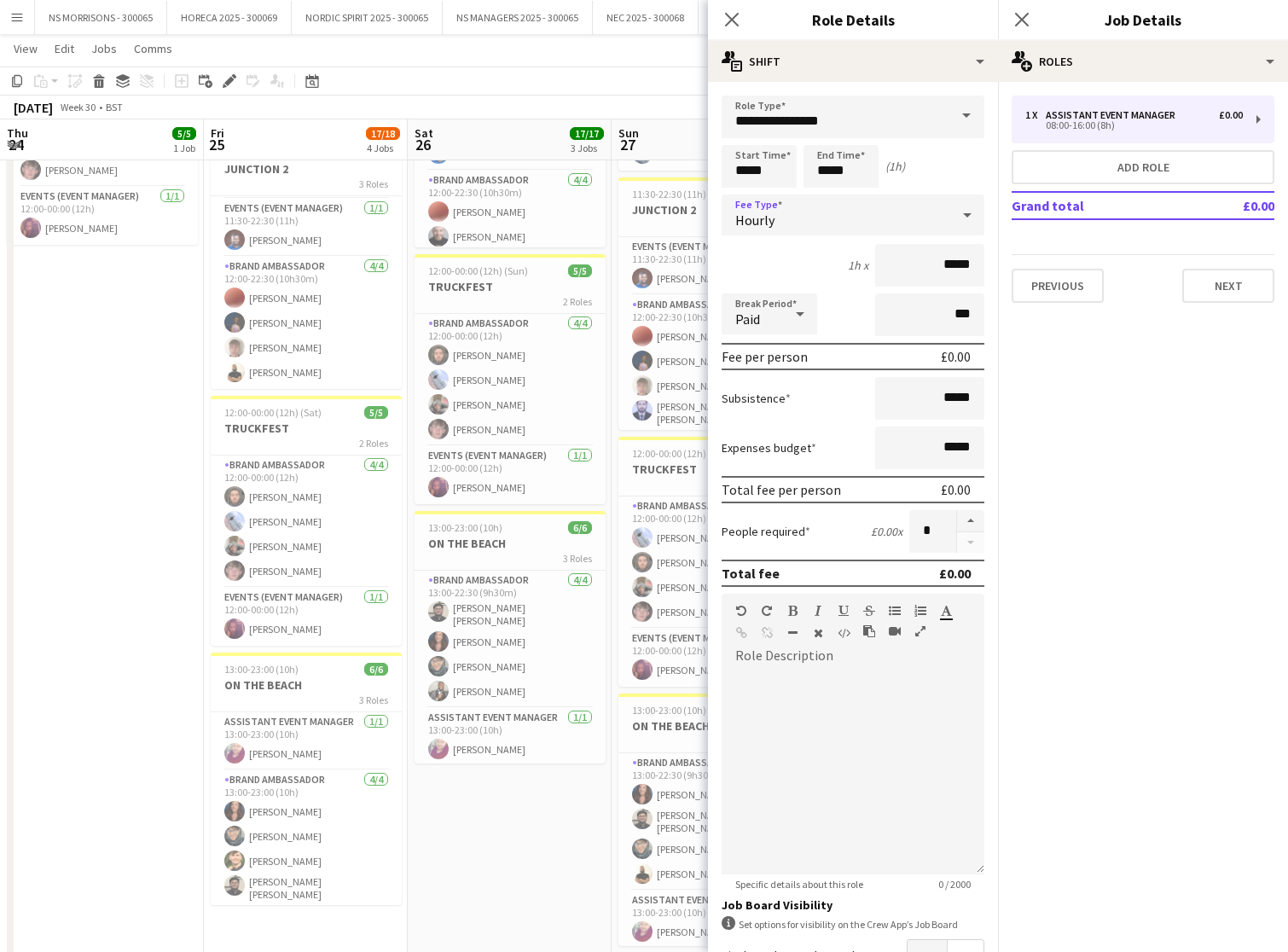
click at [757, 211] on div "Hourly" at bounding box center [836, 215] width 228 height 41
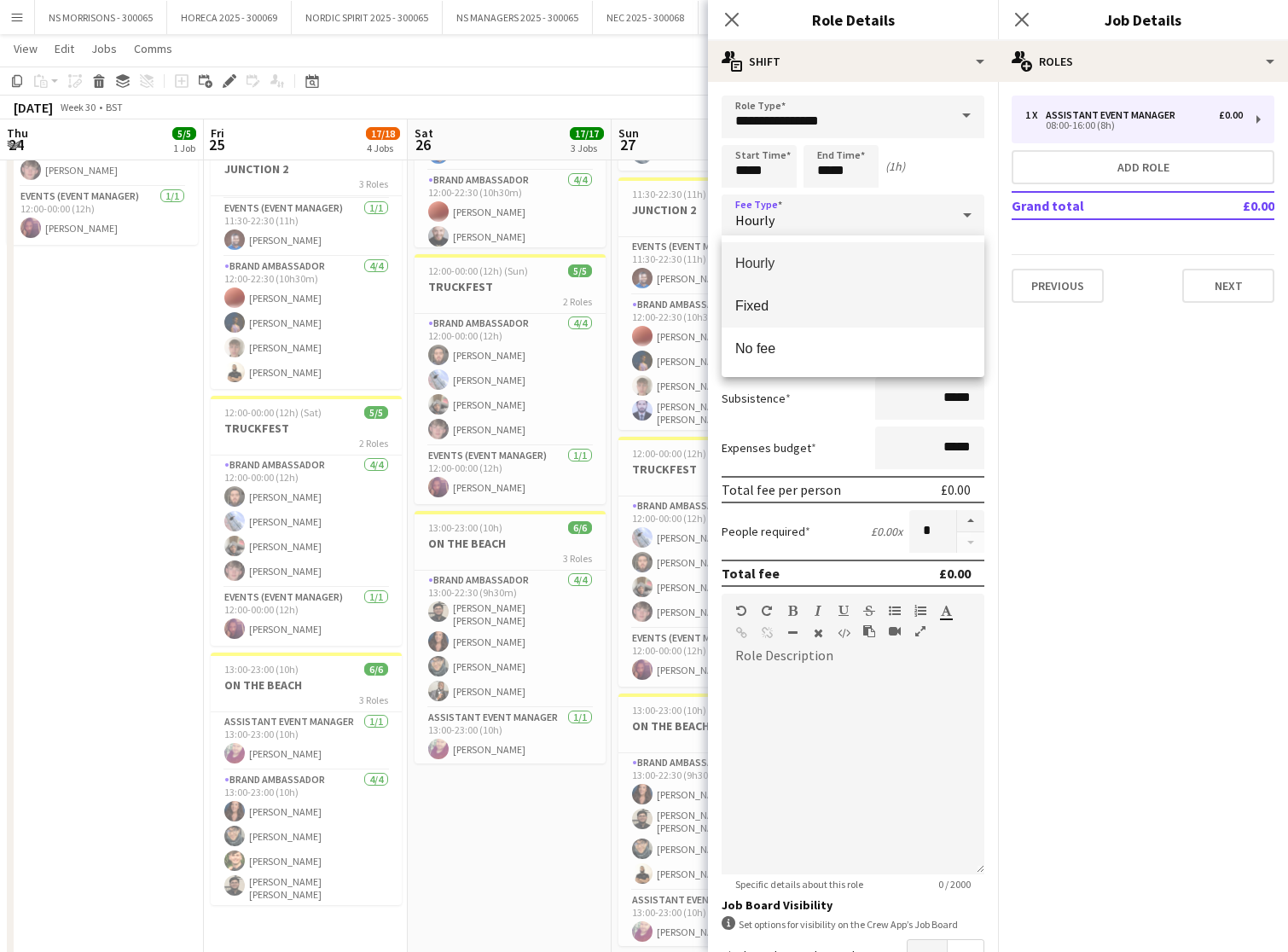
click at [764, 301] on span "Fixed" at bounding box center [852, 306] width 235 height 16
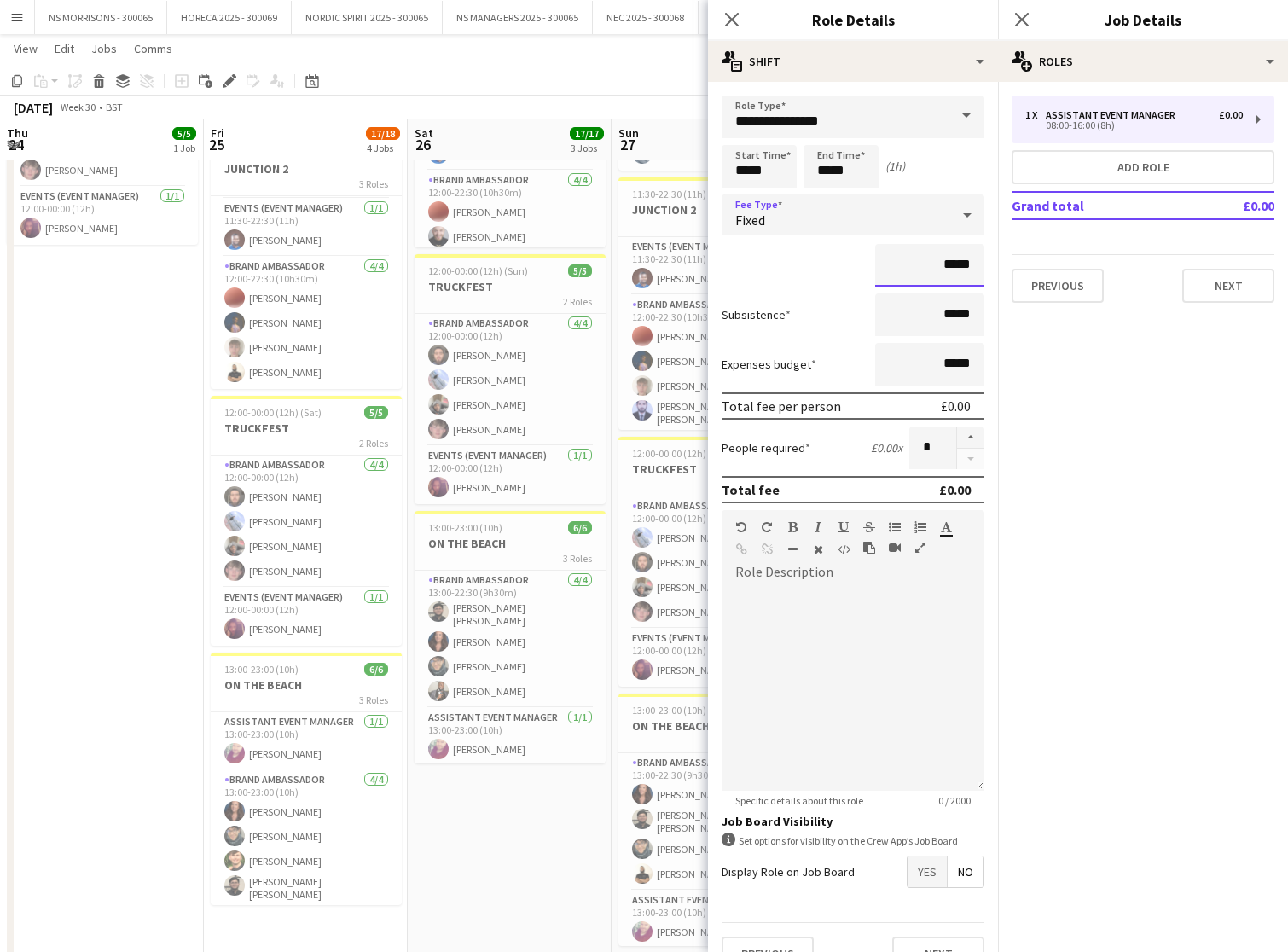
click at [951, 262] on input "*****" at bounding box center [930, 265] width 109 height 42
click at [944, 264] on input "*****" at bounding box center [930, 265] width 109 height 42
type input "******"
click at [952, 364] on input "*****" at bounding box center [930, 364] width 109 height 42
type input "******"
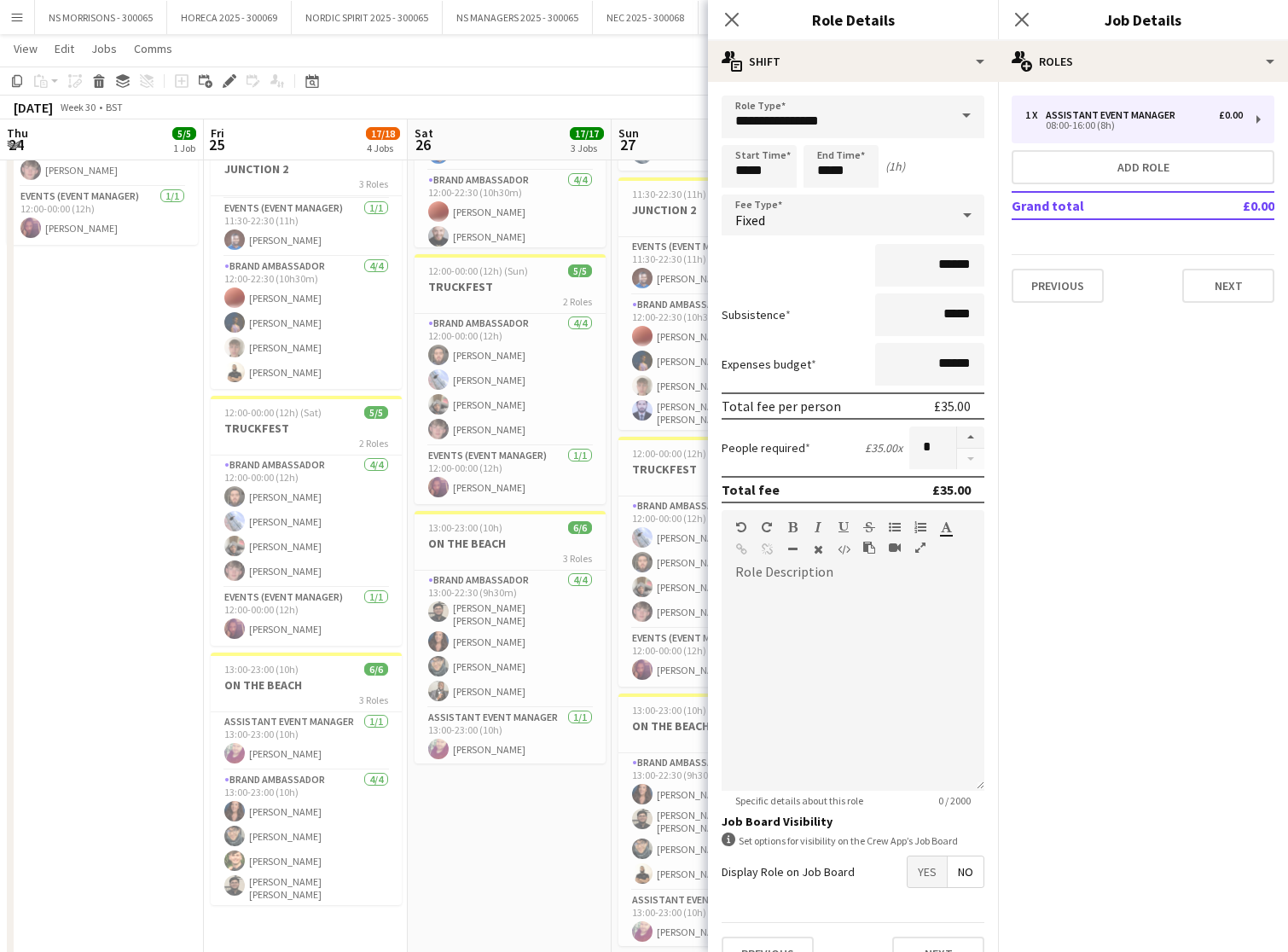
drag, startPoint x: 116, startPoint y: 423, endPoint x: 139, endPoint y: 423, distance: 23.0
click at [116, 423] on app-date-cell "12:00-00:00 (12h) (Fri) 5/5 TRUCKFEST 2 Roles Brand Ambassador [DATE] 12:00-00:…" at bounding box center [101, 523] width 204 height 1071
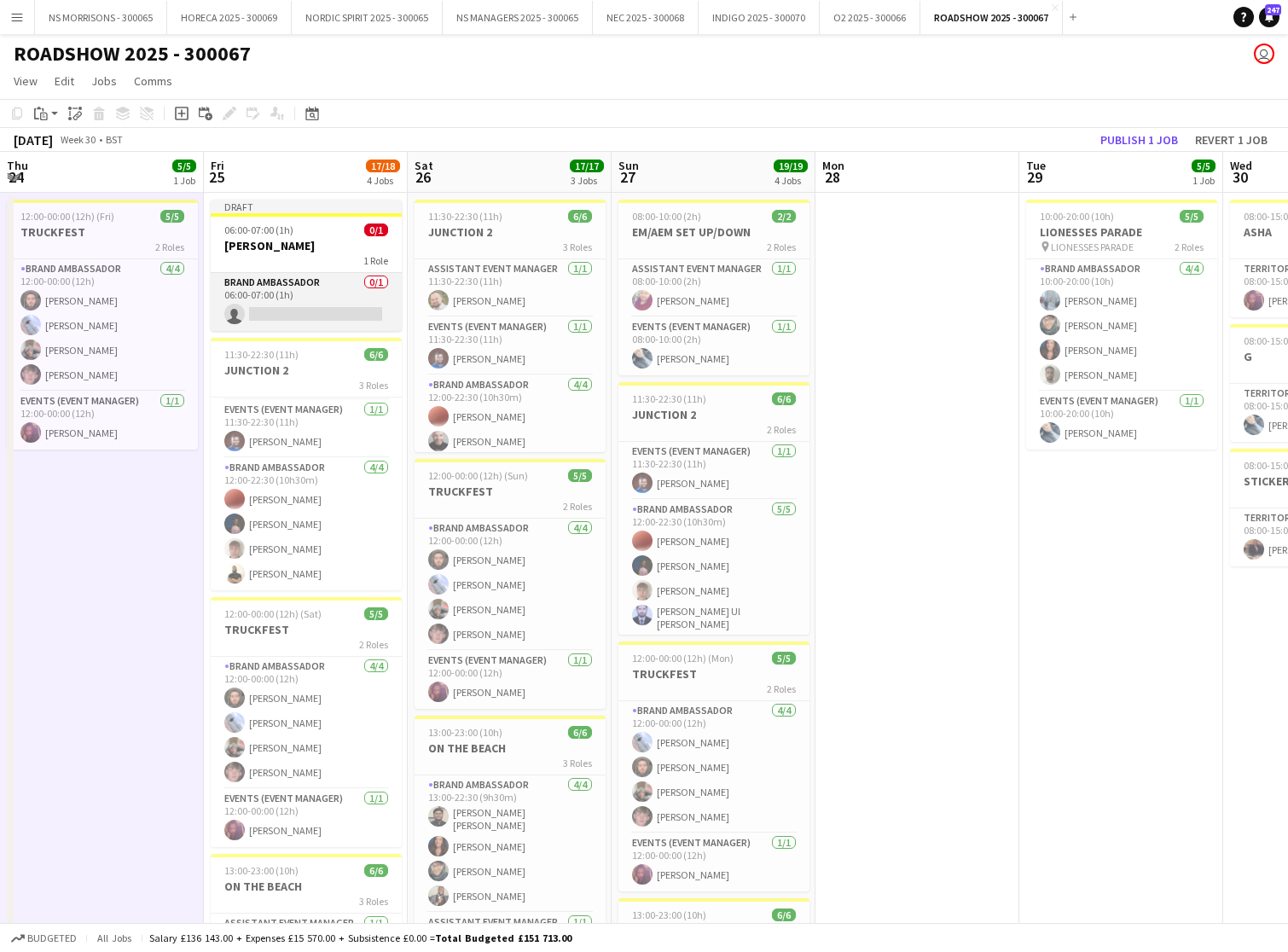
scroll to position [0, 0]
click at [293, 317] on app-card-role "Brand Ambassador 0/1 06:00-07:00 (1h) single-neutral-actions" at bounding box center [306, 302] width 191 height 58
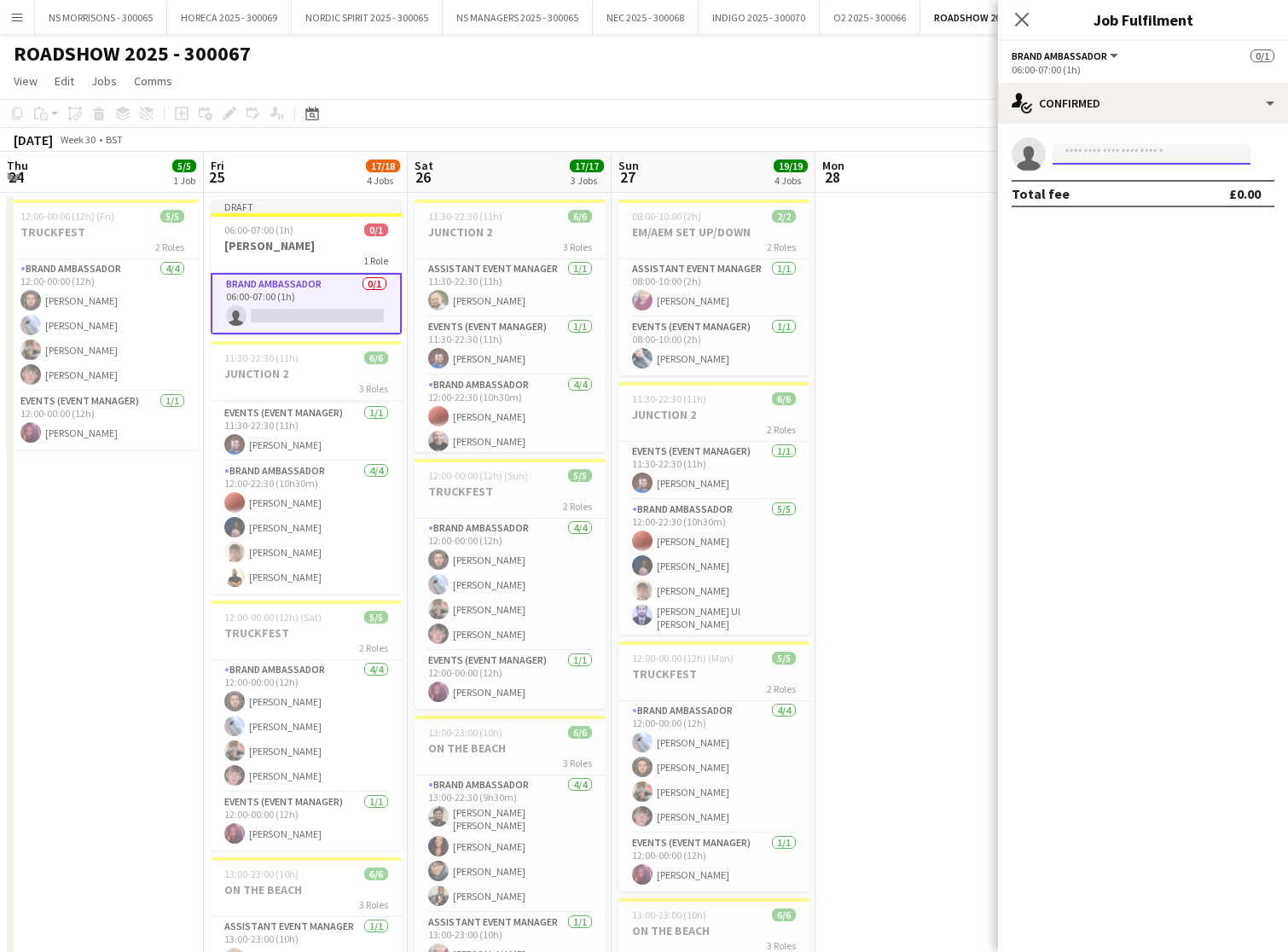
click at [1074, 155] on input at bounding box center [1151, 154] width 198 height 20
type input "*****"
click at [1074, 187] on span "[EMAIL_ADDRESS][DOMAIN_NAME]" at bounding box center [1152, 192] width 171 height 13
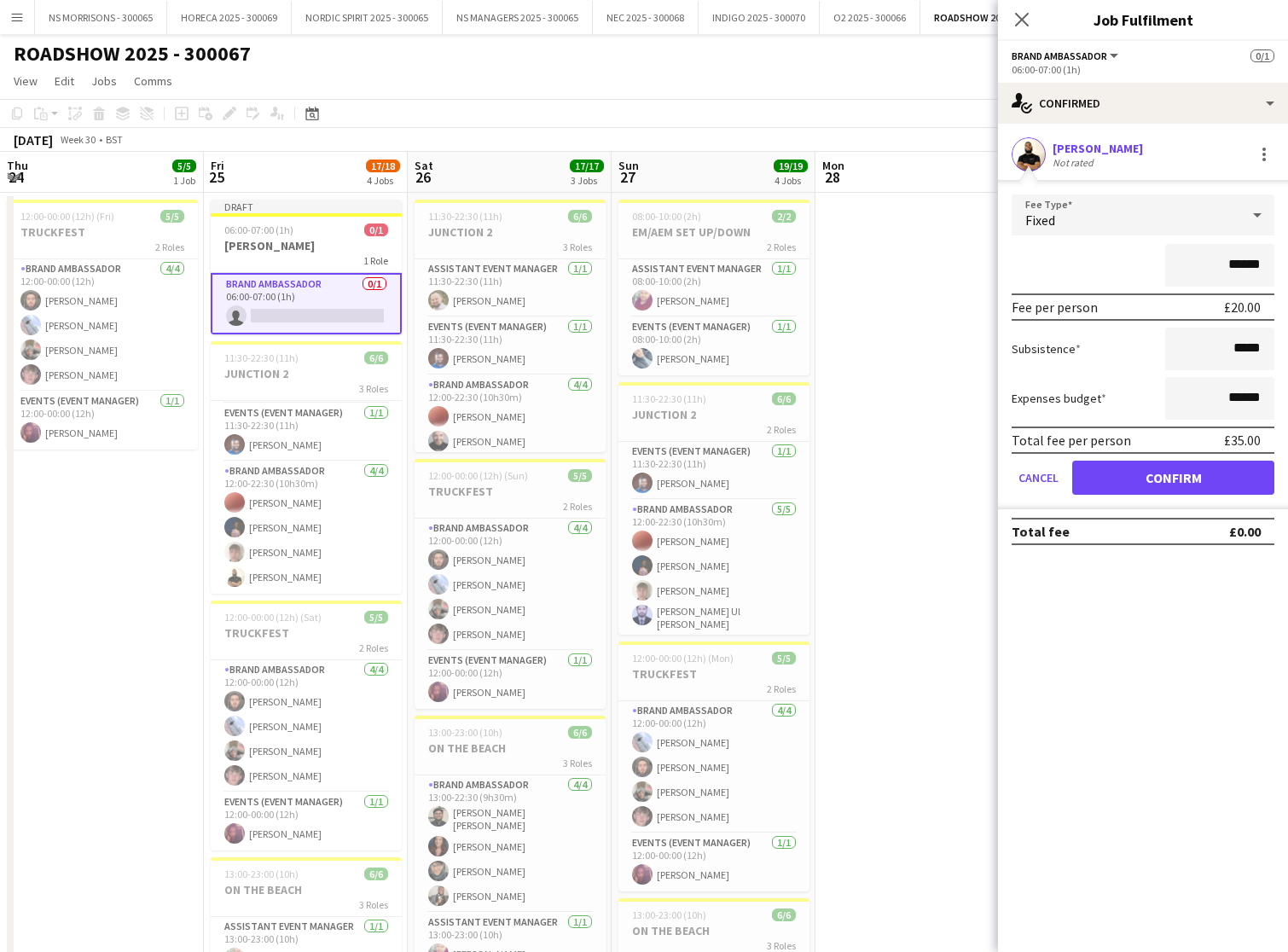
click at [1128, 480] on button "Confirm" at bounding box center [1173, 478] width 202 height 34
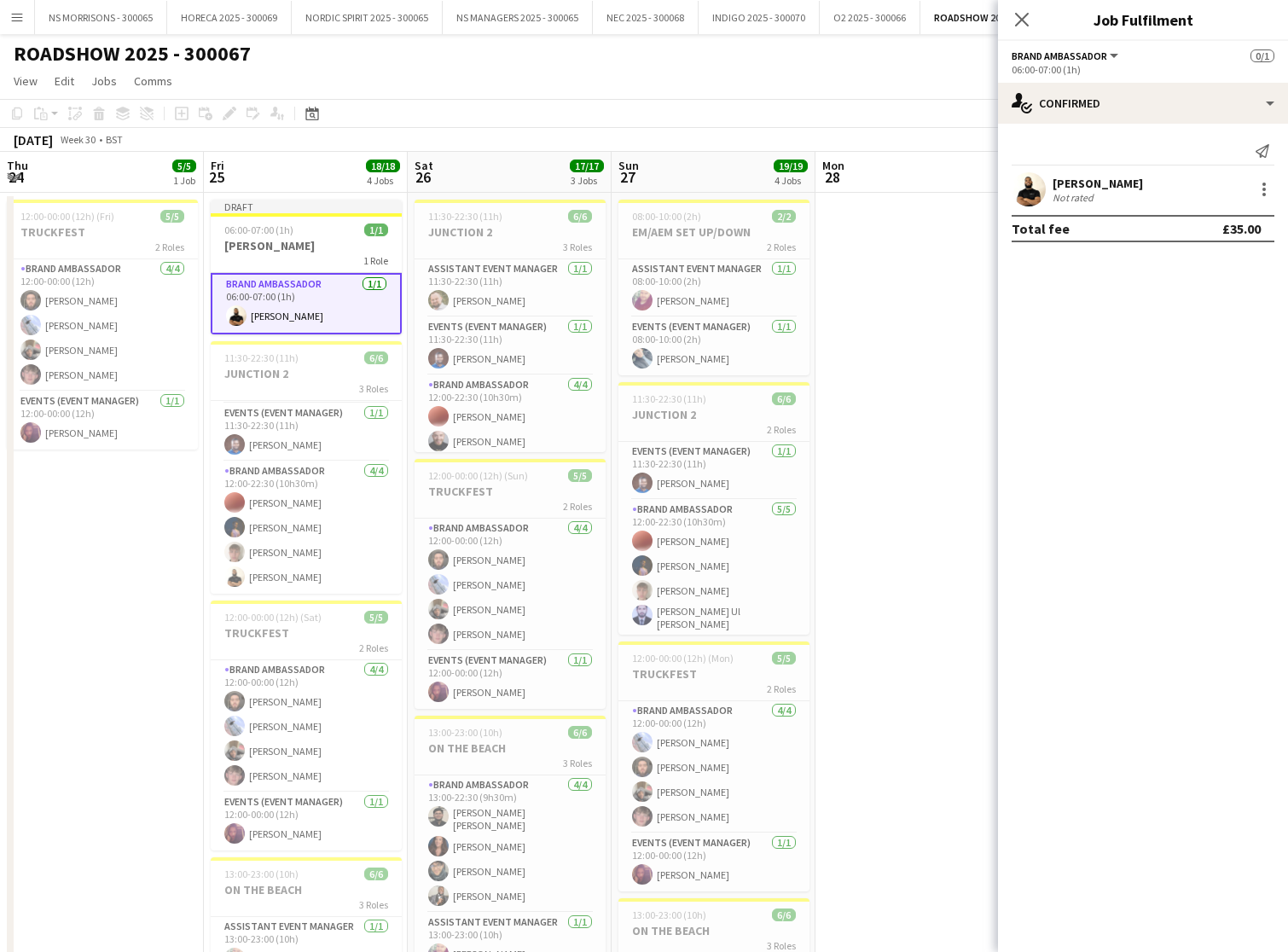
click at [964, 346] on app-date-cell at bounding box center [917, 728] width 204 height 1071
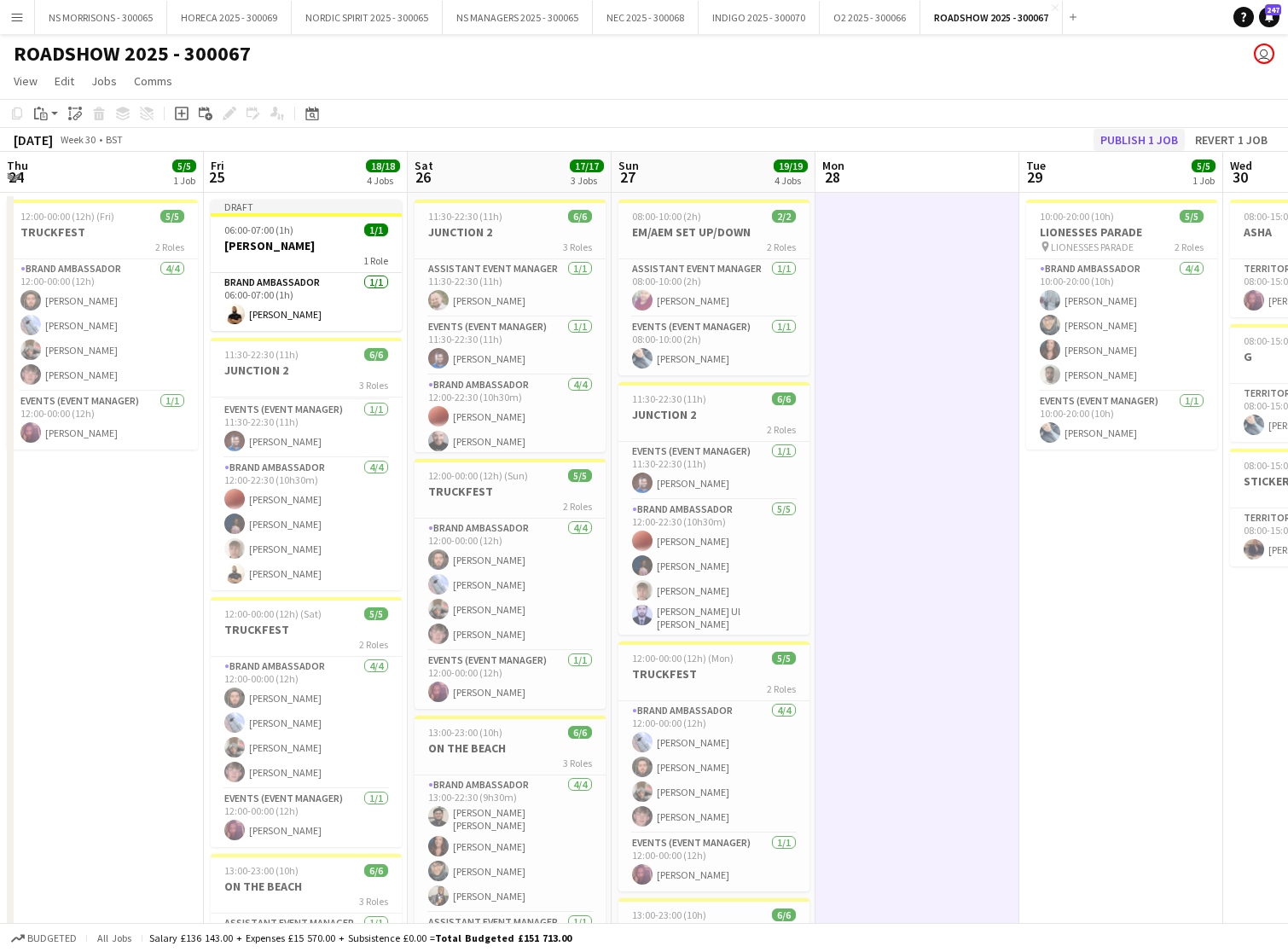
click at [1141, 138] on button "Publish 1 job" at bounding box center [1140, 139] width 92 height 22
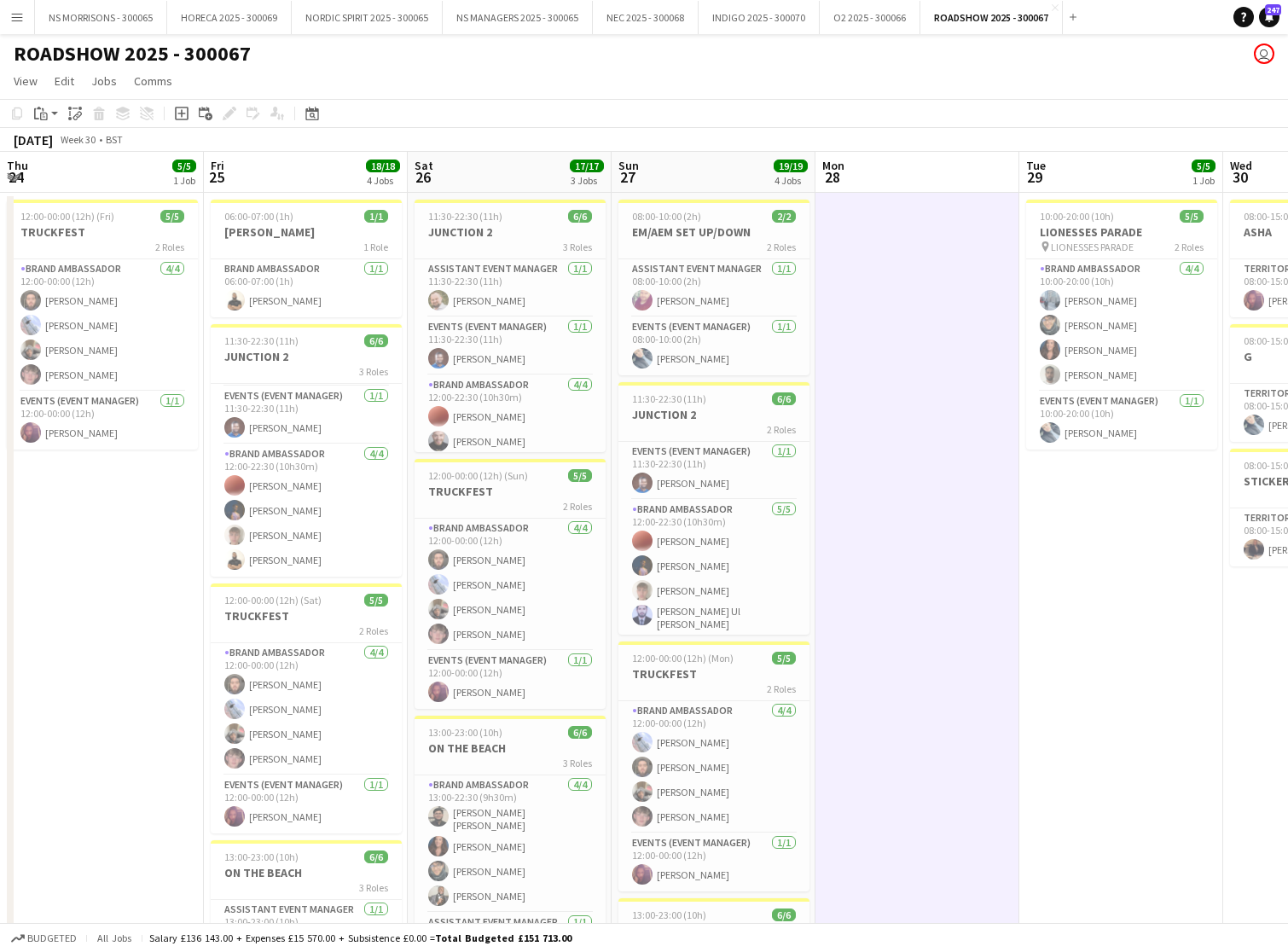
click at [14, 17] on app-icon "Menu" at bounding box center [17, 17] width 13 height 13
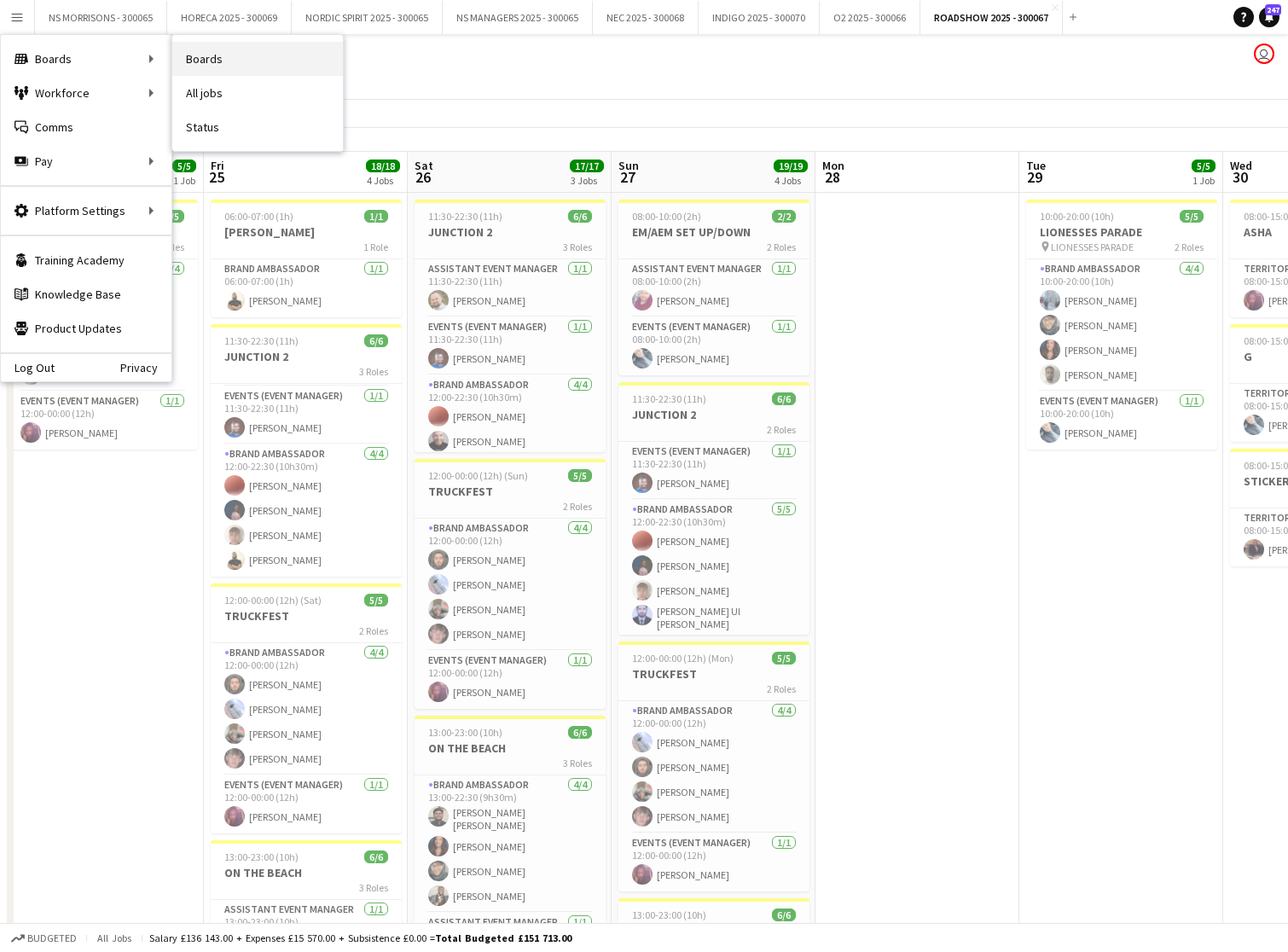
click at [208, 56] on link "Boards" at bounding box center [257, 58] width 171 height 34
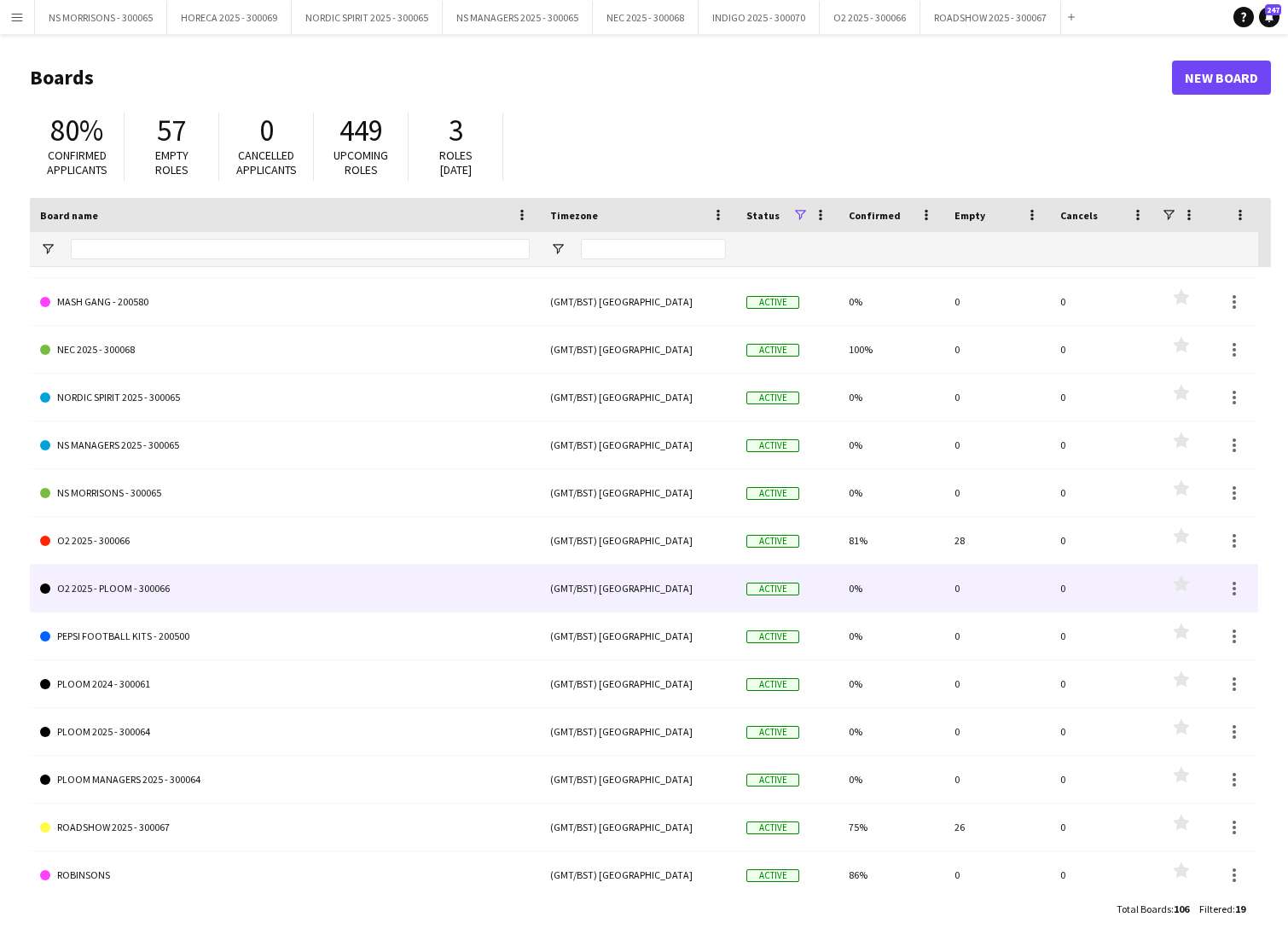
scroll to position [234, 0]
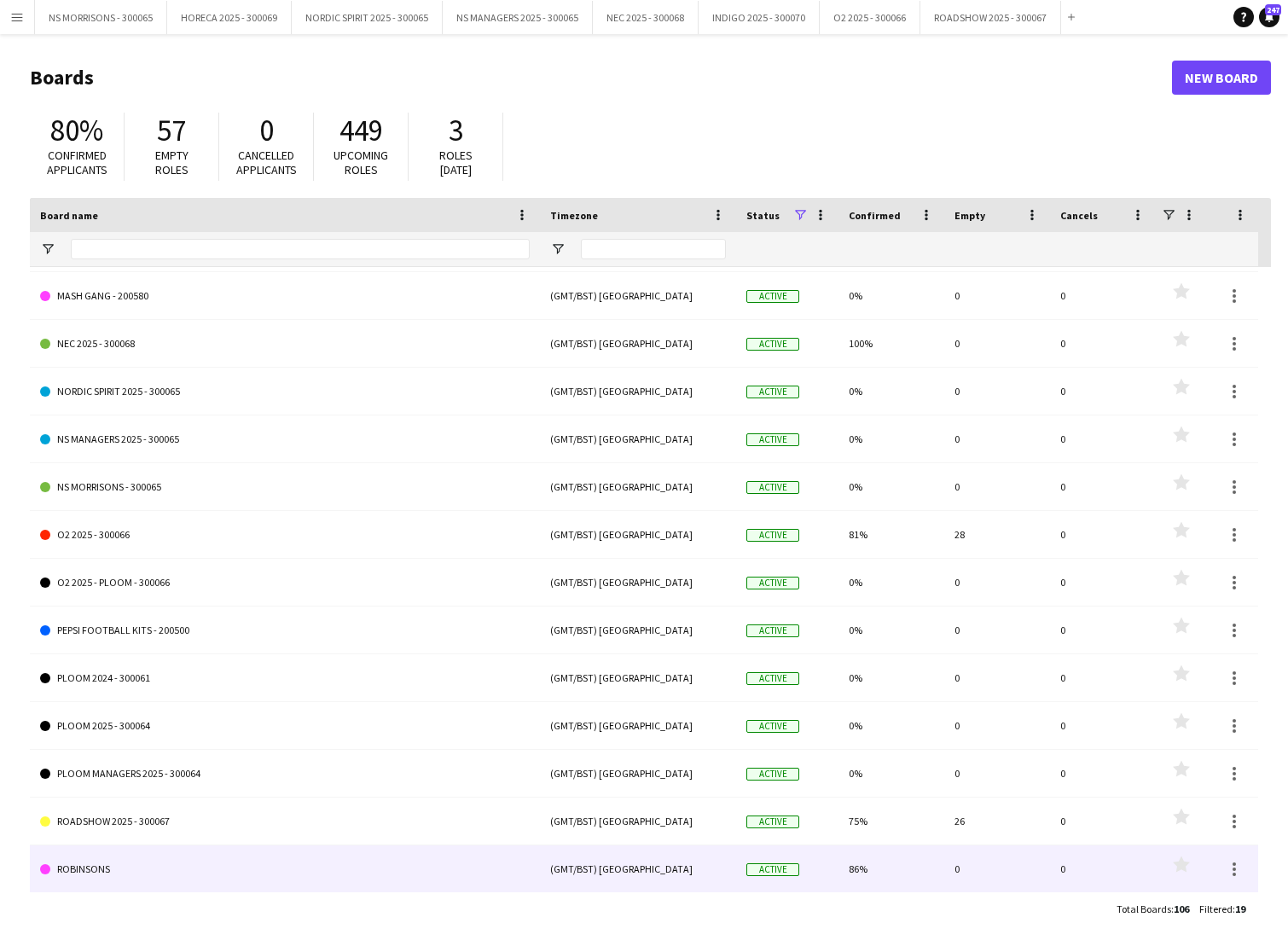
click at [97, 870] on link "ROBINSONS" at bounding box center [285, 869] width 490 height 48
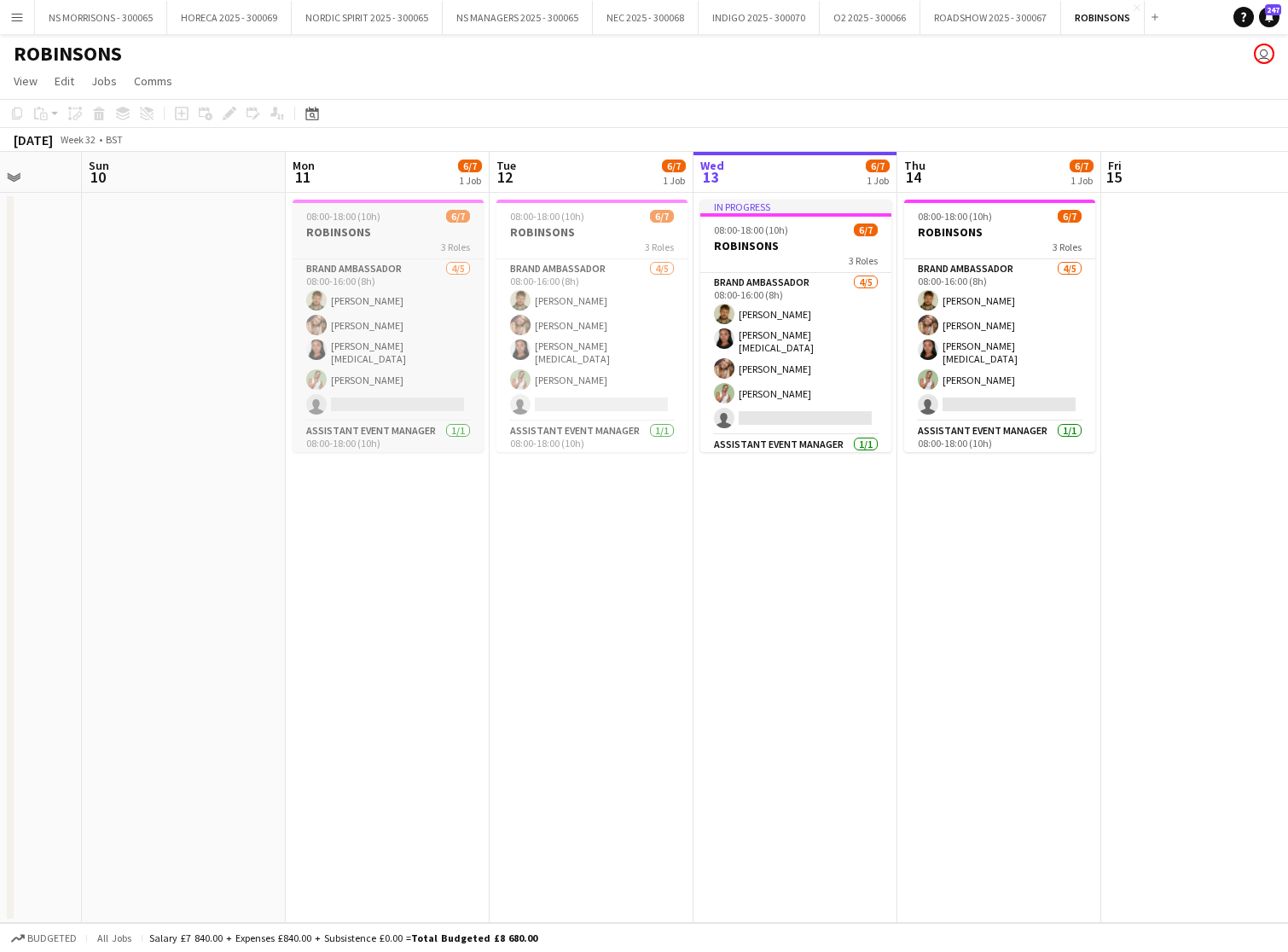
scroll to position [0, 747]
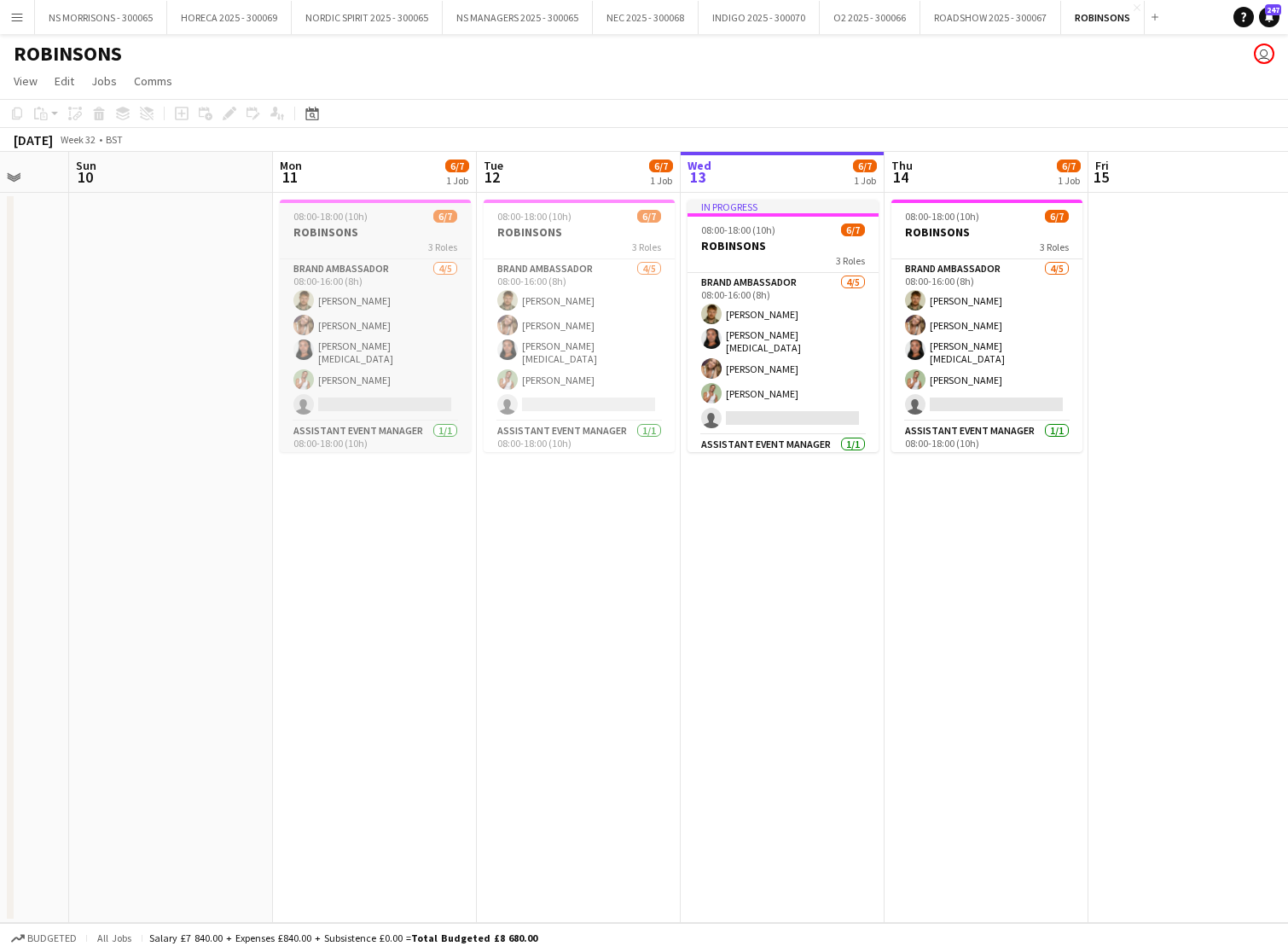
click at [372, 223] on app-job-card "08:00-18:00 (10h) 6/7 [PERSON_NAME] 3 Roles Brand Ambassador [DATE] 08:00-16:00…" at bounding box center [375, 325] width 191 height 252
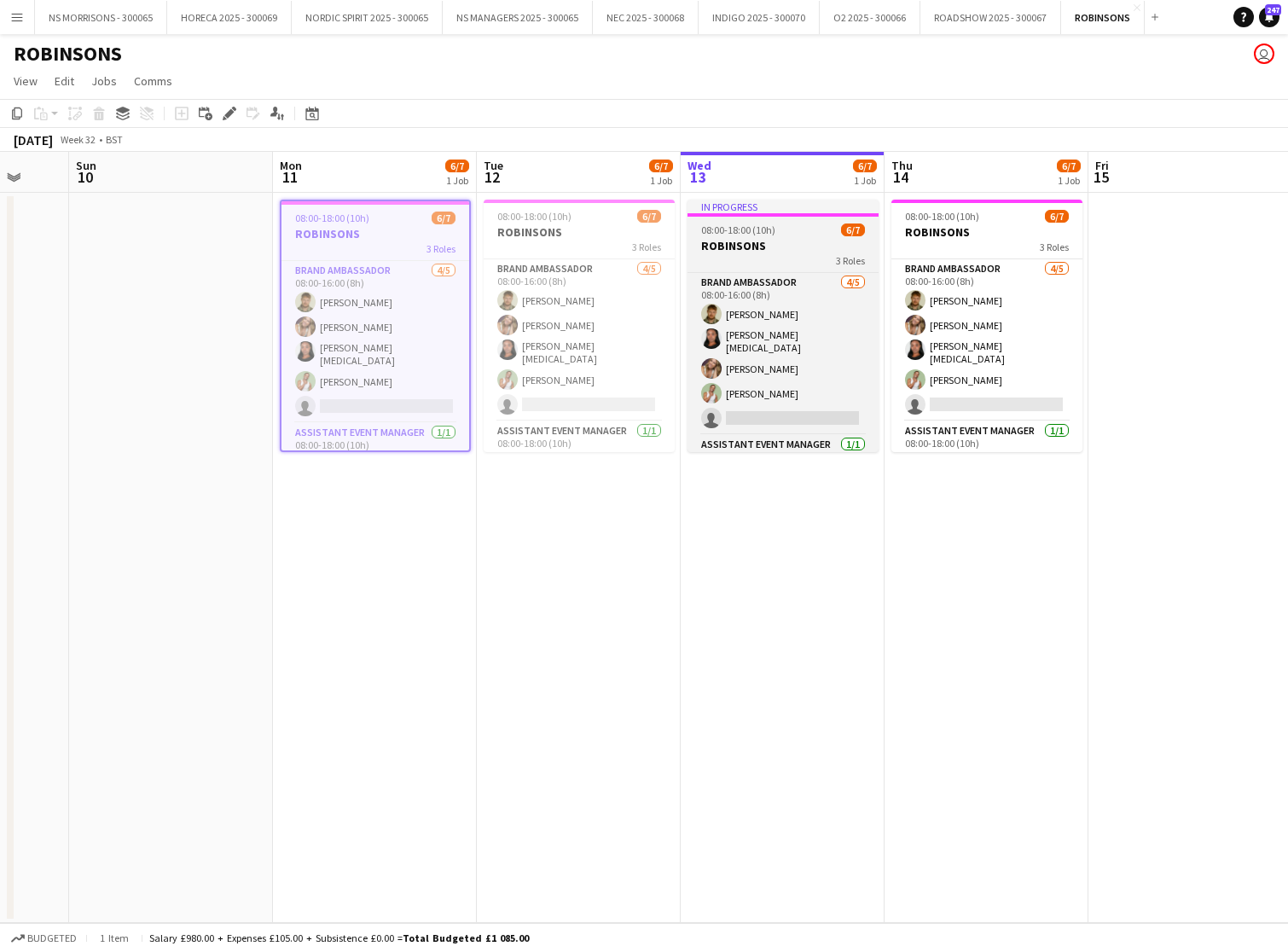
drag, startPoint x: 562, startPoint y: 221, endPoint x: 699, endPoint y: 222, distance: 137.0
click at [562, 221] on span "08:00-18:00 (10h)" at bounding box center [534, 216] width 74 height 13
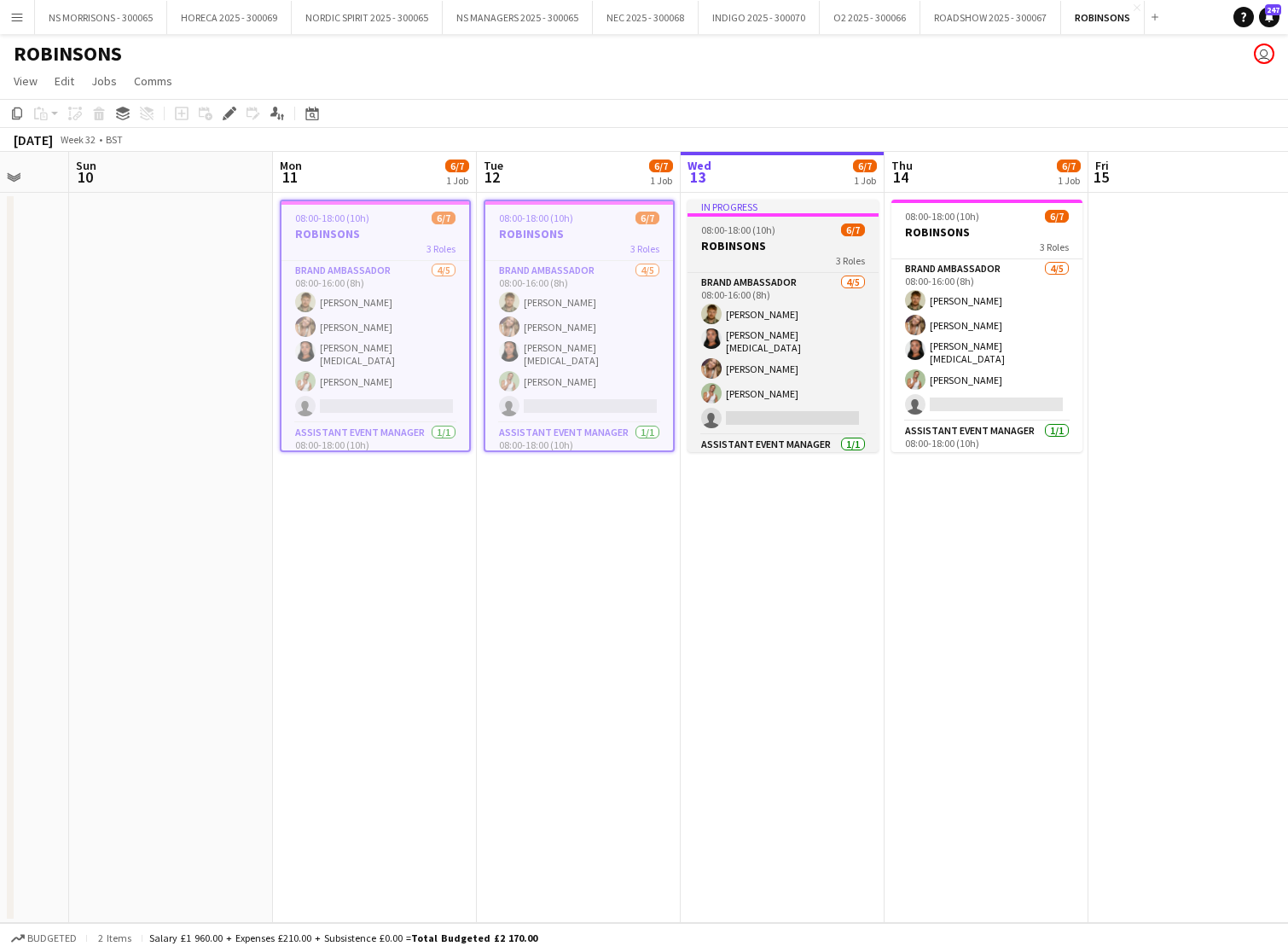
click at [733, 224] on span "08:00-18:00 (10h)" at bounding box center [739, 230] width 74 height 13
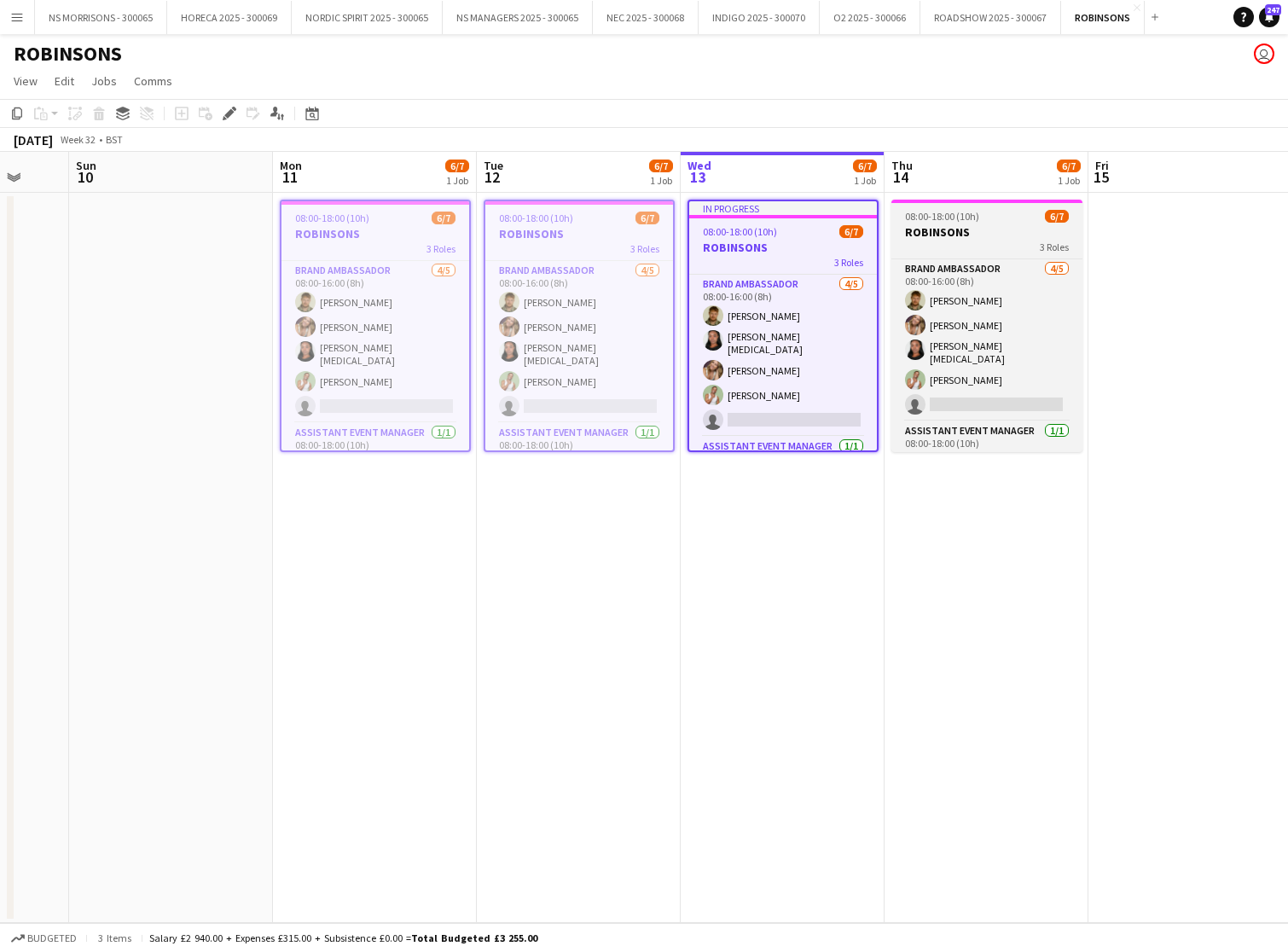
click at [894, 227] on h3 "ROBINSONS" at bounding box center [986, 232] width 191 height 15
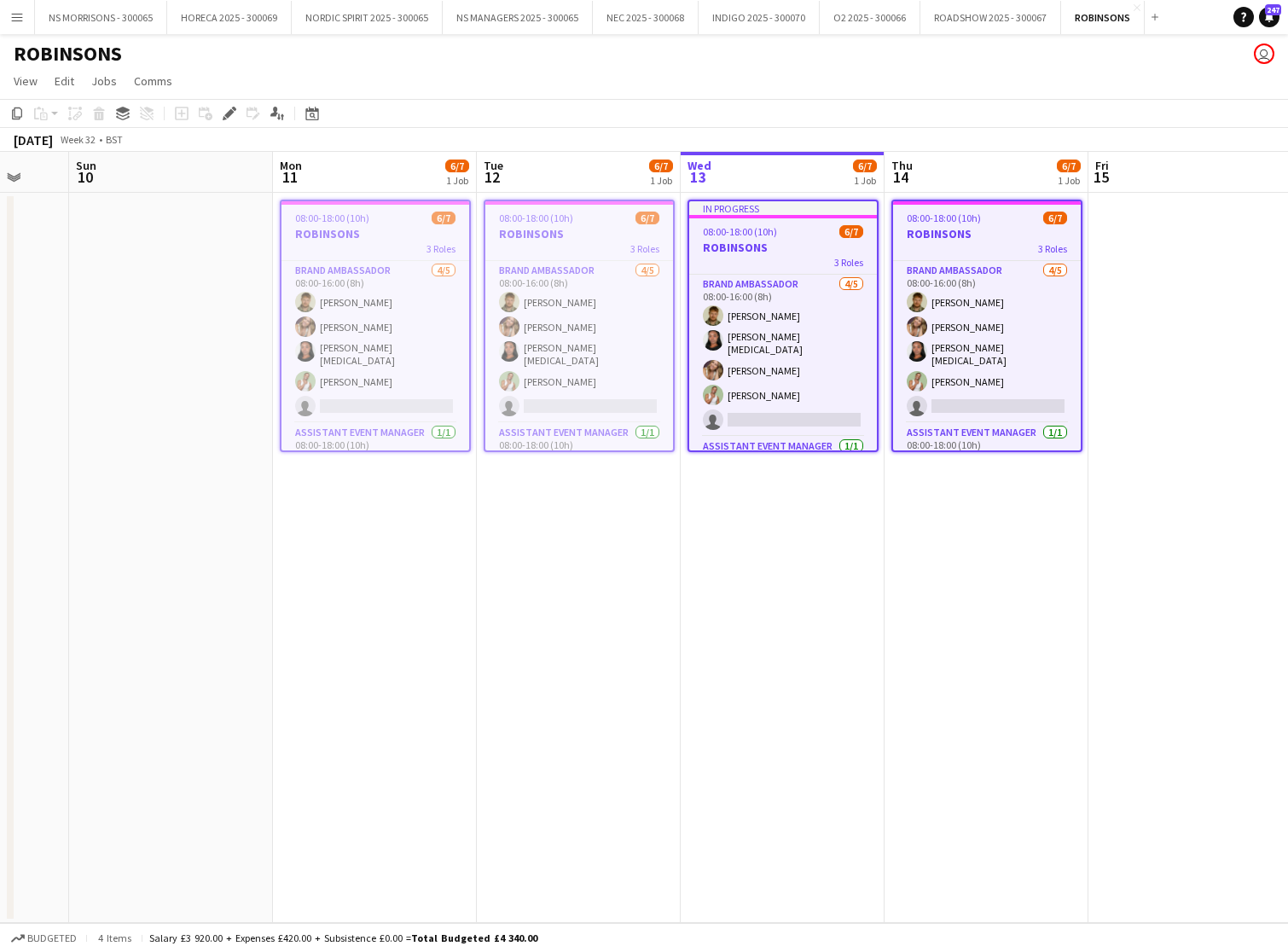
click at [410, 237] on h3 "ROBINSONS" at bounding box center [375, 233] width 188 height 15
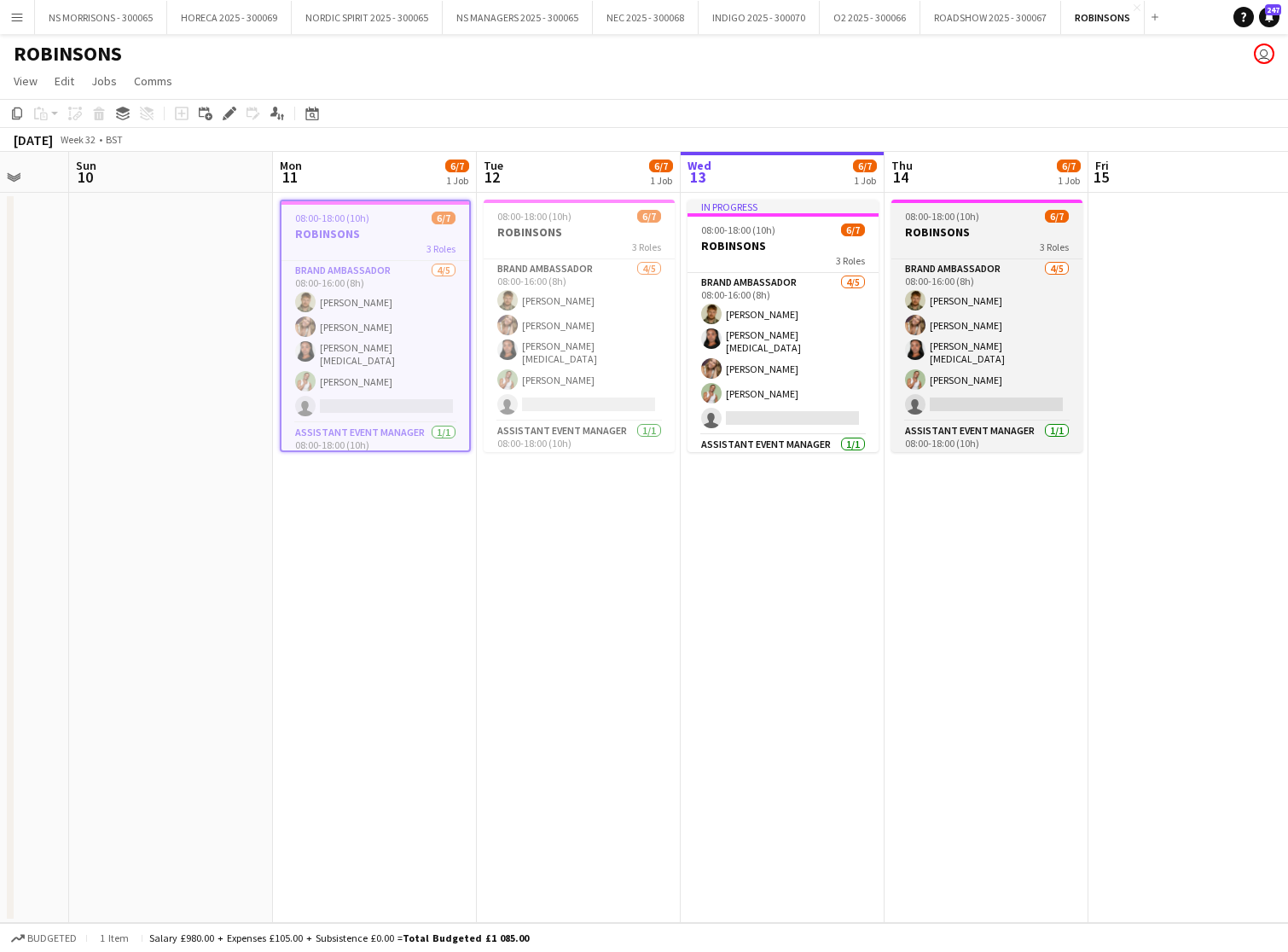
click at [921, 231] on h3 "ROBINSONS" at bounding box center [986, 232] width 191 height 15
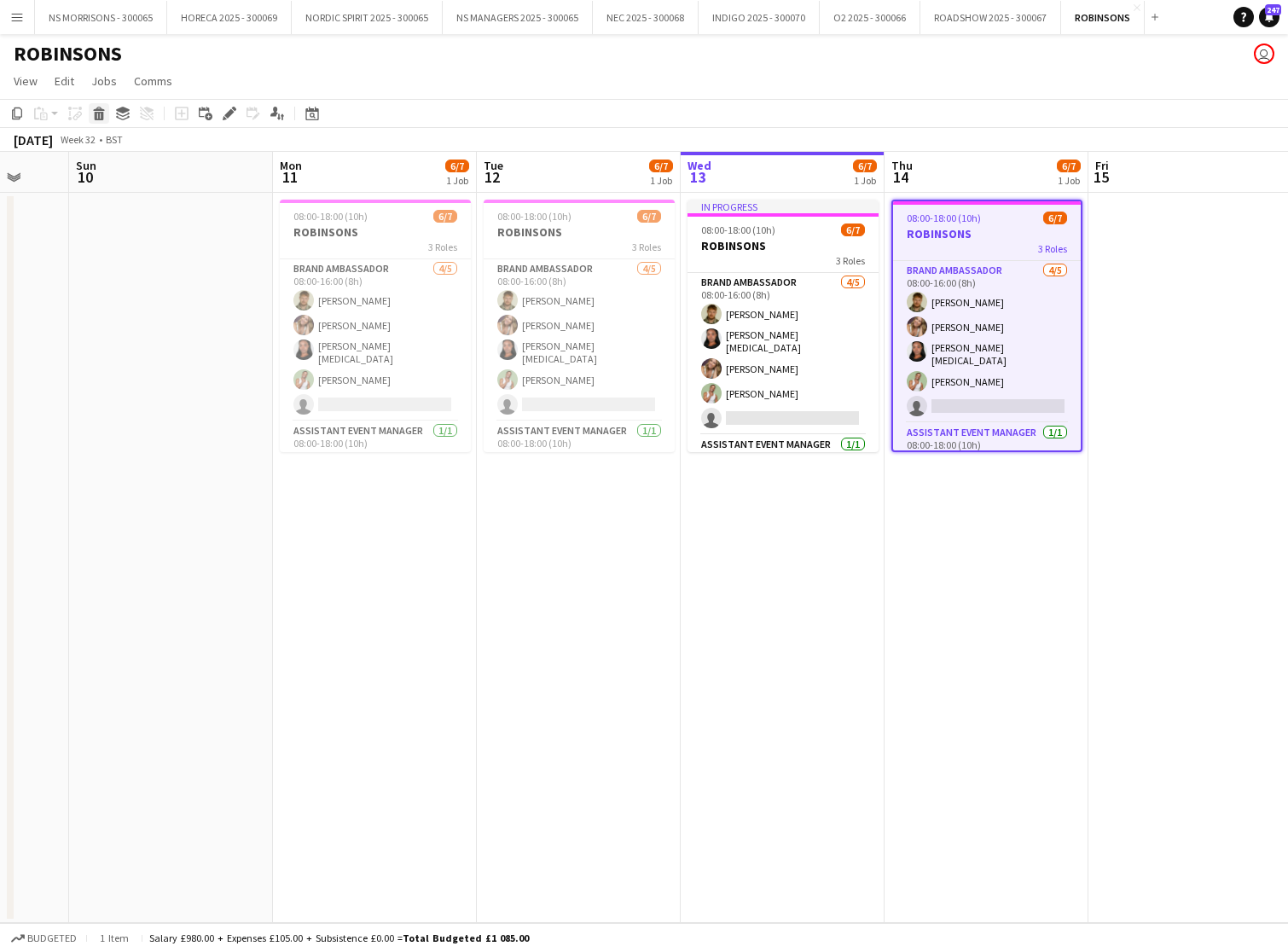
click at [97, 118] on icon "Delete" at bounding box center [99, 113] width 13 height 13
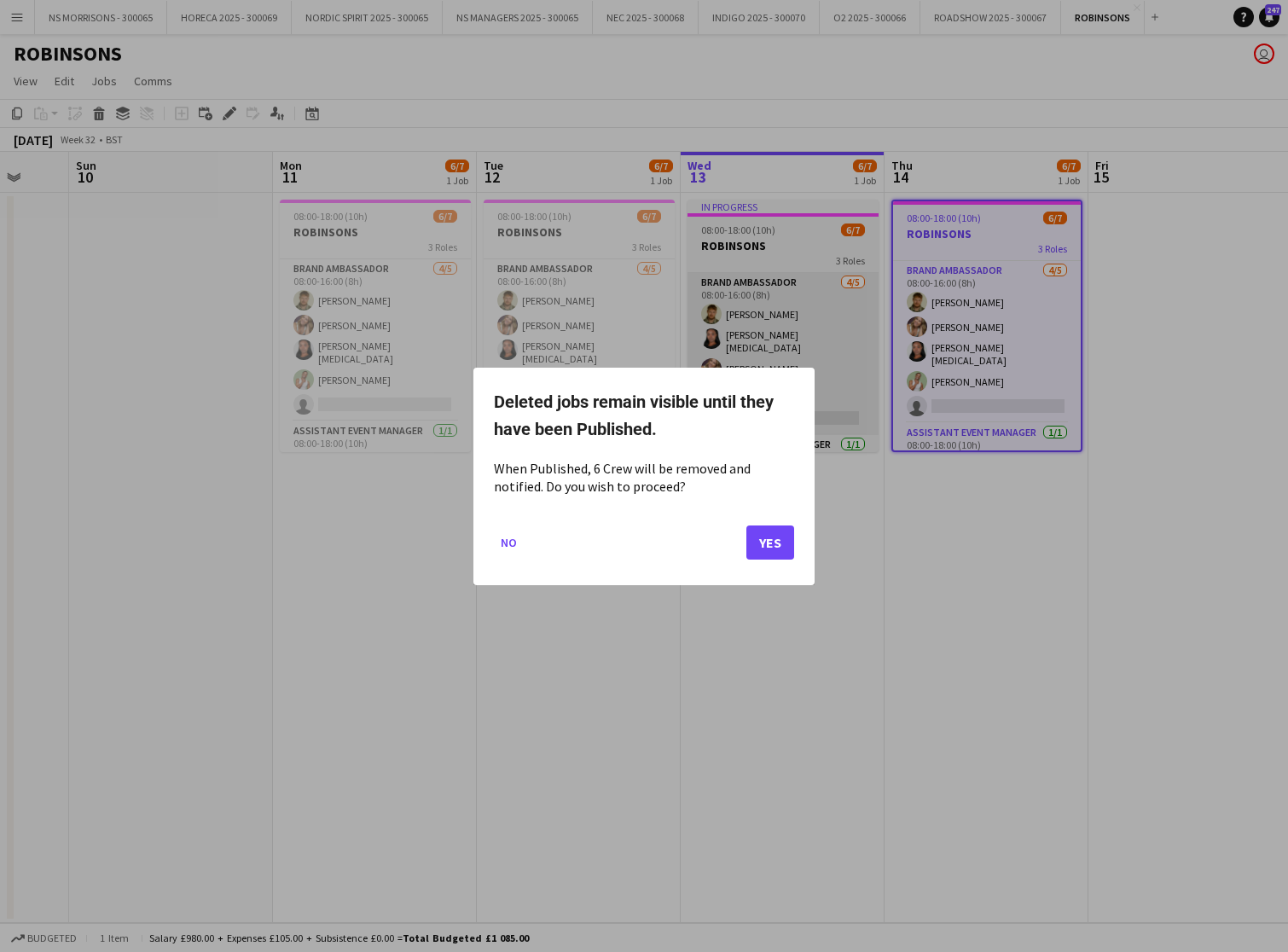
drag, startPoint x: 769, startPoint y: 526, endPoint x: 773, endPoint y: 368, distance: 158.1
click at [769, 526] on button "Yes" at bounding box center [771, 541] width 48 height 34
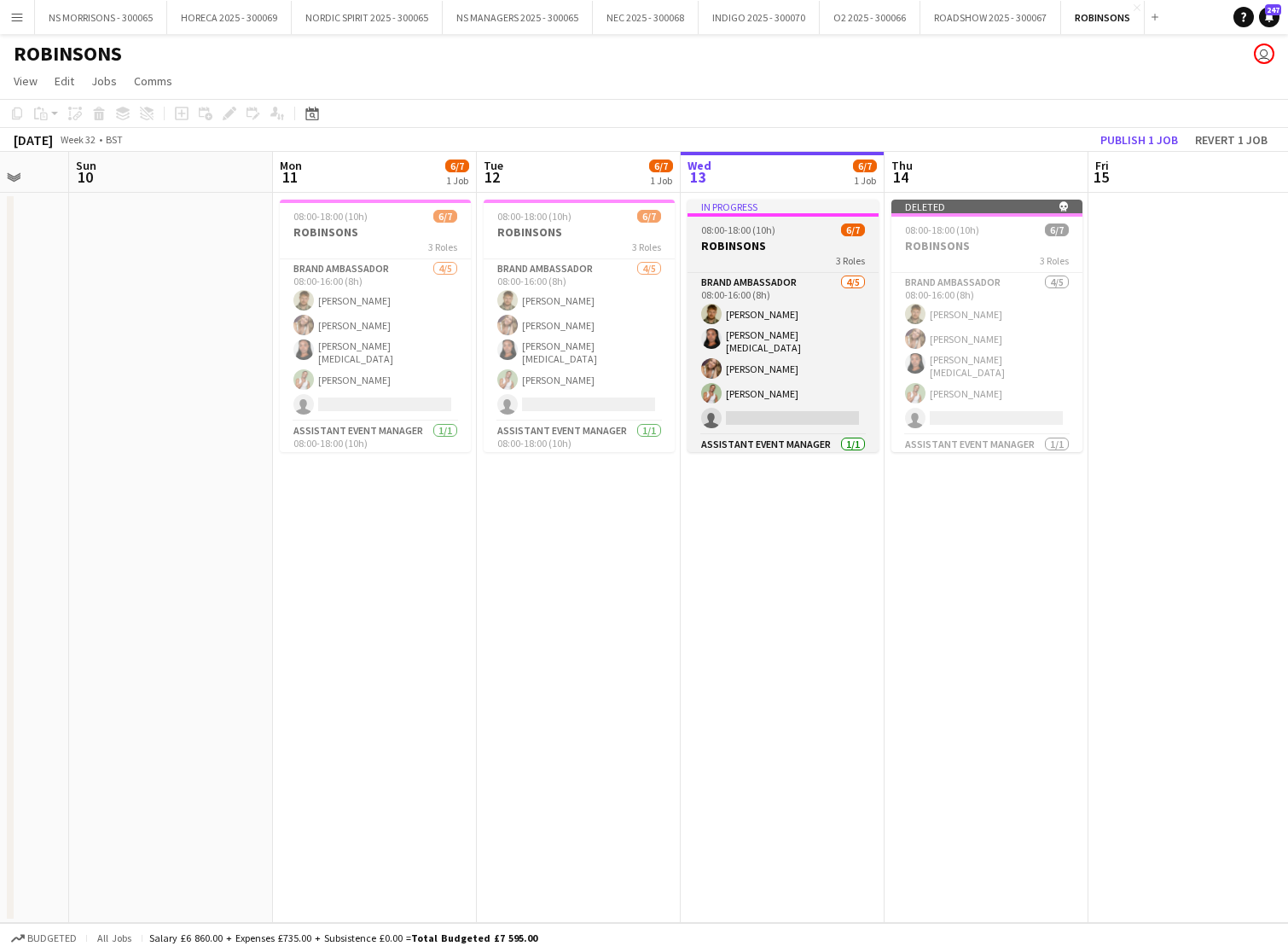
click at [778, 247] on h3 "ROBINSONS" at bounding box center [783, 245] width 191 height 15
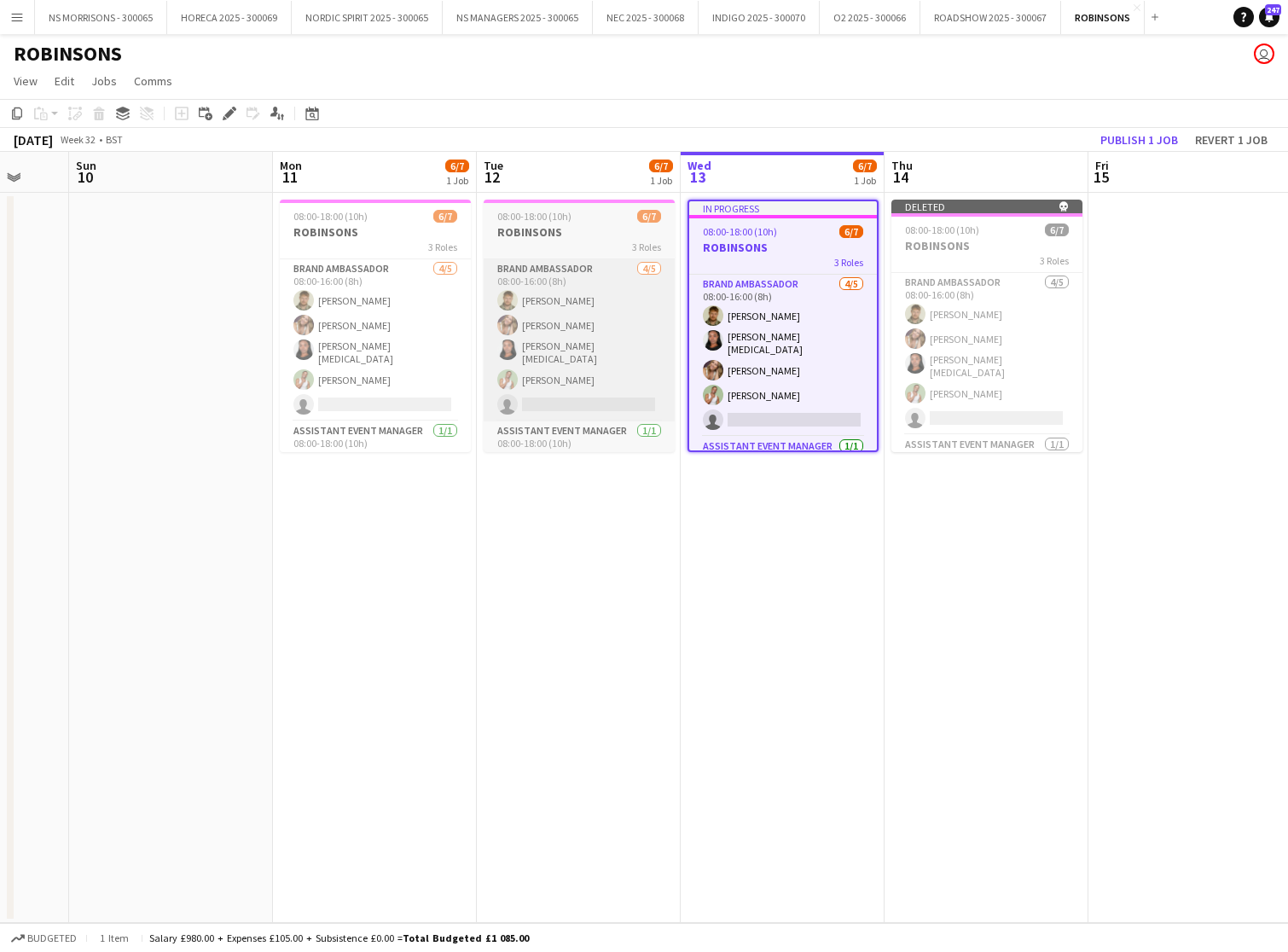
drag, startPoint x: 426, startPoint y: 309, endPoint x: 566, endPoint y: 306, distance: 140.0
click at [428, 309] on app-card-role "Brand Ambassador [DATE] 08:00-16:00 (8h) [PERSON_NAME] [PERSON_NAME] [PERSON_NA…" at bounding box center [375, 340] width 191 height 162
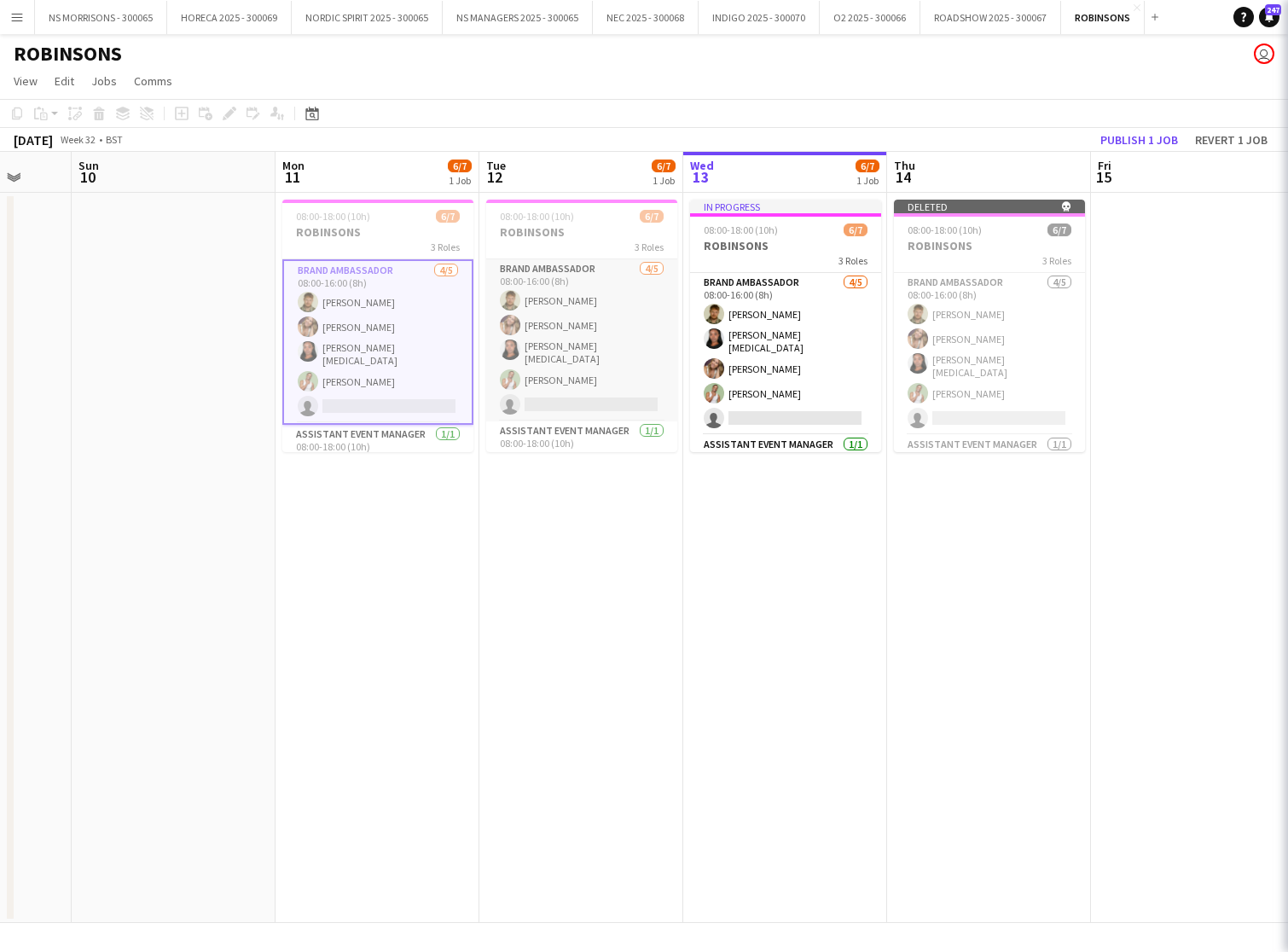
click at [584, 305] on app-card-role "Brand Ambassador [DATE] 08:00-16:00 (8h) [PERSON_NAME] [PERSON_NAME] [PERSON_NA…" at bounding box center [582, 340] width 191 height 162
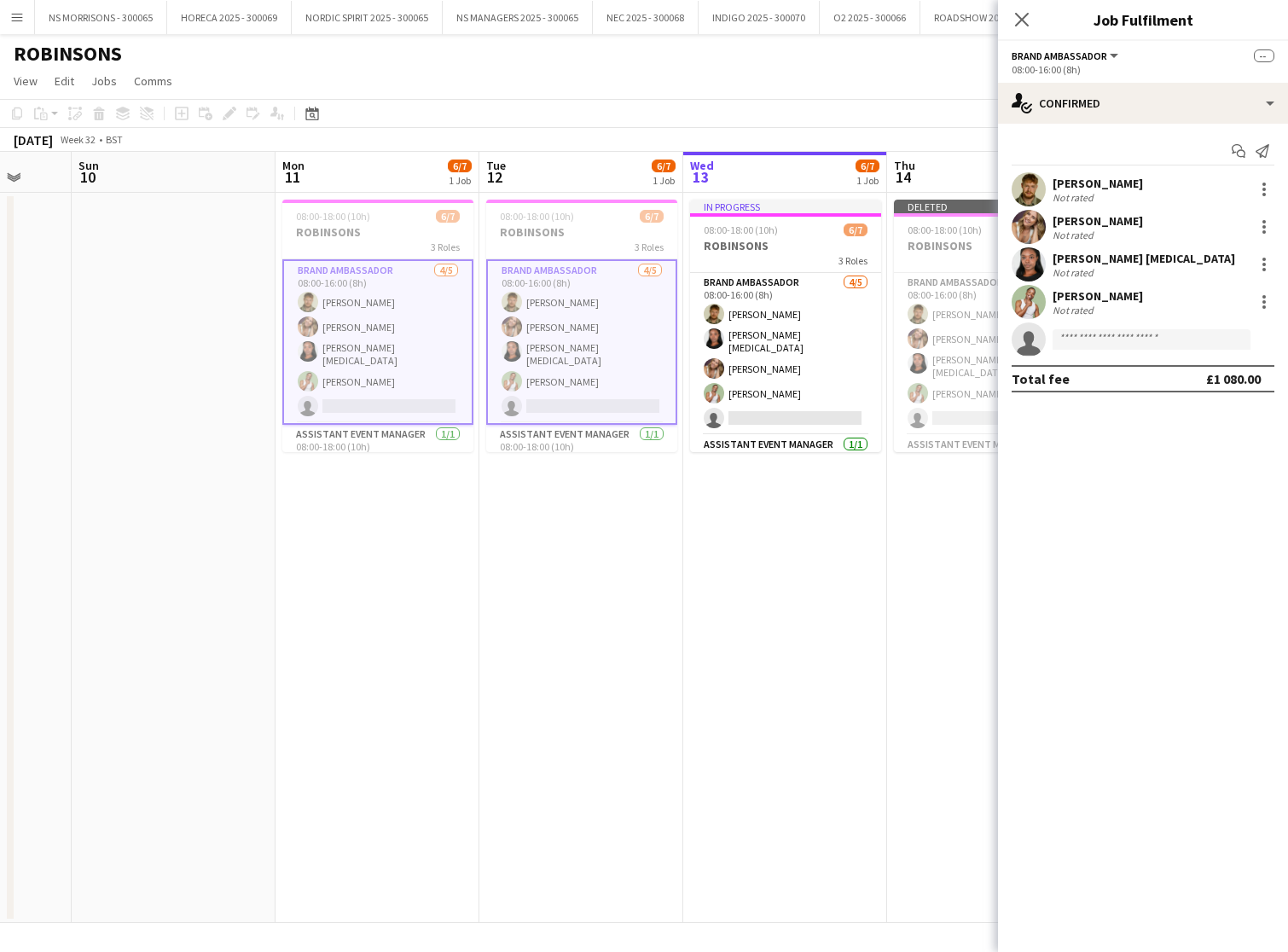
drag, startPoint x: 748, startPoint y: 322, endPoint x: 1002, endPoint y: 294, distance: 255.5
click at [750, 322] on app-card-role "Brand Ambassador [DATE] 08:00-16:00 (8h) [PERSON_NAME] [PERSON_NAME] [MEDICAL_D…" at bounding box center [785, 354] width 191 height 162
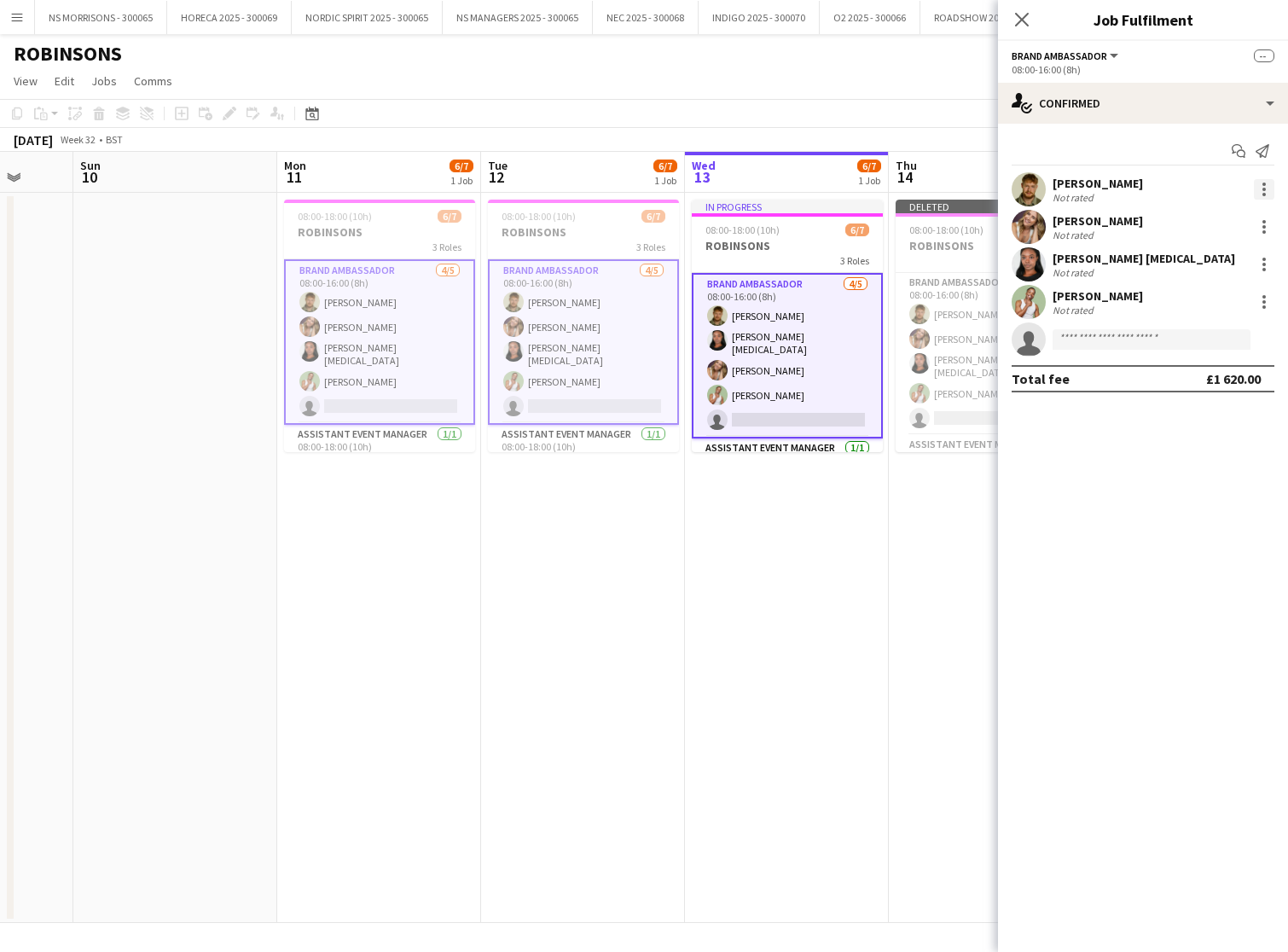
click at [1262, 192] on div at bounding box center [1264, 189] width 20 height 20
click at [1202, 338] on span "Remove" at bounding box center [1180, 343] width 51 height 14
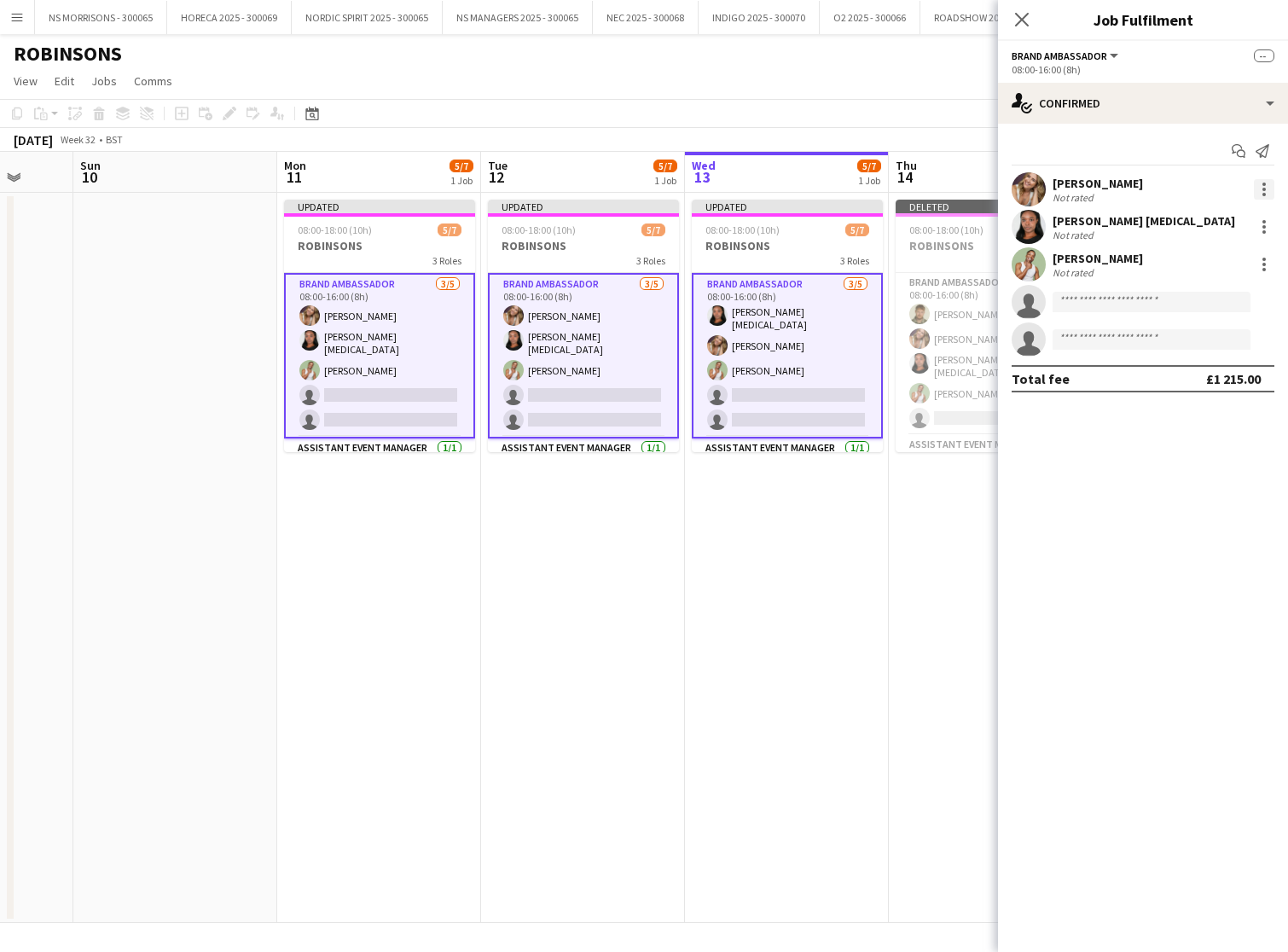
click at [1273, 193] on div at bounding box center [1264, 189] width 20 height 20
drag, startPoint x: 1224, startPoint y: 346, endPoint x: 1238, endPoint y: 317, distance: 32.2
click at [1224, 346] on span "Remove" at bounding box center [1208, 343] width 106 height 15
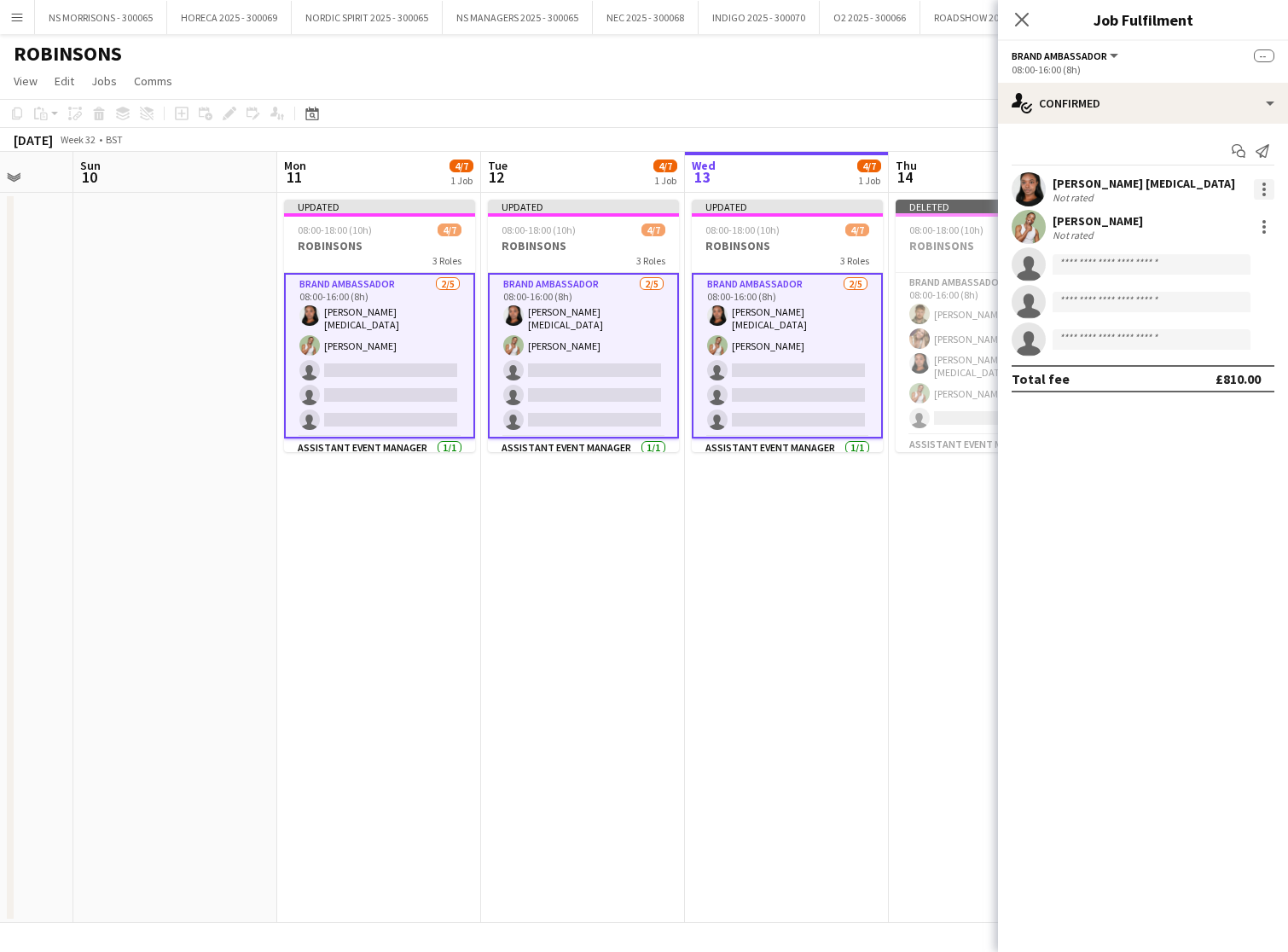
click at [1262, 189] on div at bounding box center [1264, 190] width 4 height 4
drag, startPoint x: 1219, startPoint y: 338, endPoint x: 1259, endPoint y: 264, distance: 84.1
click at [1219, 337] on span "Remove" at bounding box center [1208, 343] width 106 height 15
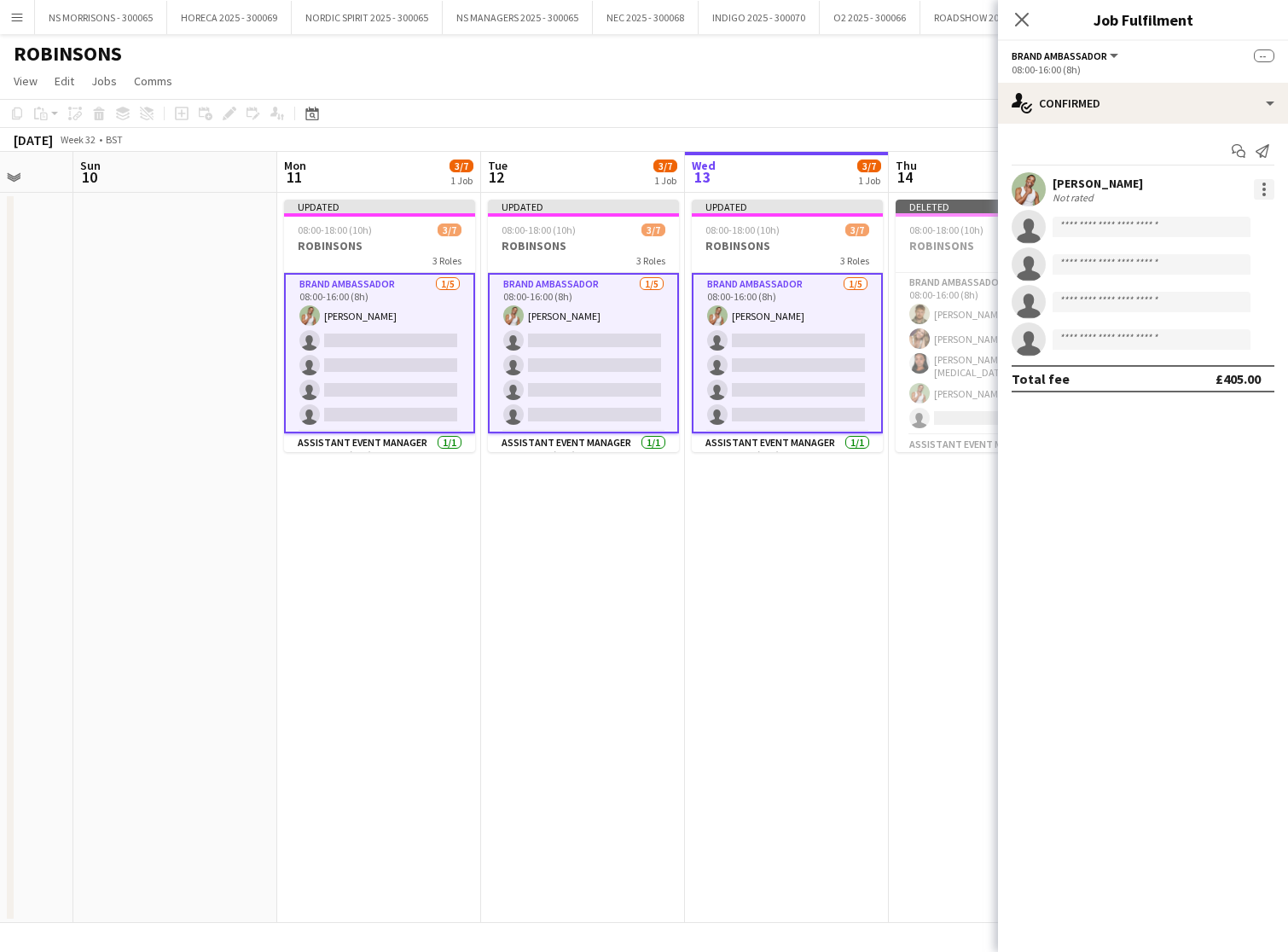
click at [1263, 190] on div at bounding box center [1264, 190] width 4 height 4
click at [1215, 347] on span "Remove" at bounding box center [1208, 343] width 106 height 15
click at [806, 535] on app-date-cell "Updated 08:00-18:00 (10h) 2/7 [PERSON_NAME] 3 Roles Brand Ambassador 0/5 08:00-…" at bounding box center [786, 558] width 204 height 730
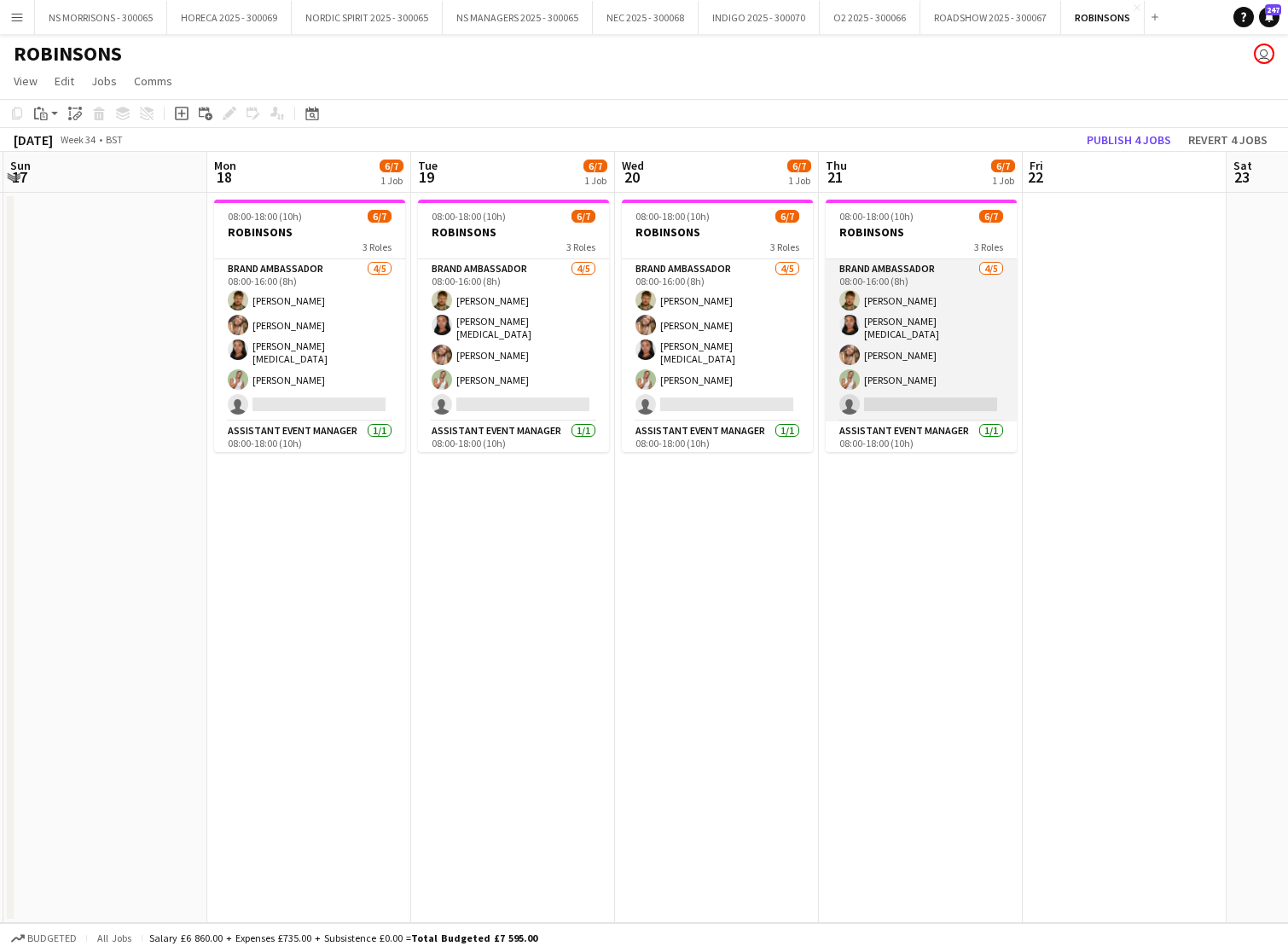
scroll to position [0, 377]
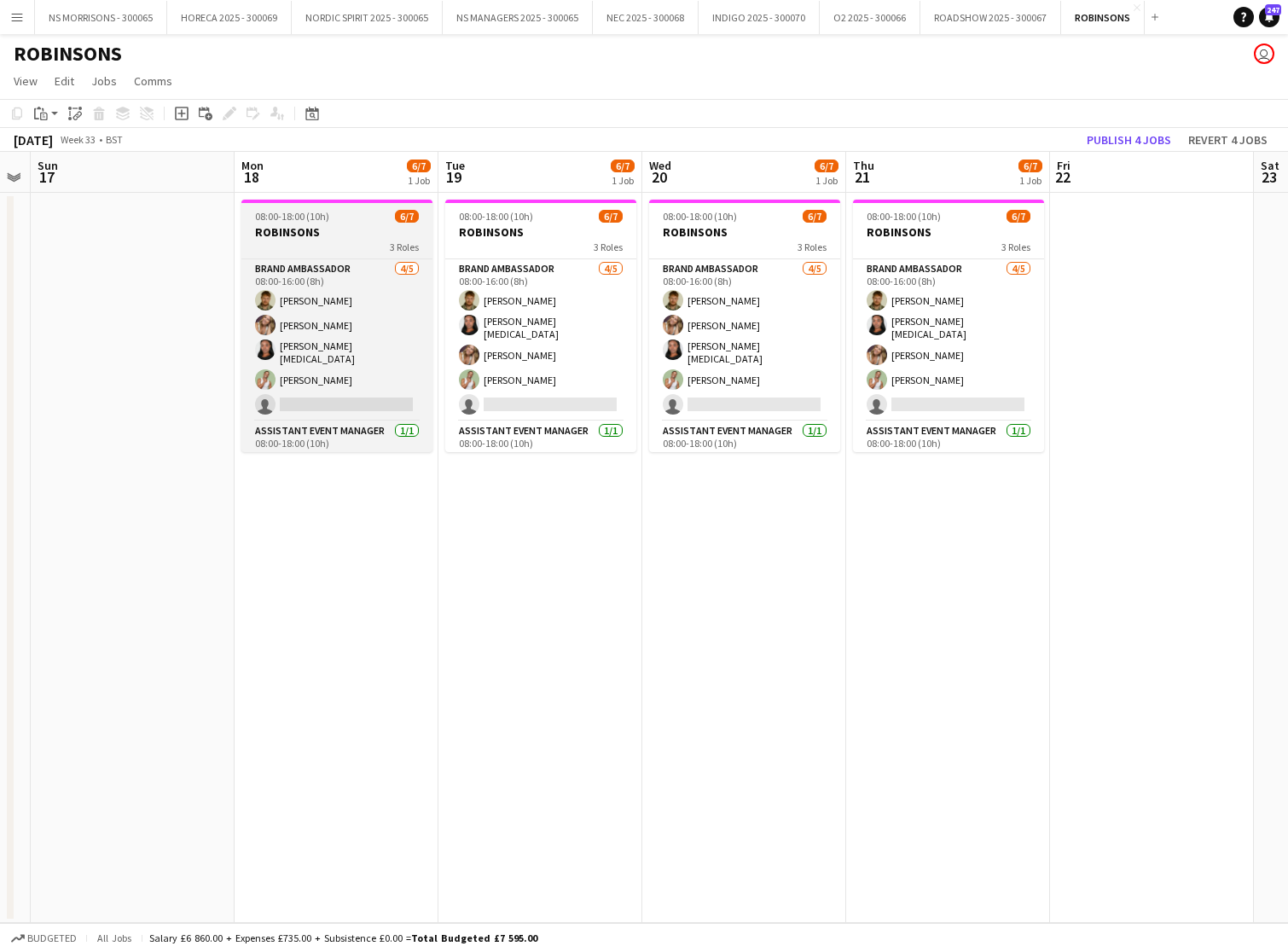
click at [378, 257] on app-job-card "08:00-18:00 (10h) 6/7 [PERSON_NAME] 3 Roles Brand Ambassador [DATE] 08:00-16:00…" at bounding box center [337, 325] width 191 height 252
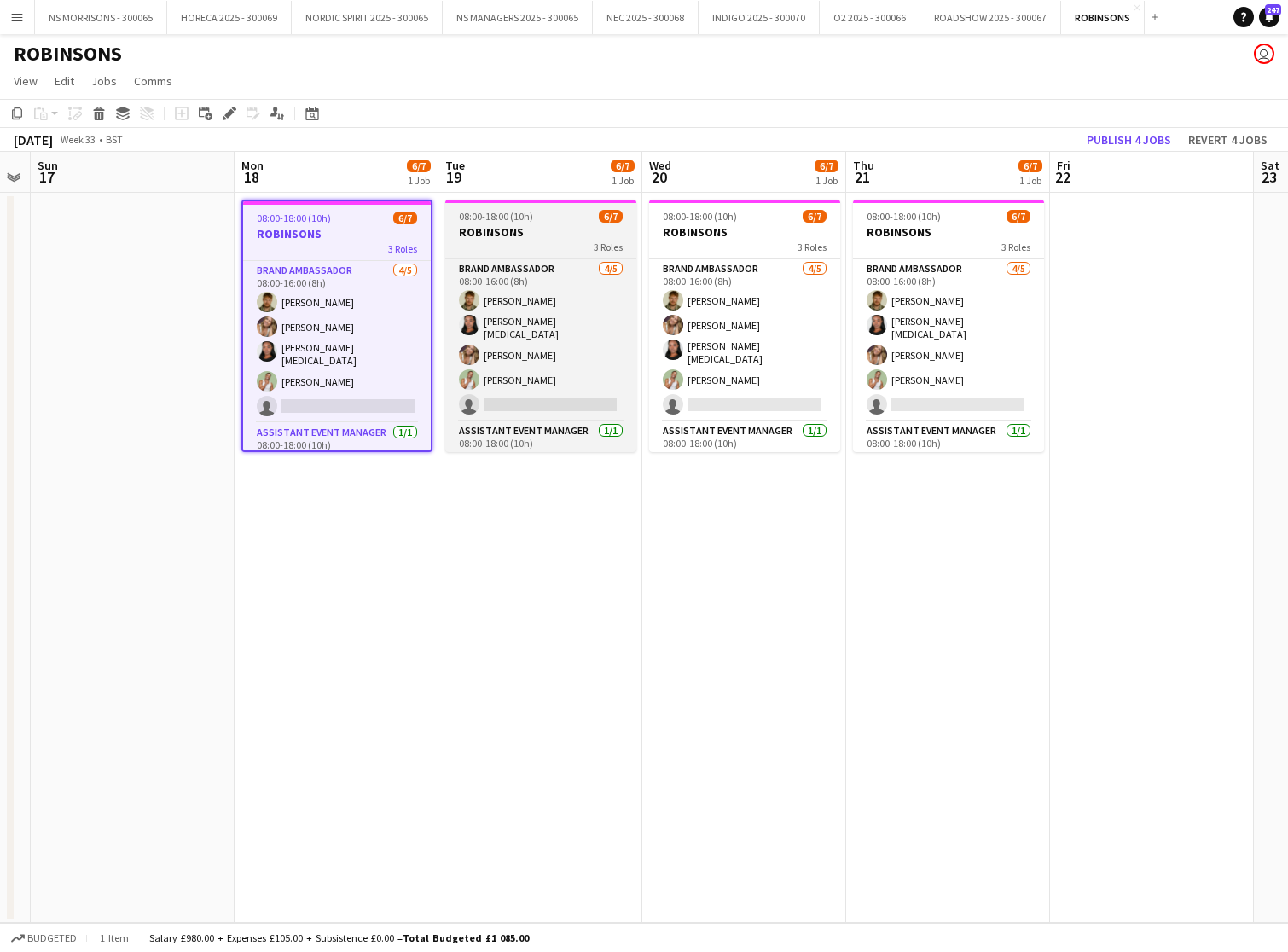
drag, startPoint x: 517, startPoint y: 237, endPoint x: 570, endPoint y: 235, distance: 53.0
click at [517, 237] on h3 "ROBINSONS" at bounding box center [540, 232] width 191 height 15
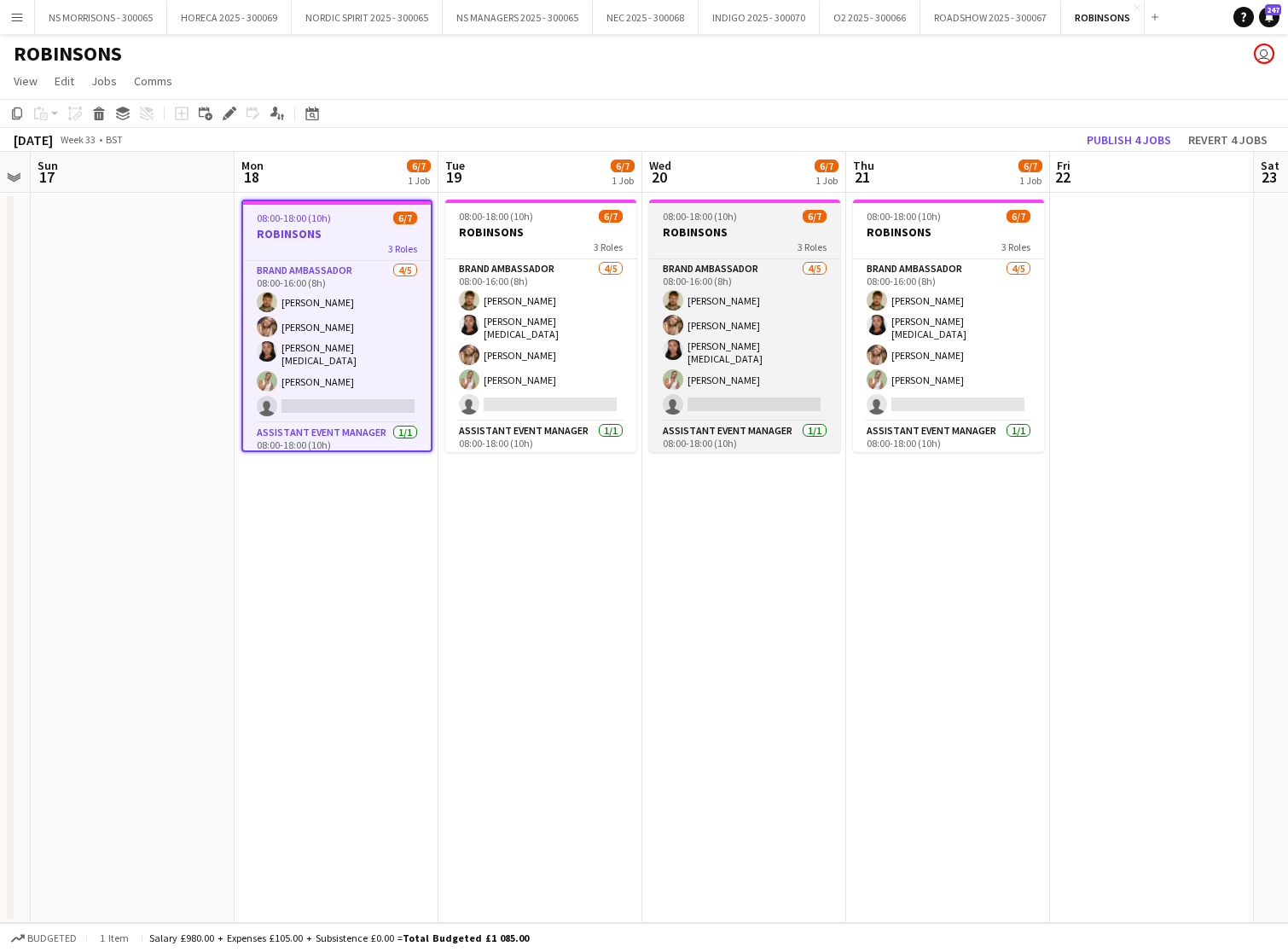
scroll to position [0, 376]
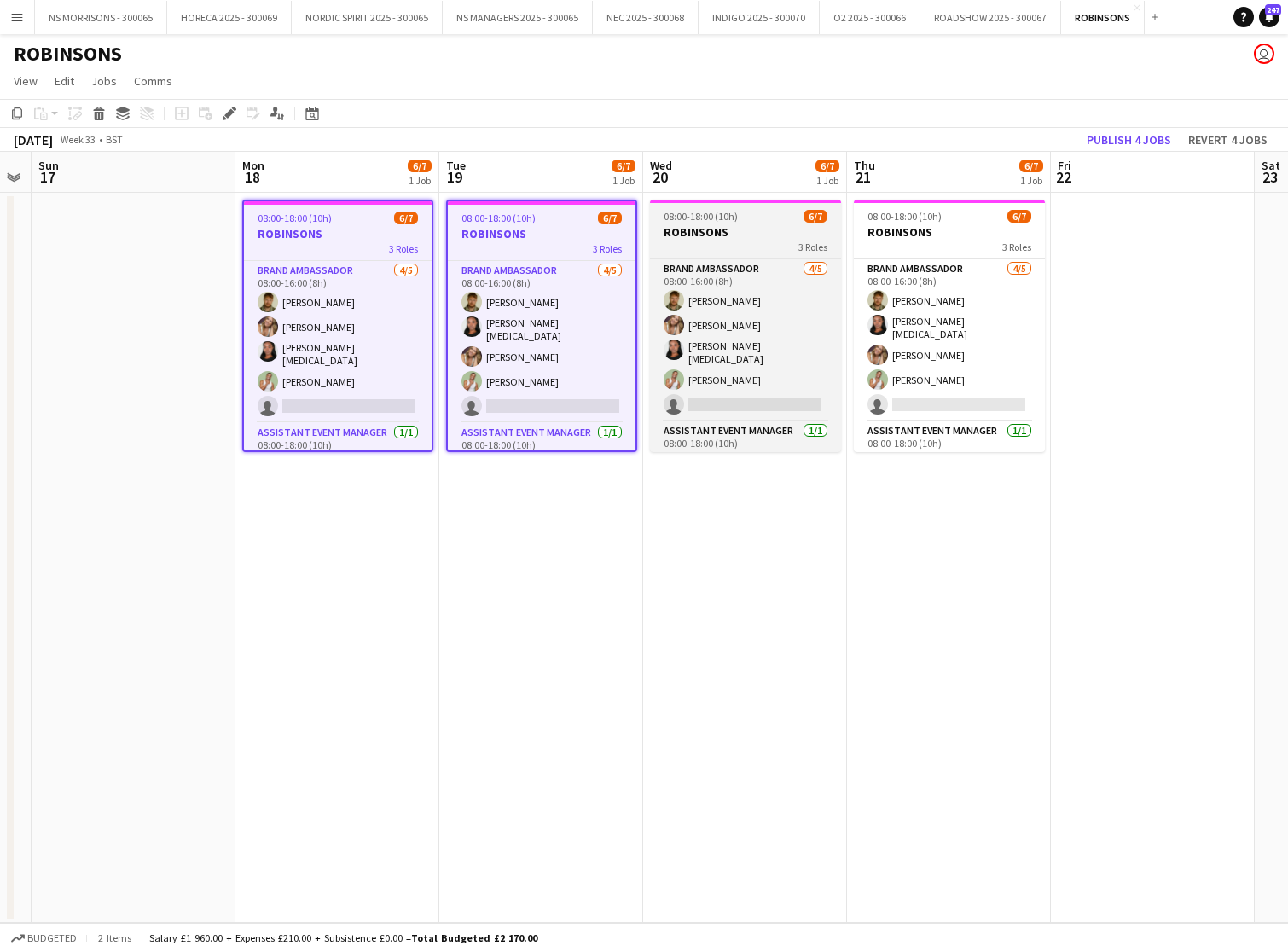
click at [694, 234] on h3 "ROBINSONS" at bounding box center [745, 232] width 191 height 15
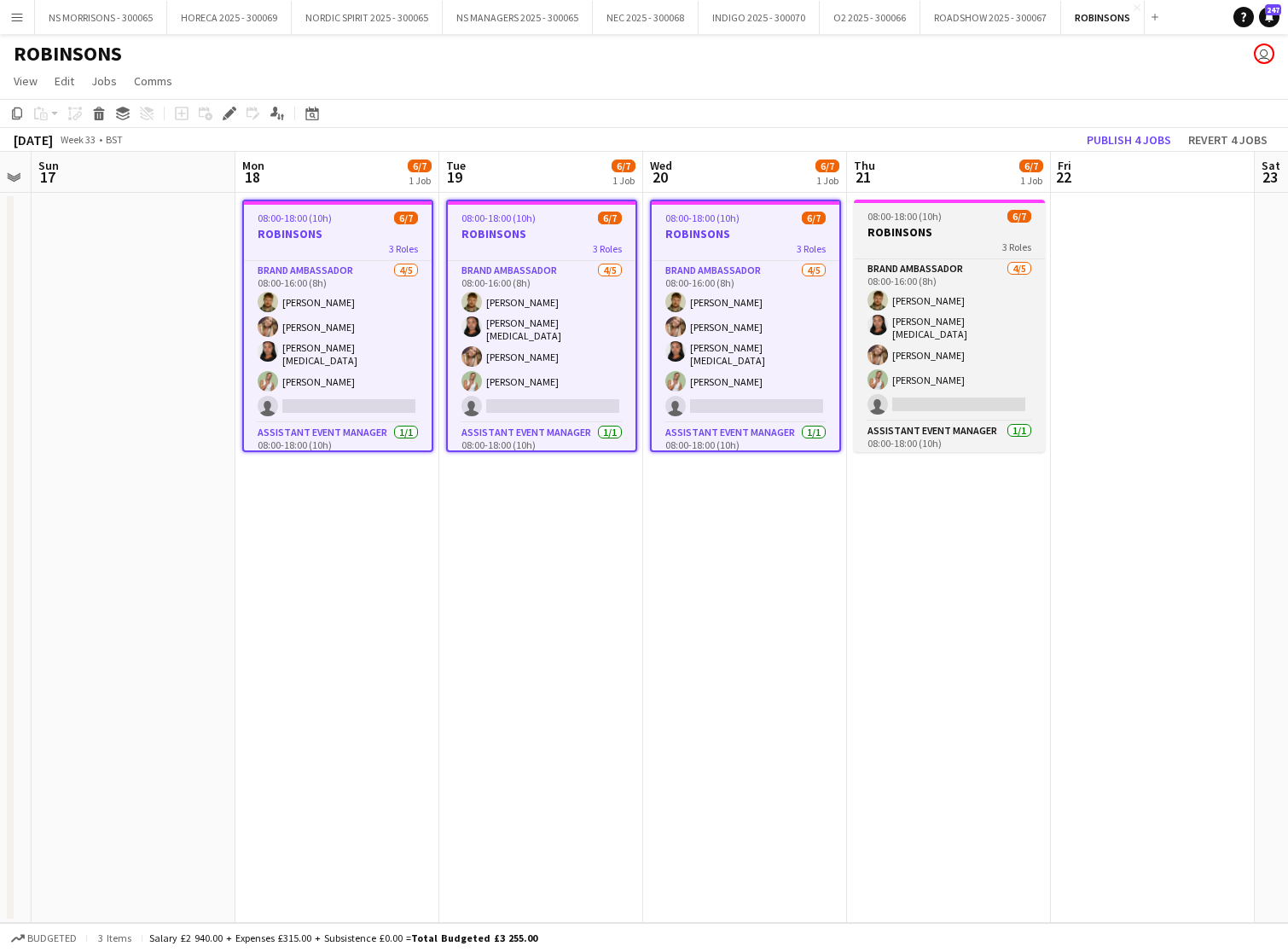
click at [890, 233] on h3 "ROBINSONS" at bounding box center [949, 232] width 191 height 15
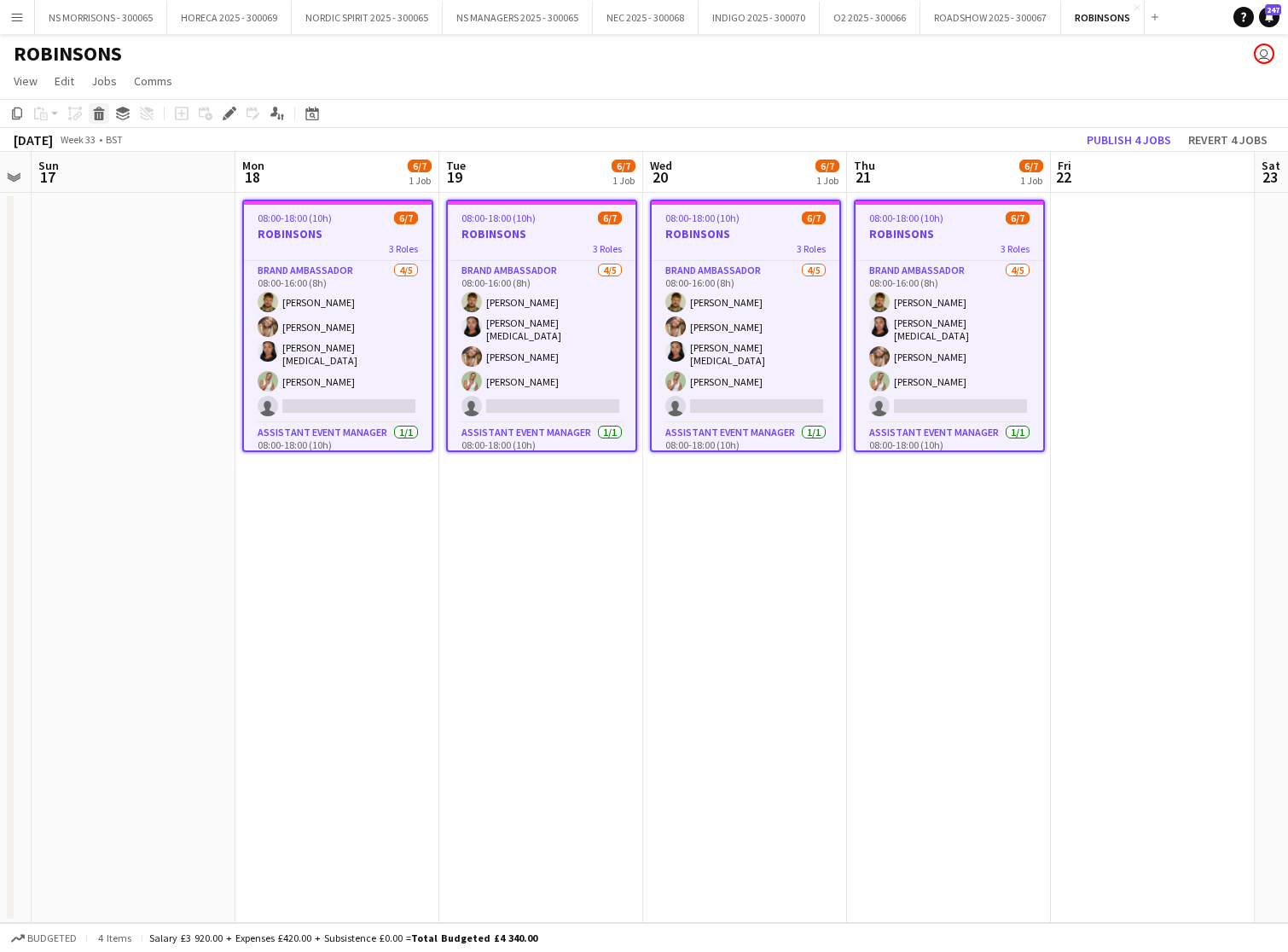
click at [102, 116] on icon at bounding box center [99, 116] width 10 height 9
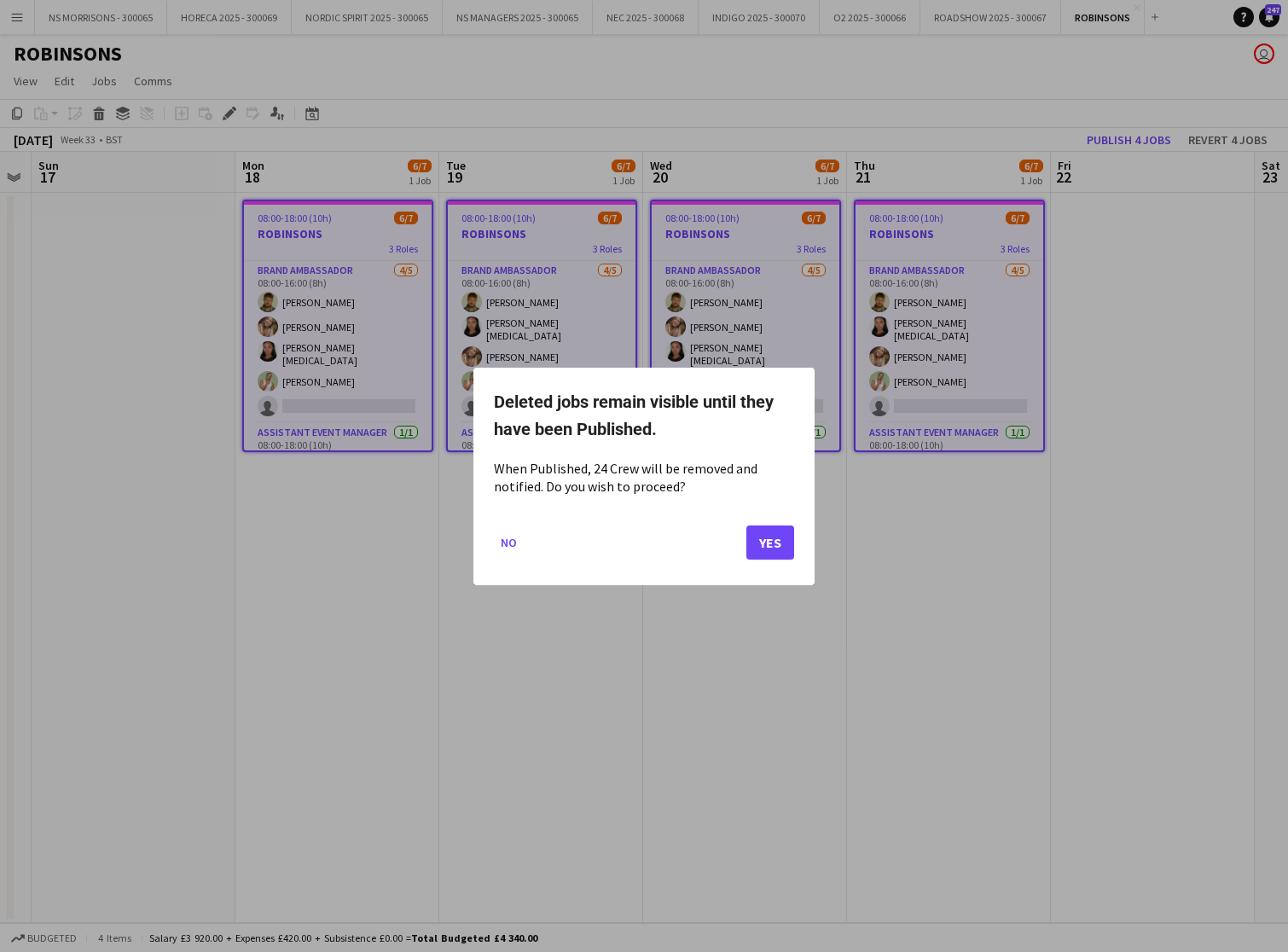
click at [771, 544] on button "Yes" at bounding box center [771, 541] width 48 height 34
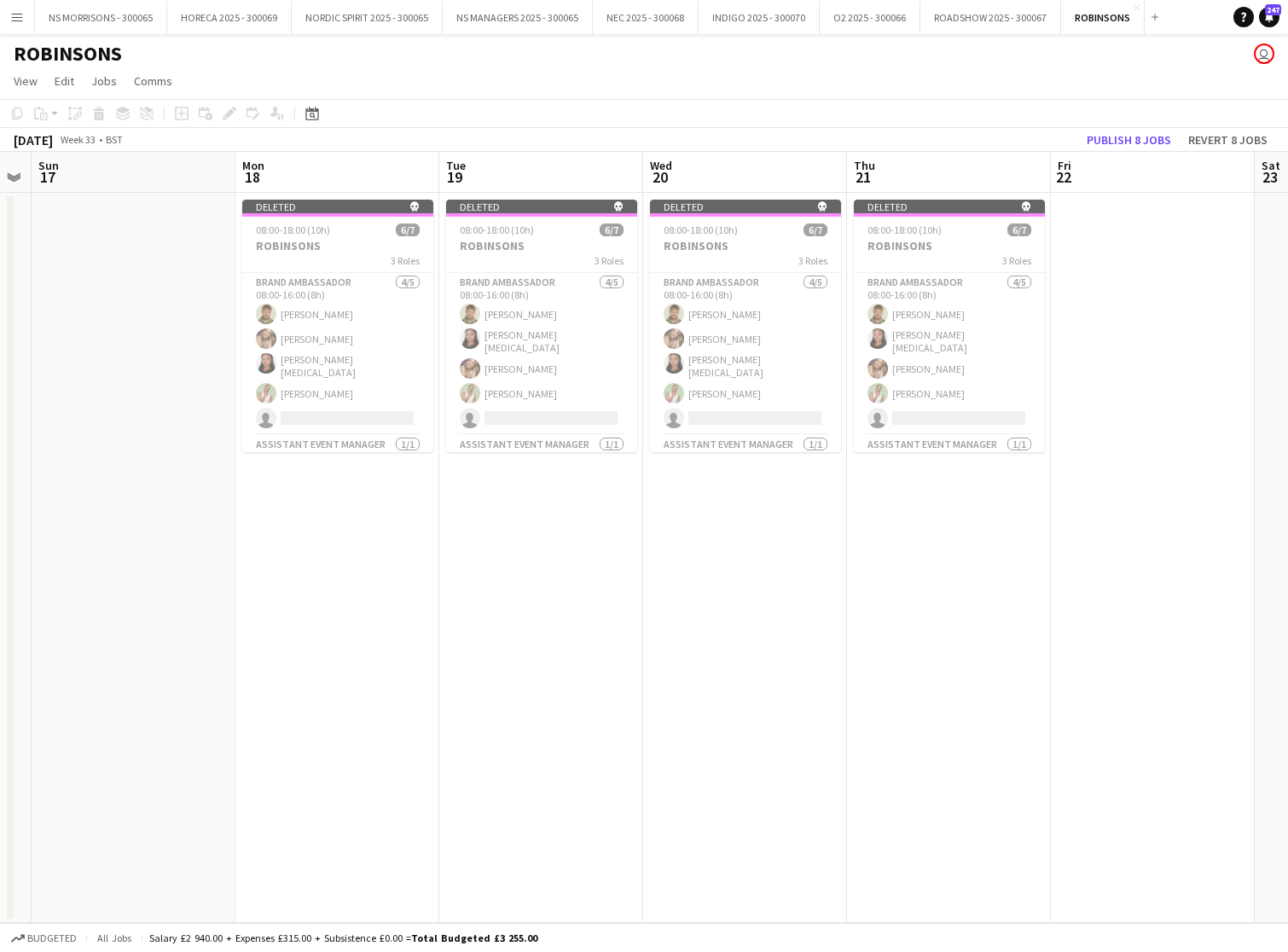
click at [1119, 147] on button "Publish 8 jobs" at bounding box center [1128, 139] width 98 height 22
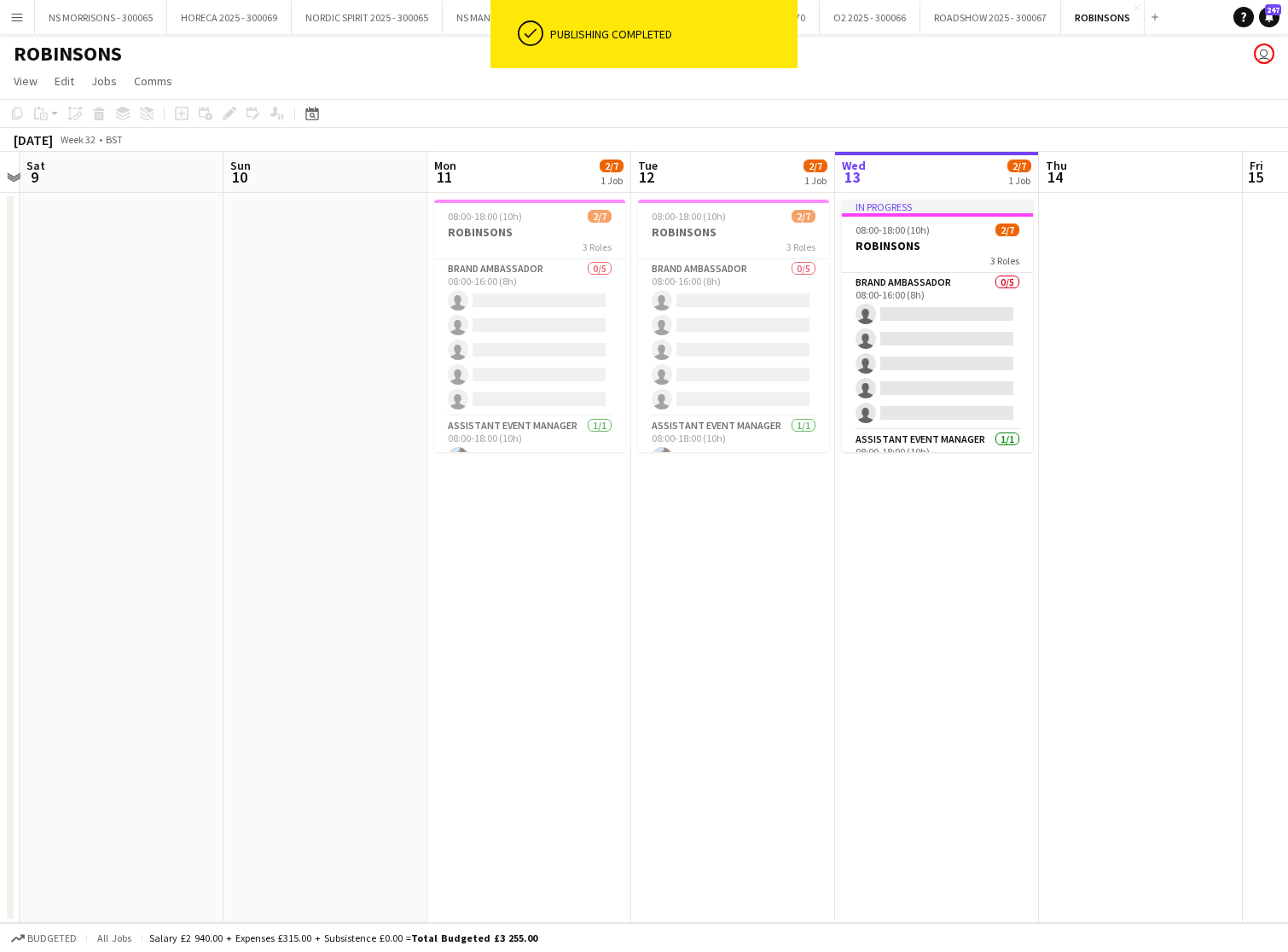
scroll to position [0, 387]
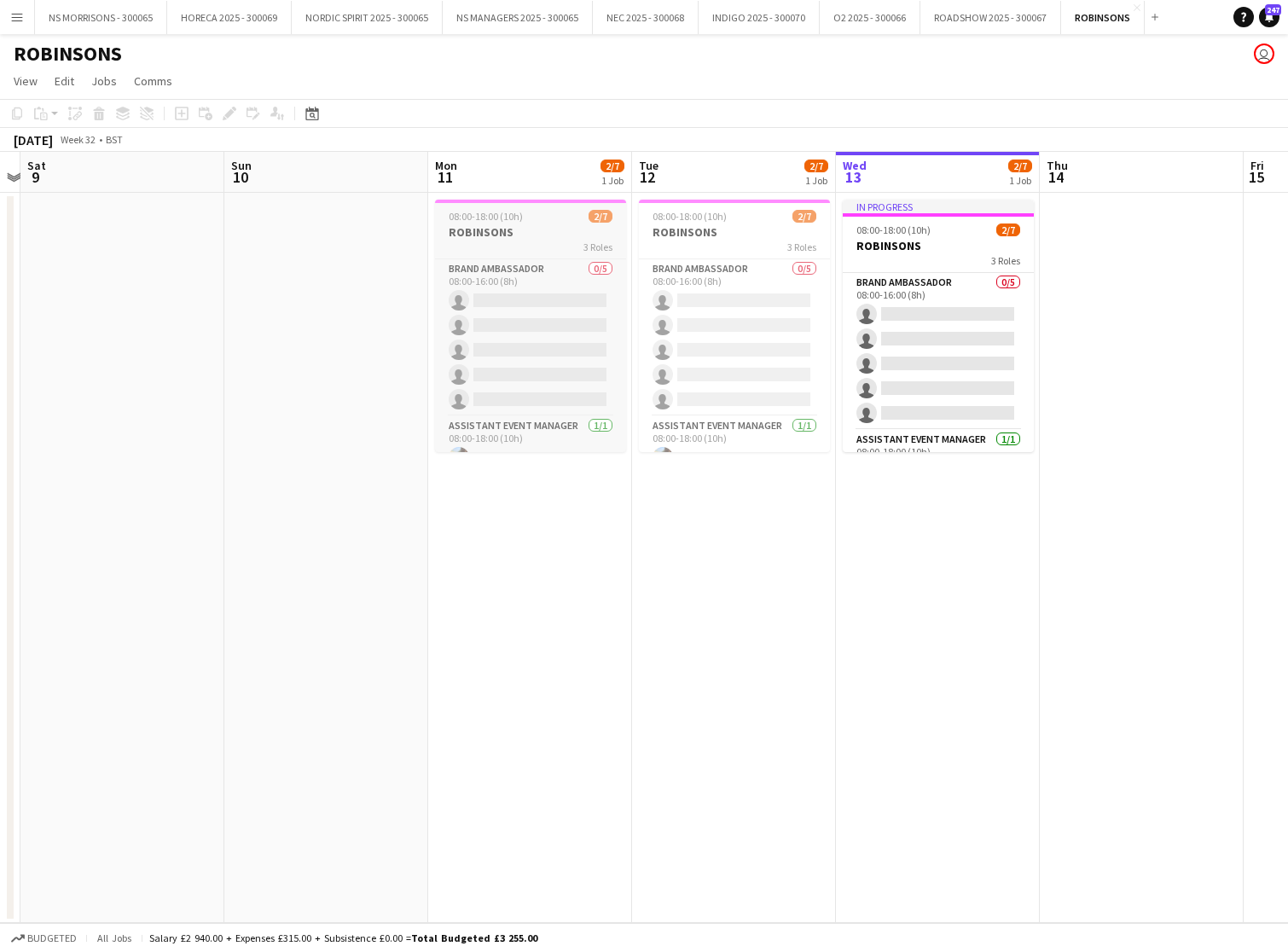
click at [570, 225] on h3 "ROBINSONS" at bounding box center [531, 232] width 191 height 15
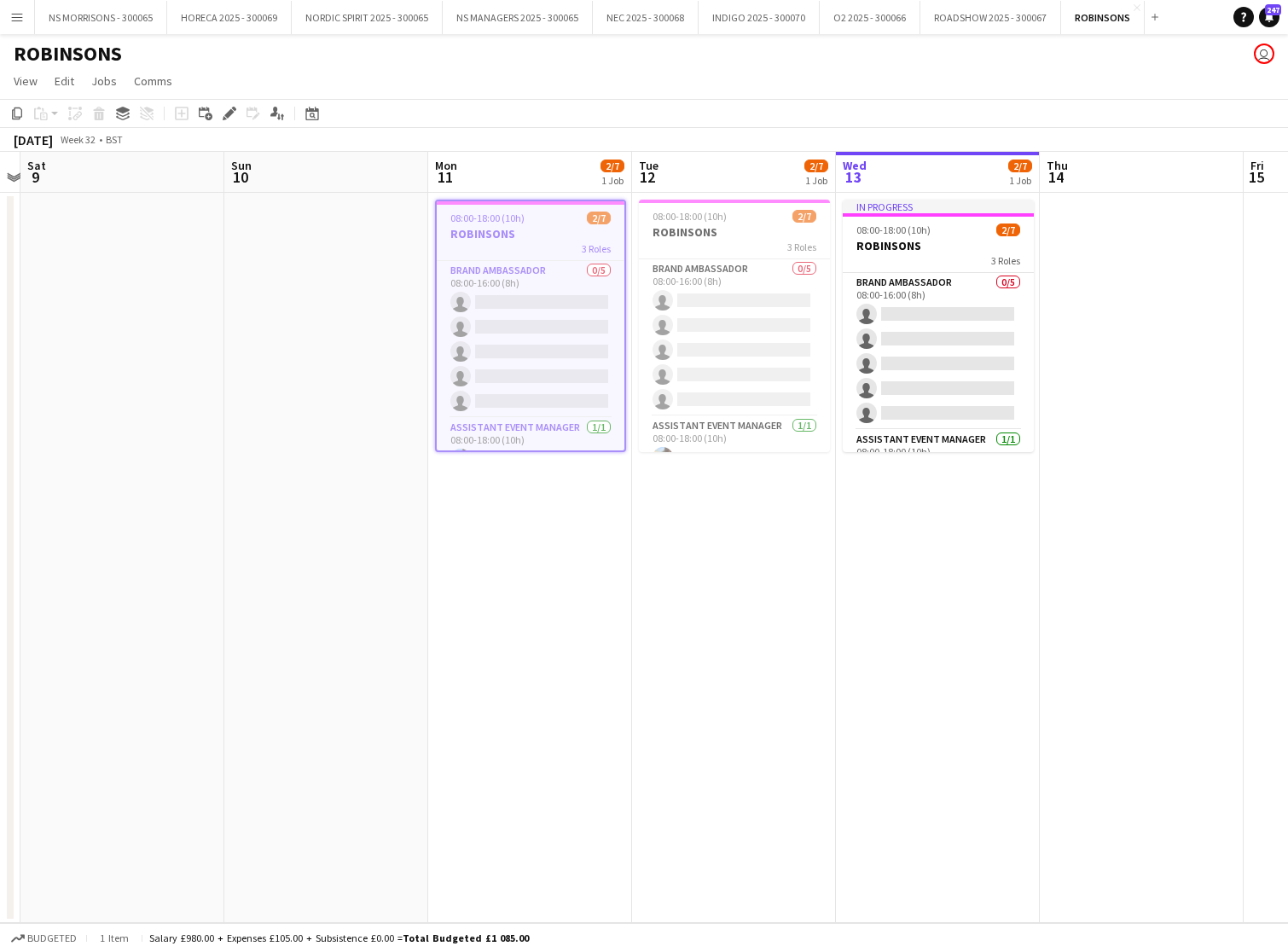
click at [532, 226] on app-job-card "08:00-18:00 (10h) 2/7 ROBINSONS 3 Roles Brand Ambassador 0/5 08:00-16:00 (8h) s…" at bounding box center [531, 325] width 191 height 252
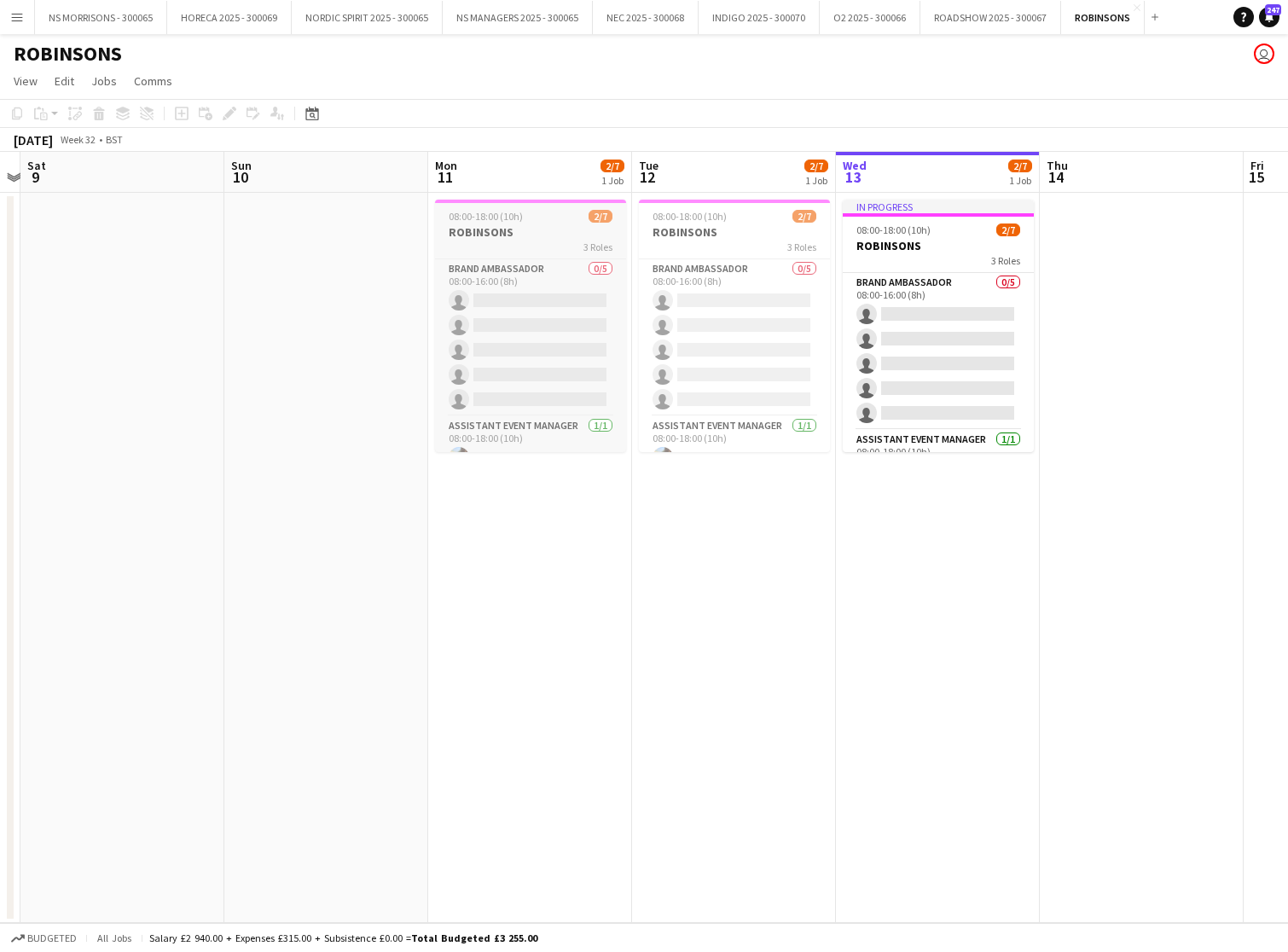
click at [483, 221] on span "08:00-18:00 (10h)" at bounding box center [486, 216] width 74 height 13
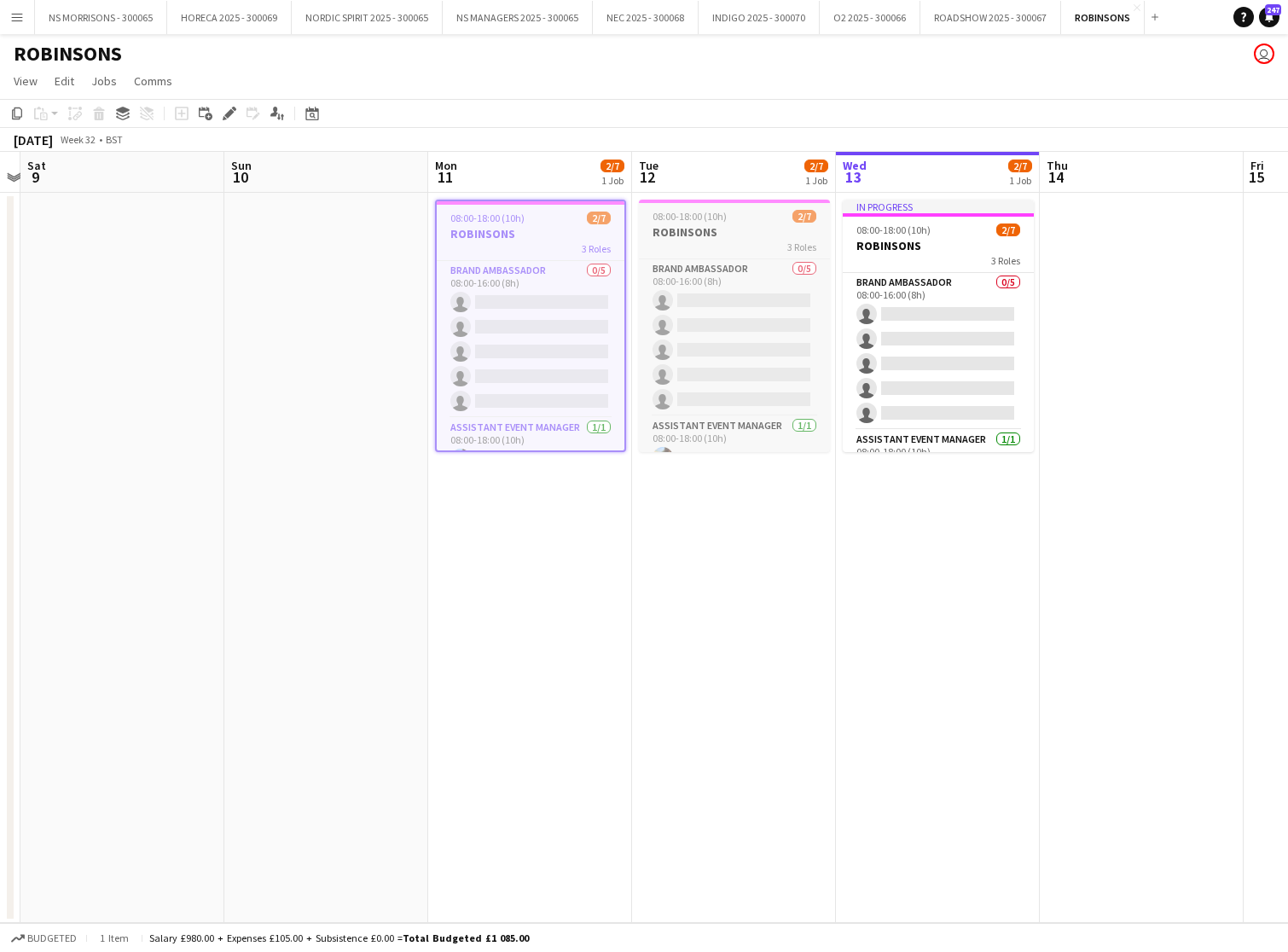
click at [737, 231] on h3 "ROBINSONS" at bounding box center [734, 232] width 191 height 15
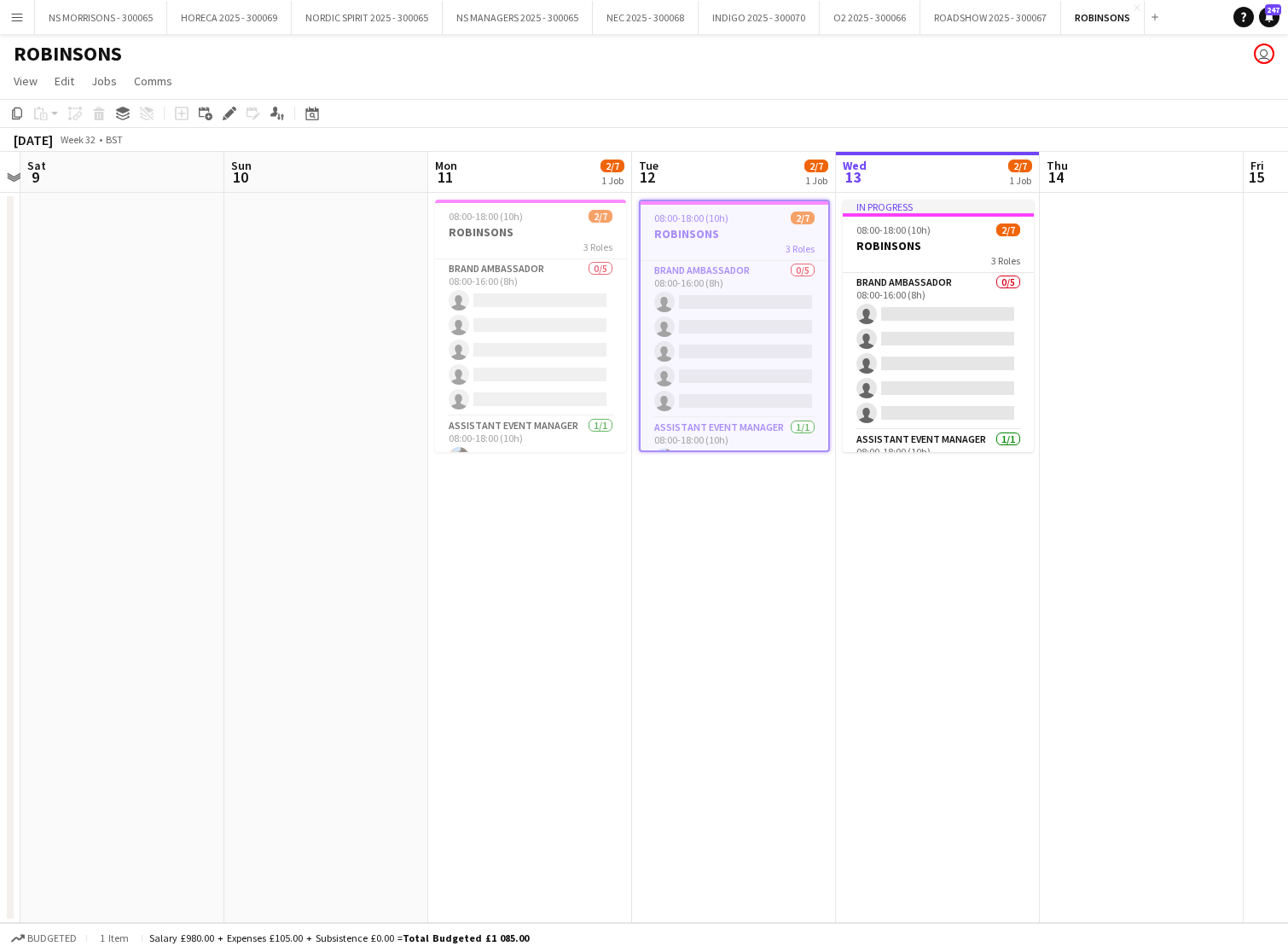
drag, startPoint x: 926, startPoint y: 235, endPoint x: 692, endPoint y: 210, distance: 235.3
click at [926, 235] on span "08:00-18:00 (10h)" at bounding box center [894, 230] width 74 height 13
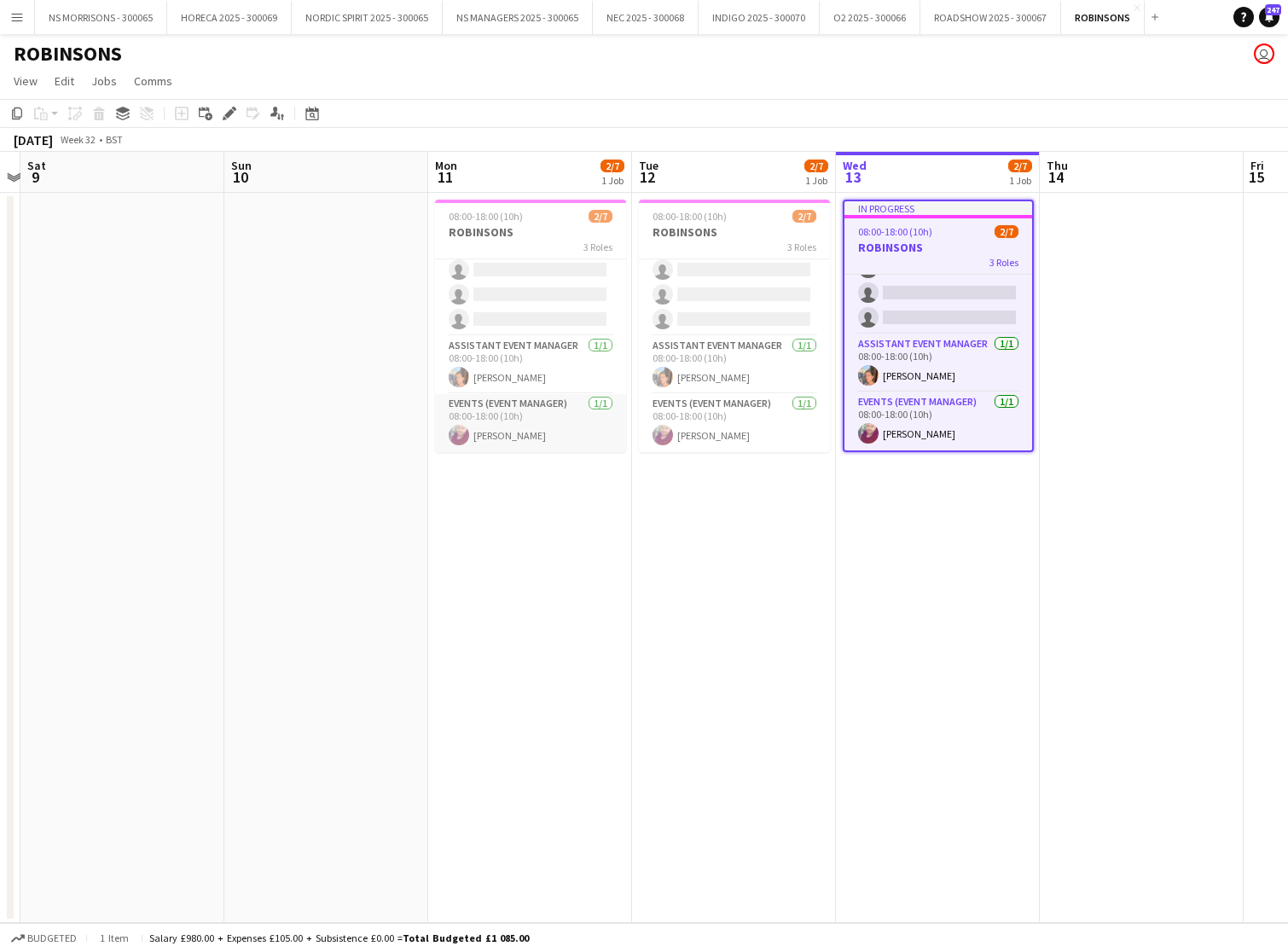
scroll to position [80, 0]
drag, startPoint x: 556, startPoint y: 421, endPoint x: 601, endPoint y: 423, distance: 45.0
click at [556, 421] on app-card-role "Events (Event Manager) [DATE] 08:00-18:00 (10h) [PERSON_NAME]" at bounding box center [531, 423] width 191 height 58
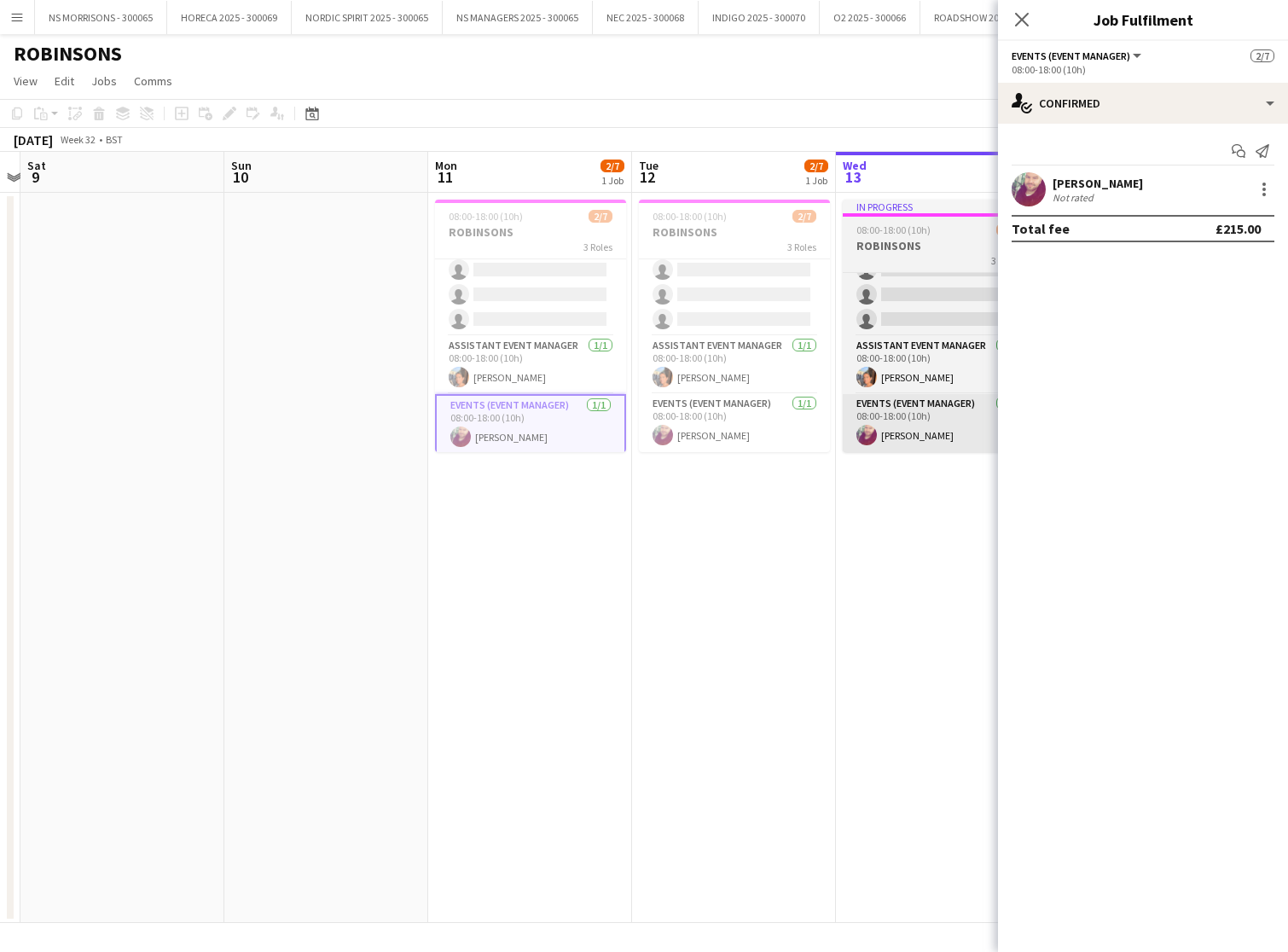
drag, startPoint x: 680, startPoint y: 423, endPoint x: 852, endPoint y: 432, distance: 172.2
click at [680, 423] on app-card-role "Events (Event Manager) [DATE] 08:00-18:00 (10h) [PERSON_NAME]" at bounding box center [734, 423] width 191 height 58
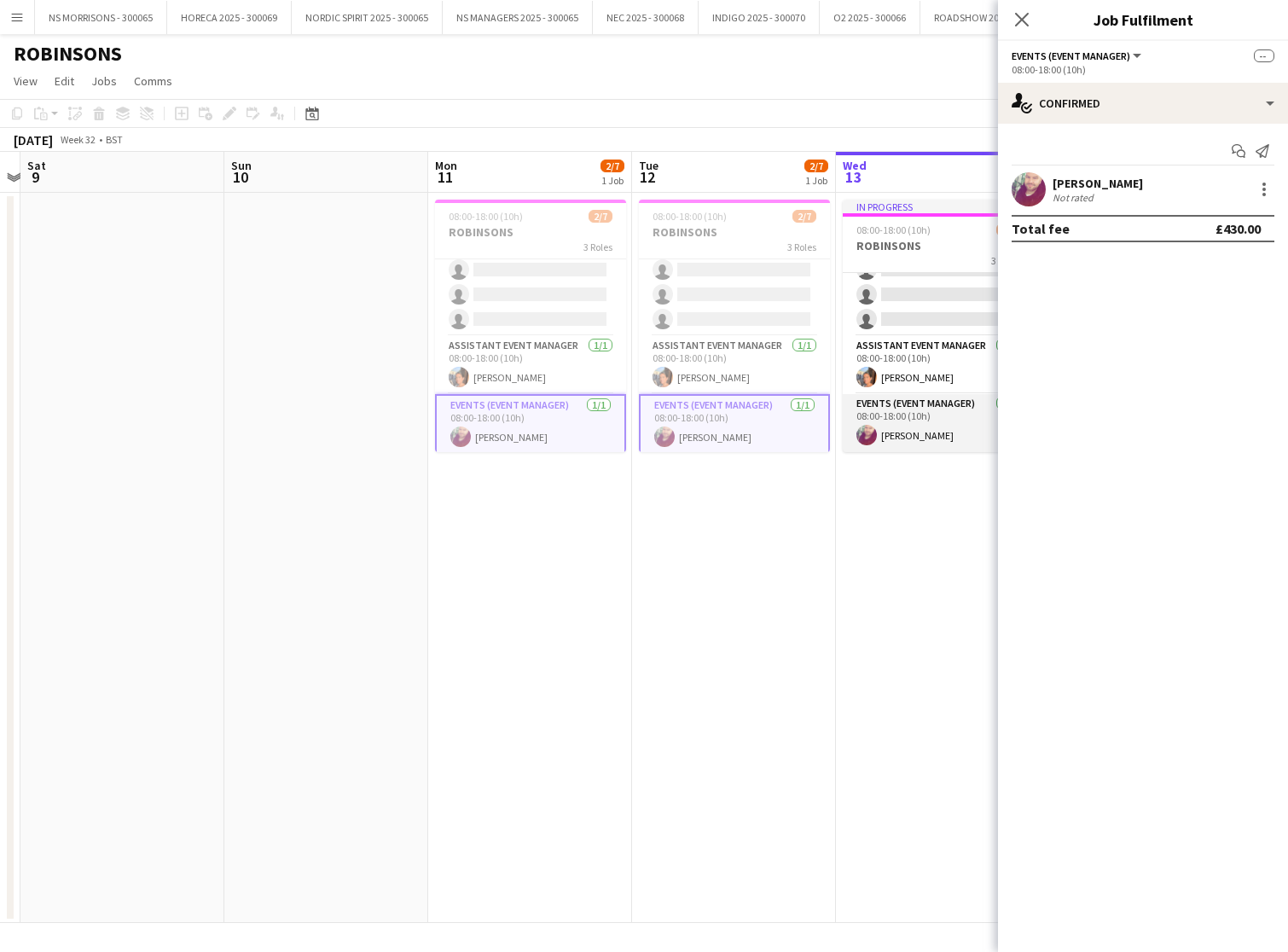
click at [857, 432] on app-user-avatar at bounding box center [867, 435] width 20 height 20
click at [885, 376] on app-card-role "Assistant Event Manager [DATE] 08:00-18:00 (10h) [PERSON_NAME]" at bounding box center [938, 365] width 191 height 58
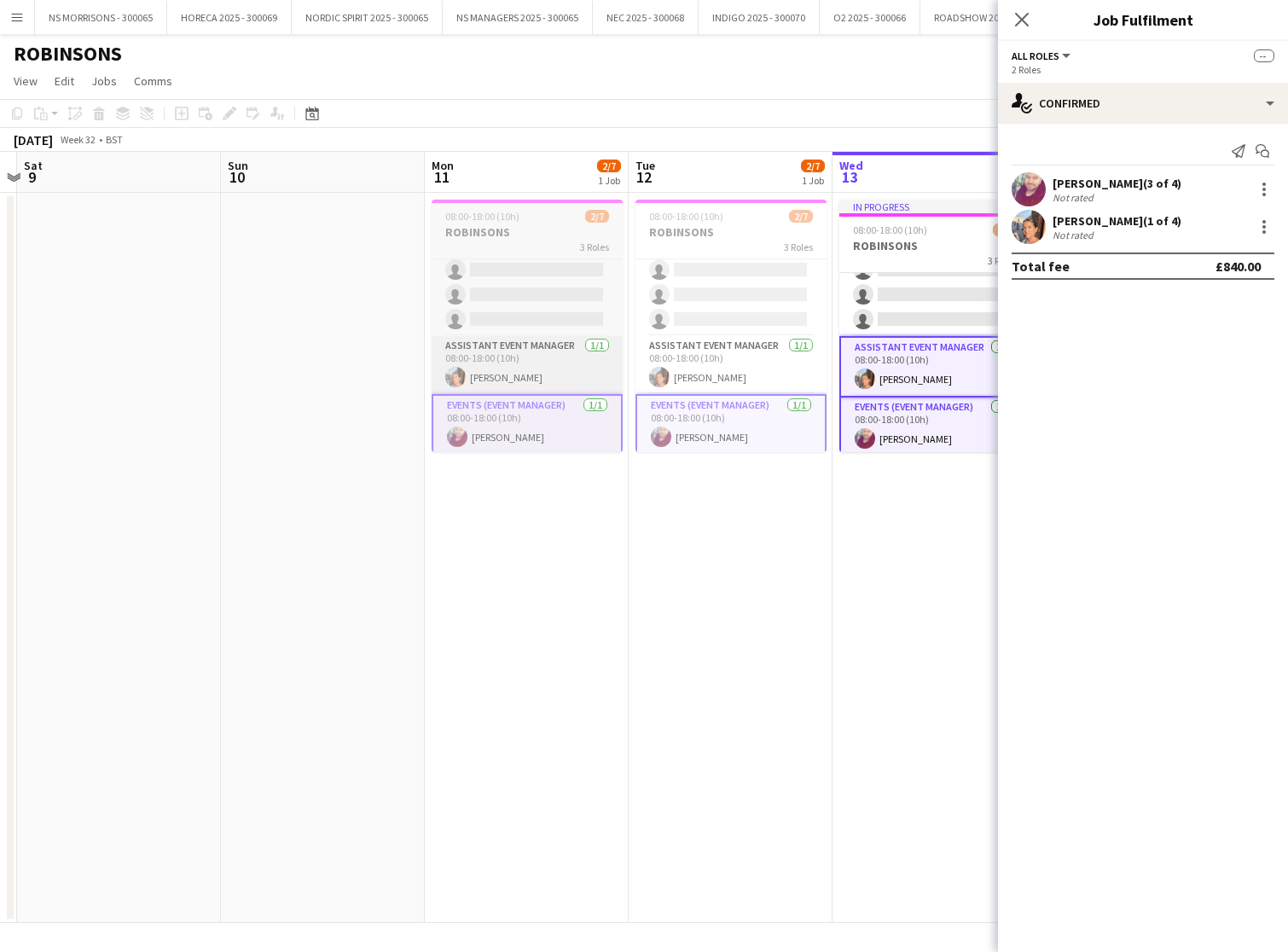
drag, startPoint x: 784, startPoint y: 364, endPoint x: 557, endPoint y: 365, distance: 227.0
click at [780, 364] on app-card-role "Assistant Event Manager [DATE] 08:00-18:00 (10h) [PERSON_NAME]" at bounding box center [731, 365] width 191 height 58
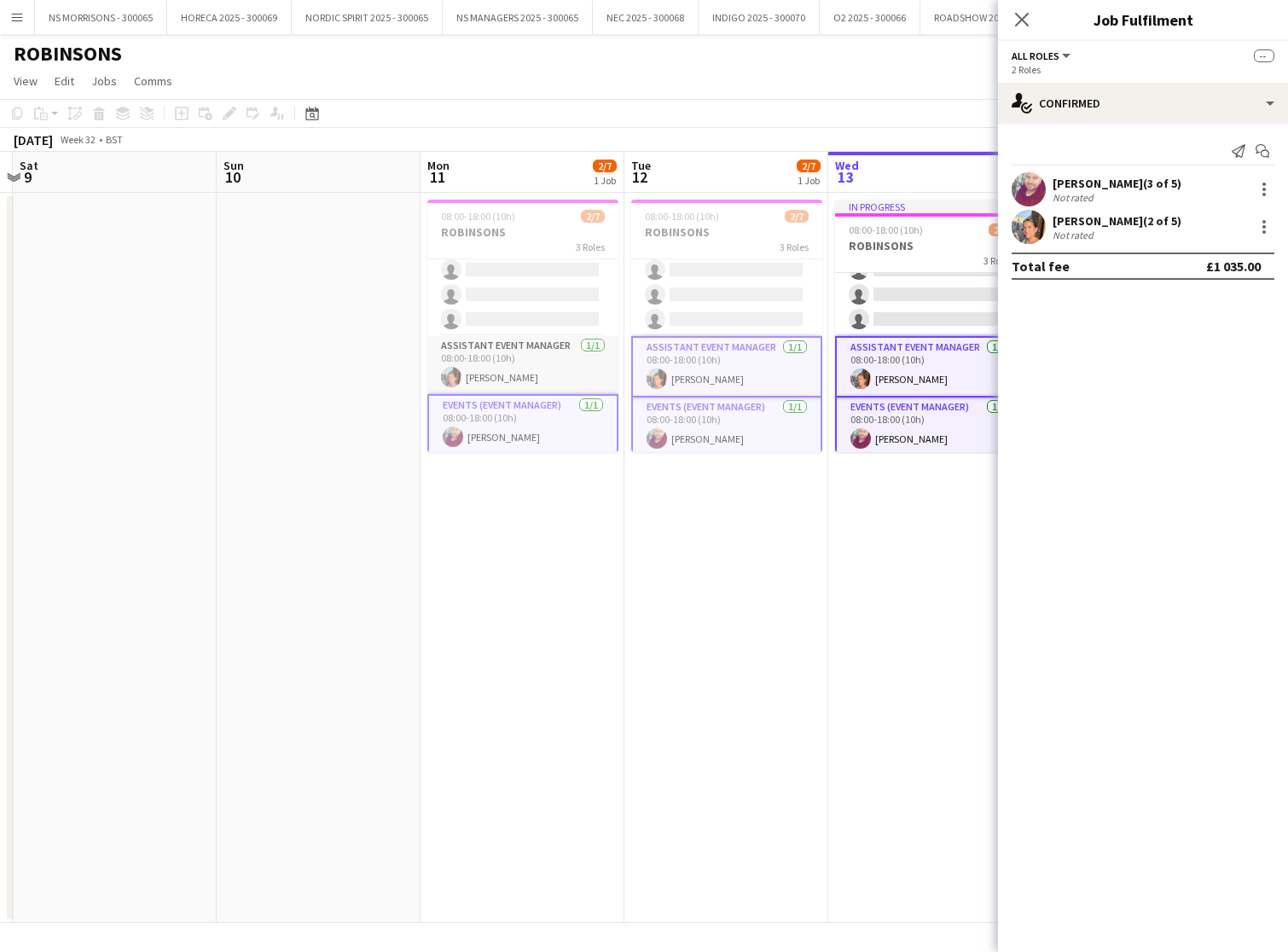
click at [536, 367] on app-card-role "Assistant Event Manager [DATE] 08:00-18:00 (10h) [PERSON_NAME]" at bounding box center [523, 365] width 191 height 58
click at [1259, 190] on div at bounding box center [1264, 189] width 20 height 20
drag, startPoint x: 1187, startPoint y: 339, endPoint x: 1234, endPoint y: 247, distance: 103.3
click at [1189, 338] on span "Remove" at bounding box center [1180, 343] width 51 height 14
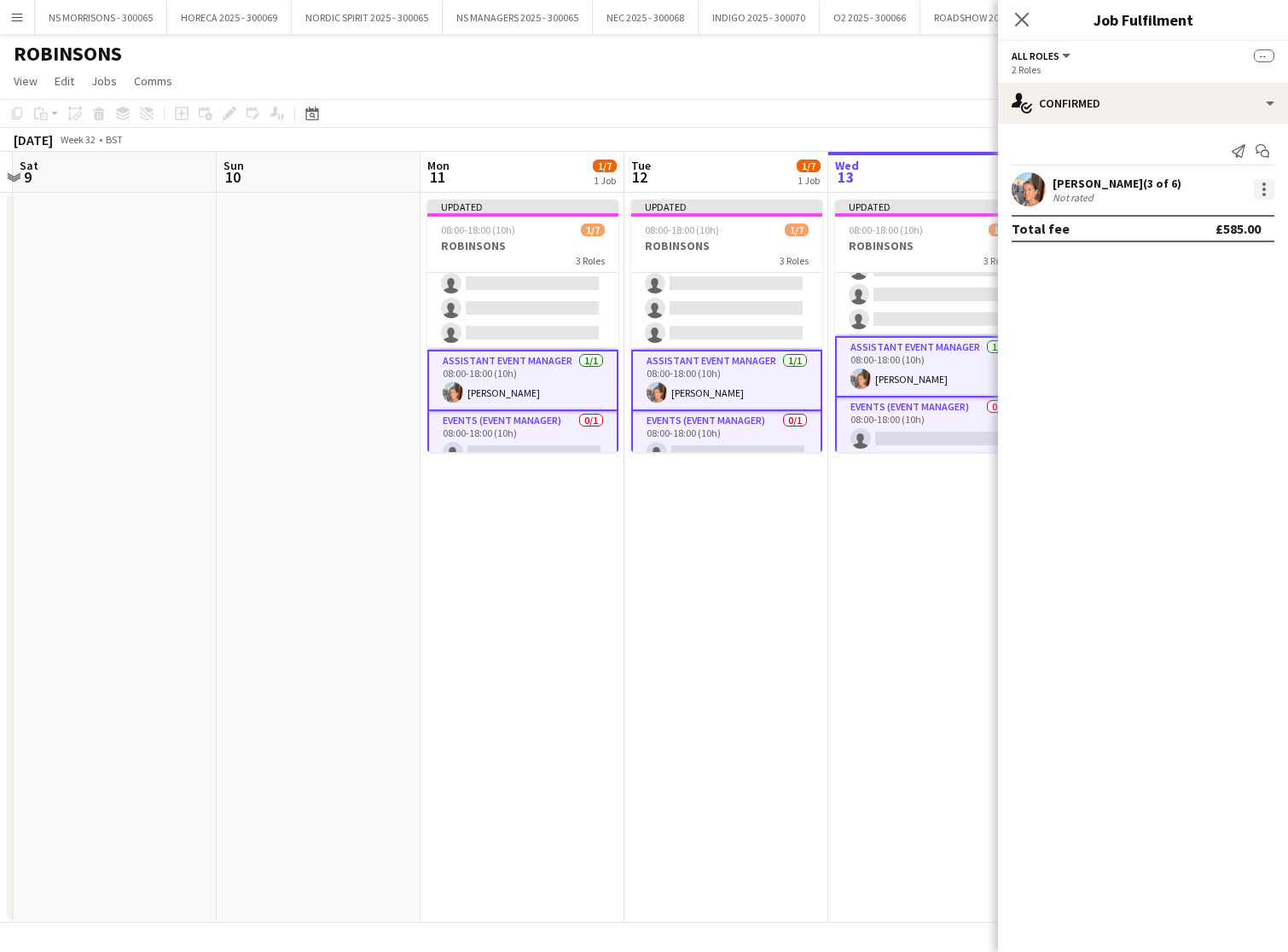
click at [1262, 198] on div at bounding box center [1264, 189] width 20 height 20
click at [1212, 354] on button "Remove" at bounding box center [1208, 344] width 133 height 41
click at [784, 574] on app-date-cell "Updated 08:00-18:00 (10h) 0/7 [PERSON_NAME] 3 Roles Brand Ambassador 0/5 08:00-…" at bounding box center [726, 558] width 204 height 730
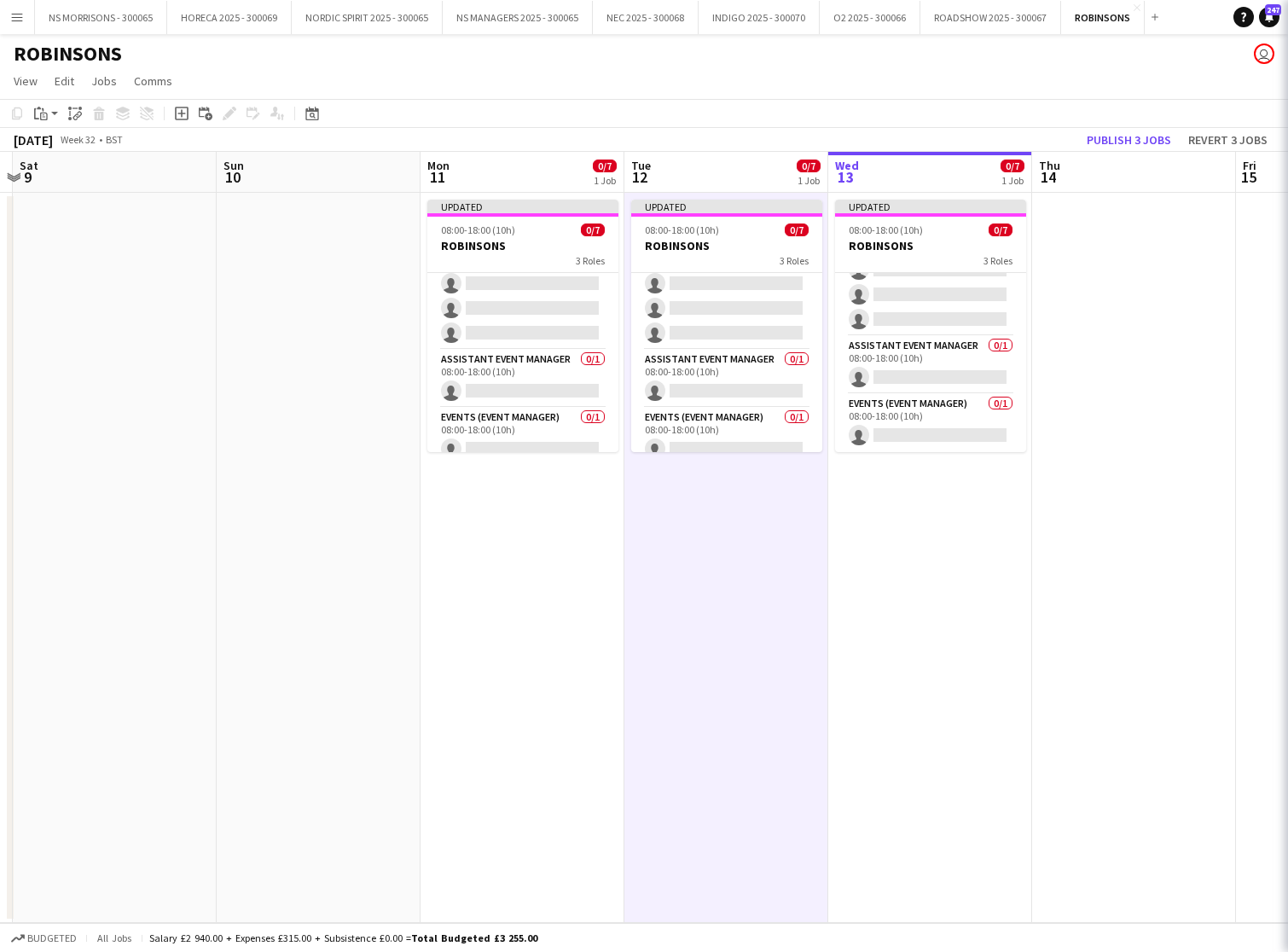
scroll to position [0, 393]
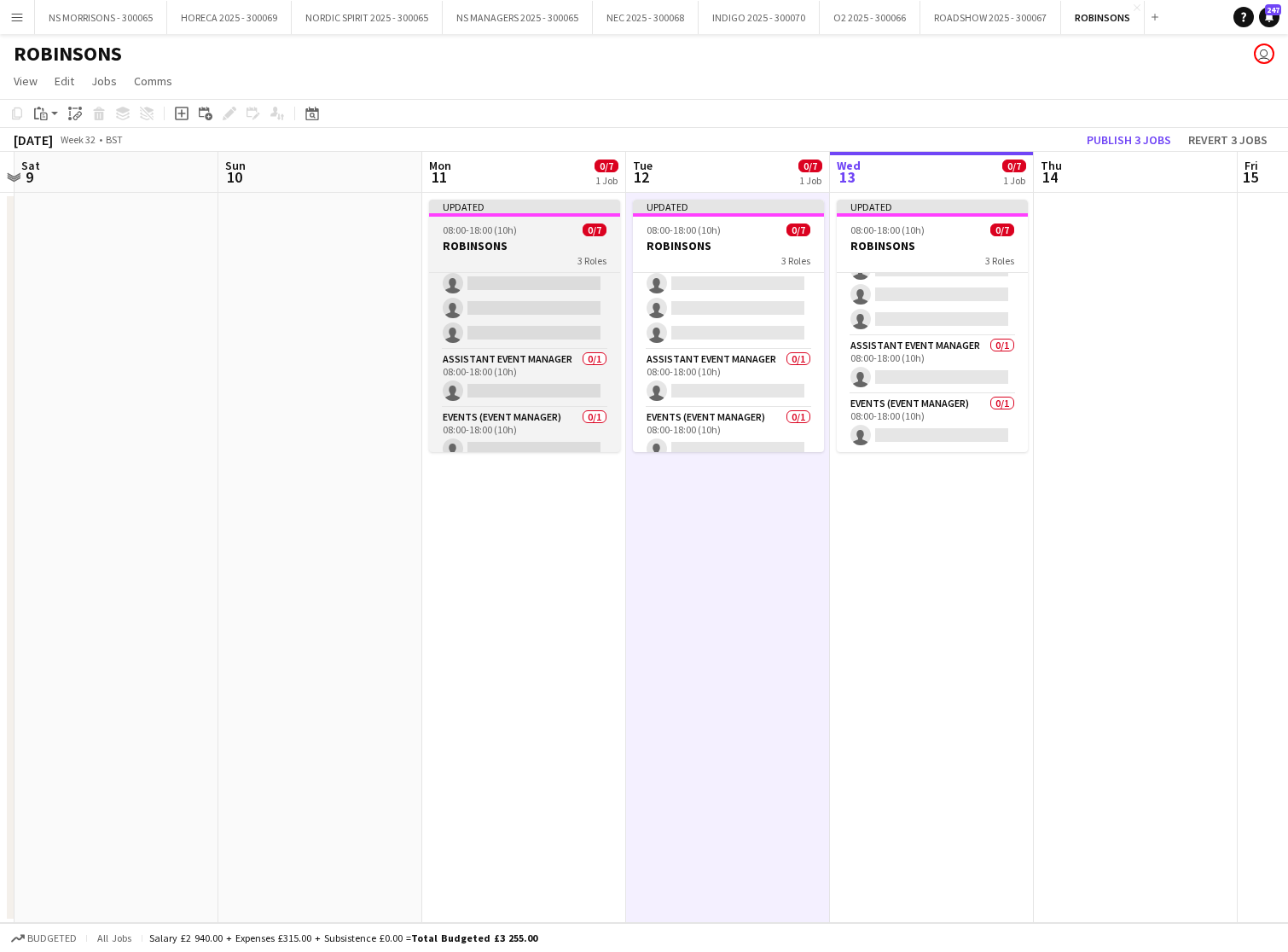
click at [583, 248] on h3 "ROBINSONS" at bounding box center [525, 245] width 191 height 15
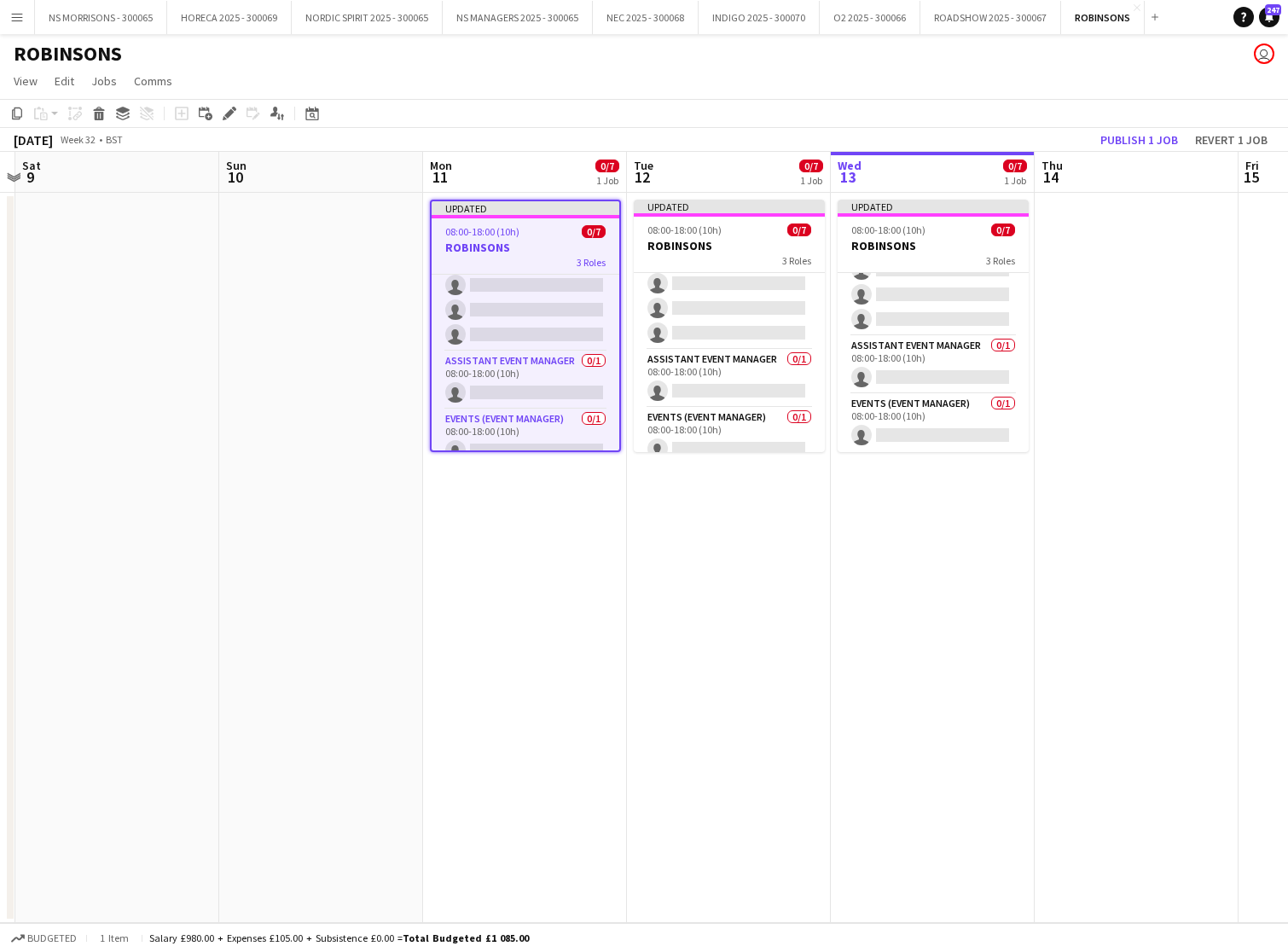
drag, startPoint x: 799, startPoint y: 254, endPoint x: 831, endPoint y: 251, distance: 32.1
click at [800, 254] on span "3 Roles" at bounding box center [796, 260] width 29 height 13
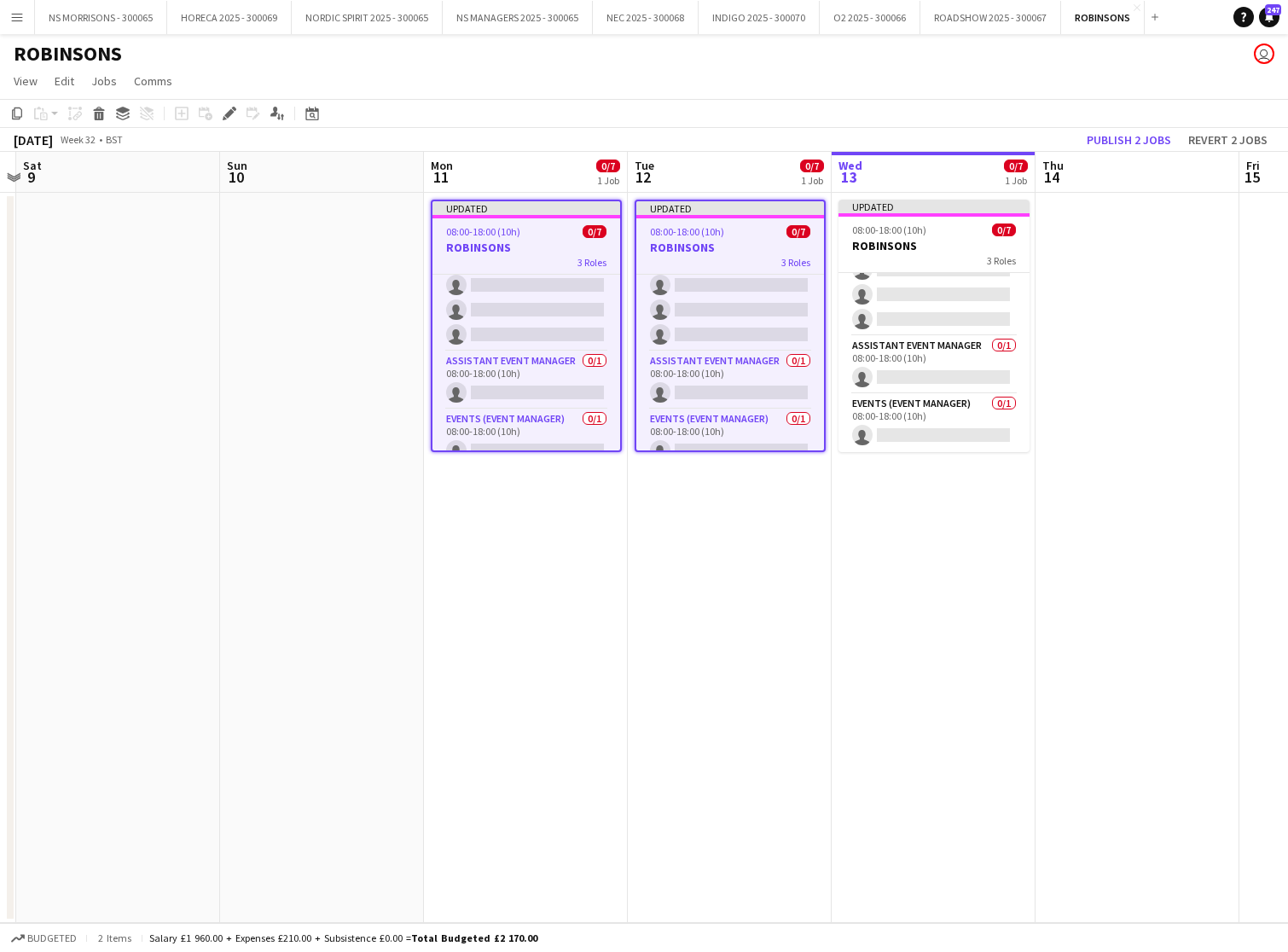
drag, startPoint x: 910, startPoint y: 250, endPoint x: 1039, endPoint y: 188, distance: 143.1
click at [909, 250] on h3 "ROBINSONS" at bounding box center [934, 245] width 191 height 15
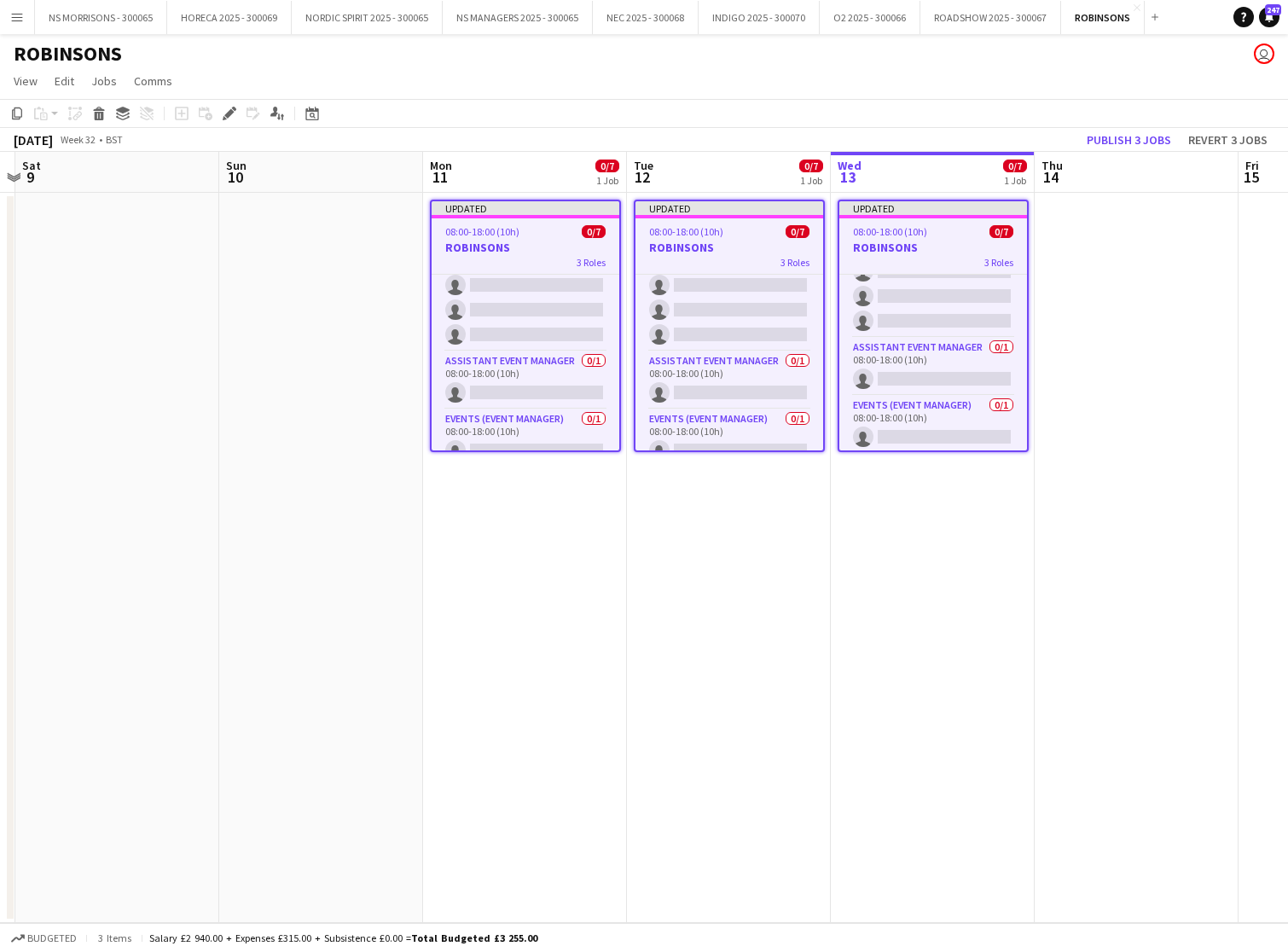
click at [1099, 142] on button "Publish 3 jobs" at bounding box center [1128, 139] width 98 height 22
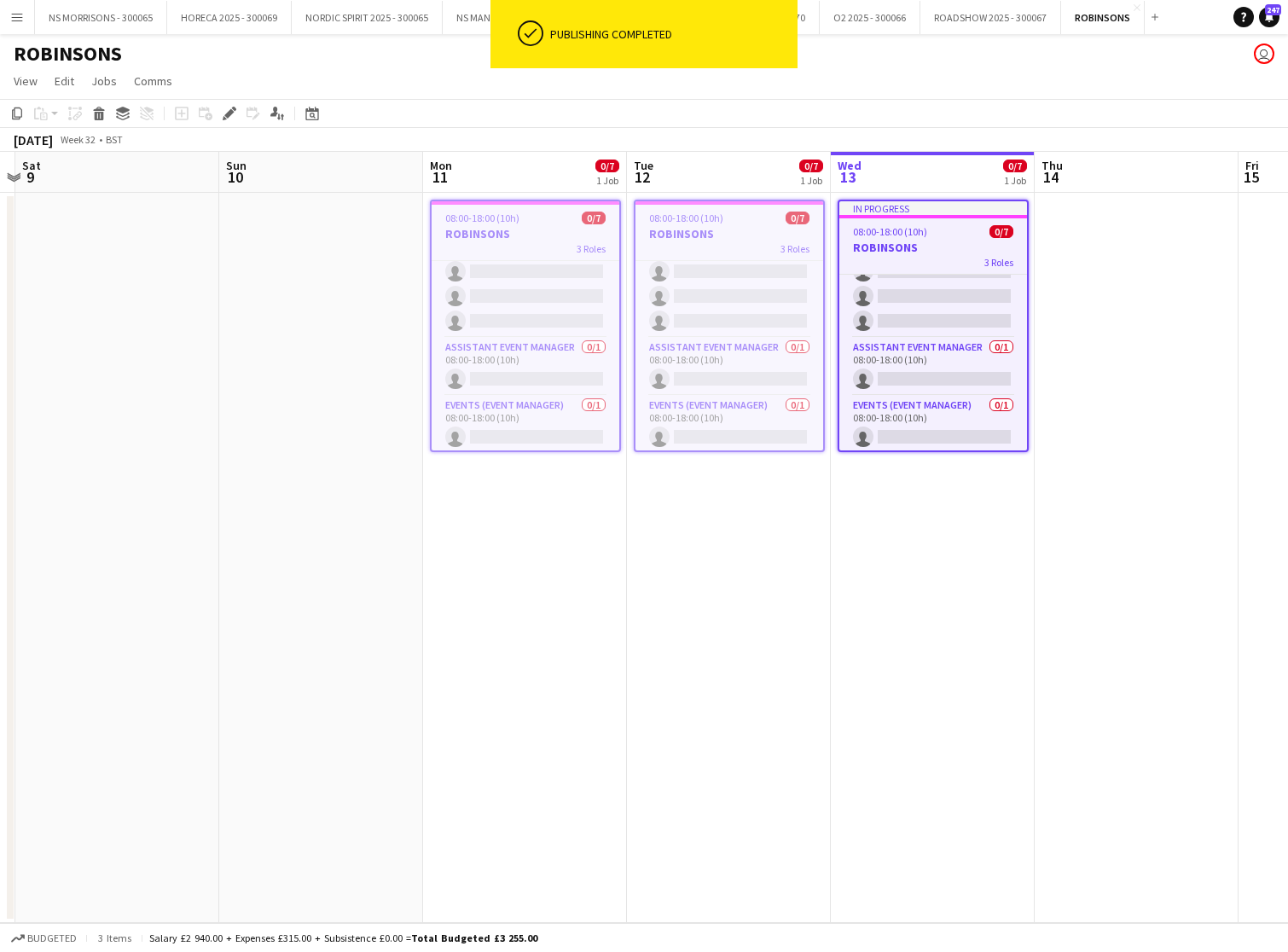
click at [490, 224] on app-calendar-viewport "Thu 7 Fri 8 Sat 9 Sun 10 Mon 11 0/7 1 Job Tue 12 0/7 1 Job Wed 13 0/7 1 Job Thu…" at bounding box center [644, 537] width 1288 height 771
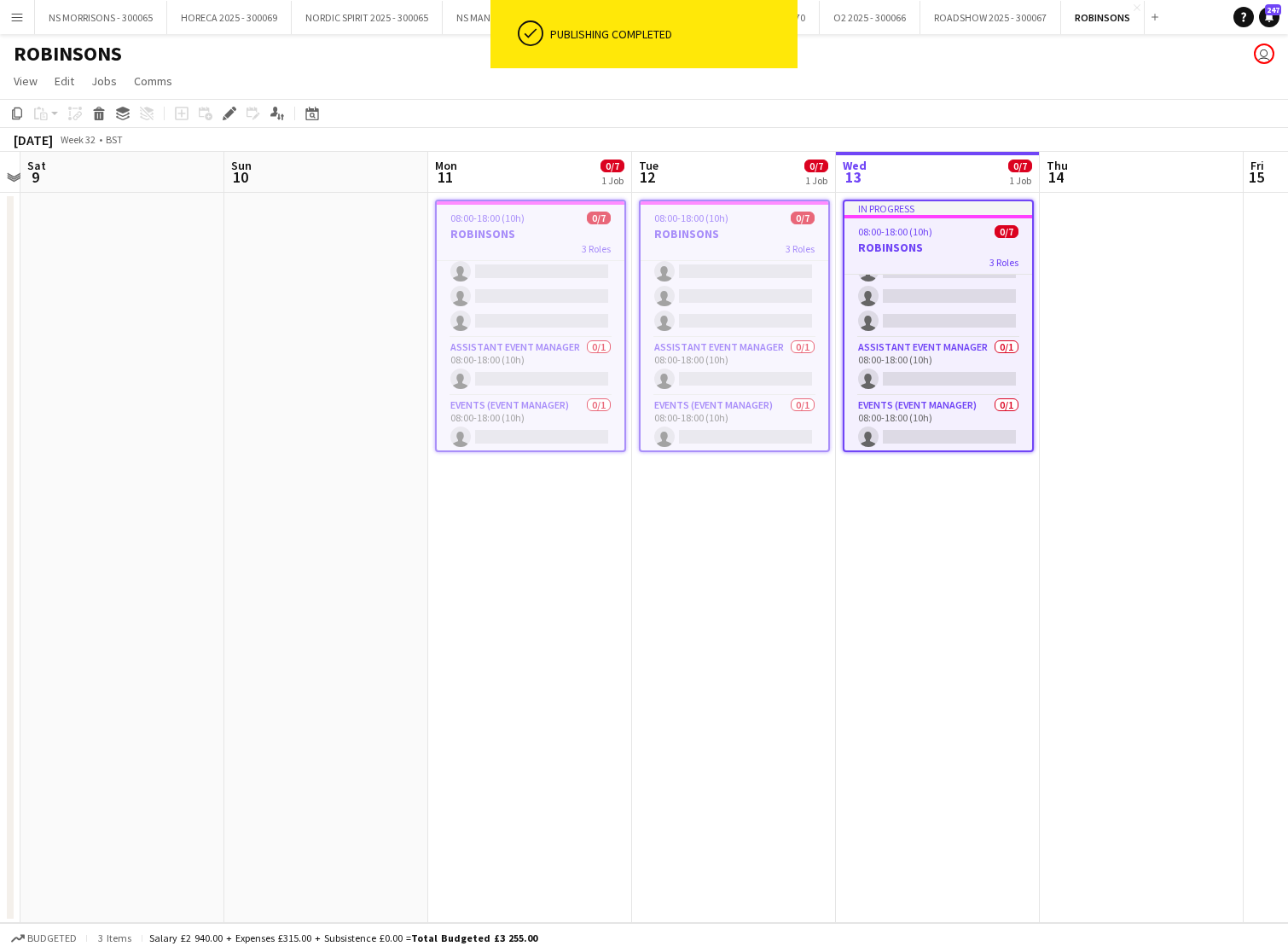
click at [718, 236] on h3 "ROBINSONS" at bounding box center [734, 233] width 188 height 15
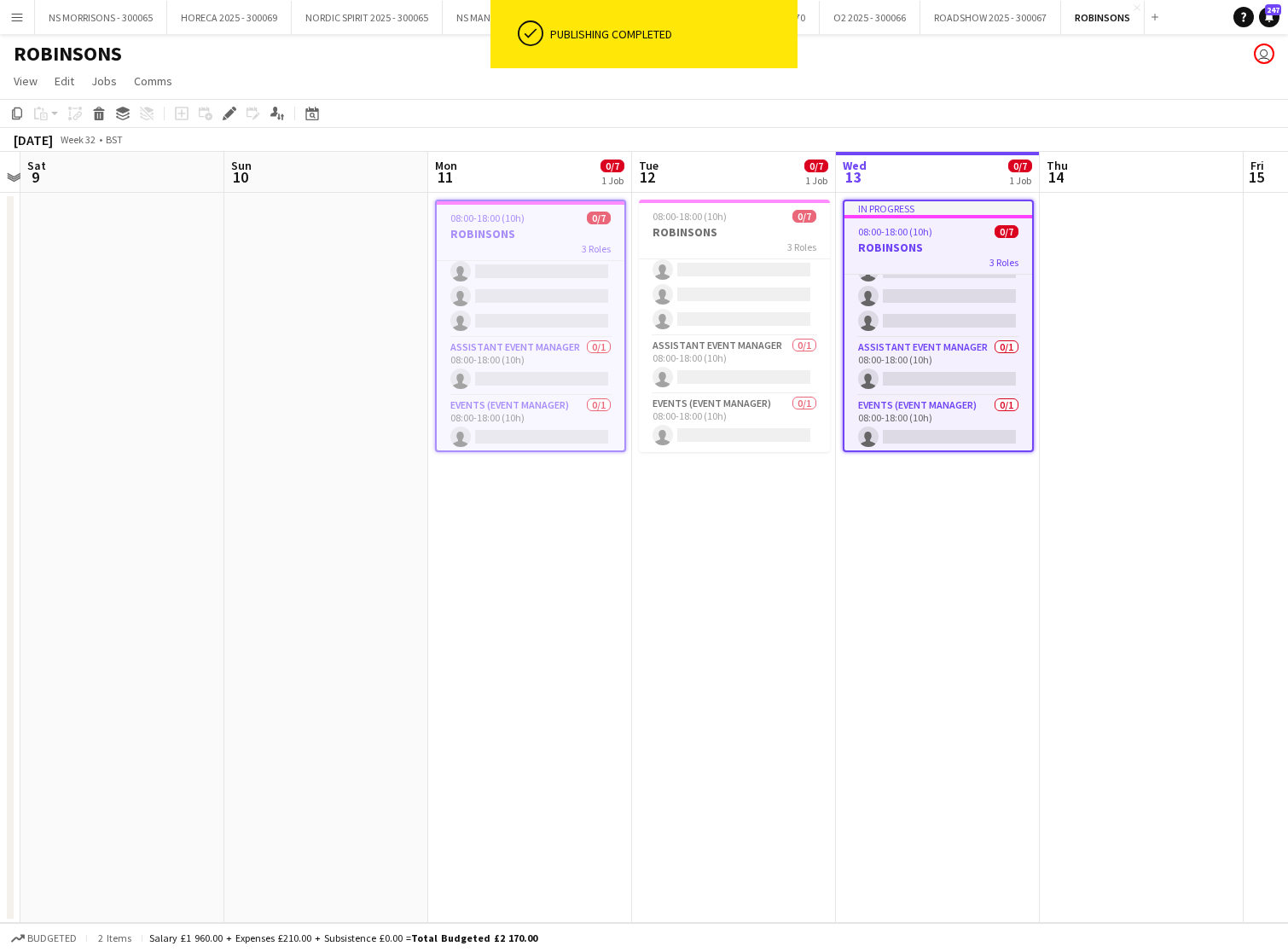
click at [565, 233] on h3 "ROBINSONS" at bounding box center [531, 233] width 188 height 15
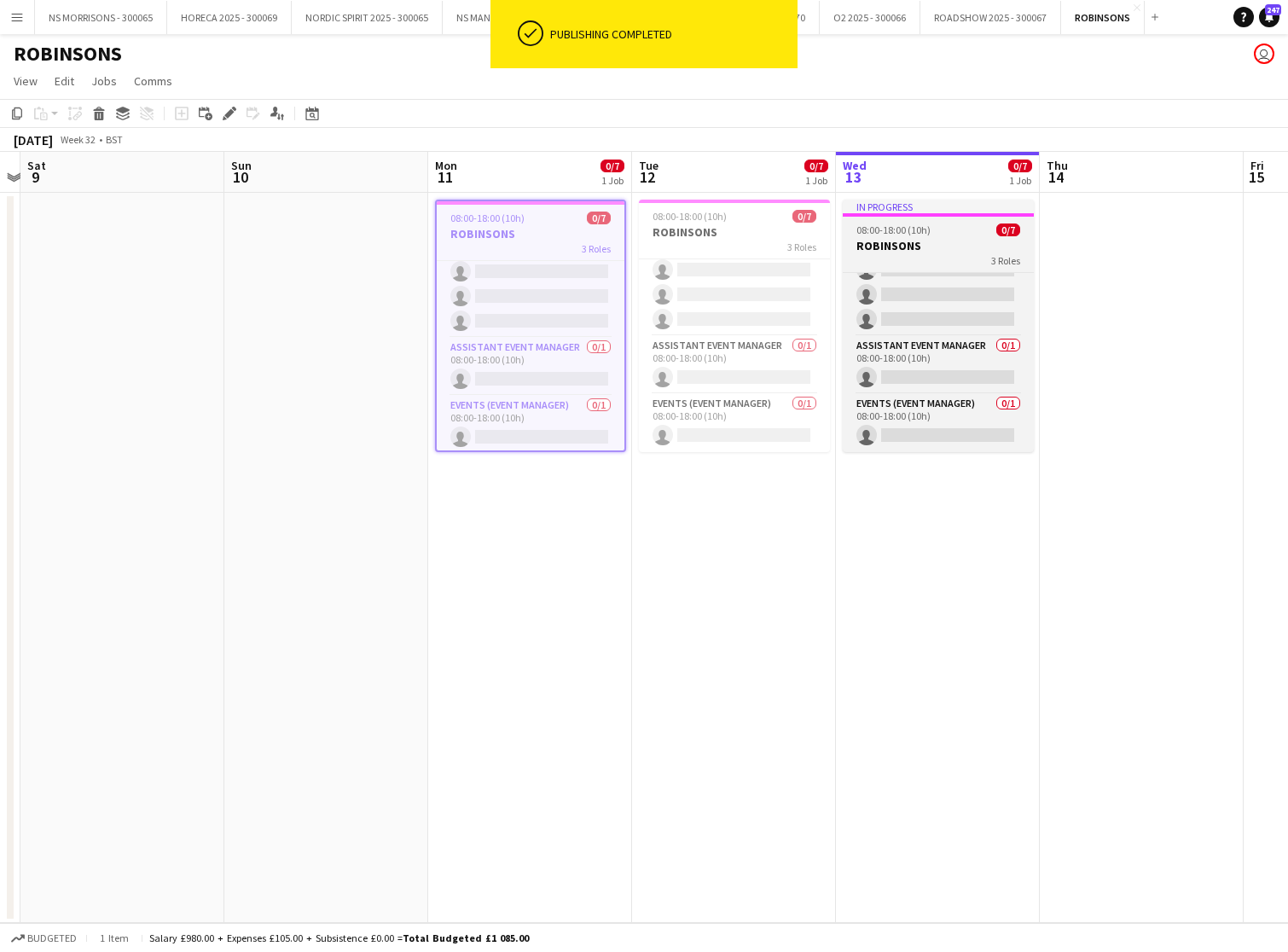
drag, startPoint x: 782, startPoint y: 226, endPoint x: 907, endPoint y: 231, distance: 125.1
click at [782, 226] on h3 "ROBINSONS" at bounding box center [734, 232] width 191 height 15
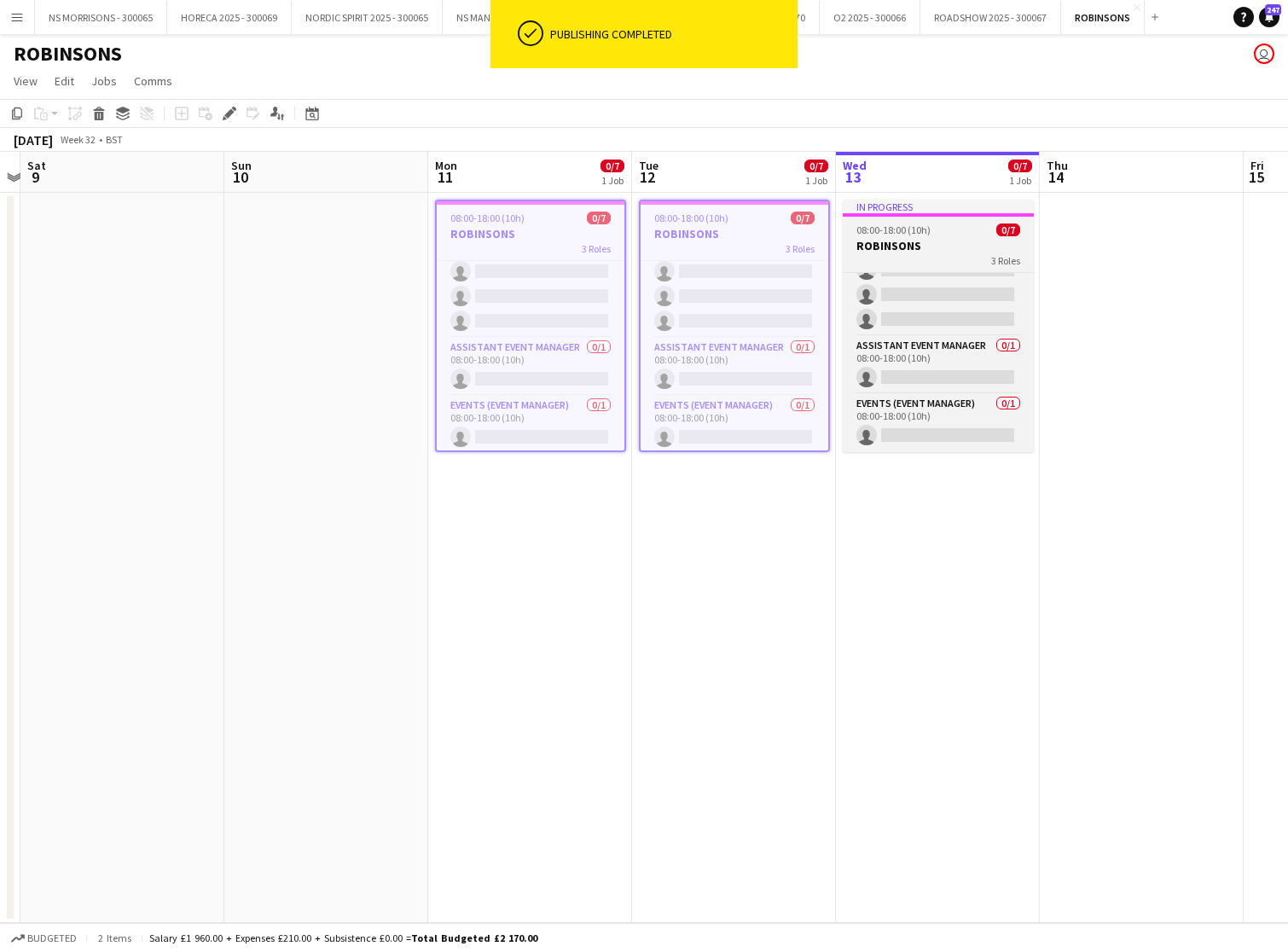
drag, startPoint x: 919, startPoint y: 231, endPoint x: 892, endPoint y: 228, distance: 27.2
click at [918, 232] on span "08:00-18:00 (10h)" at bounding box center [894, 230] width 74 height 13
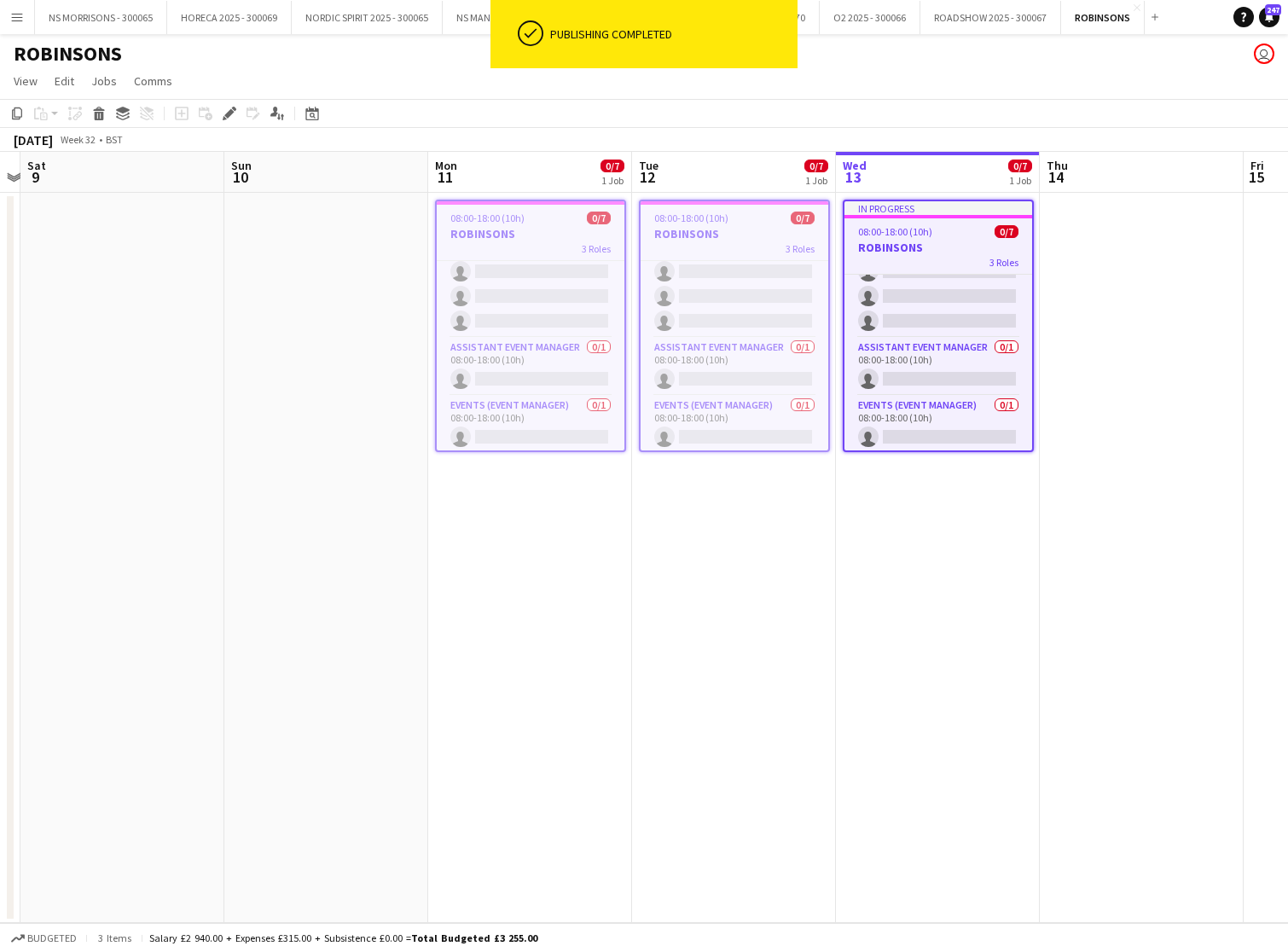
scroll to position [0, 389]
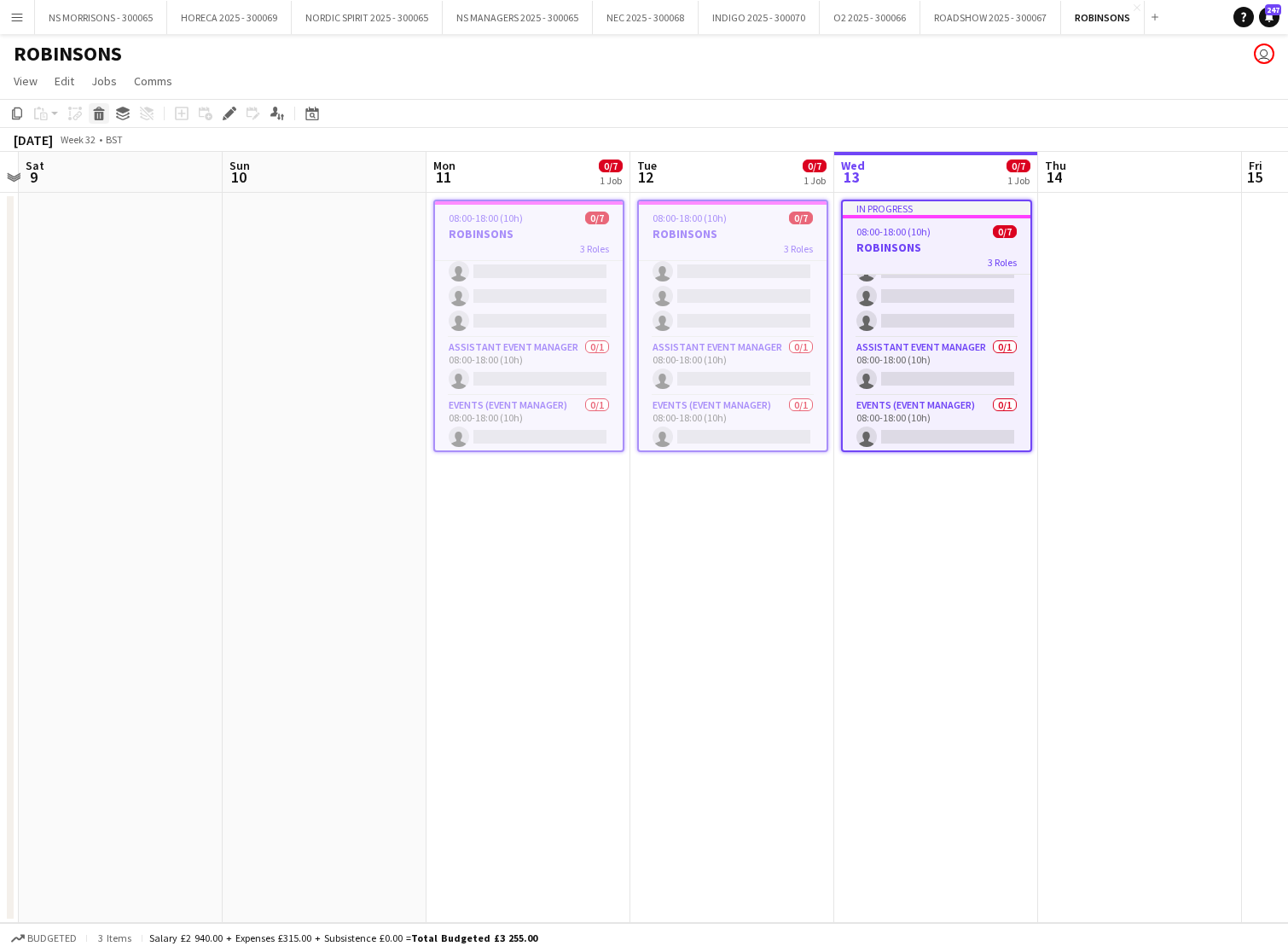
click at [103, 118] on icon at bounding box center [99, 116] width 10 height 9
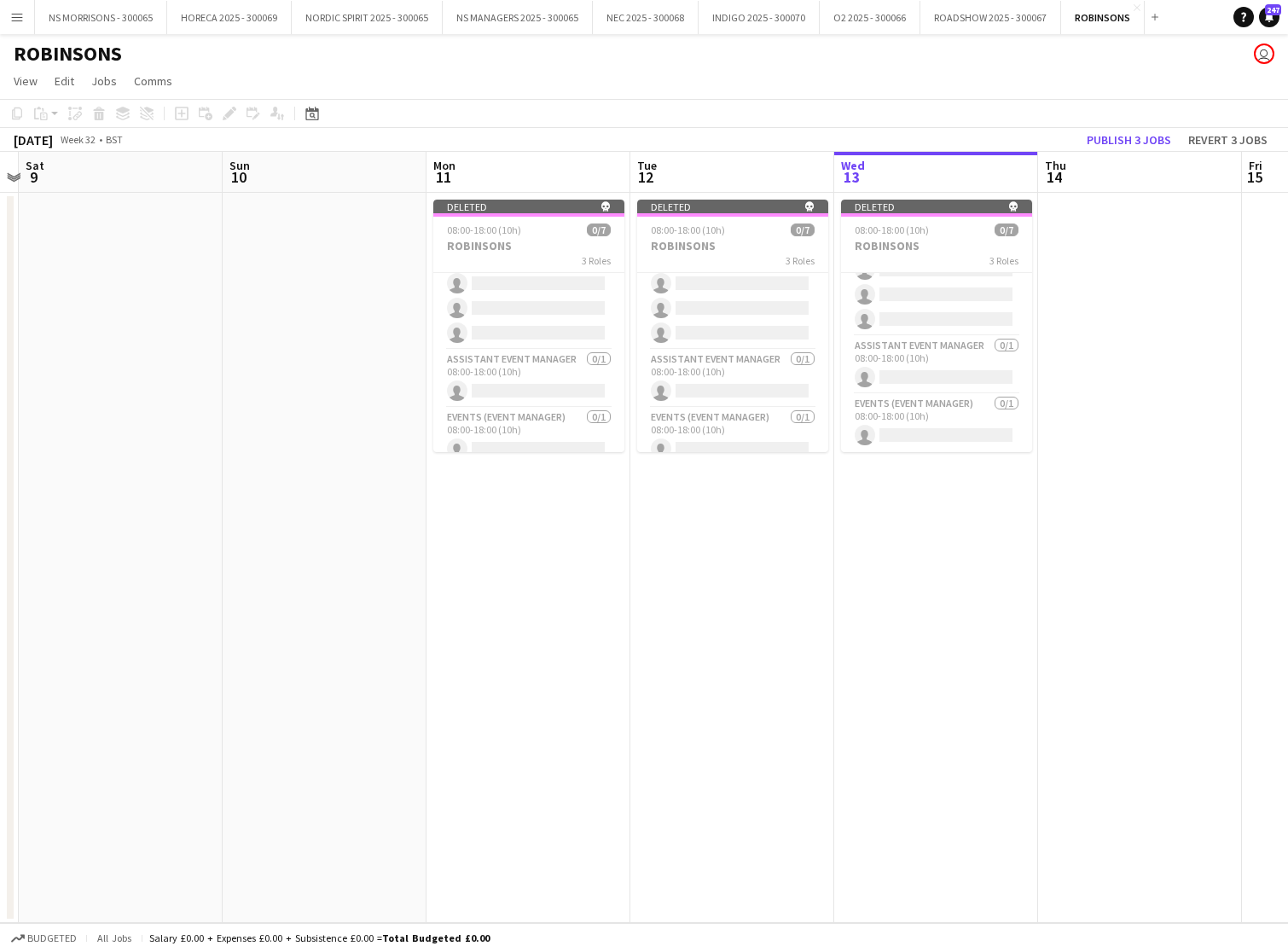
click at [1123, 138] on button "Publish 3 jobs" at bounding box center [1128, 139] width 98 height 22
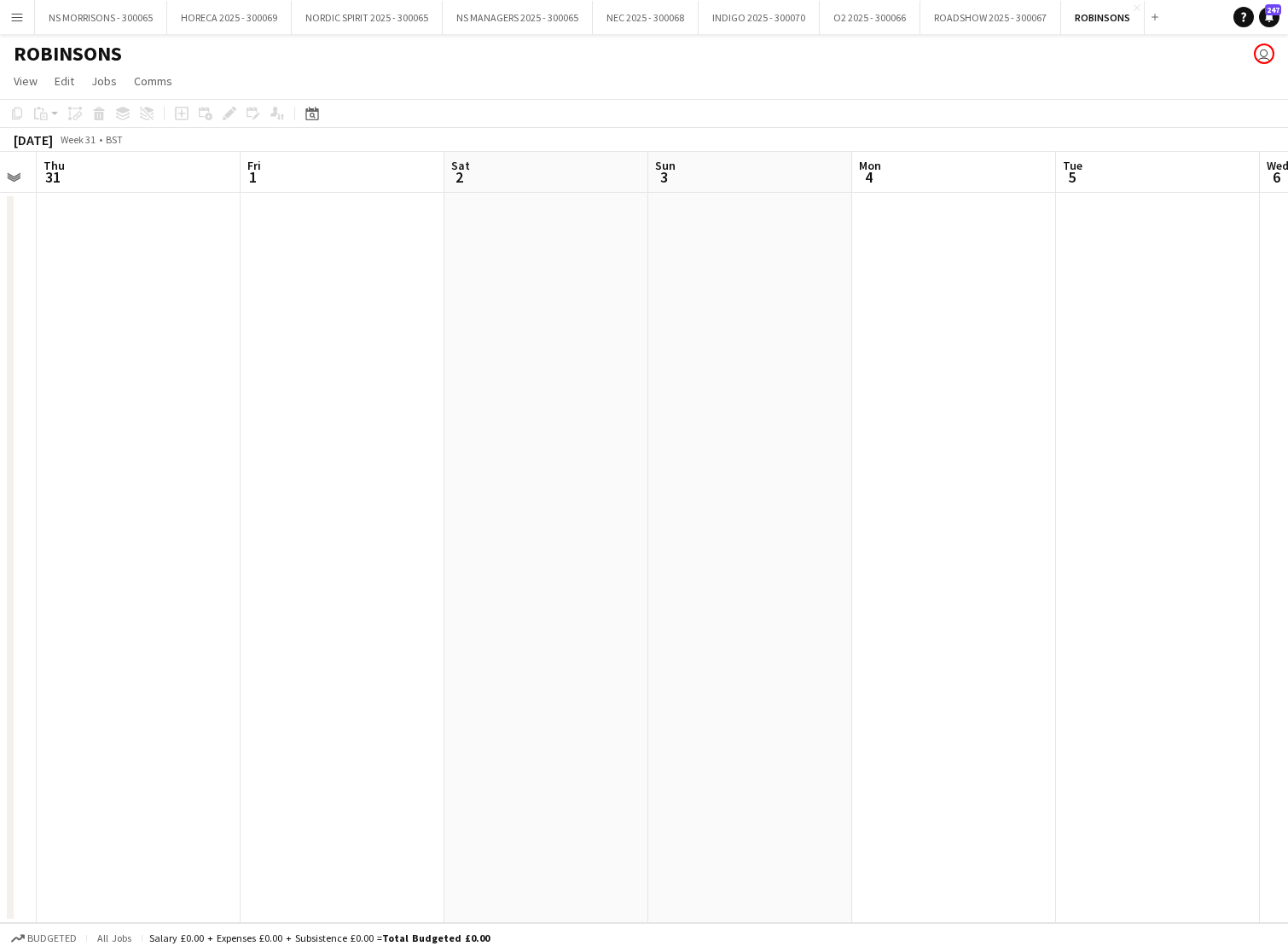
scroll to position [0, 370]
click at [1137, 8] on app-icon "Close" at bounding box center [1137, 8] width 7 height 7
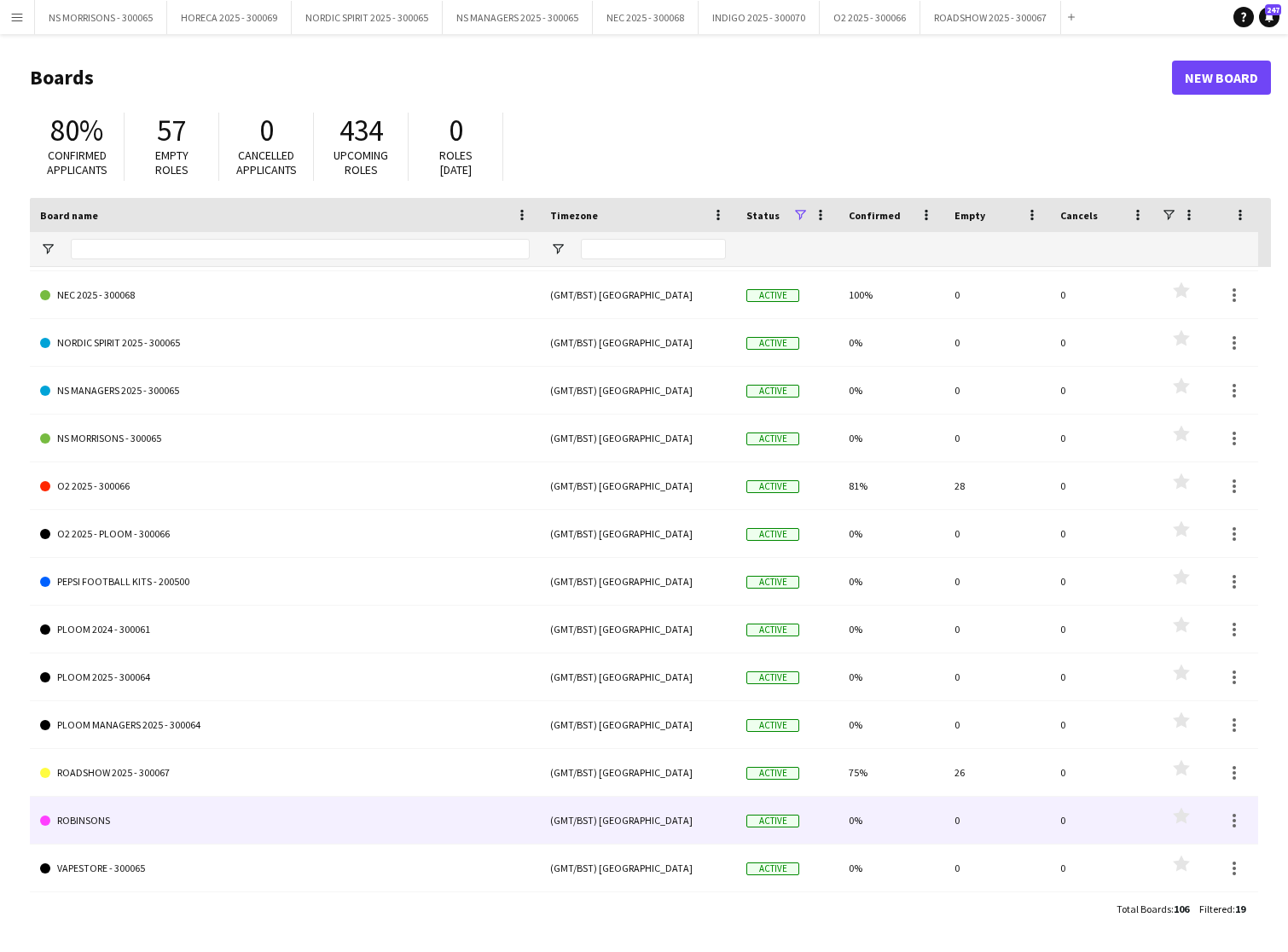
click at [99, 822] on link "ROBINSONS" at bounding box center [285, 821] width 490 height 48
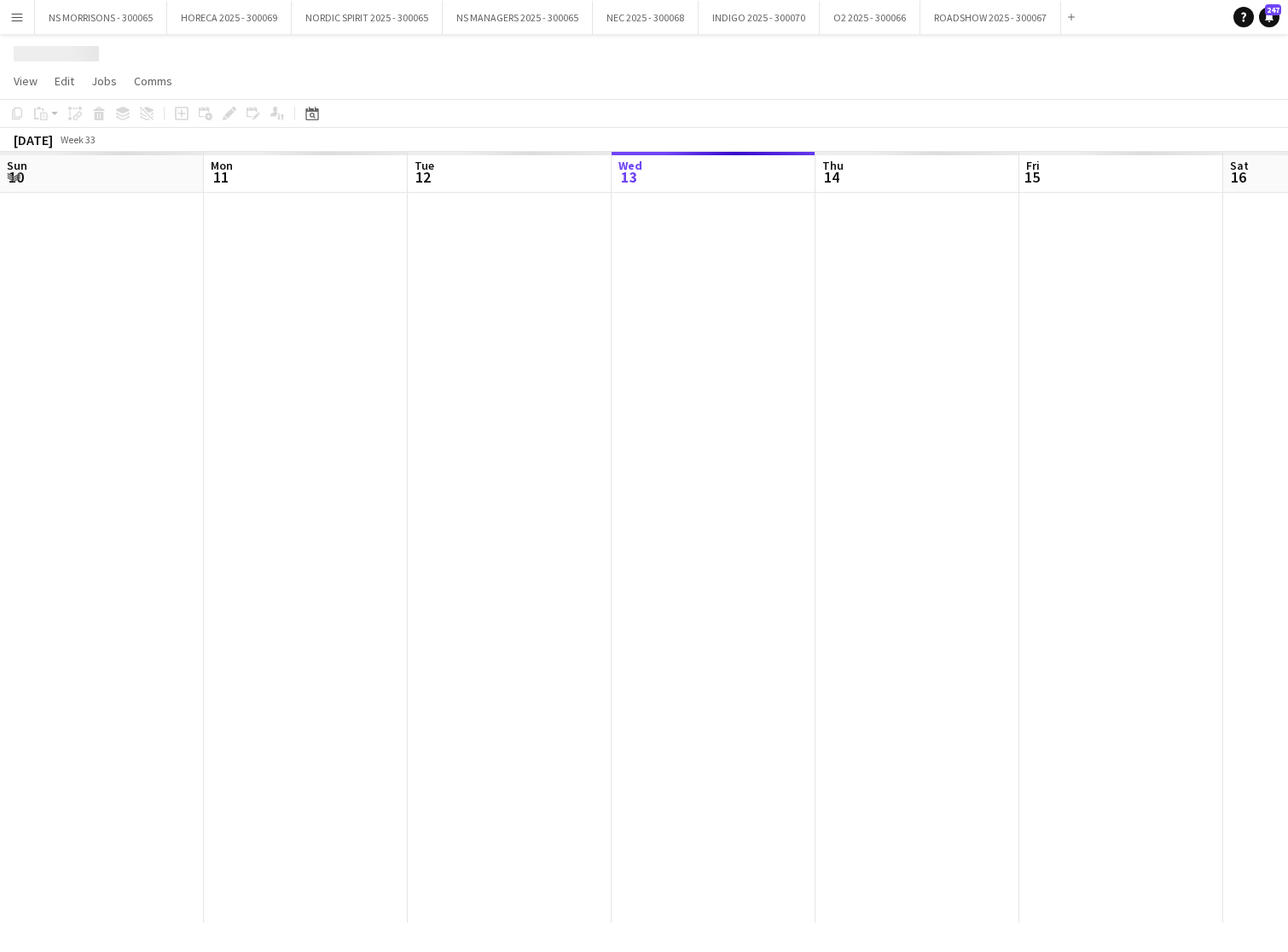
scroll to position [0, 408]
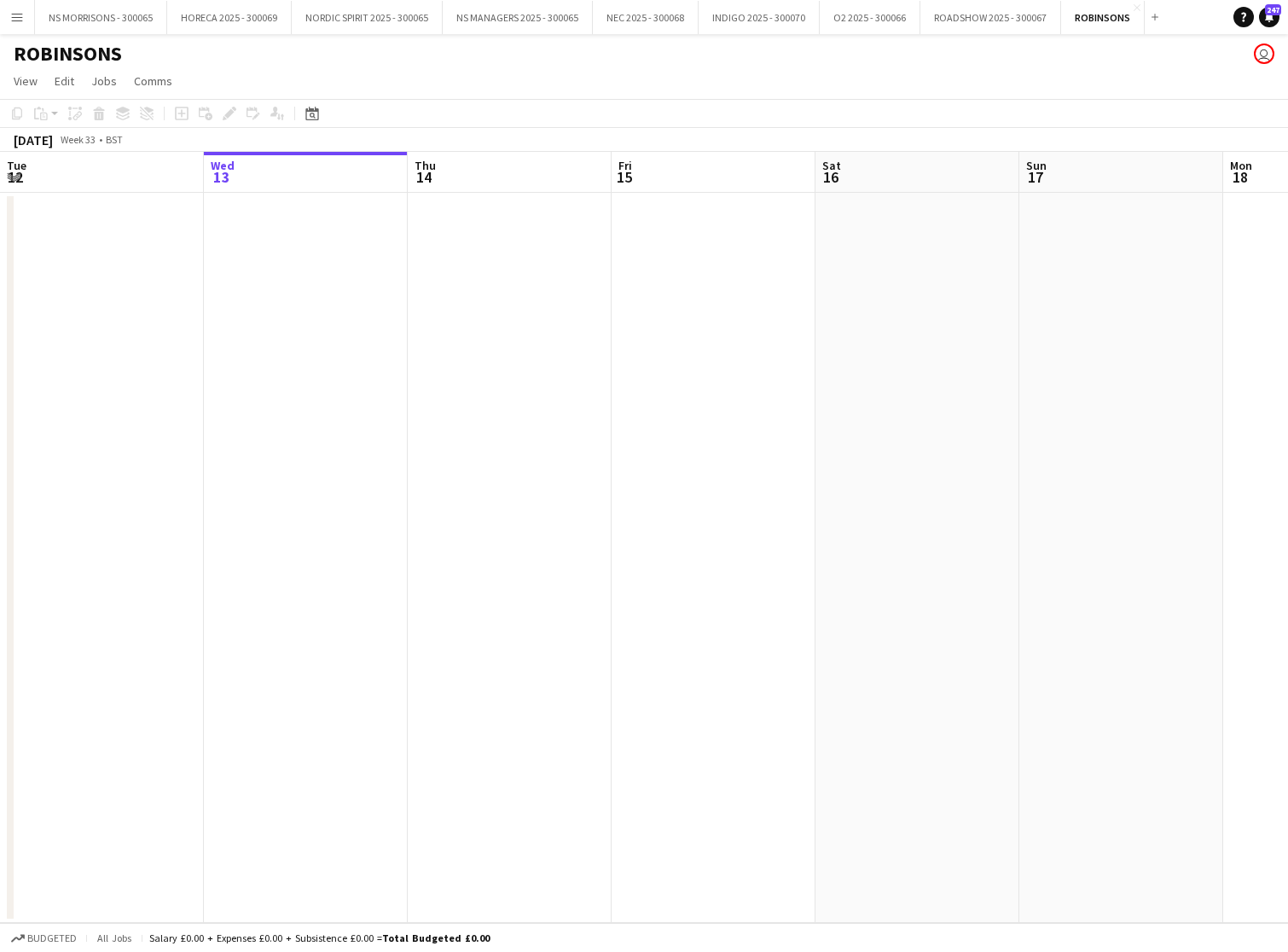
drag, startPoint x: 14, startPoint y: 10, endPoint x: 23, endPoint y: 21, distance: 14.2
click at [13, 10] on button "Menu" at bounding box center [17, 17] width 34 height 34
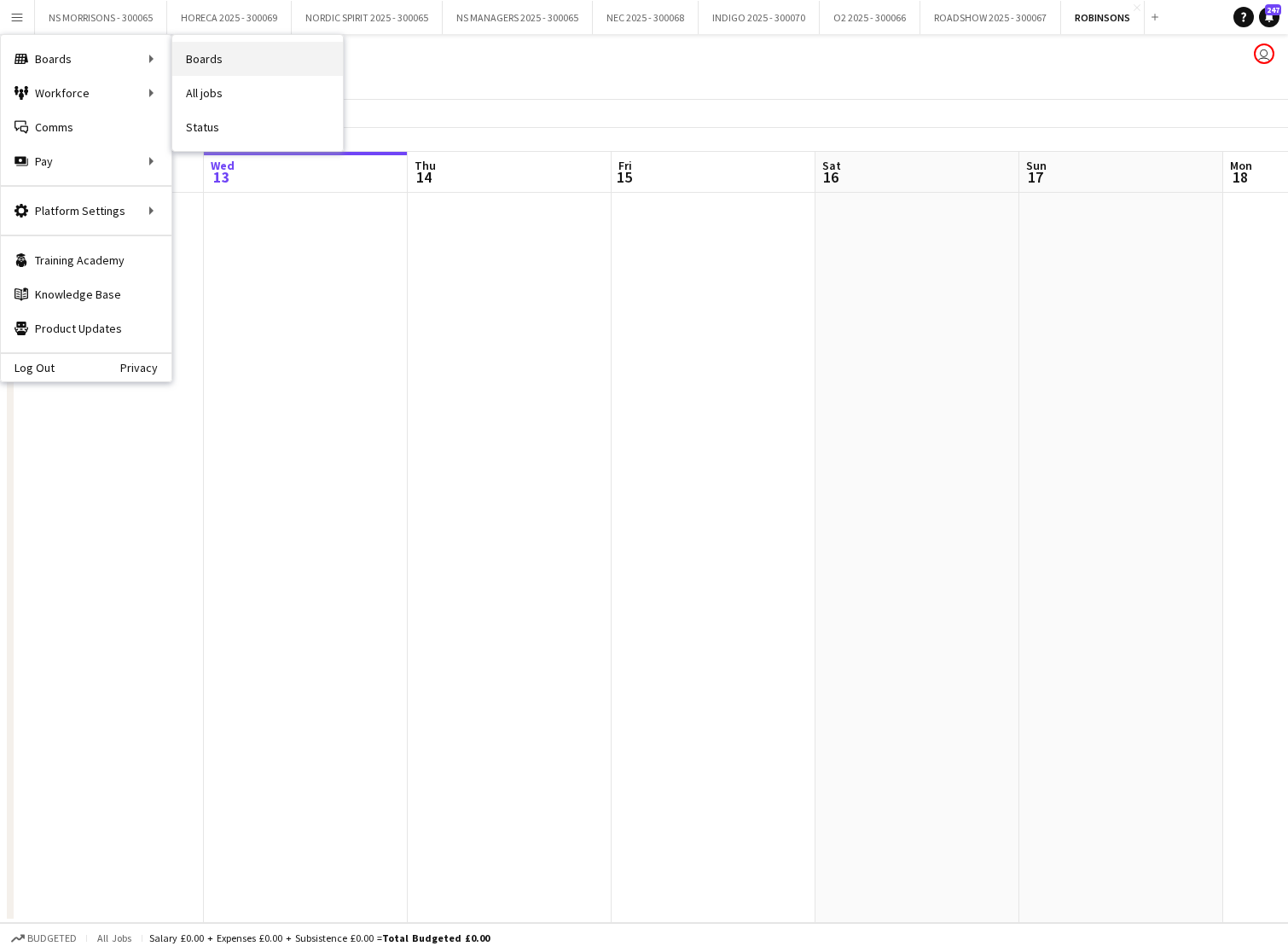
click at [226, 65] on link "Boards" at bounding box center [257, 58] width 171 height 34
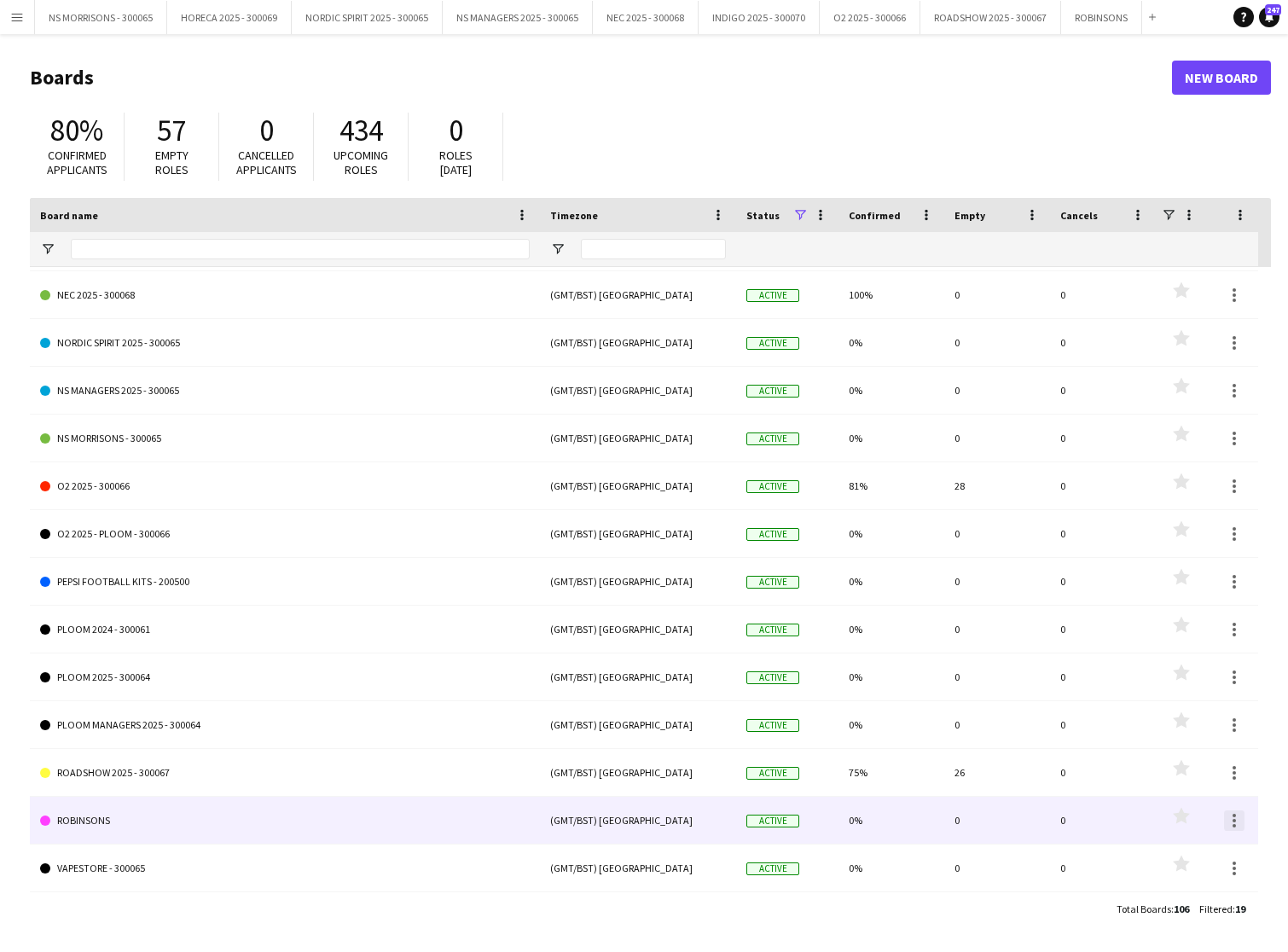
click at [1232, 822] on div at bounding box center [1234, 820] width 20 height 20
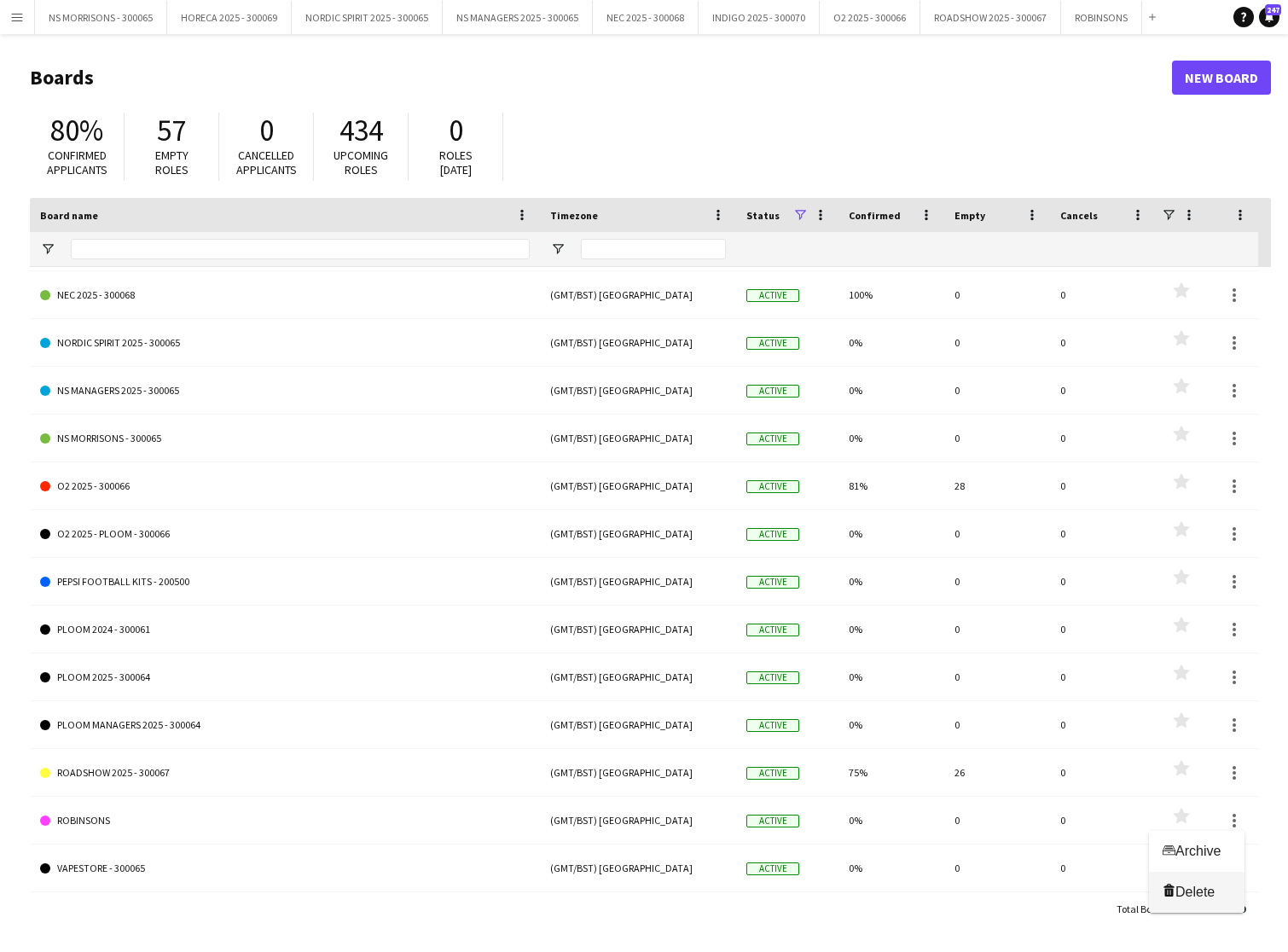
click at [1201, 889] on span "Delete" at bounding box center [1195, 892] width 40 height 14
